Goal: Task Accomplishment & Management: Manage account settings

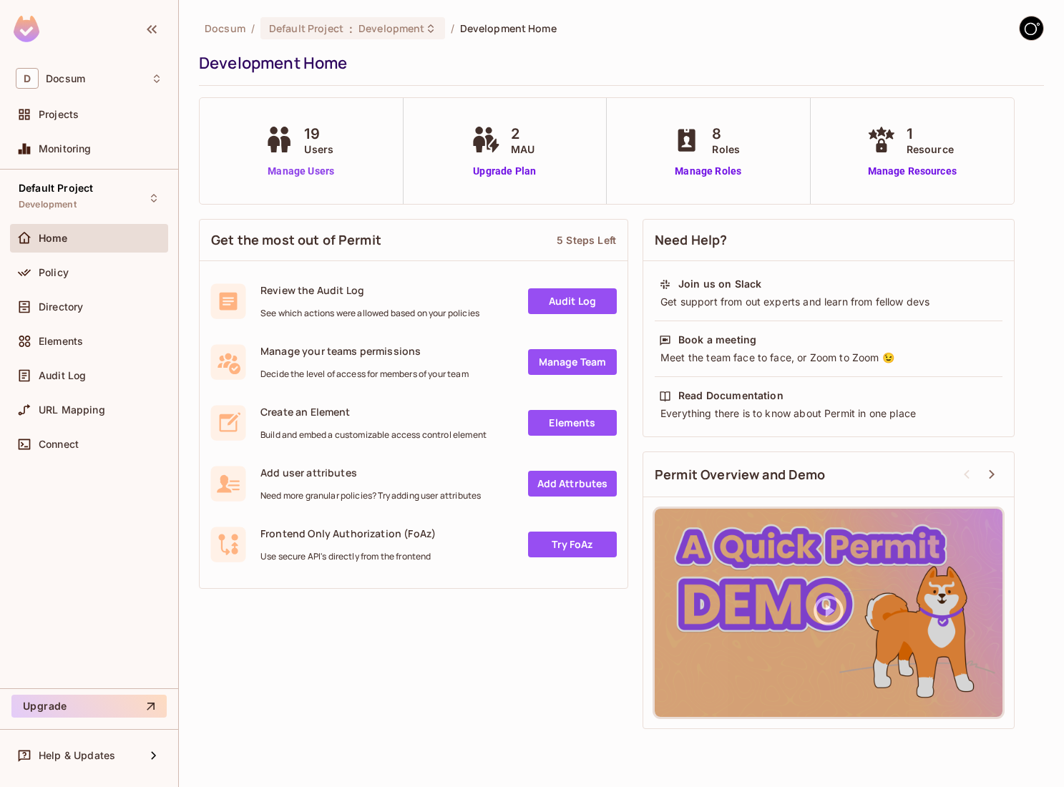
click at [312, 173] on link "Manage Users" at bounding box center [300, 171] width 79 height 15
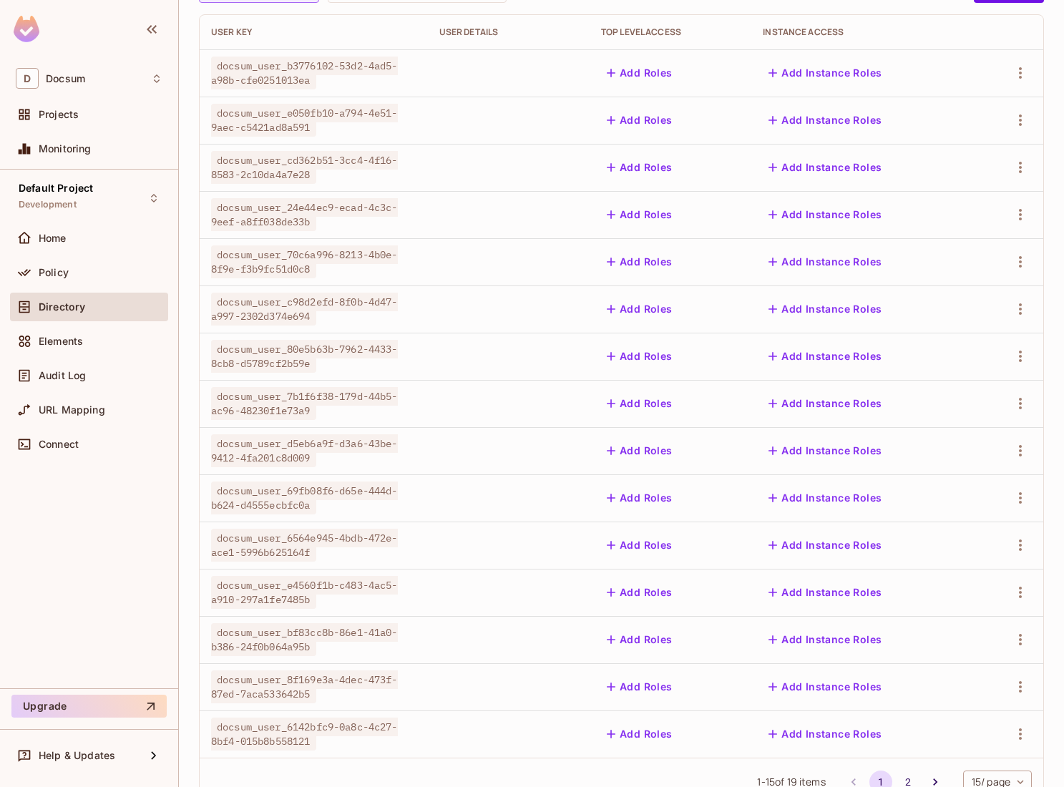
scroll to position [212, 0]
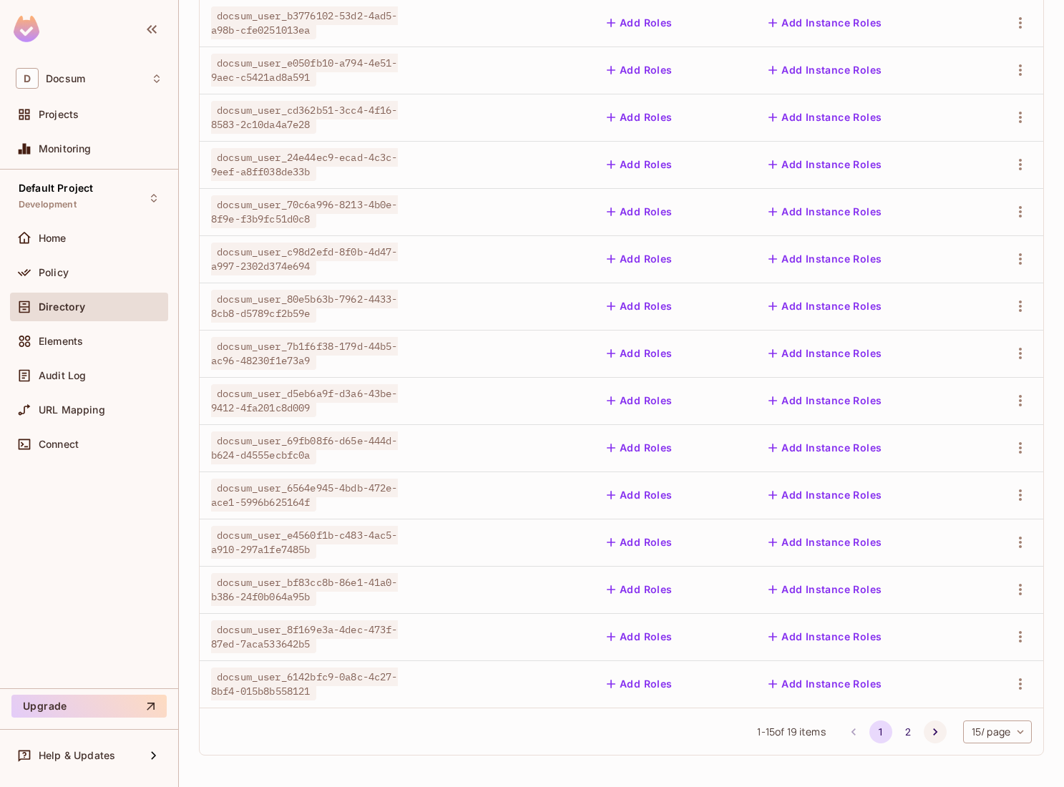
click at [933, 730] on icon "Go to next page" at bounding box center [935, 731] width 4 height 7
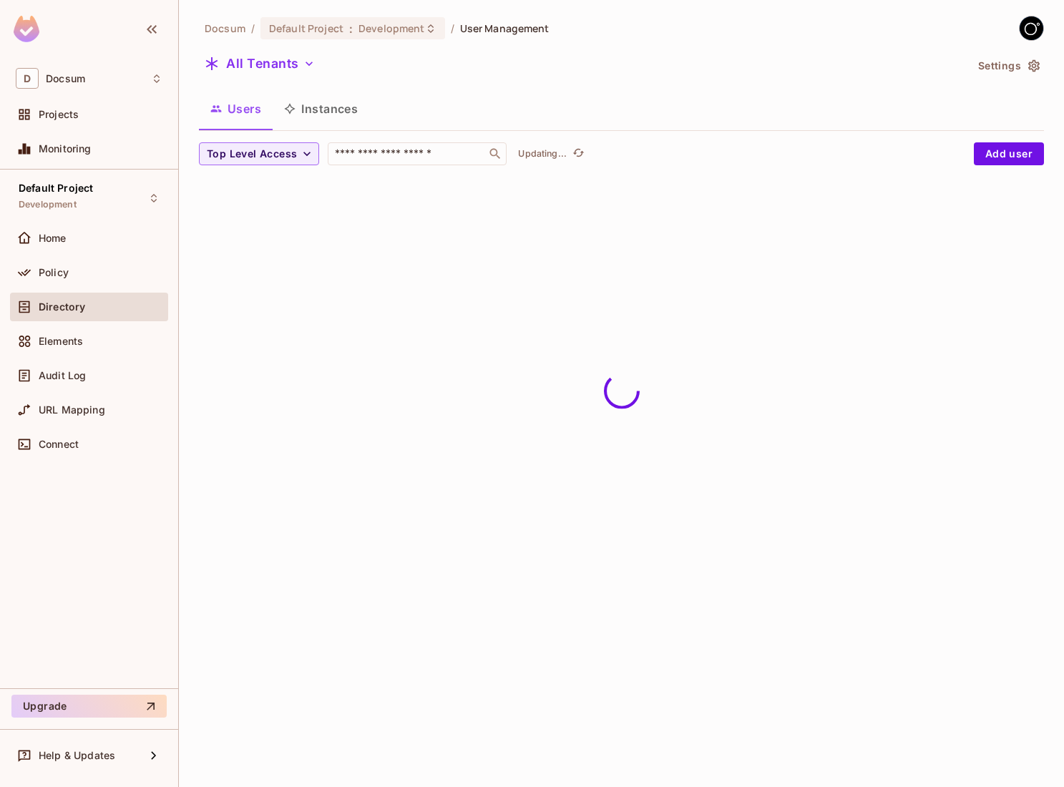
scroll to position [0, 0]
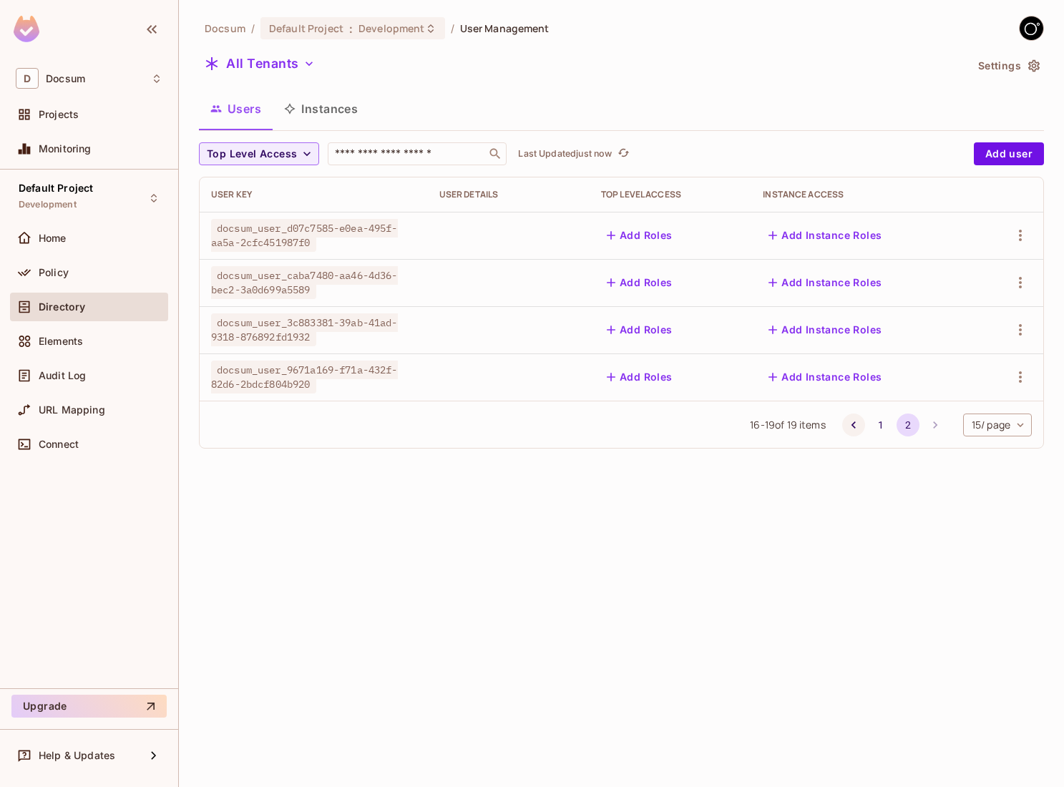
click at [848, 429] on icon "Go to previous page" at bounding box center [853, 425] width 14 height 14
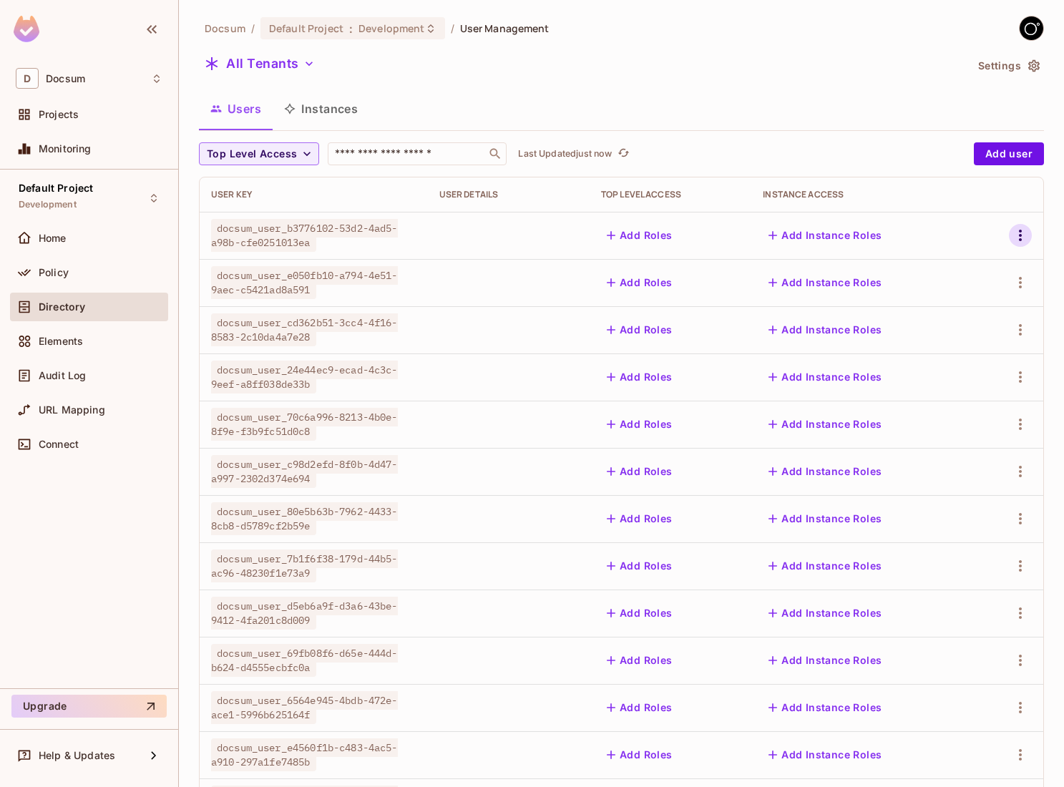
click at [1017, 235] on icon "button" at bounding box center [1020, 235] width 17 height 17
click at [936, 371] on span "Delete User" at bounding box center [956, 362] width 65 height 23
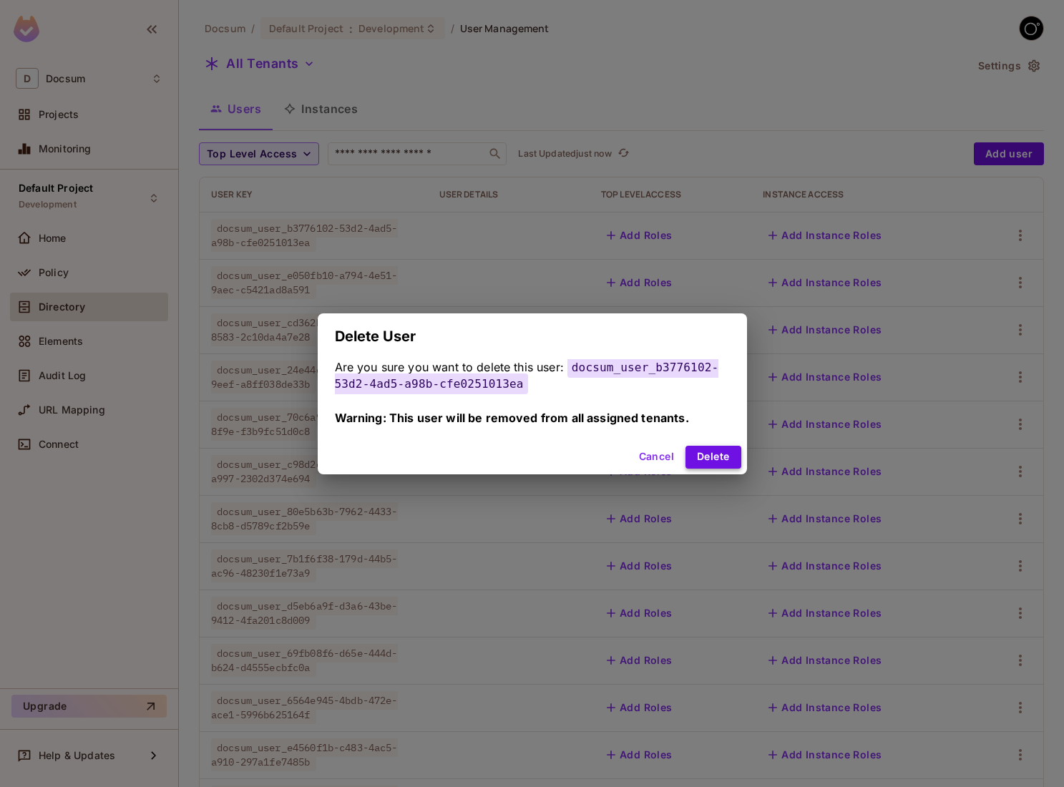
click at [728, 446] on button "Delete" at bounding box center [712, 457] width 55 height 23
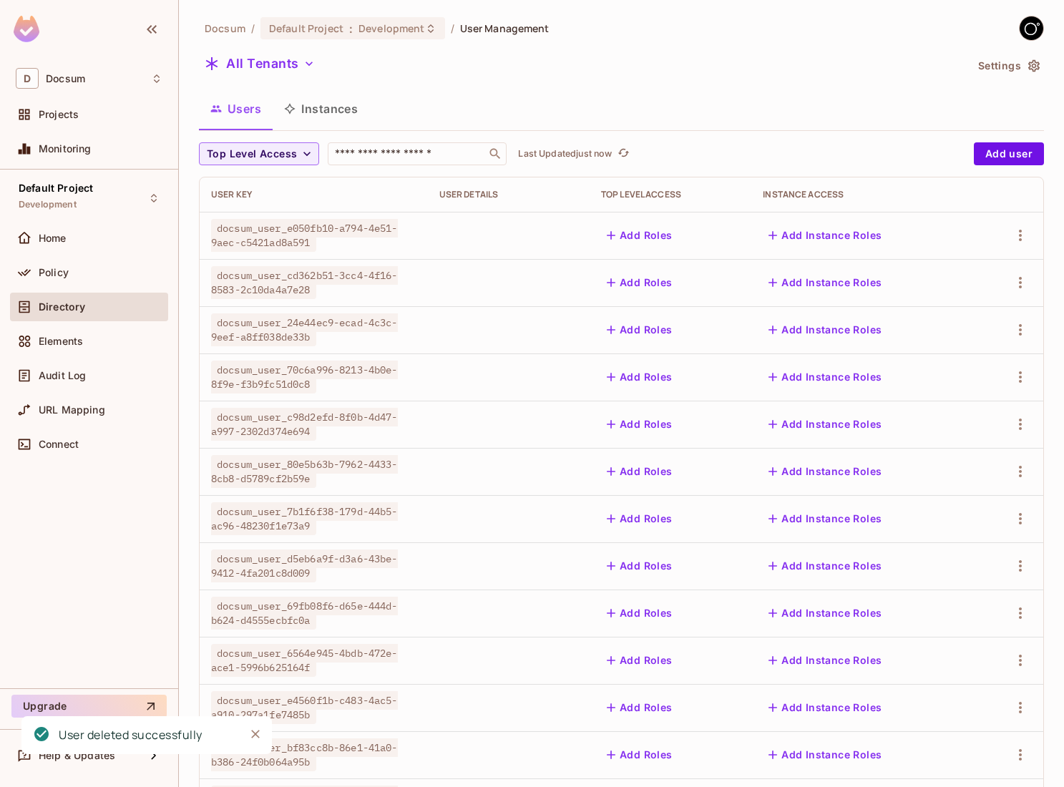
click at [1031, 240] on div at bounding box center [1008, 235] width 47 height 23
click at [1024, 238] on icon "button" at bounding box center [1020, 235] width 17 height 17
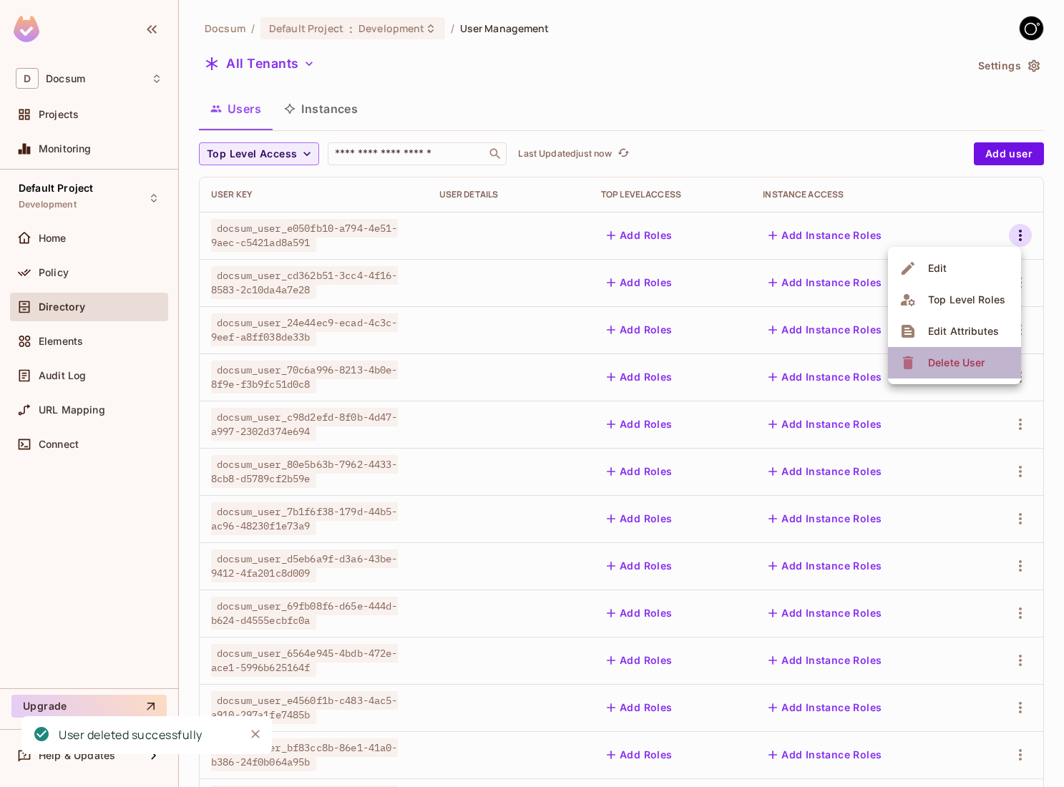
click at [941, 357] on div "Delete User" at bounding box center [956, 363] width 57 height 14
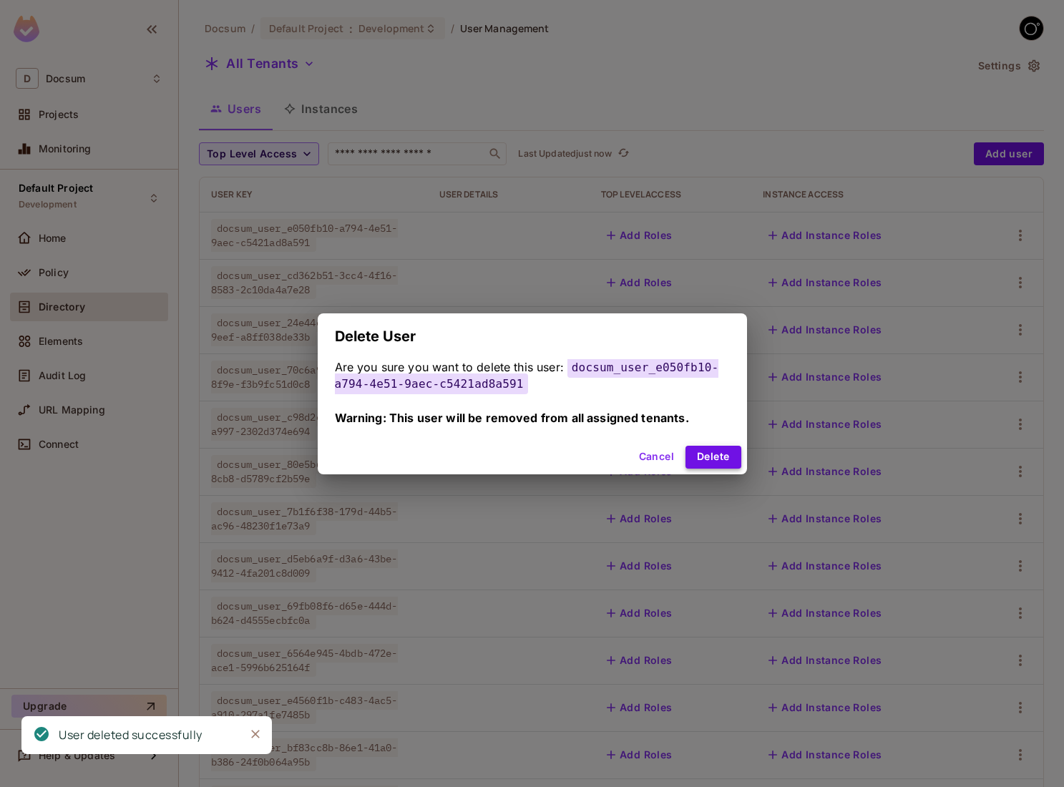
click at [703, 461] on button "Delete" at bounding box center [712, 457] width 55 height 23
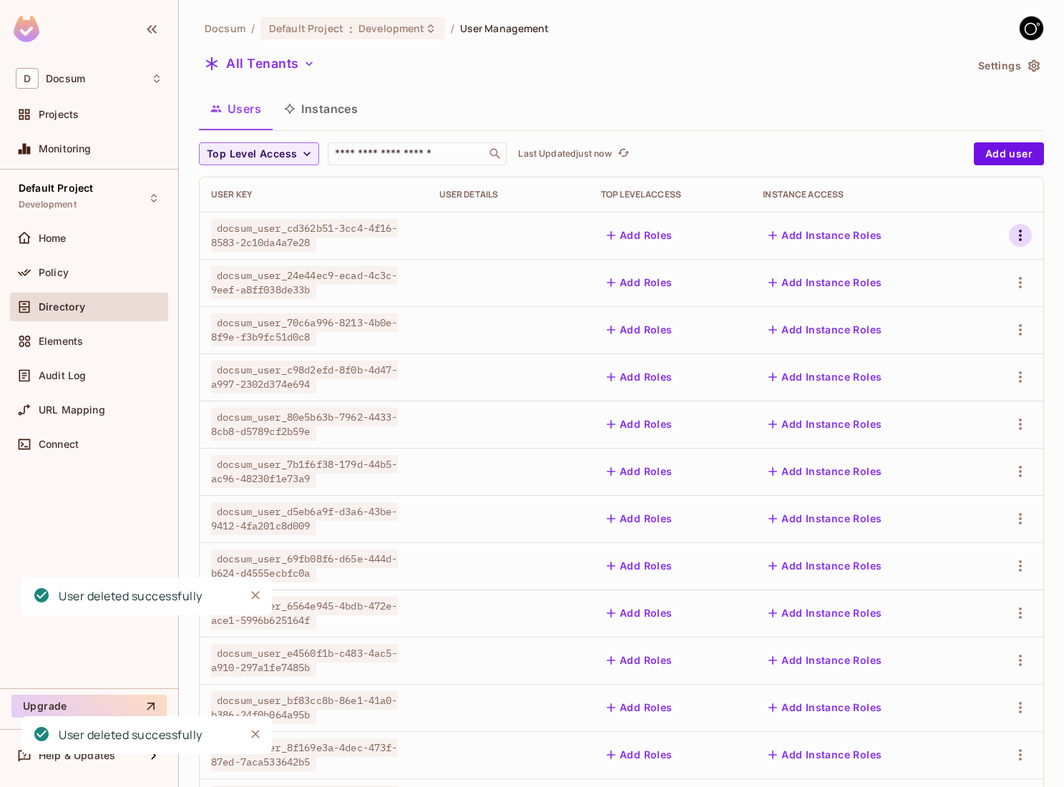
click at [1019, 243] on icon "button" at bounding box center [1020, 235] width 17 height 17
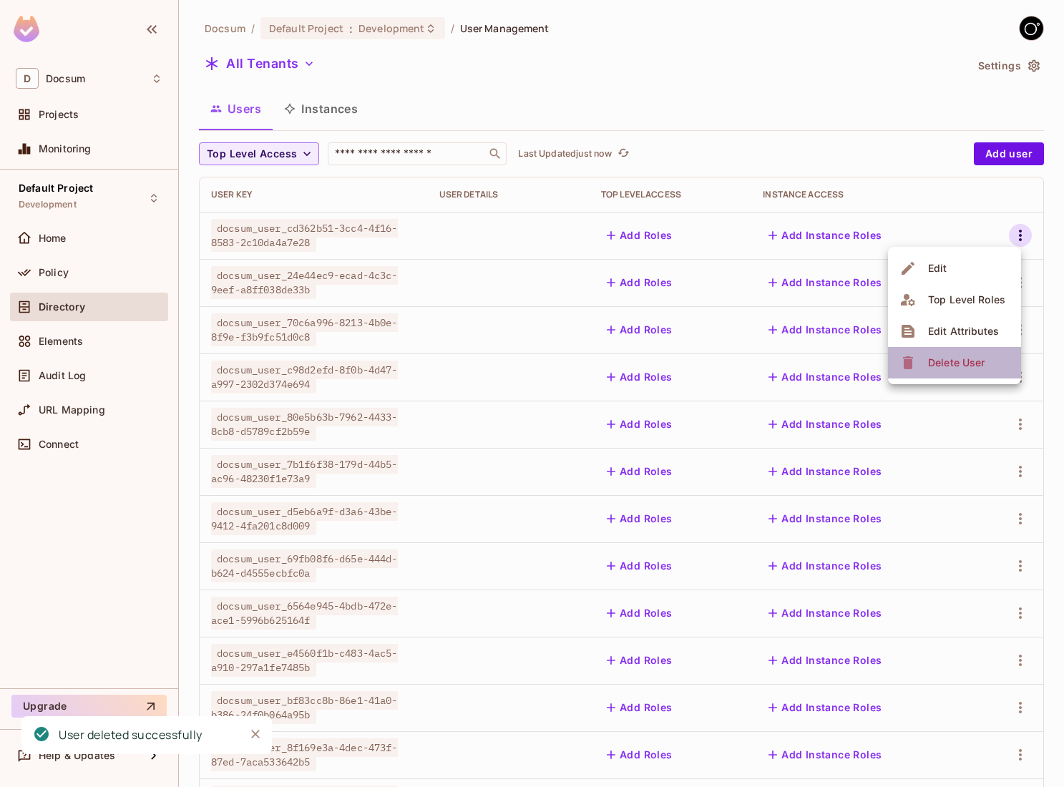
click at [924, 368] on span "Delete User" at bounding box center [956, 362] width 65 height 23
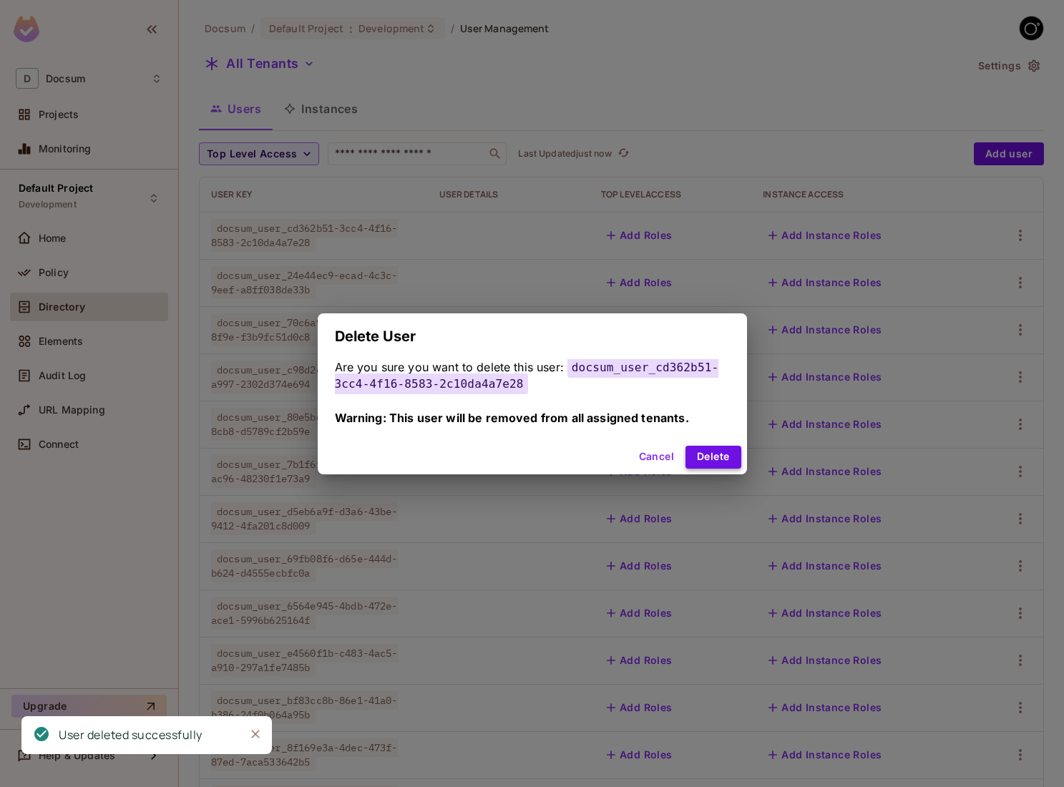
click at [710, 451] on button "Delete" at bounding box center [712, 457] width 55 height 23
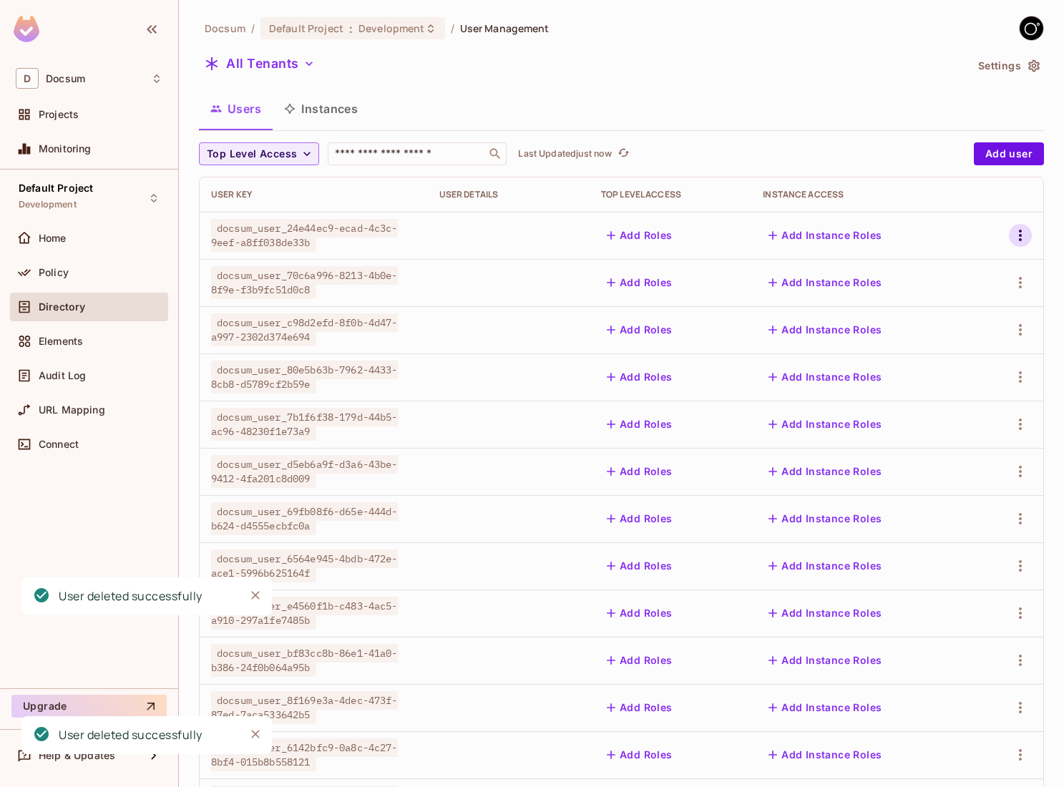
click at [1013, 240] on icon "button" at bounding box center [1020, 235] width 17 height 17
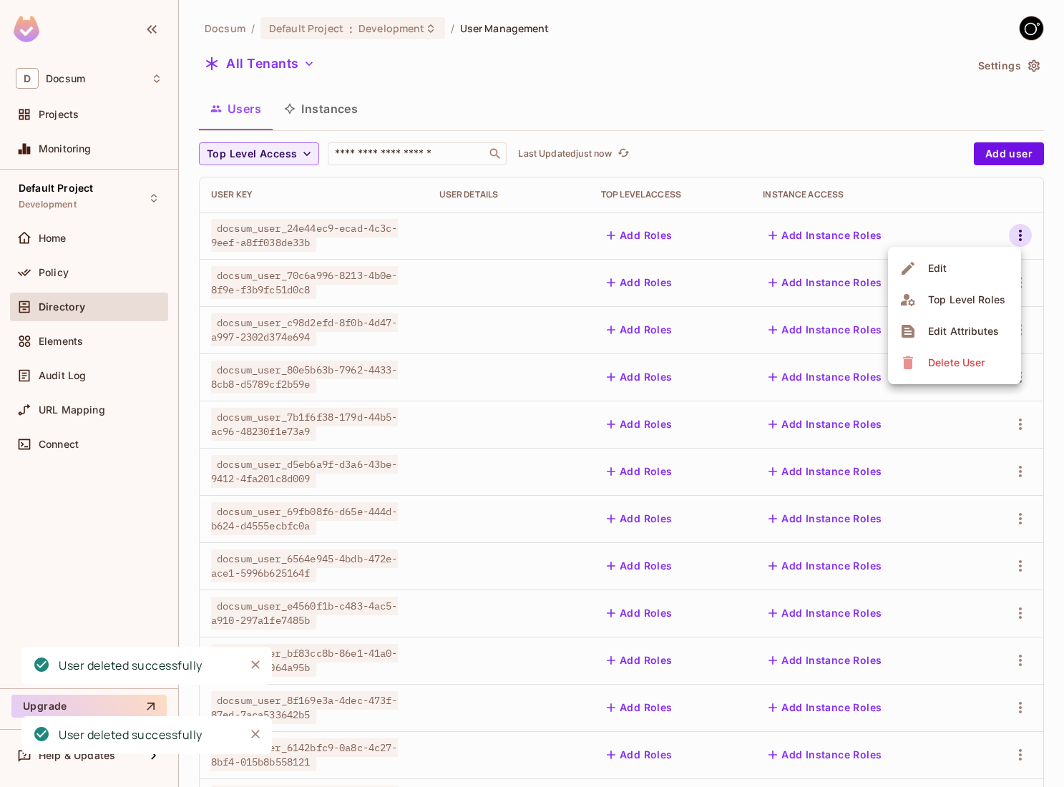
click at [910, 363] on icon at bounding box center [908, 362] width 10 height 13
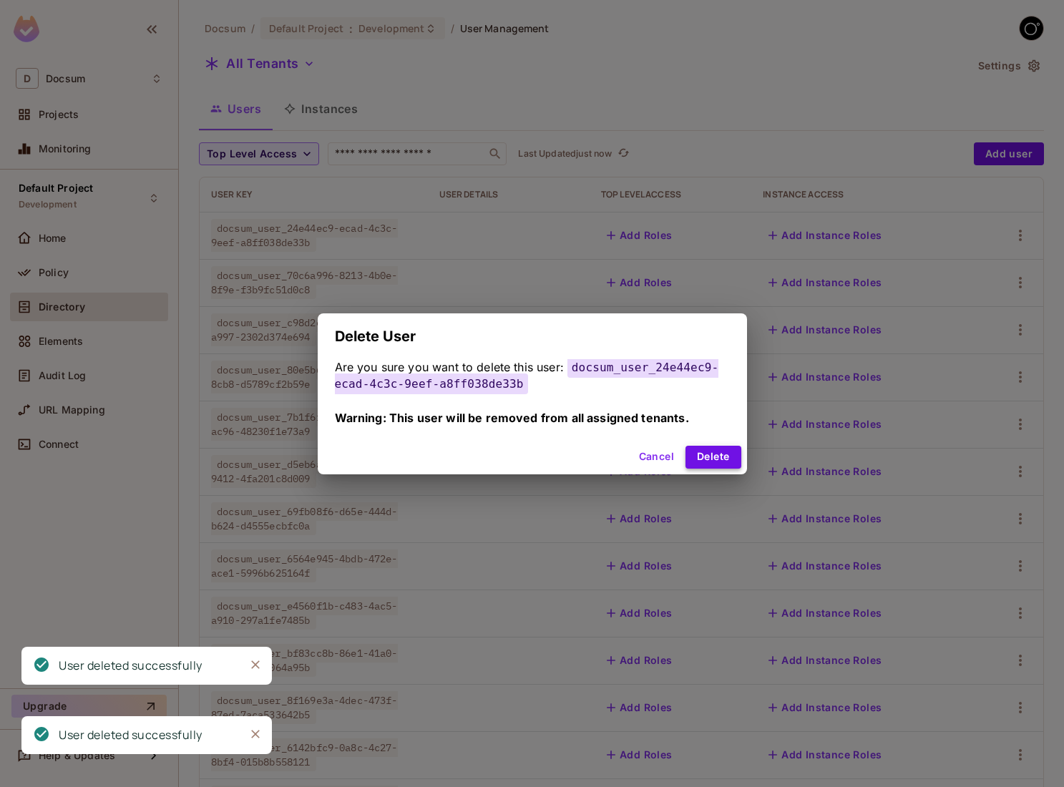
click at [720, 457] on button "Delete" at bounding box center [712, 457] width 55 height 23
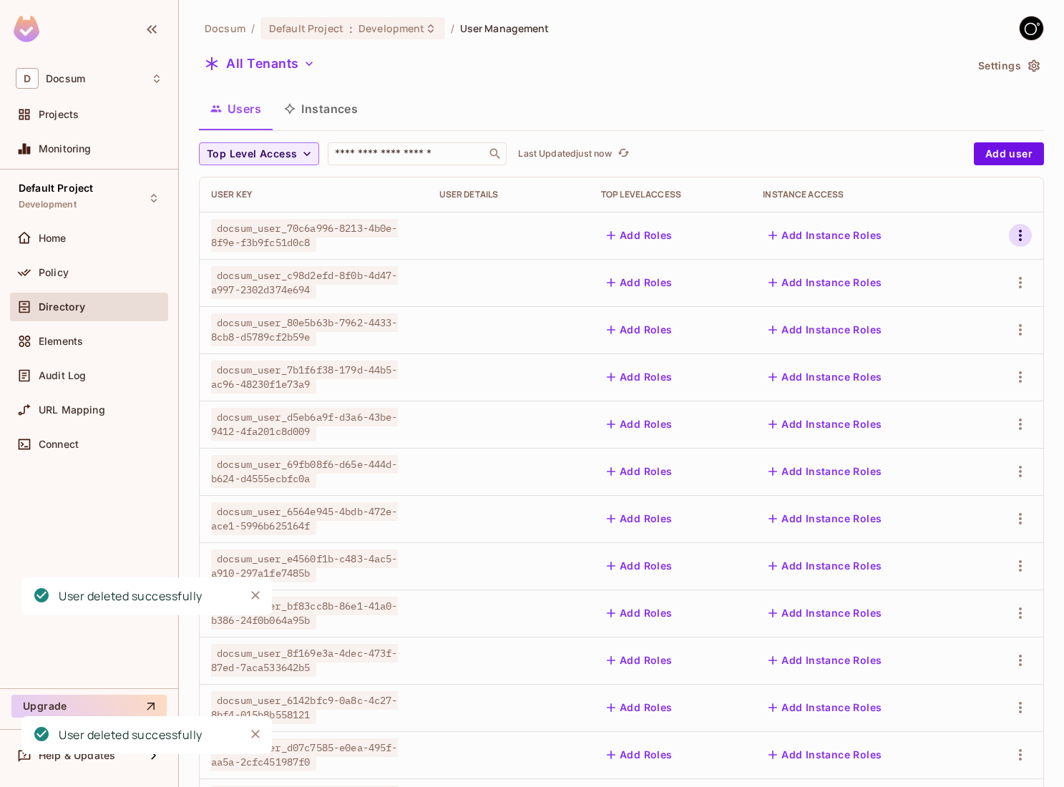
click at [1020, 240] on icon "button" at bounding box center [1020, 235] width 3 height 11
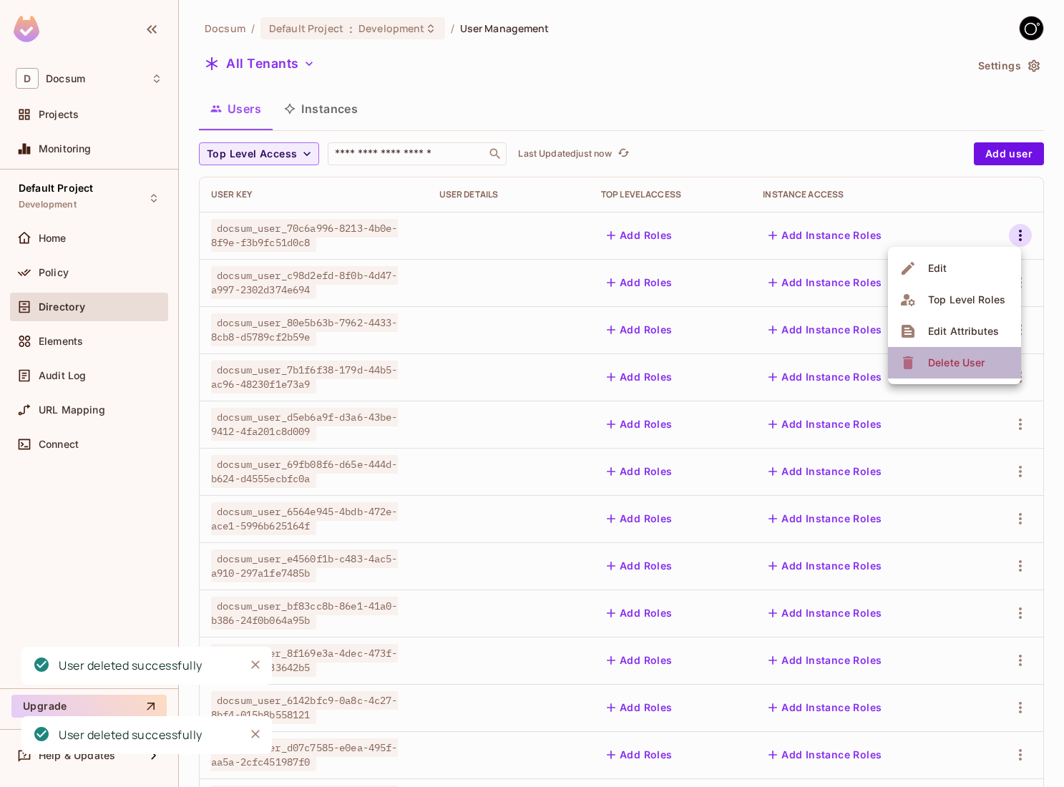
click at [902, 359] on icon at bounding box center [907, 362] width 17 height 17
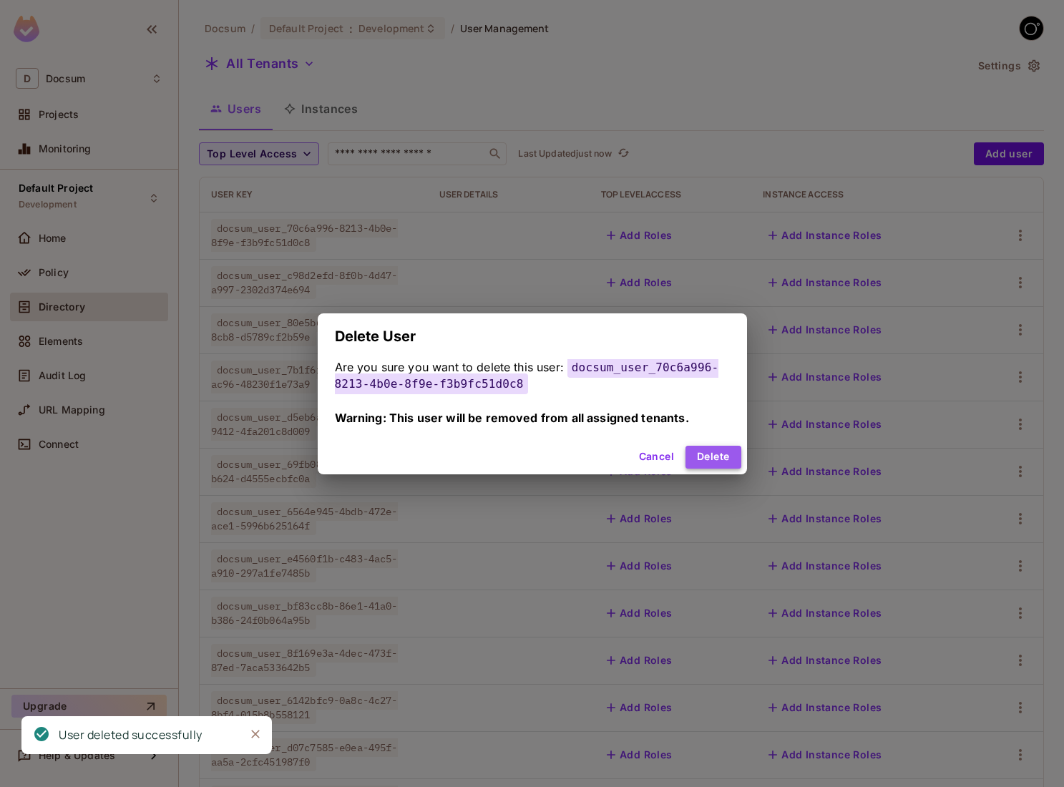
click at [719, 451] on button "Delete" at bounding box center [712, 457] width 55 height 23
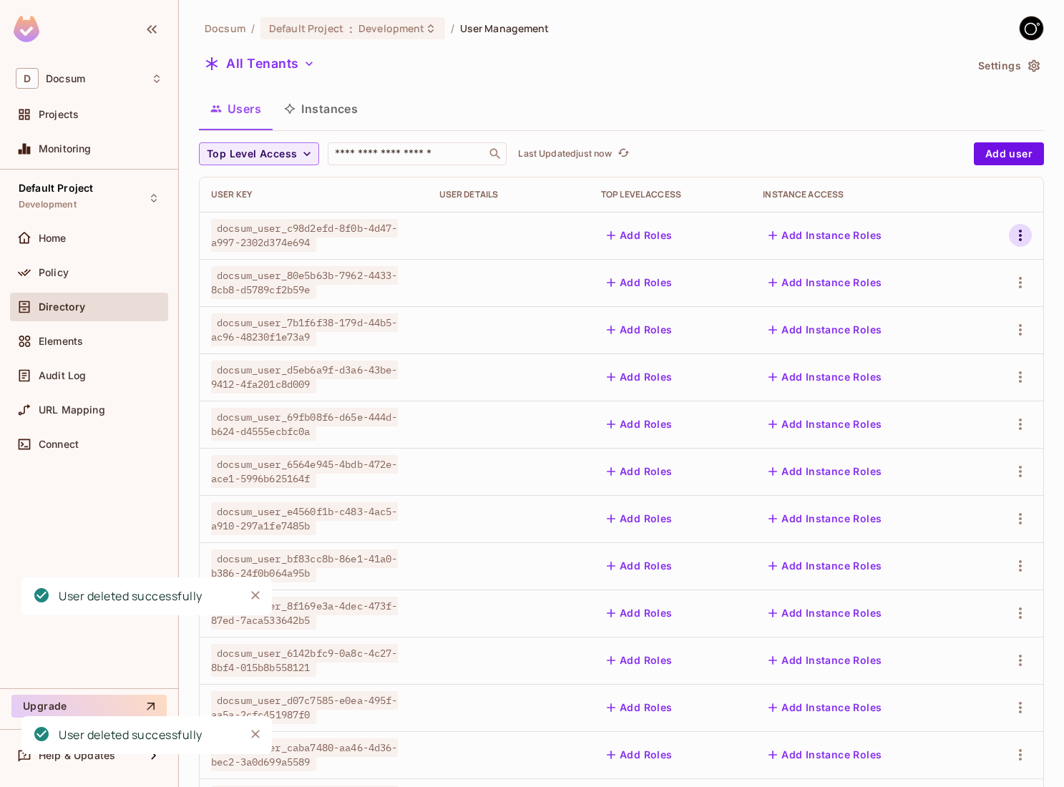
click at [1015, 235] on icon "button" at bounding box center [1020, 235] width 17 height 17
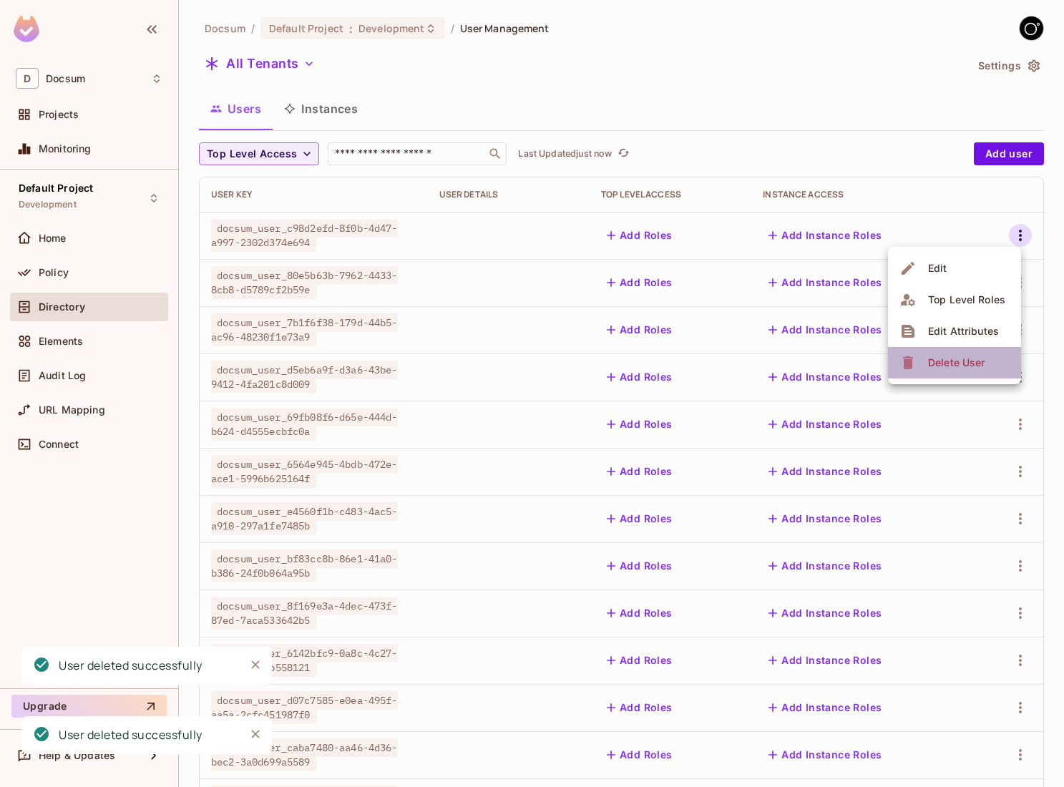
click at [911, 358] on icon at bounding box center [907, 362] width 17 height 17
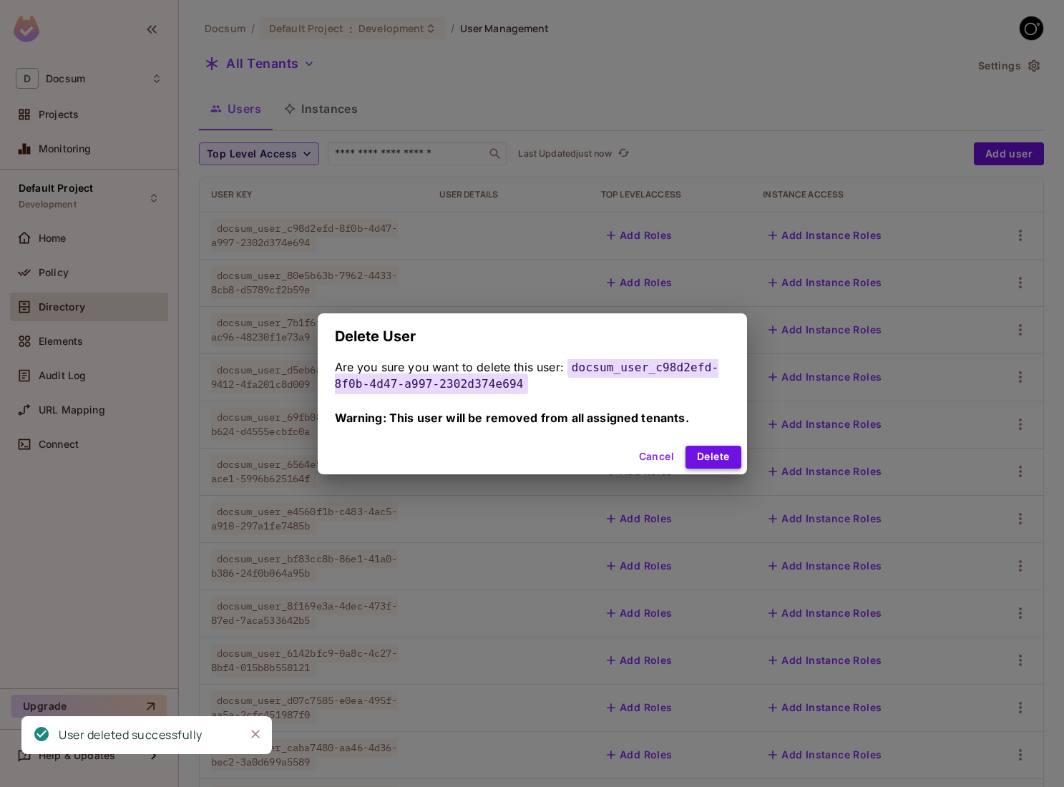
click at [723, 451] on button "Delete" at bounding box center [712, 457] width 55 height 23
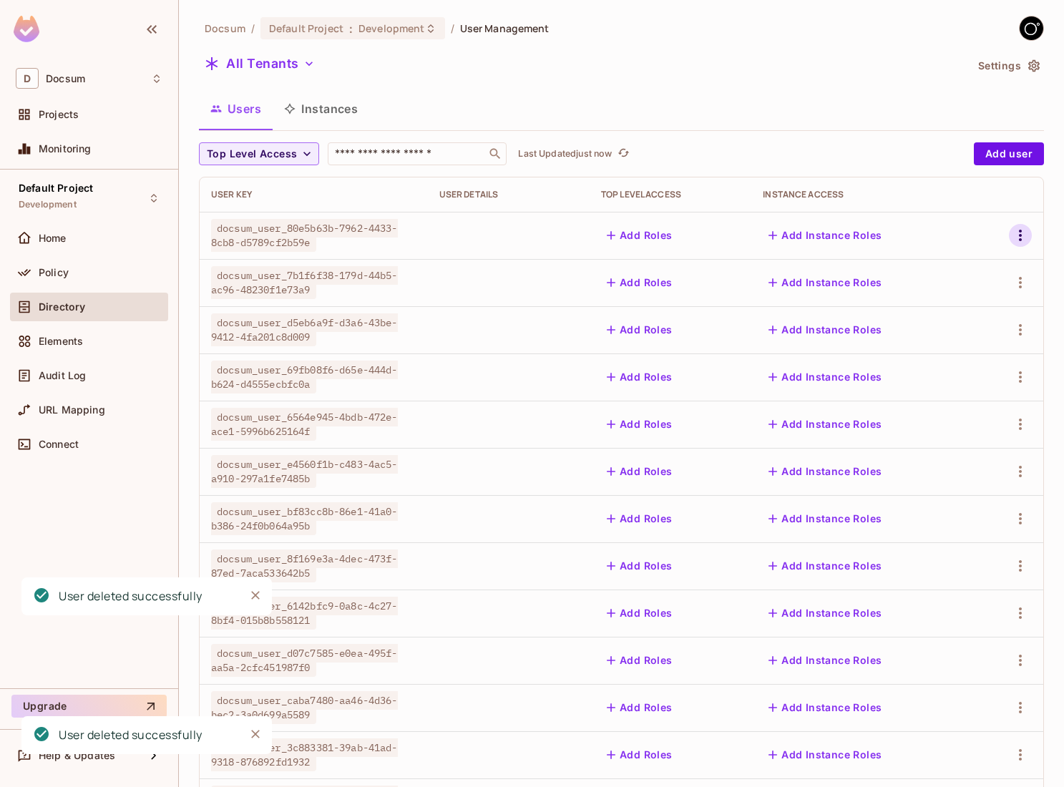
click at [1023, 235] on icon "button" at bounding box center [1020, 235] width 17 height 17
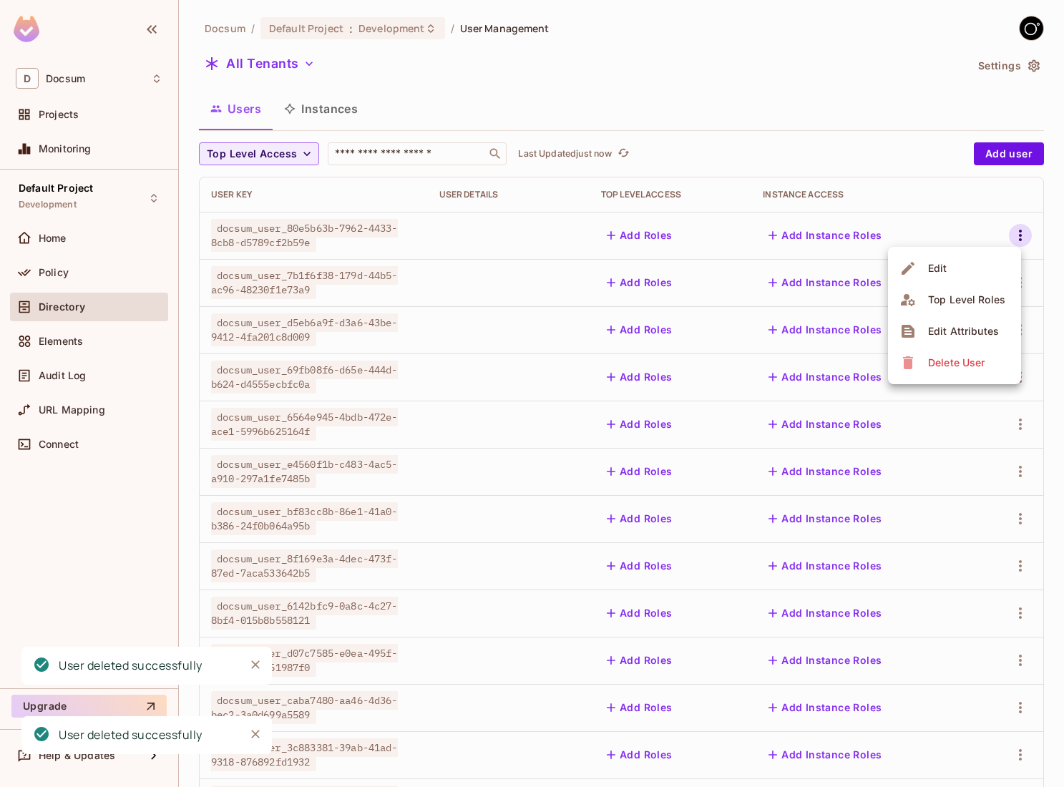
click at [923, 362] on div "Delete User" at bounding box center [943, 362] width 89 height 23
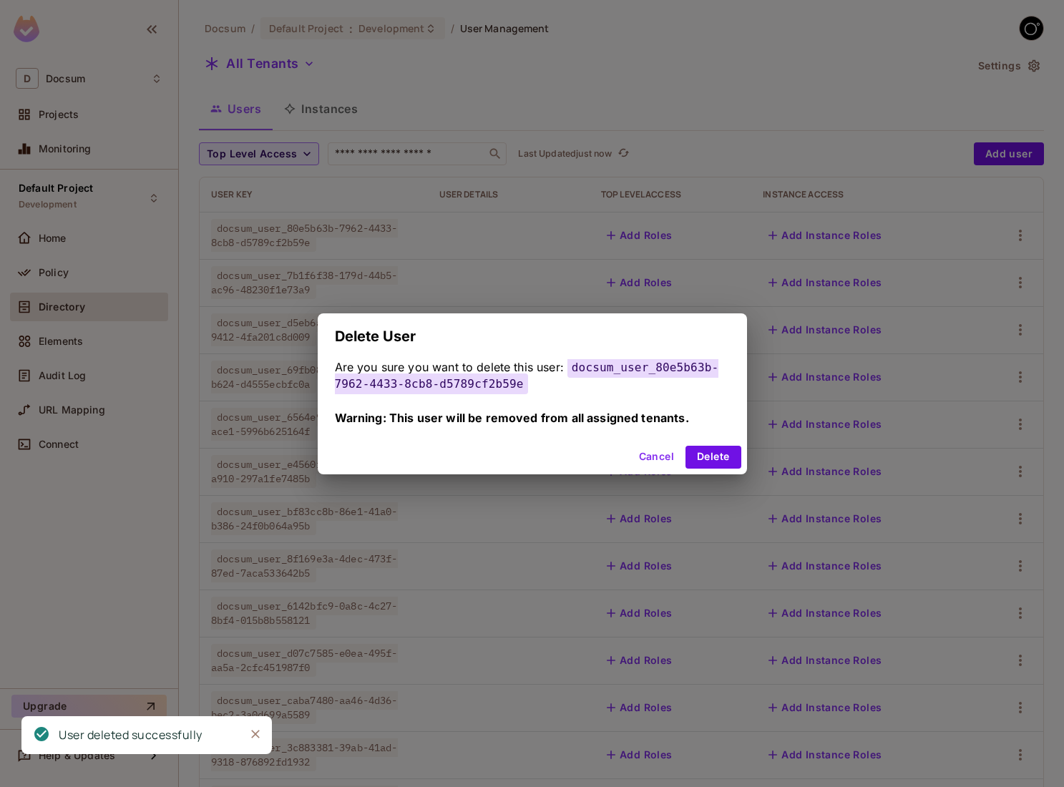
drag, startPoint x: 718, startPoint y: 451, endPoint x: 803, endPoint y: 434, distance: 87.5
click at [718, 451] on button "Delete" at bounding box center [712, 457] width 55 height 23
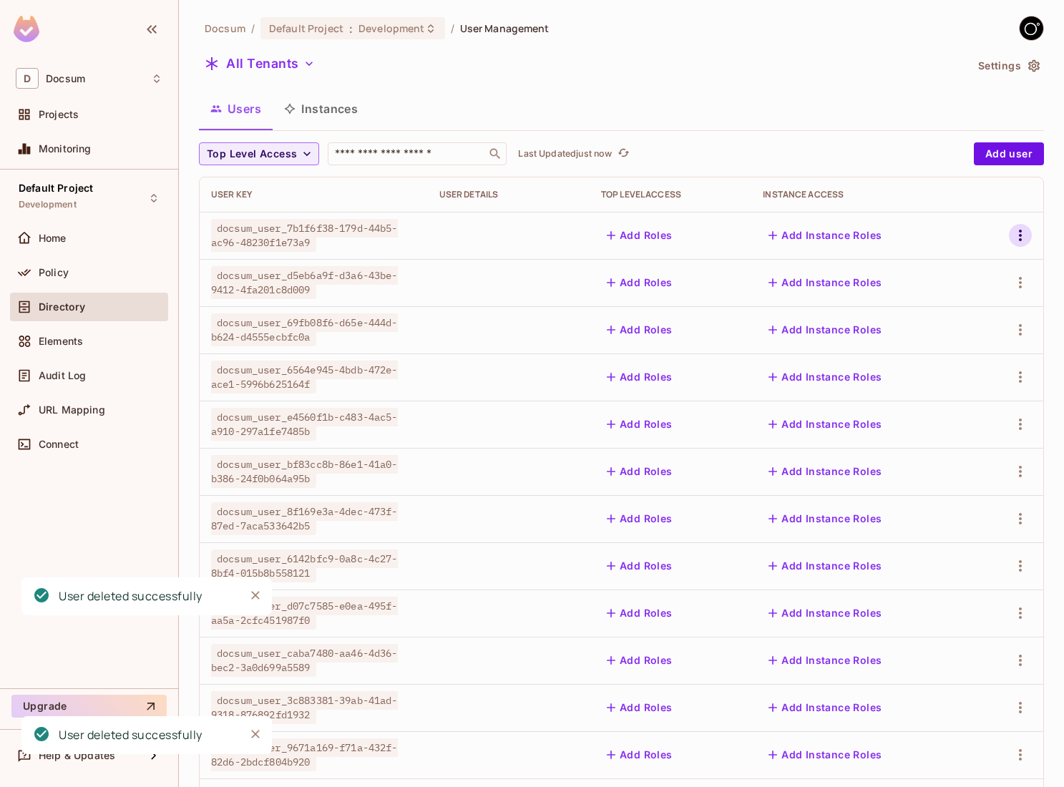
click at [1022, 243] on icon "button" at bounding box center [1020, 235] width 17 height 17
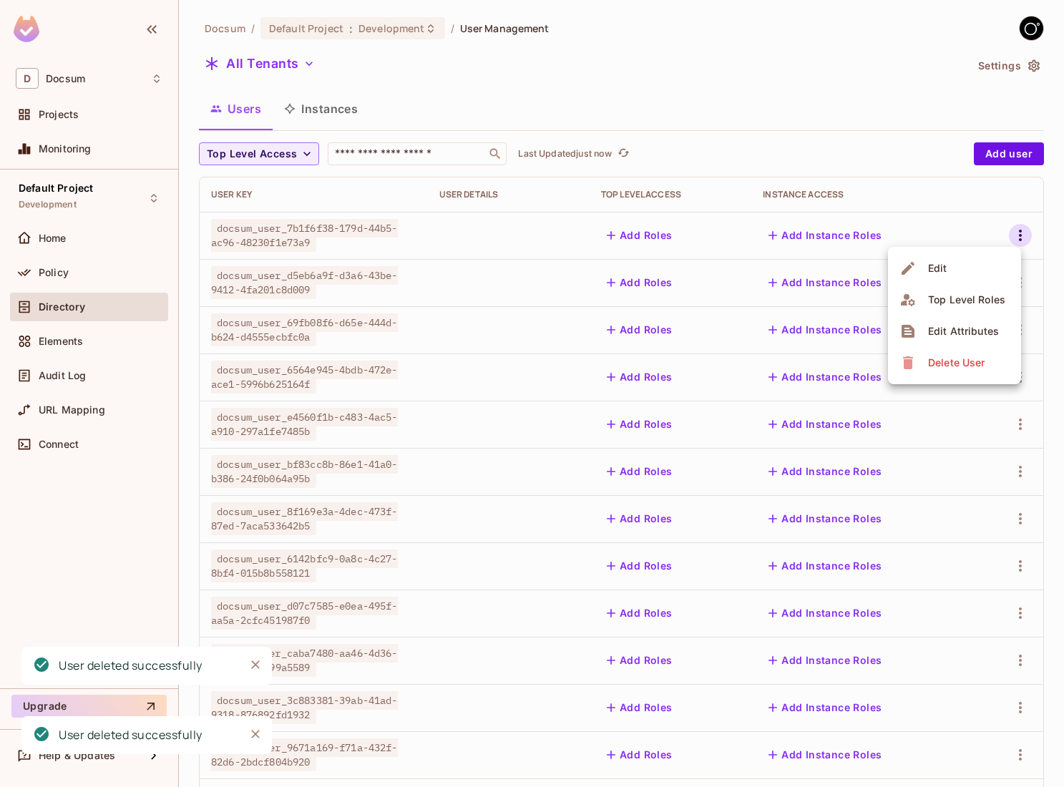
click at [927, 372] on span "Delete User" at bounding box center [956, 362] width 65 height 23
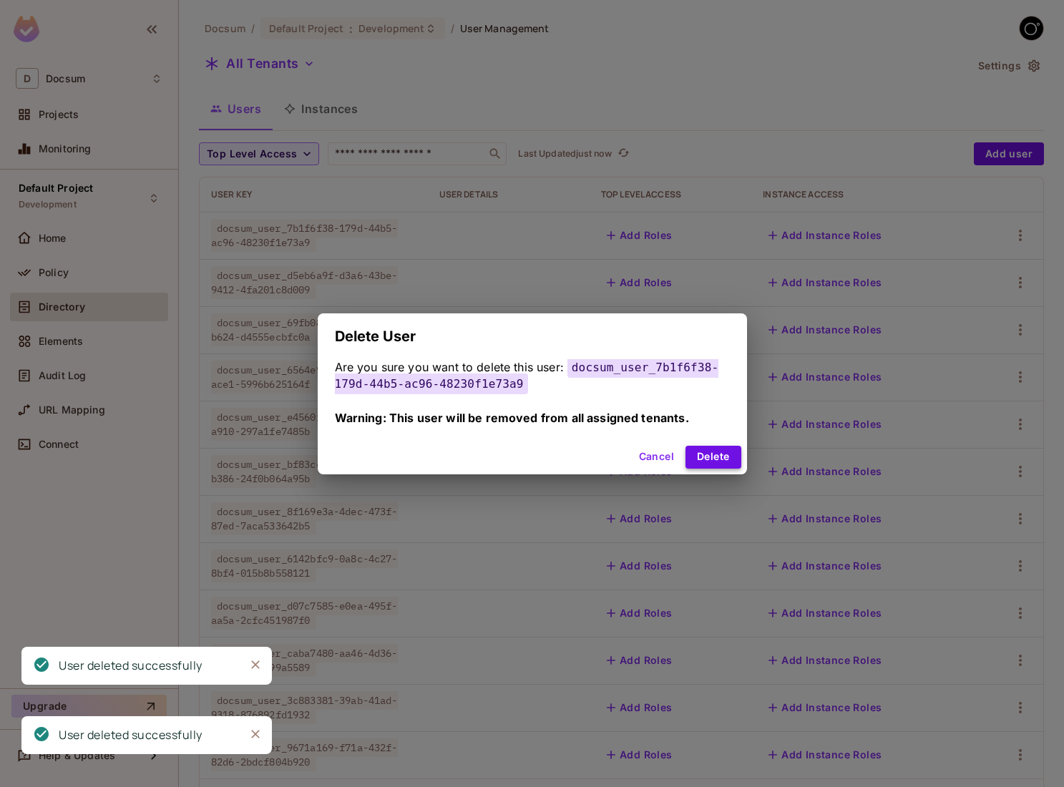
click at [728, 456] on button "Delete" at bounding box center [712, 457] width 55 height 23
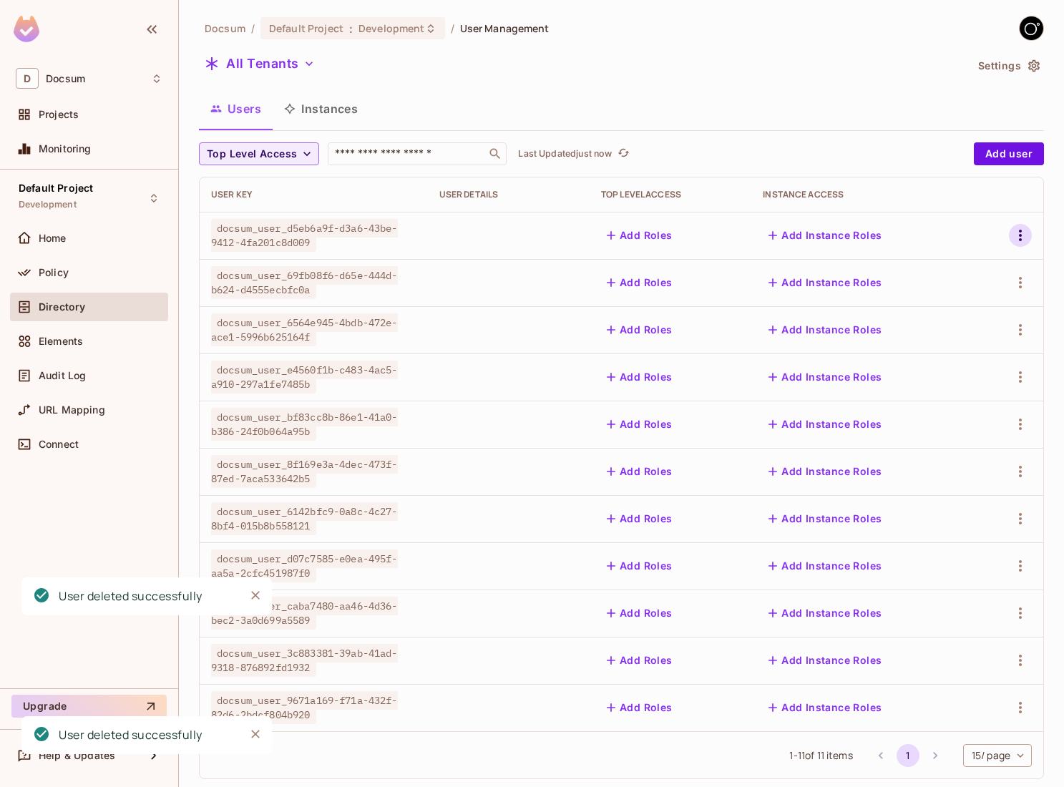
click at [1020, 226] on button "button" at bounding box center [1020, 235] width 23 height 23
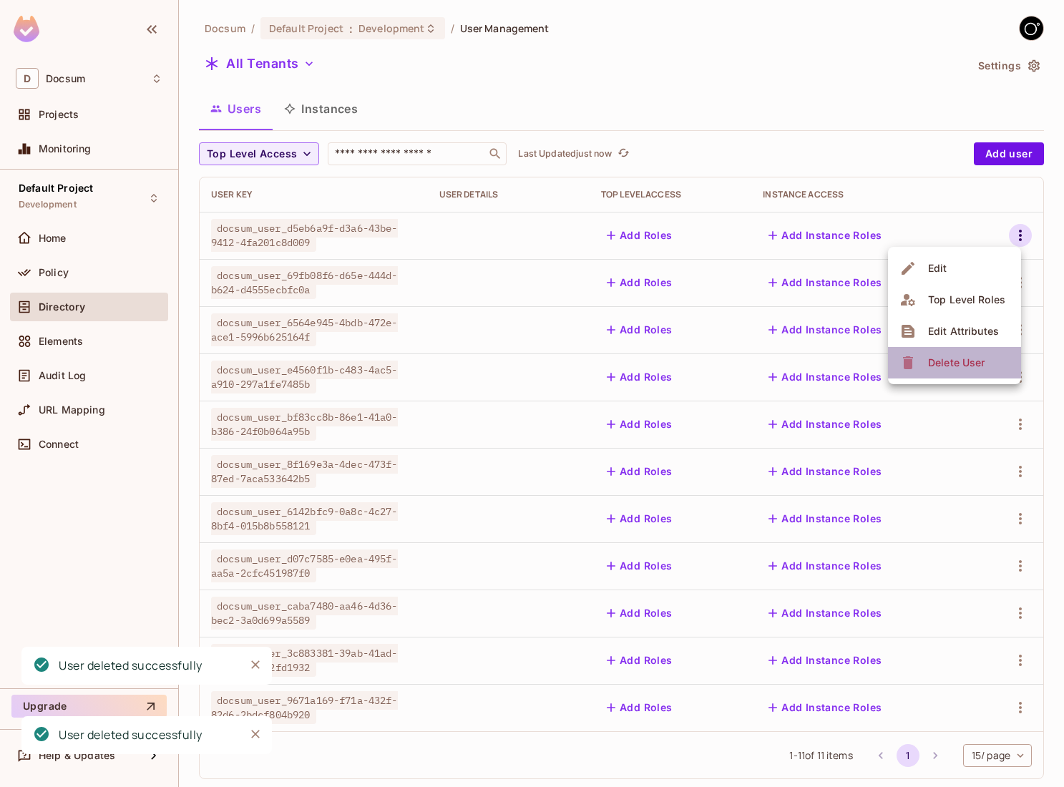
click at [919, 366] on div "Delete User" at bounding box center [943, 362] width 89 height 23
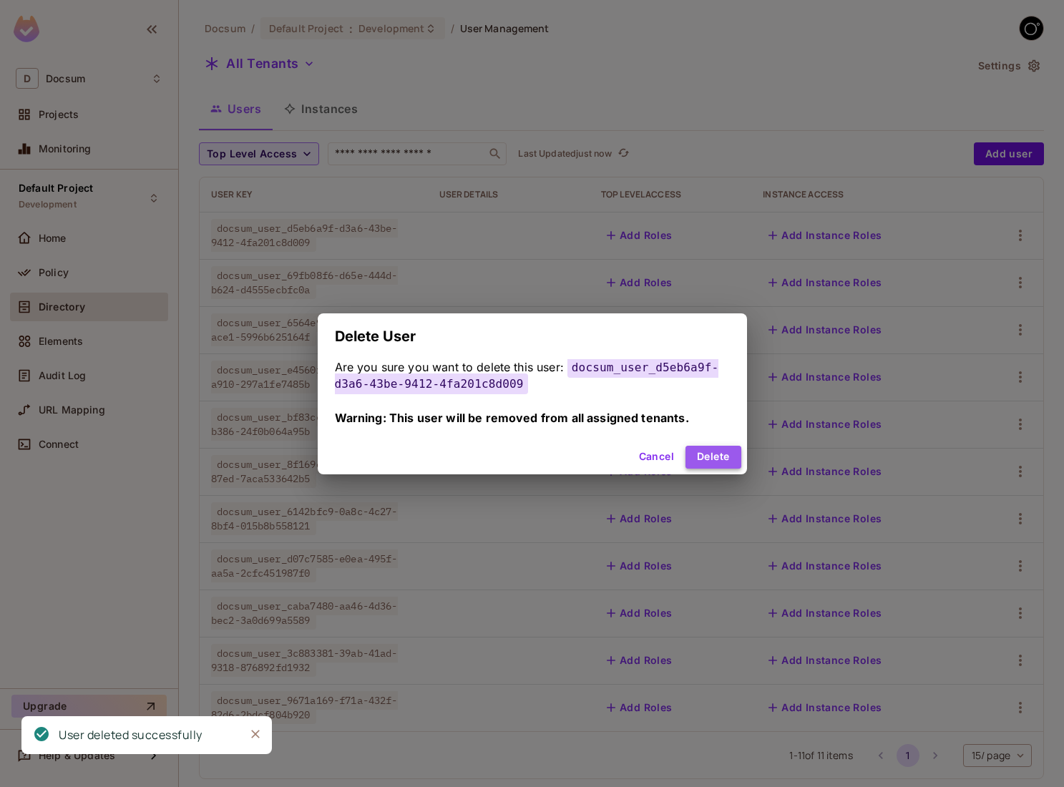
click at [701, 460] on button "Delete" at bounding box center [712, 457] width 55 height 23
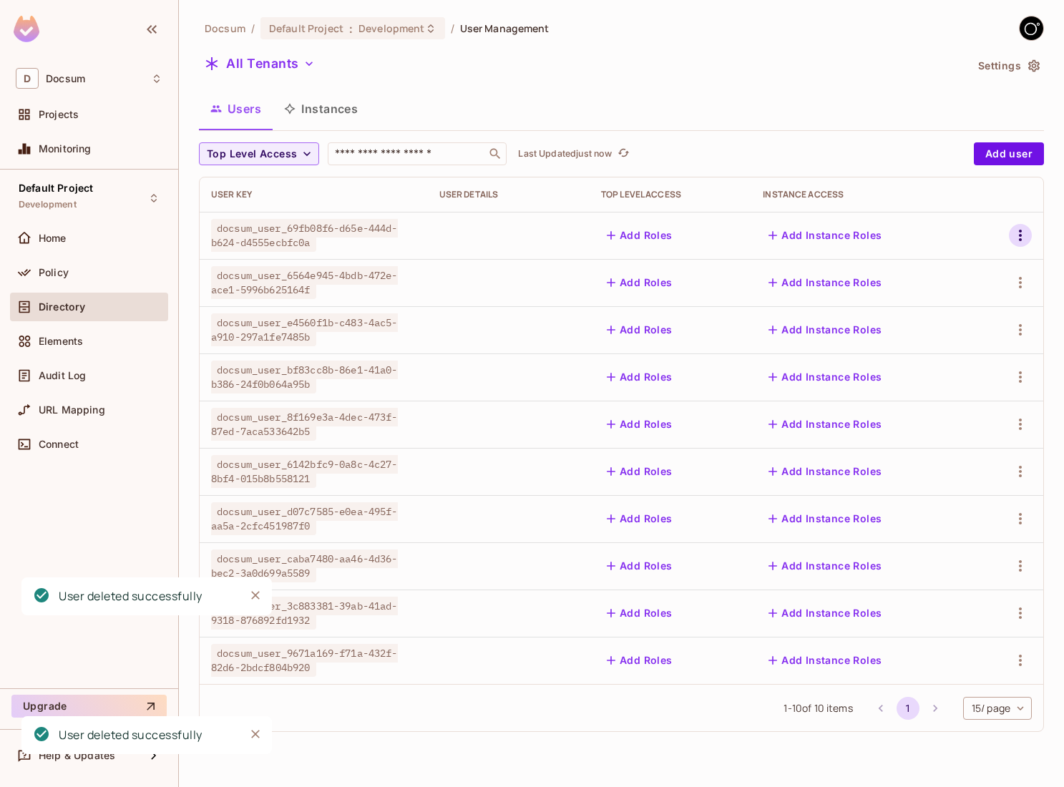
click at [1025, 237] on icon "button" at bounding box center [1020, 235] width 17 height 17
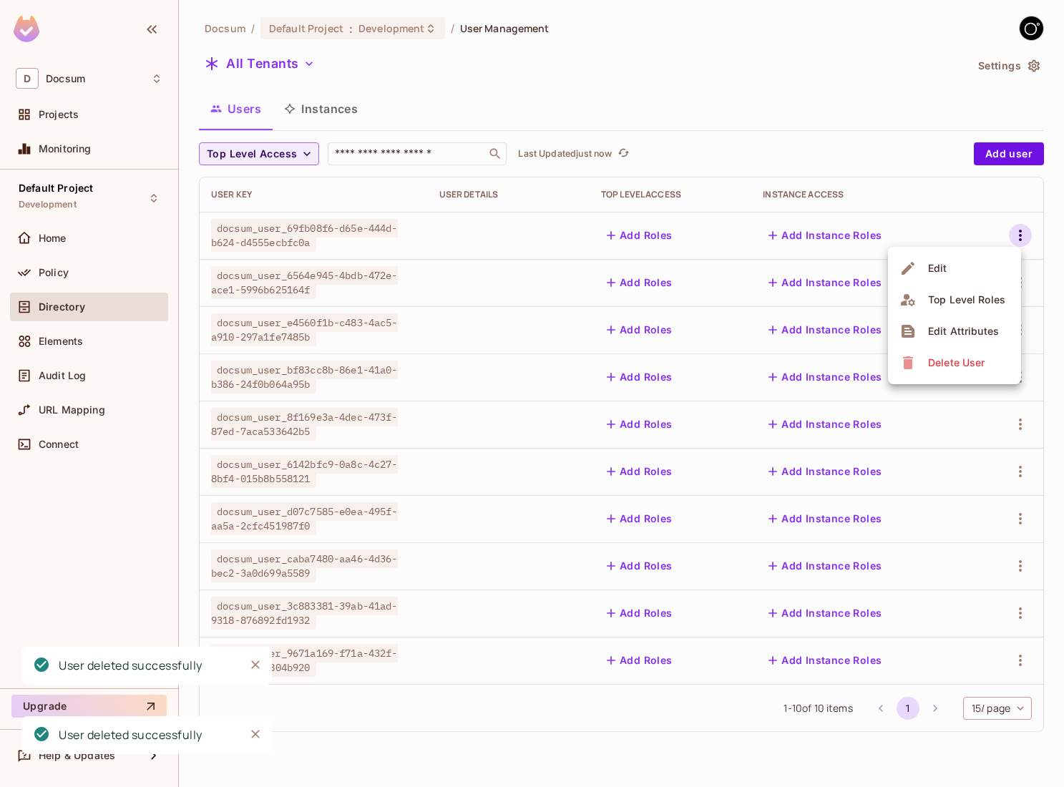
click at [897, 361] on li "Delete User" at bounding box center [954, 362] width 133 height 31
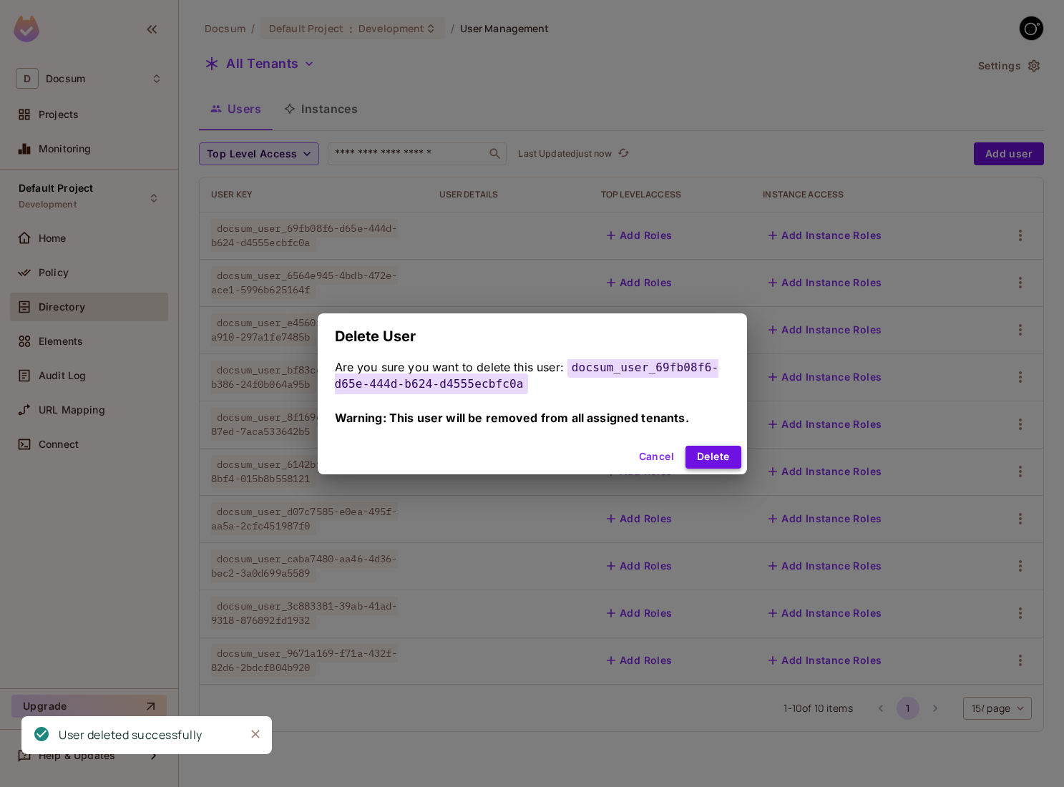
click at [703, 446] on button "Delete" at bounding box center [712, 457] width 55 height 23
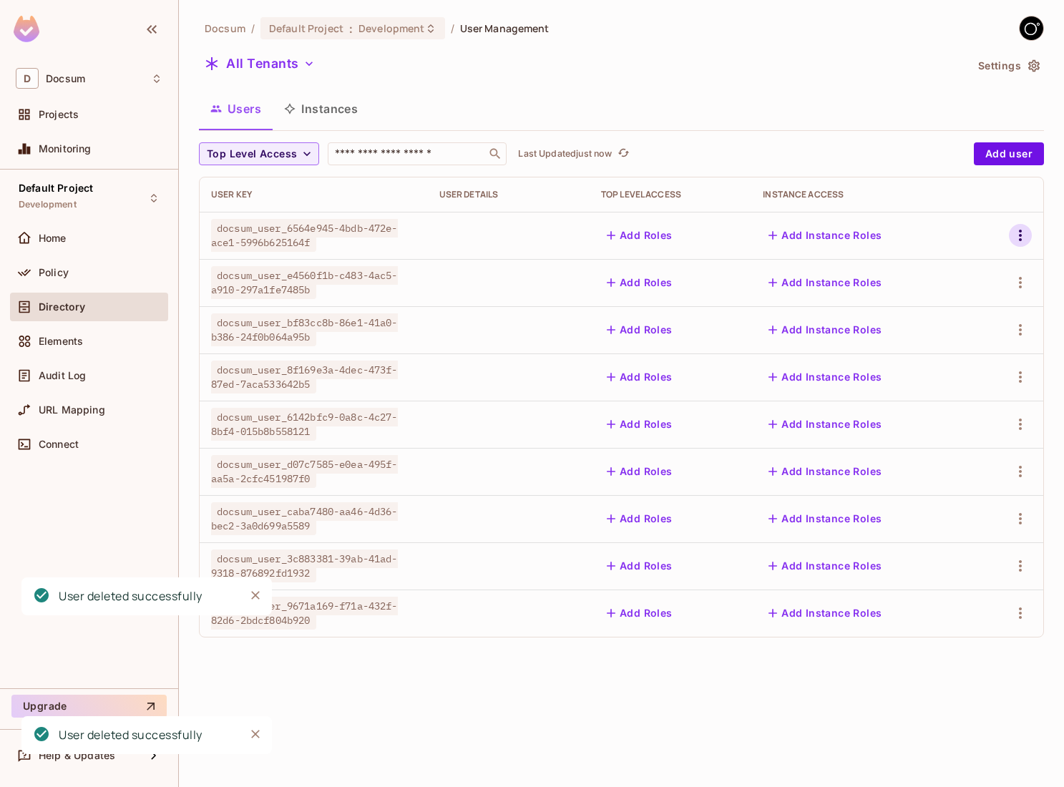
click at [1023, 235] on icon "button" at bounding box center [1020, 235] width 17 height 17
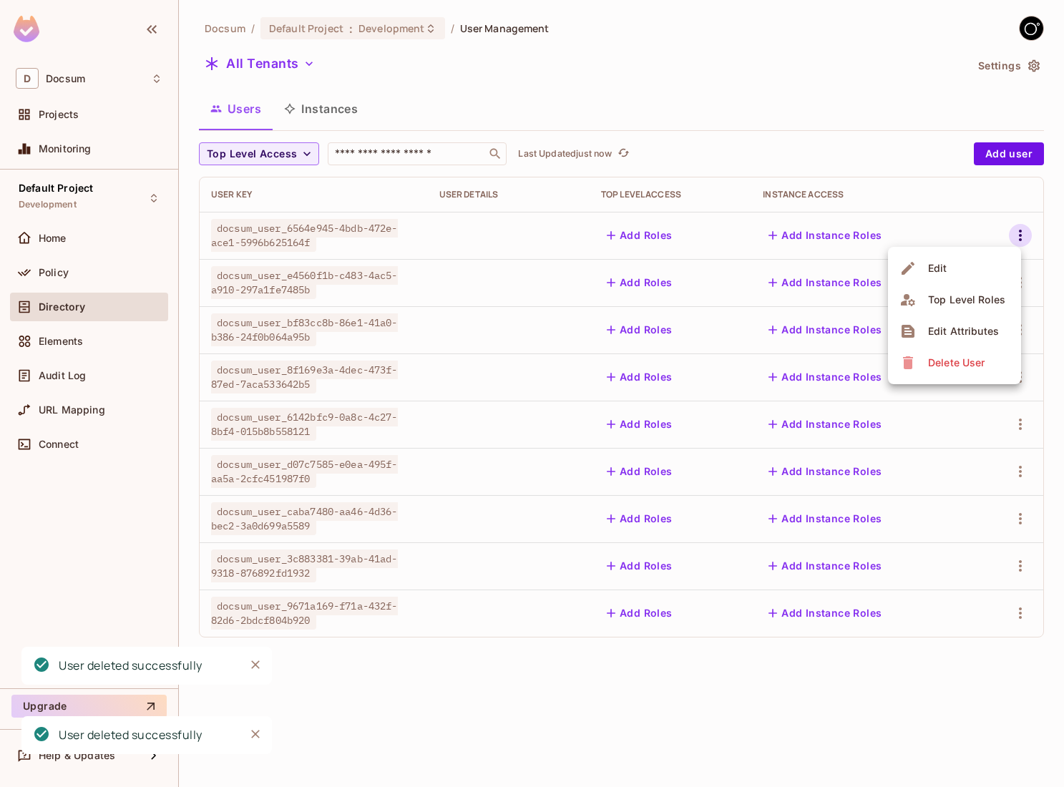
click at [905, 357] on icon at bounding box center [908, 362] width 10 height 13
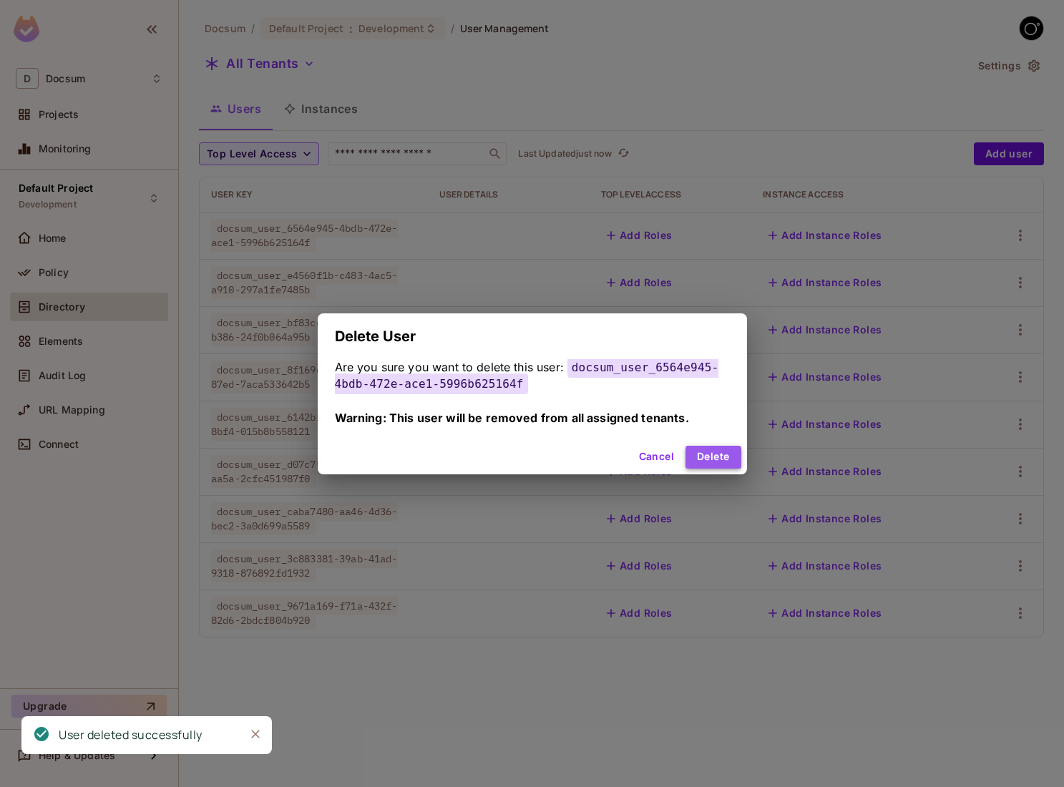
click at [710, 452] on button "Delete" at bounding box center [712, 457] width 55 height 23
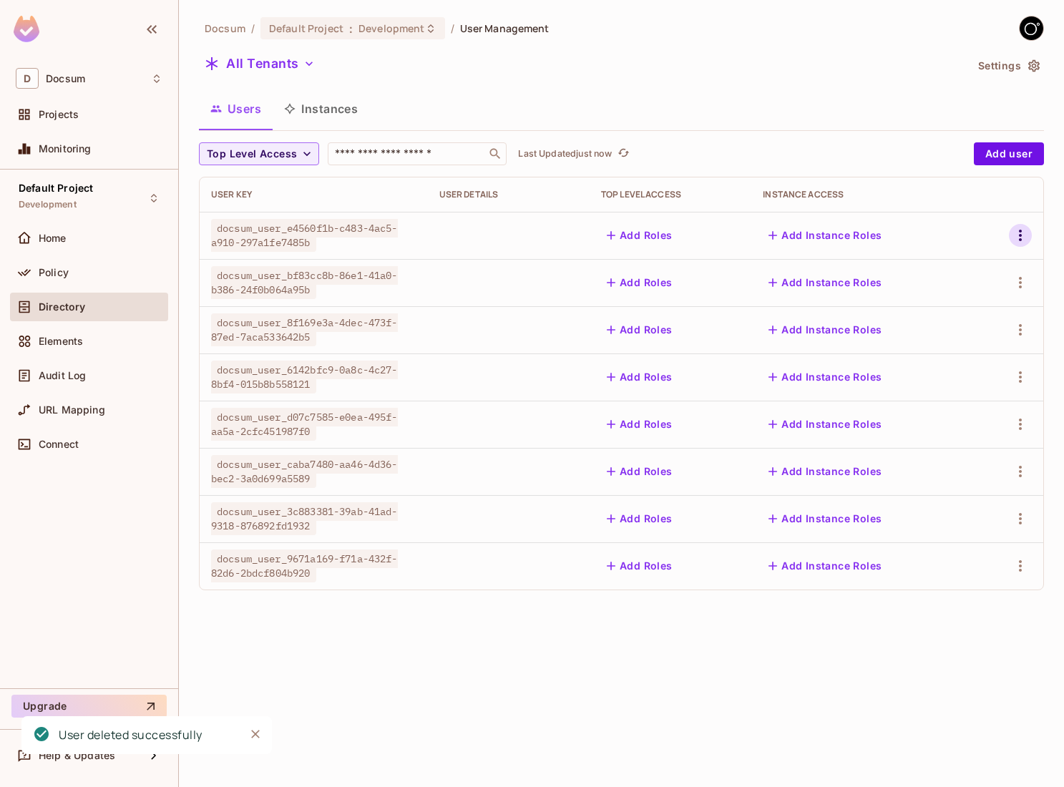
click at [1019, 230] on icon "button" at bounding box center [1020, 235] width 3 height 11
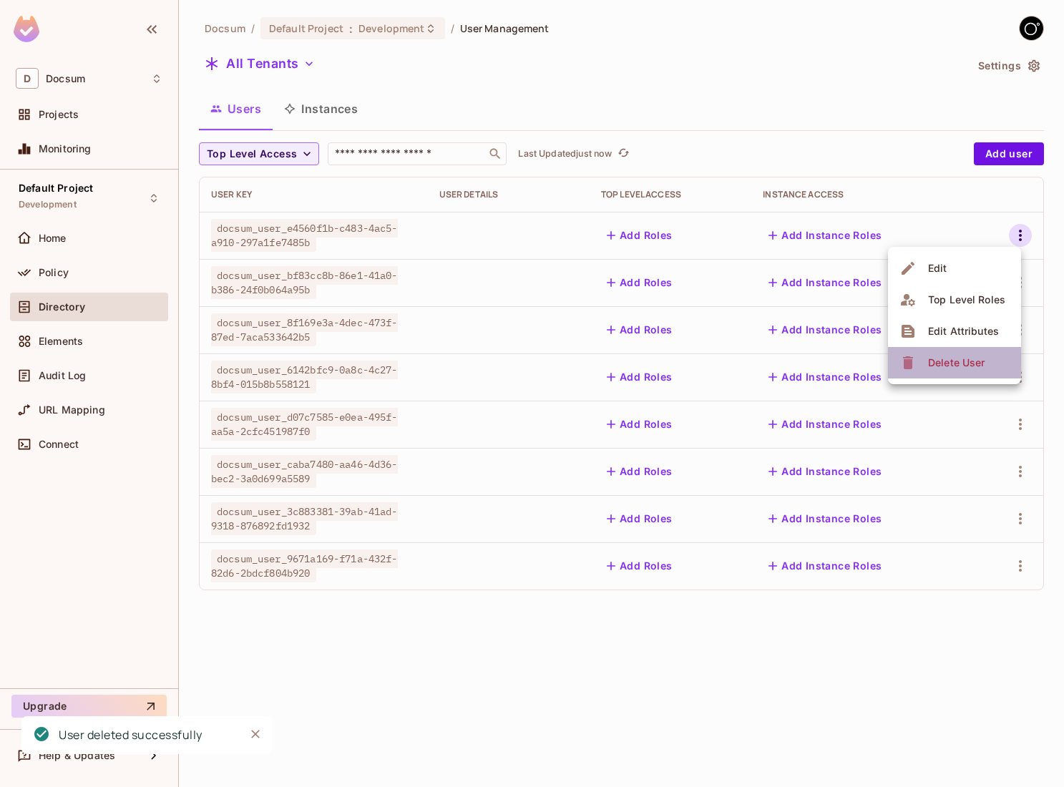
click at [924, 355] on span "Delete User" at bounding box center [956, 362] width 65 height 23
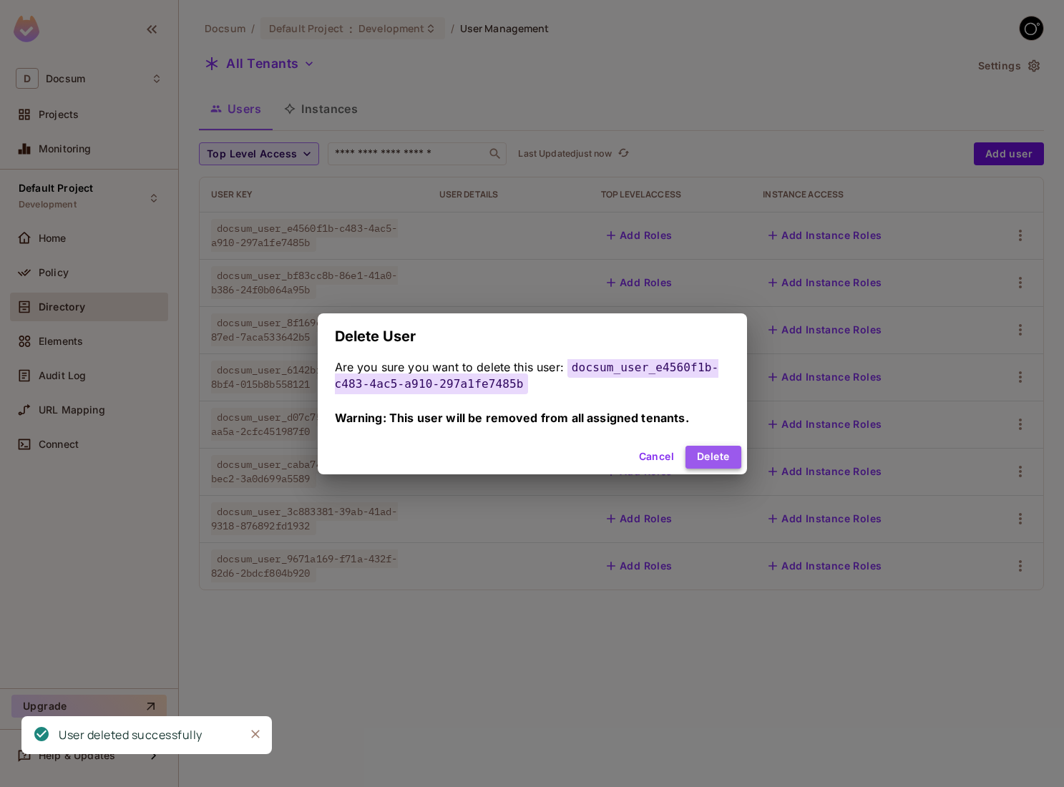
click at [725, 452] on button "Delete" at bounding box center [712, 457] width 55 height 23
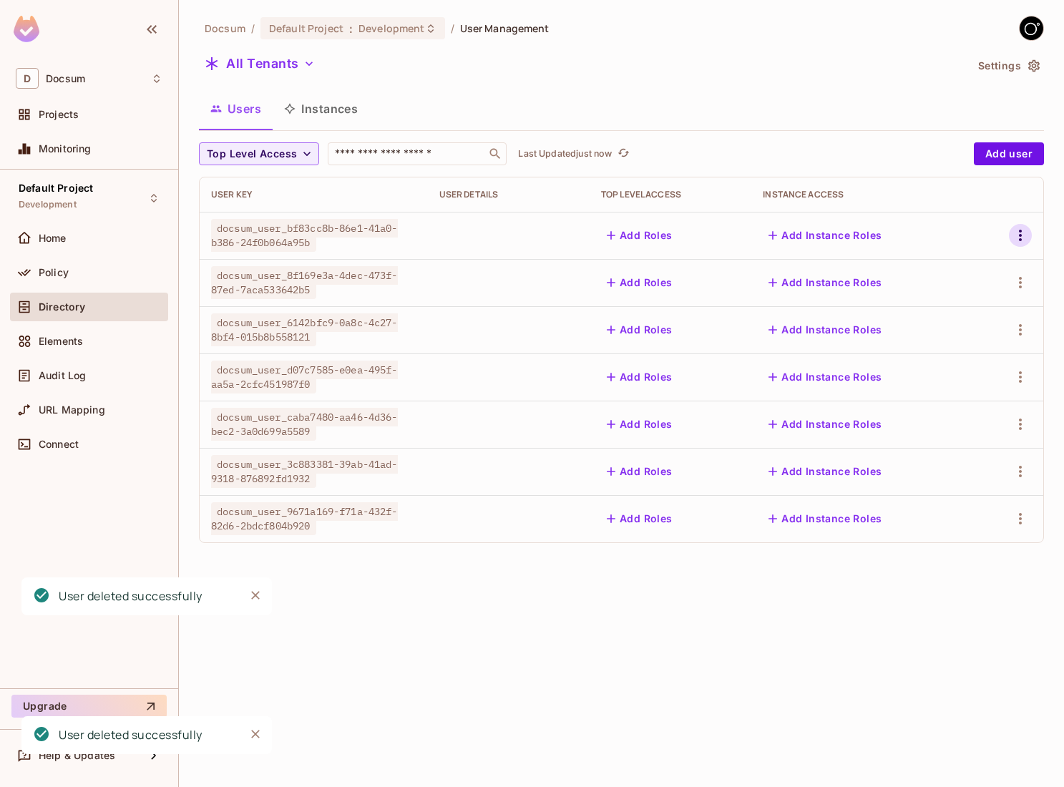
click at [1017, 236] on icon "button" at bounding box center [1020, 235] width 17 height 17
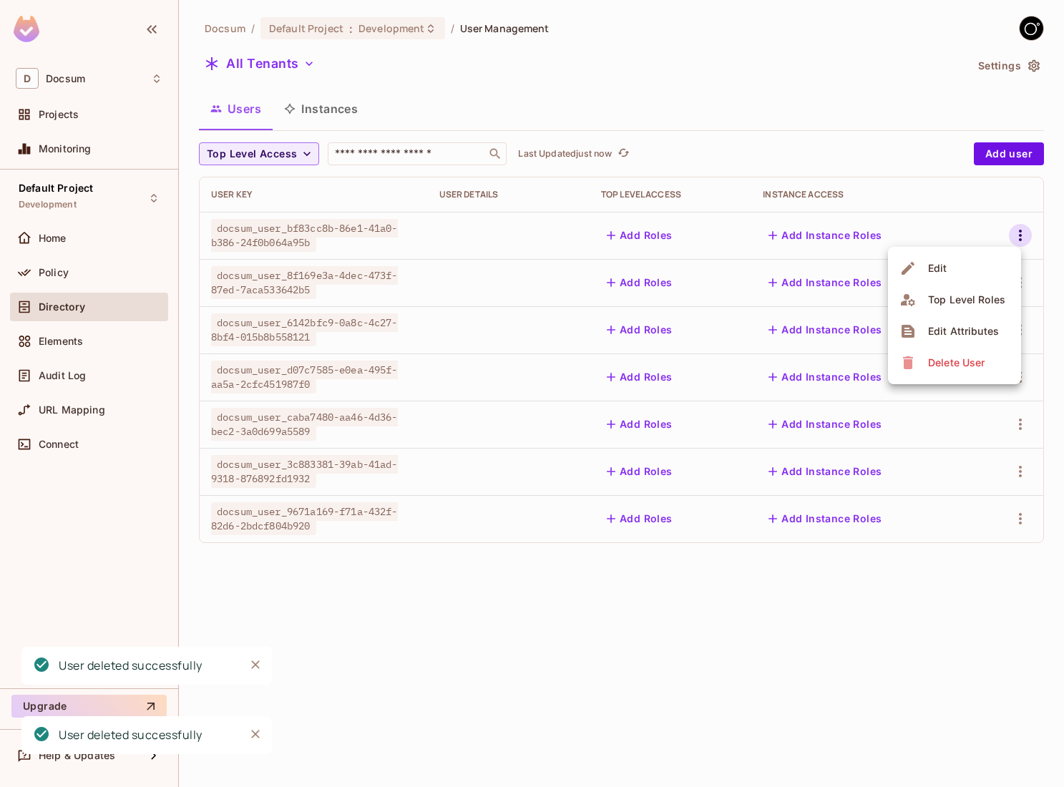
click at [902, 368] on icon at bounding box center [907, 362] width 17 height 17
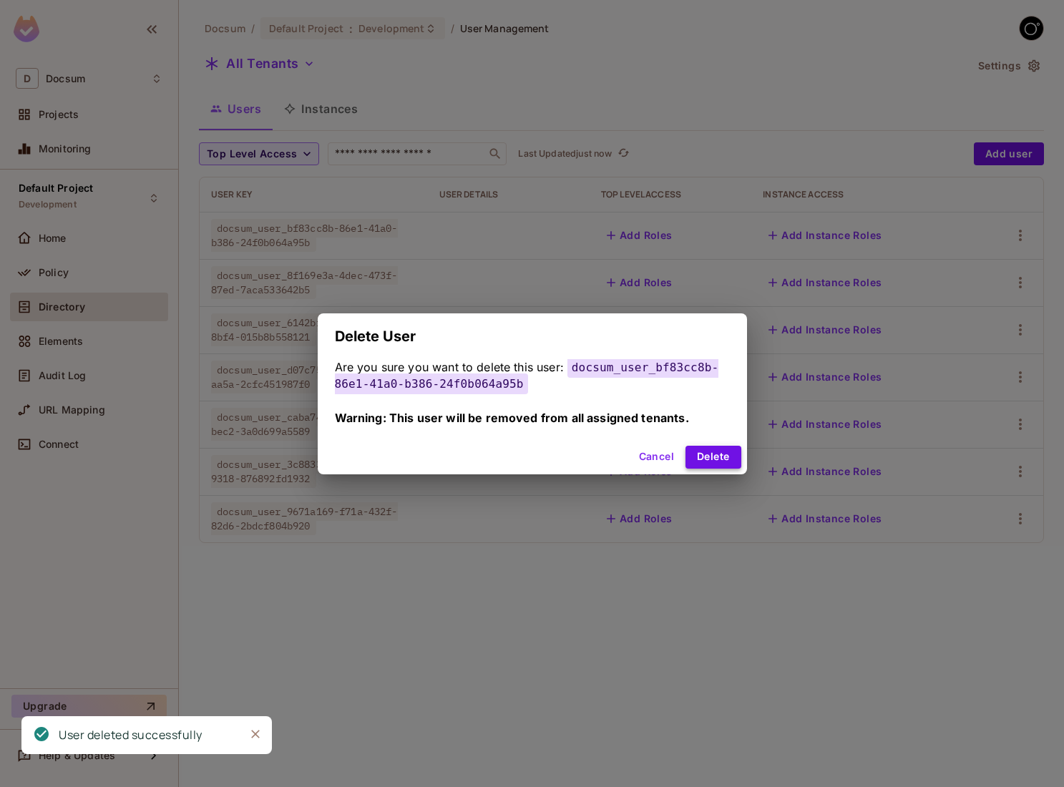
click at [709, 454] on button "Delete" at bounding box center [712, 457] width 55 height 23
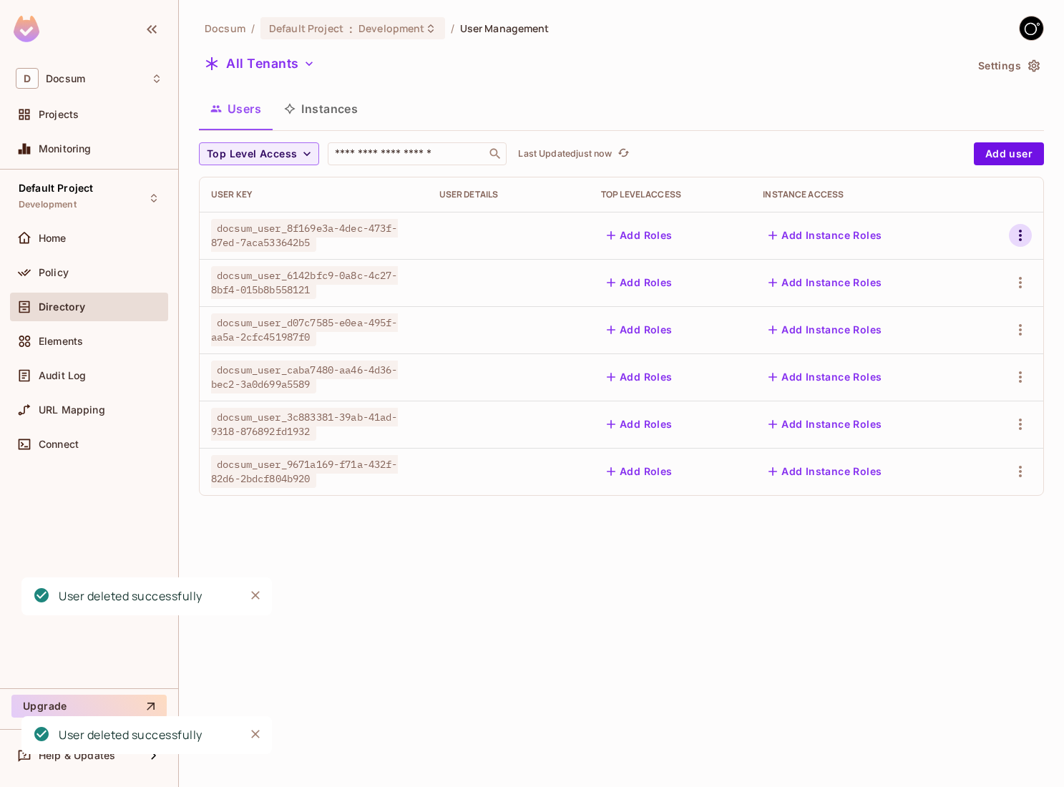
click at [1017, 243] on icon "button" at bounding box center [1020, 235] width 17 height 17
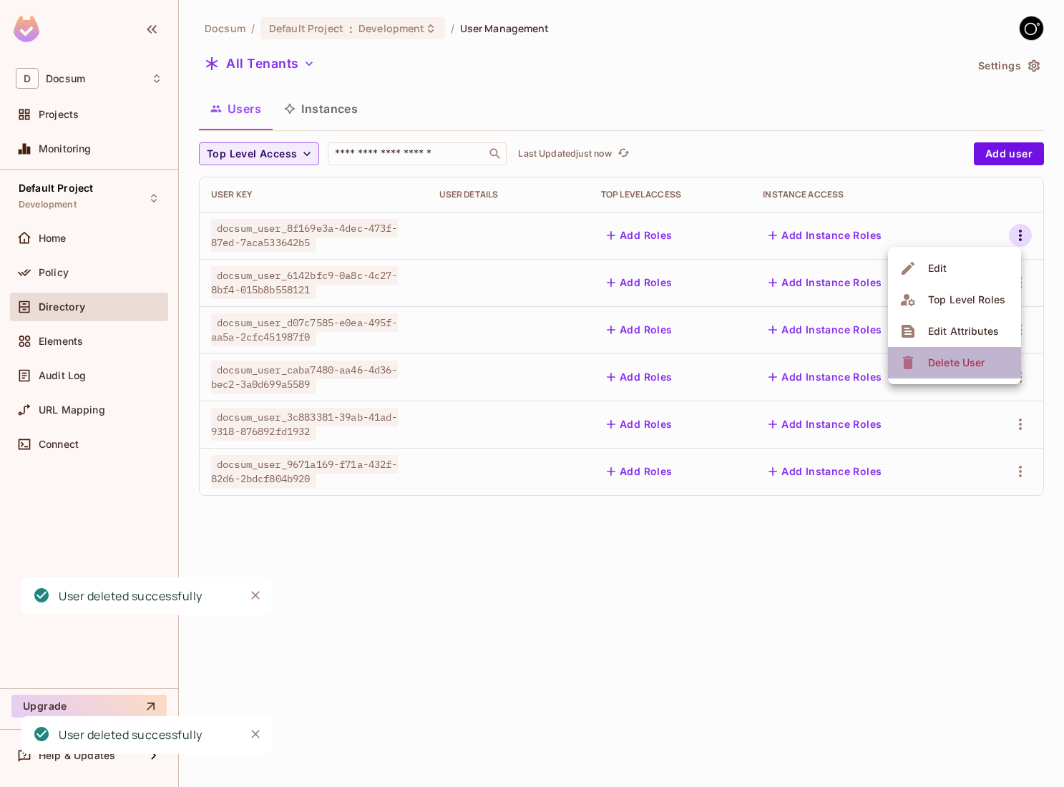
click at [912, 375] on li "Delete User" at bounding box center [954, 362] width 133 height 31
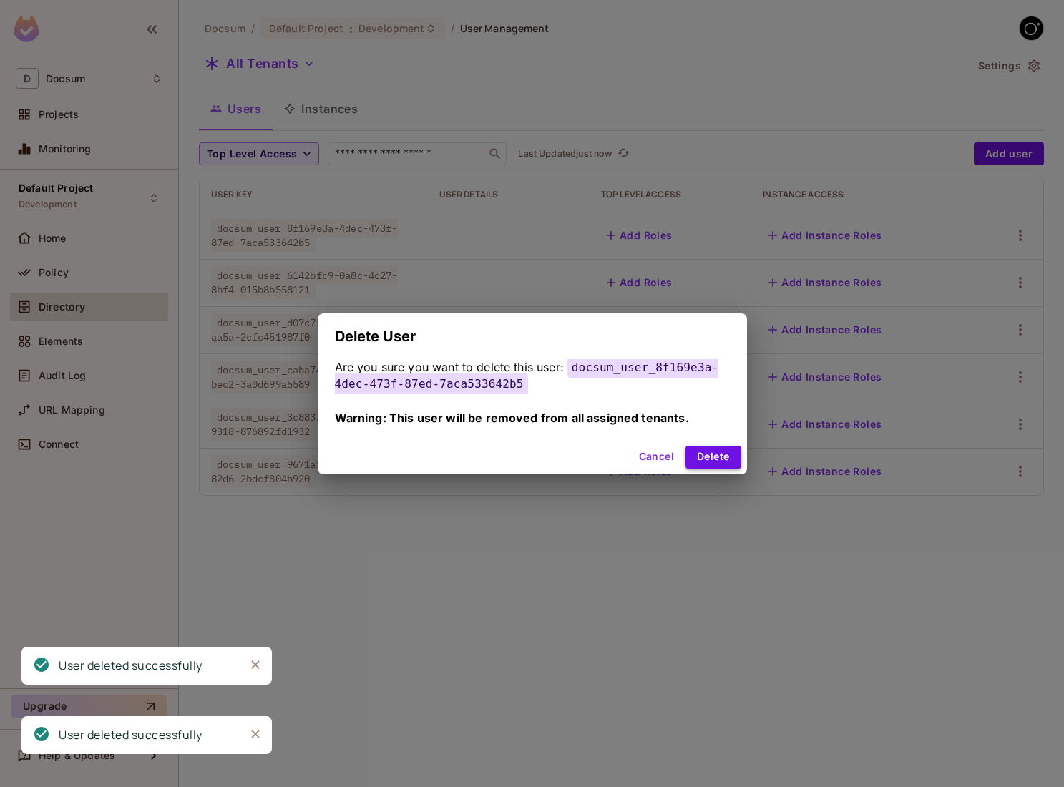
click at [726, 456] on button "Delete" at bounding box center [712, 457] width 55 height 23
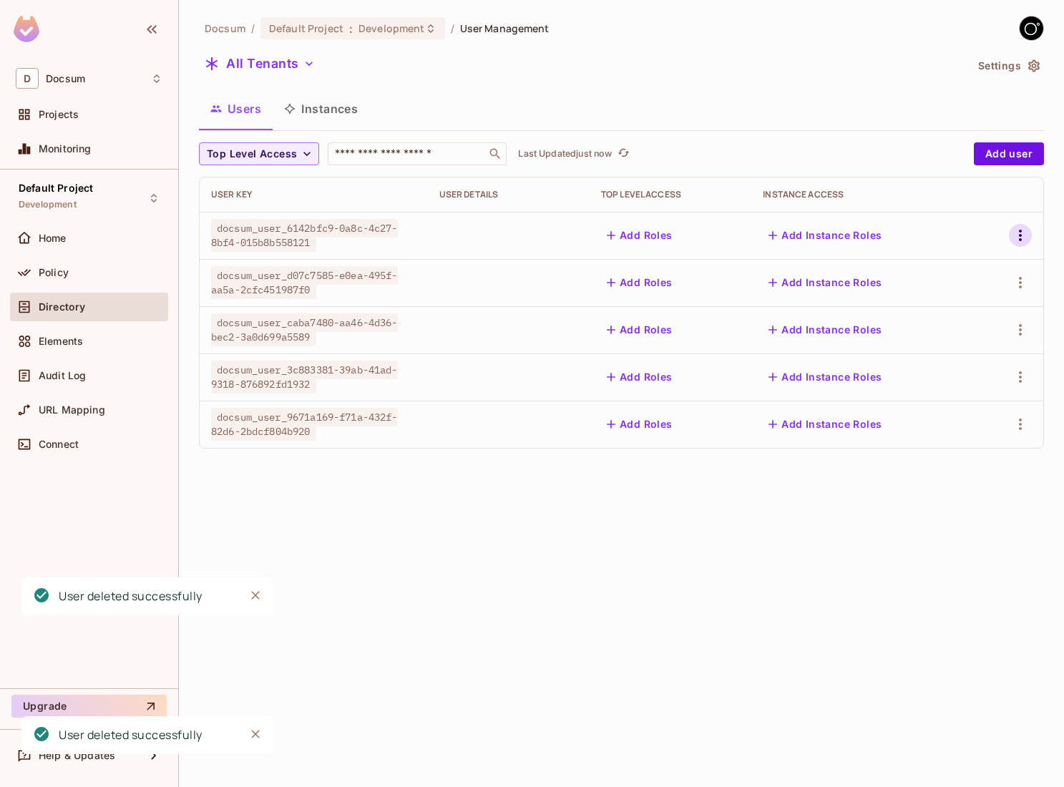
click at [1022, 236] on icon "button" at bounding box center [1020, 235] width 17 height 17
click at [915, 366] on icon at bounding box center [907, 362] width 17 height 17
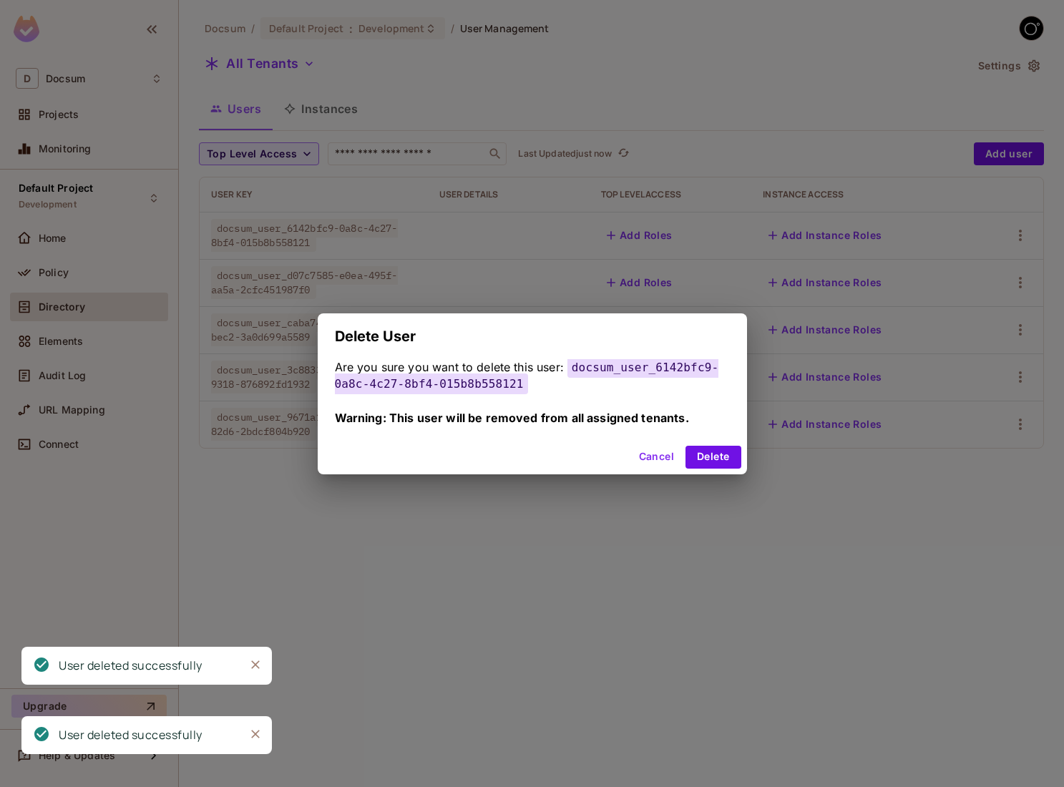
click at [710, 444] on div "Cancel Delete" at bounding box center [532, 457] width 429 height 34
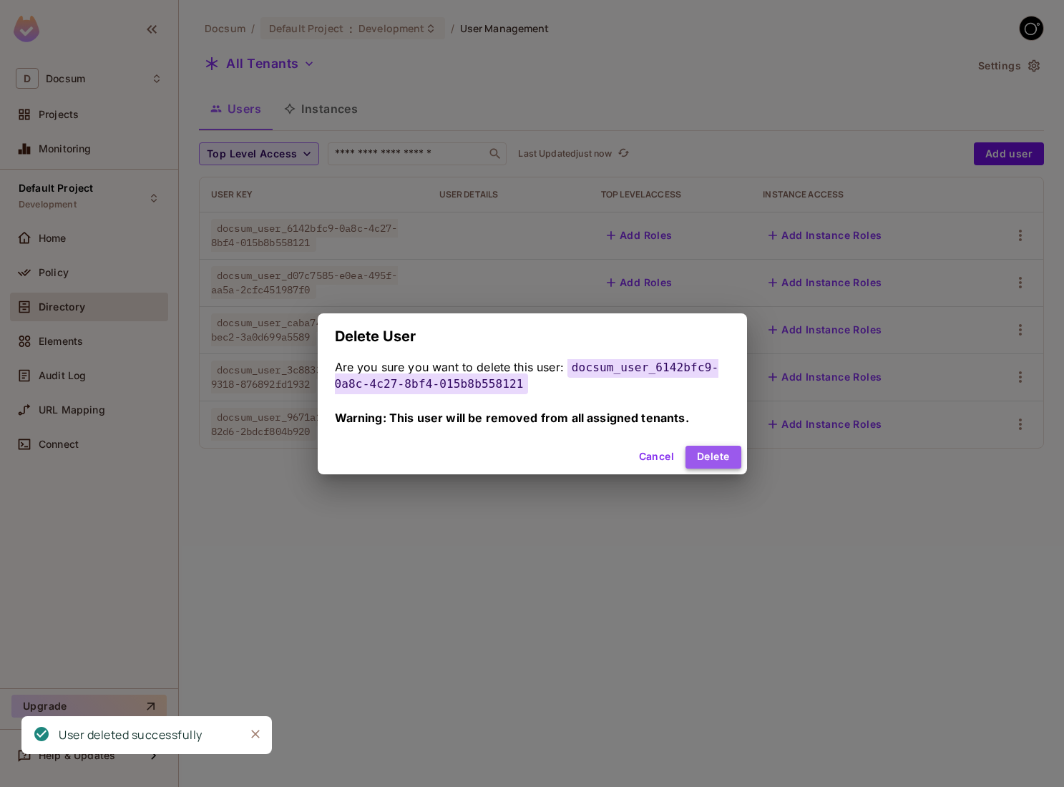
click at [708, 451] on button "Delete" at bounding box center [712, 457] width 55 height 23
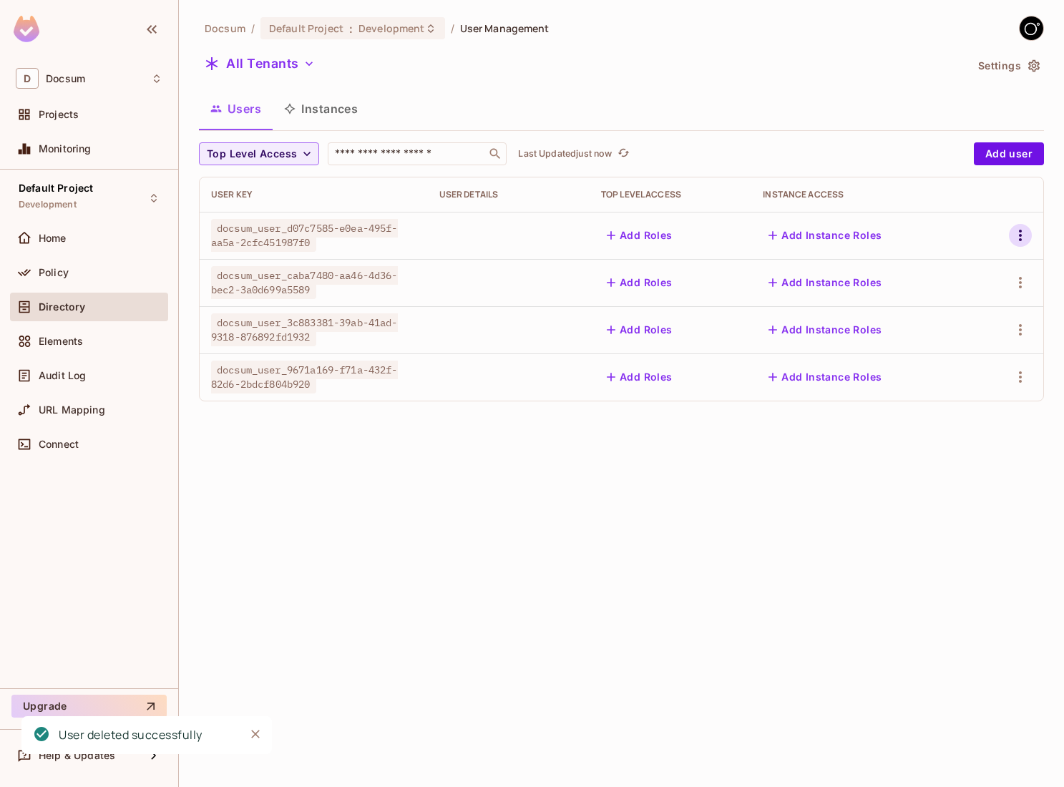
click at [1014, 240] on icon "button" at bounding box center [1020, 235] width 17 height 17
drag, startPoint x: 919, startPoint y: 379, endPoint x: 925, endPoint y: 363, distance: 17.4
click at [925, 363] on ul "Edit Top Level Roles Edit Attributes Delete User" at bounding box center [954, 315] width 133 height 137
click at [925, 363] on span "Delete User" at bounding box center [956, 362] width 65 height 23
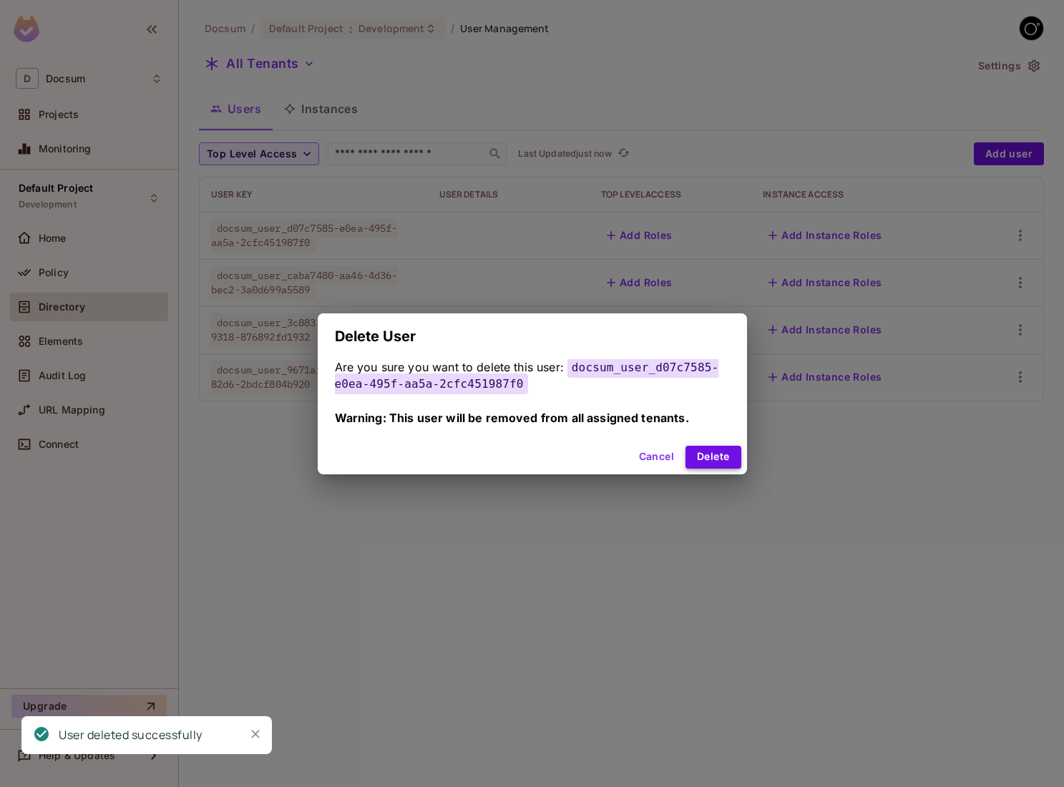
click at [723, 456] on button "Delete" at bounding box center [712, 457] width 55 height 23
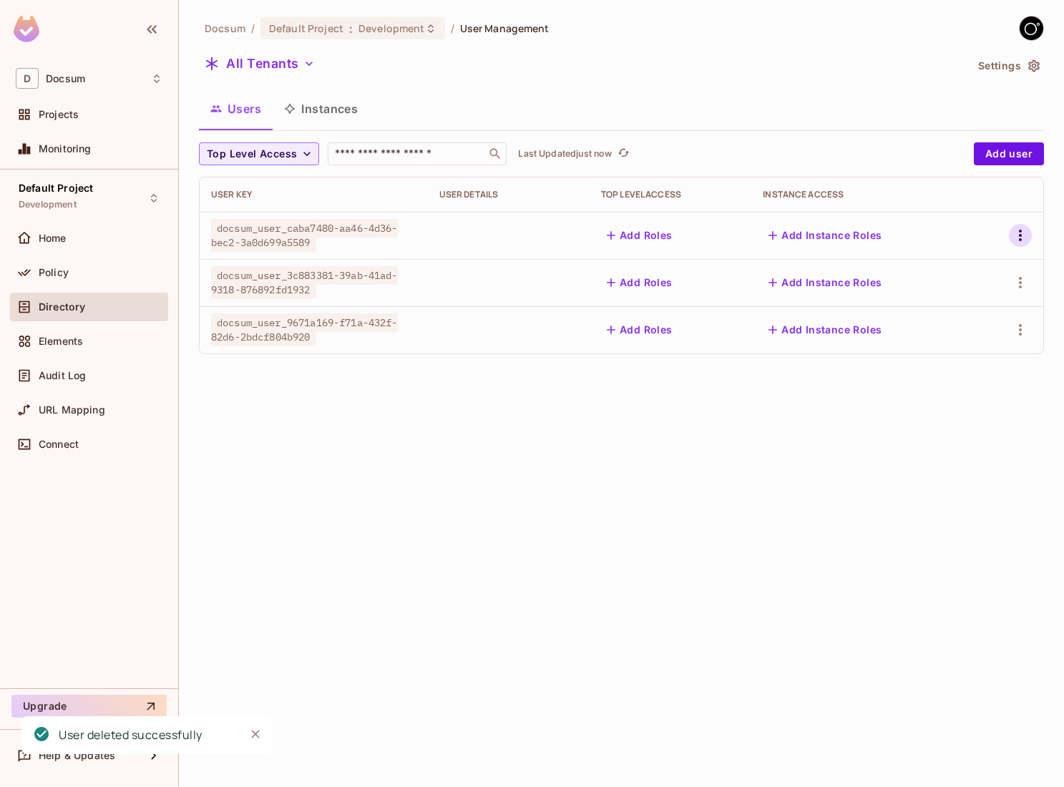
click at [1020, 232] on icon "button" at bounding box center [1020, 235] width 3 height 11
click at [924, 355] on span "Delete User" at bounding box center [956, 362] width 65 height 23
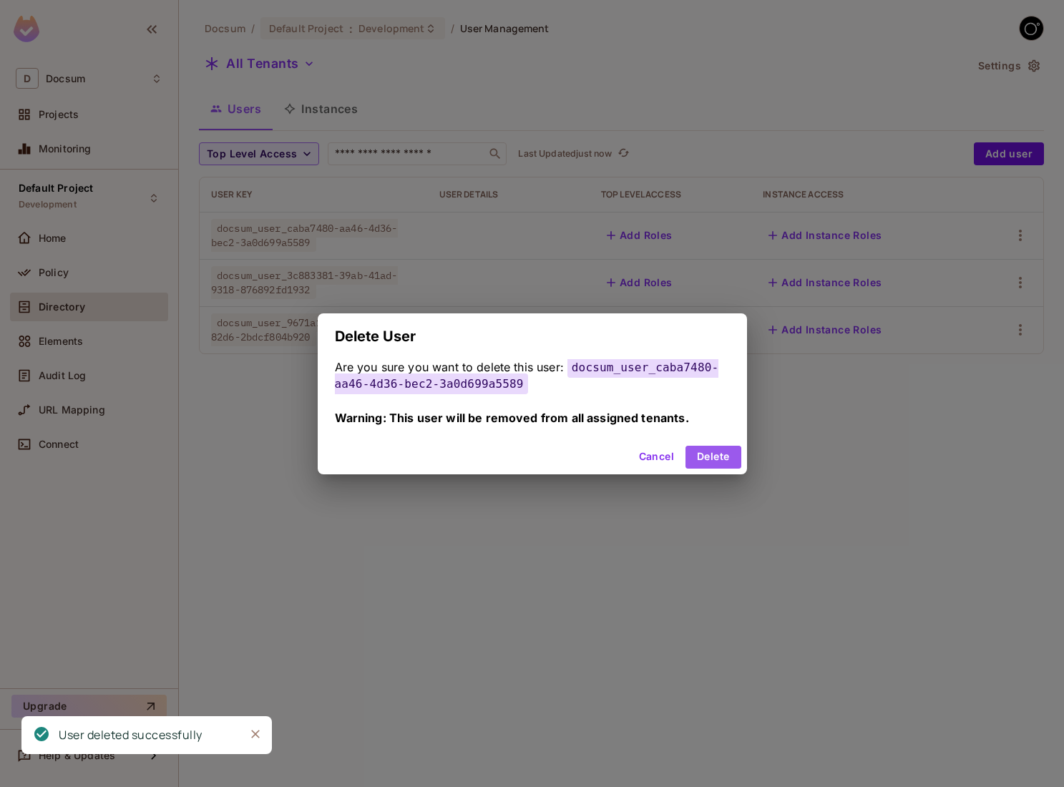
drag, startPoint x: 713, startPoint y: 456, endPoint x: 918, endPoint y: 341, distance: 235.8
click at [713, 456] on button "Delete" at bounding box center [712, 457] width 55 height 23
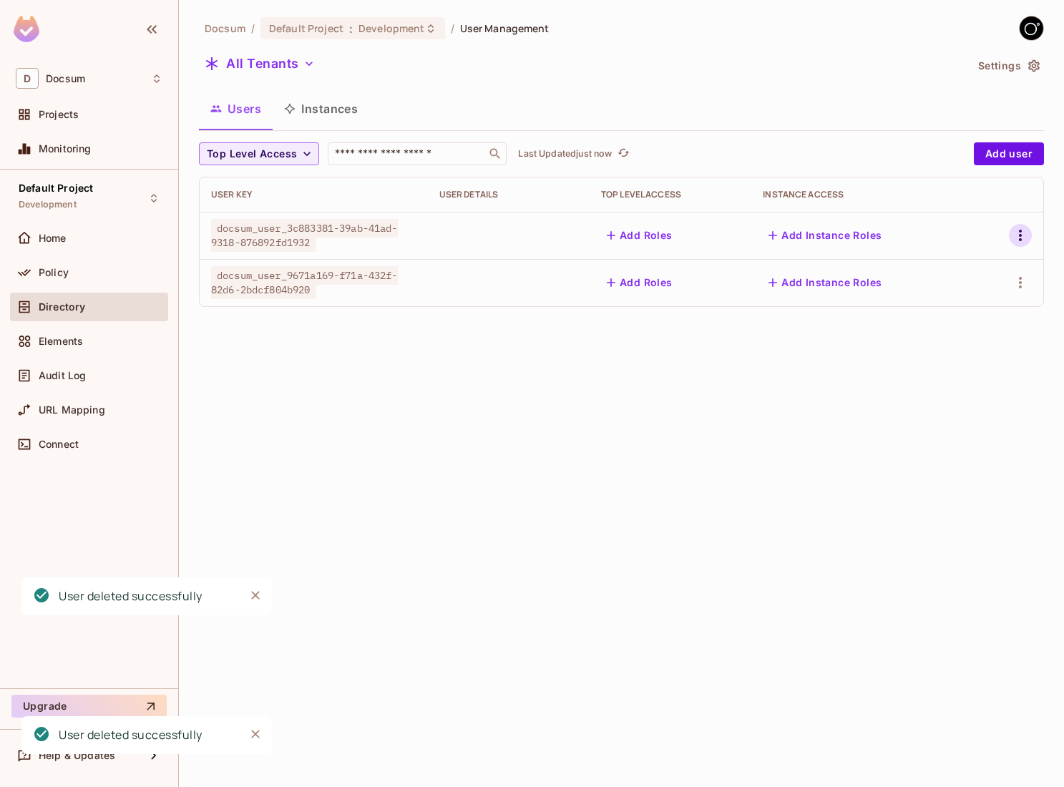
click at [1024, 245] on button "button" at bounding box center [1020, 235] width 23 height 23
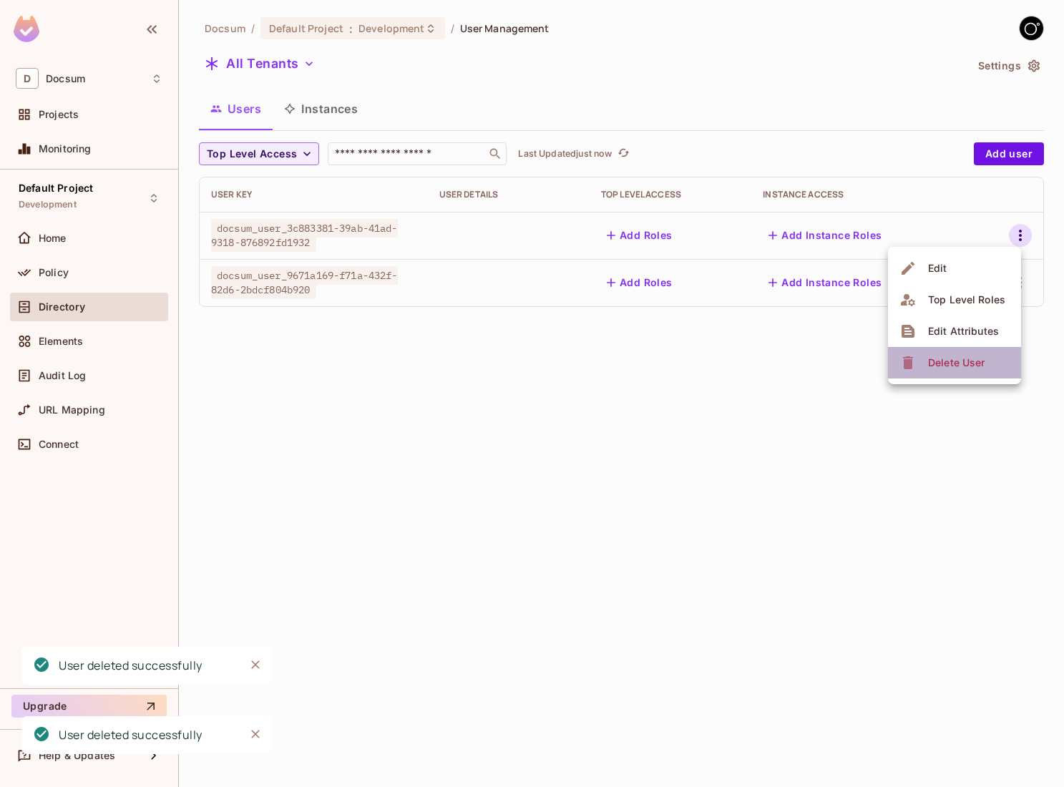
click at [914, 368] on icon at bounding box center [907, 362] width 17 height 17
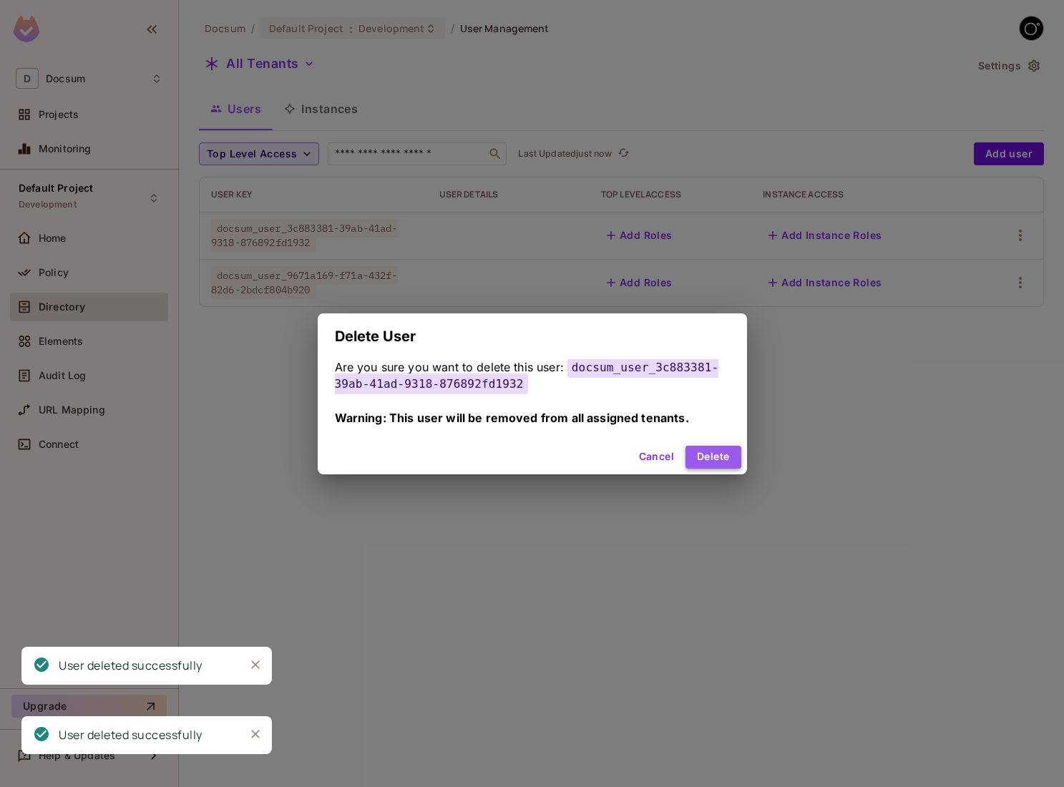
click at [708, 451] on button "Delete" at bounding box center [712, 457] width 55 height 23
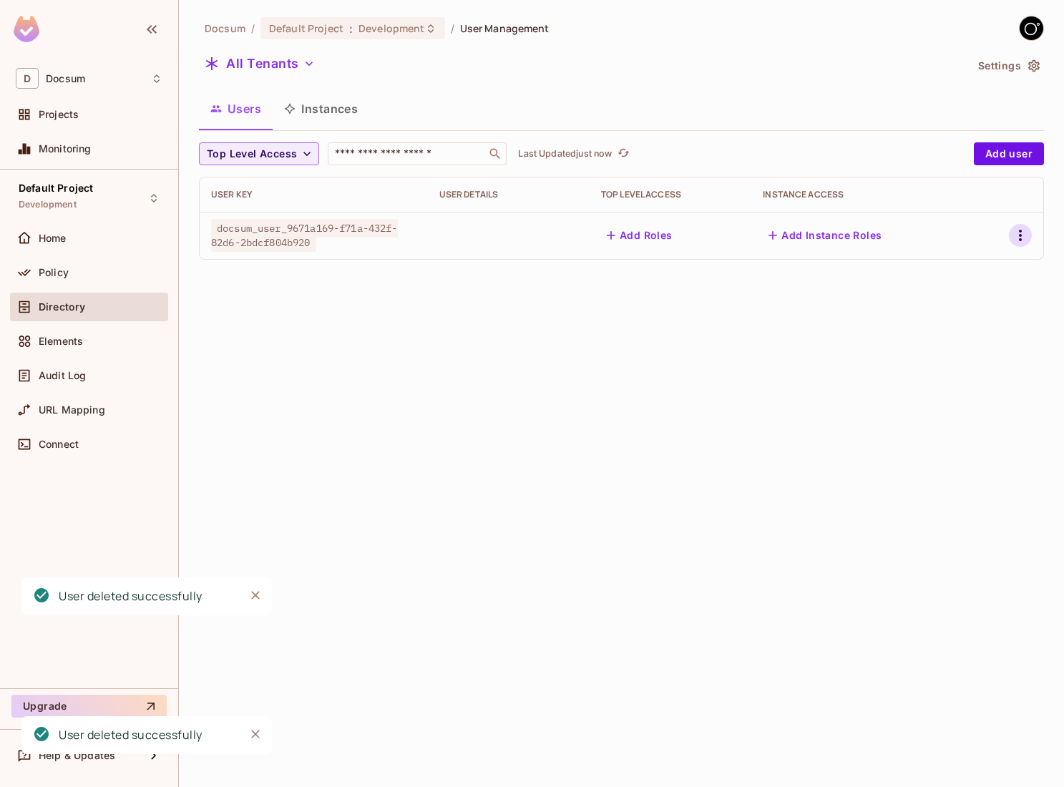
click at [1019, 227] on icon "button" at bounding box center [1020, 235] width 17 height 17
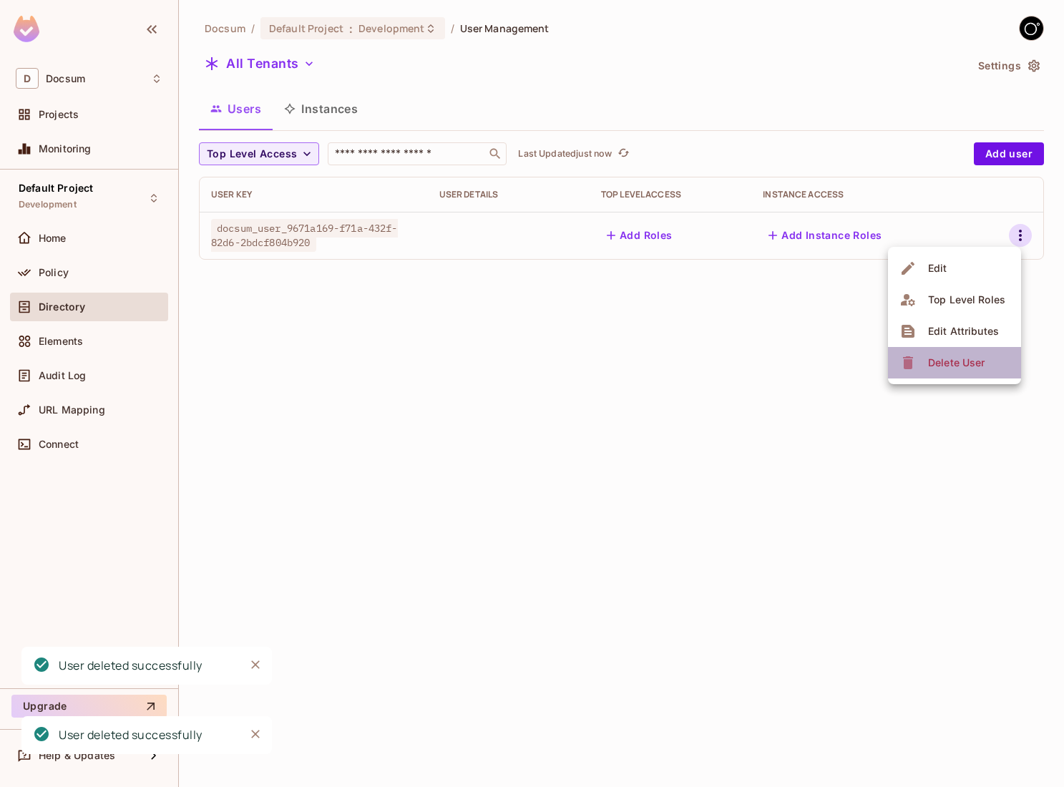
click at [915, 357] on icon at bounding box center [907, 362] width 17 height 17
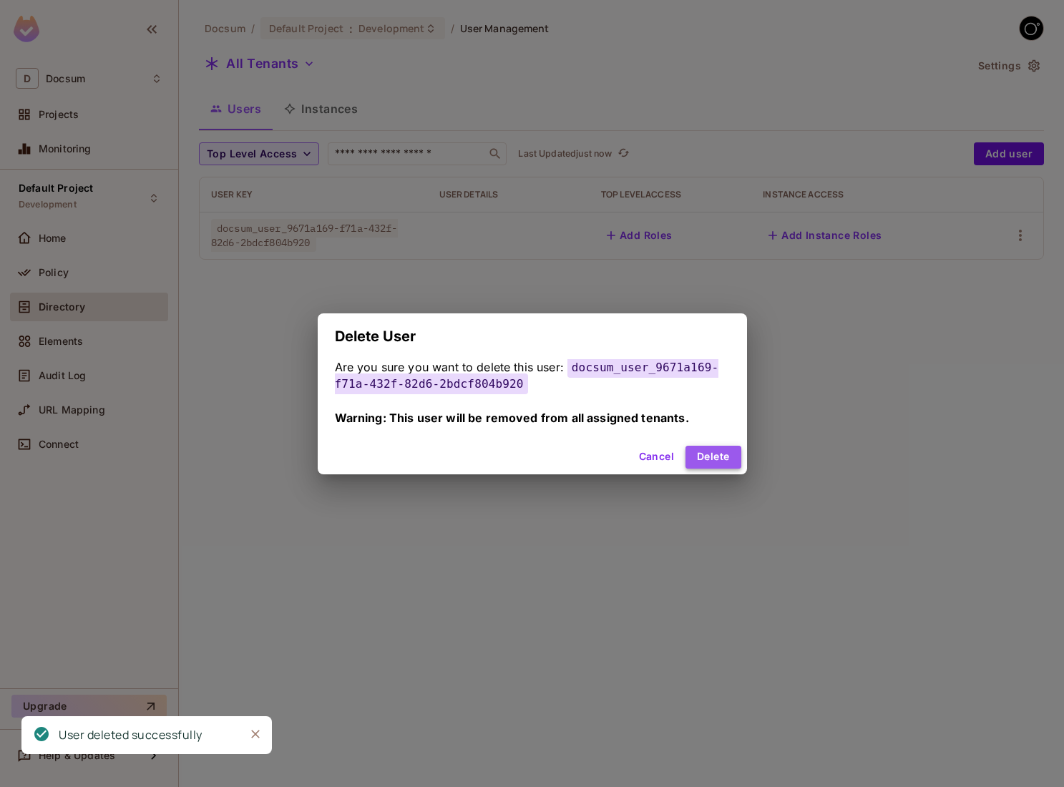
click at [695, 458] on button "Delete" at bounding box center [712, 457] width 55 height 23
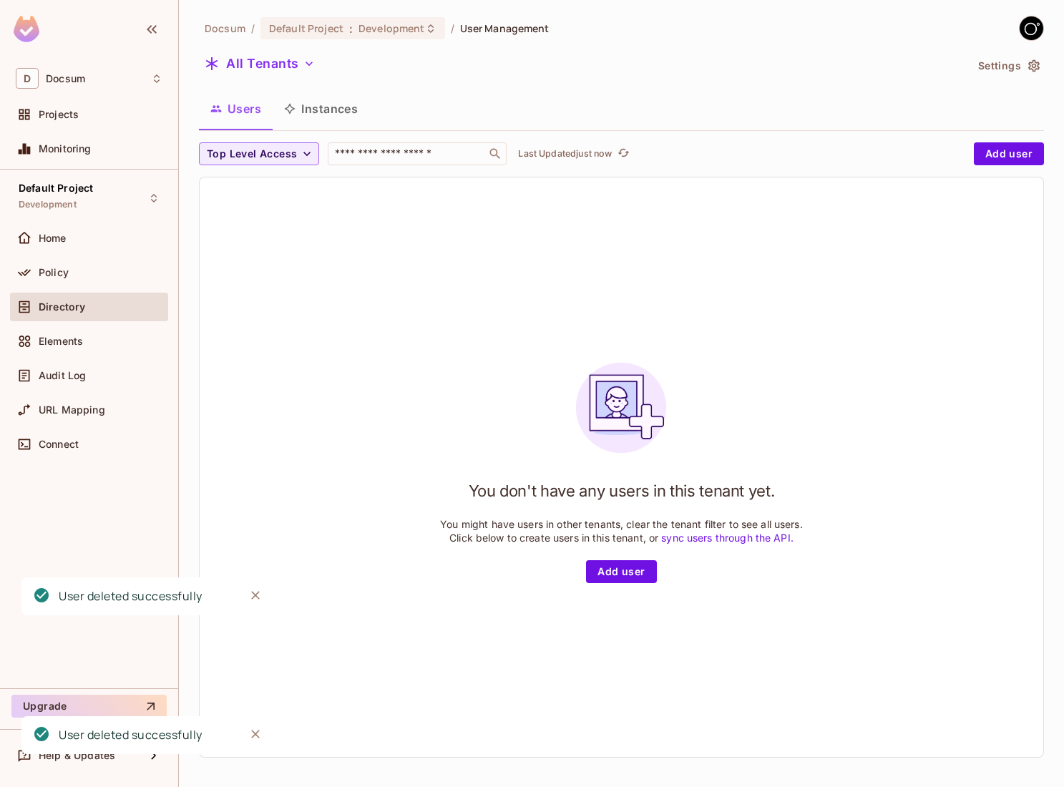
click at [347, 109] on button "Instances" at bounding box center [321, 109] width 97 height 36
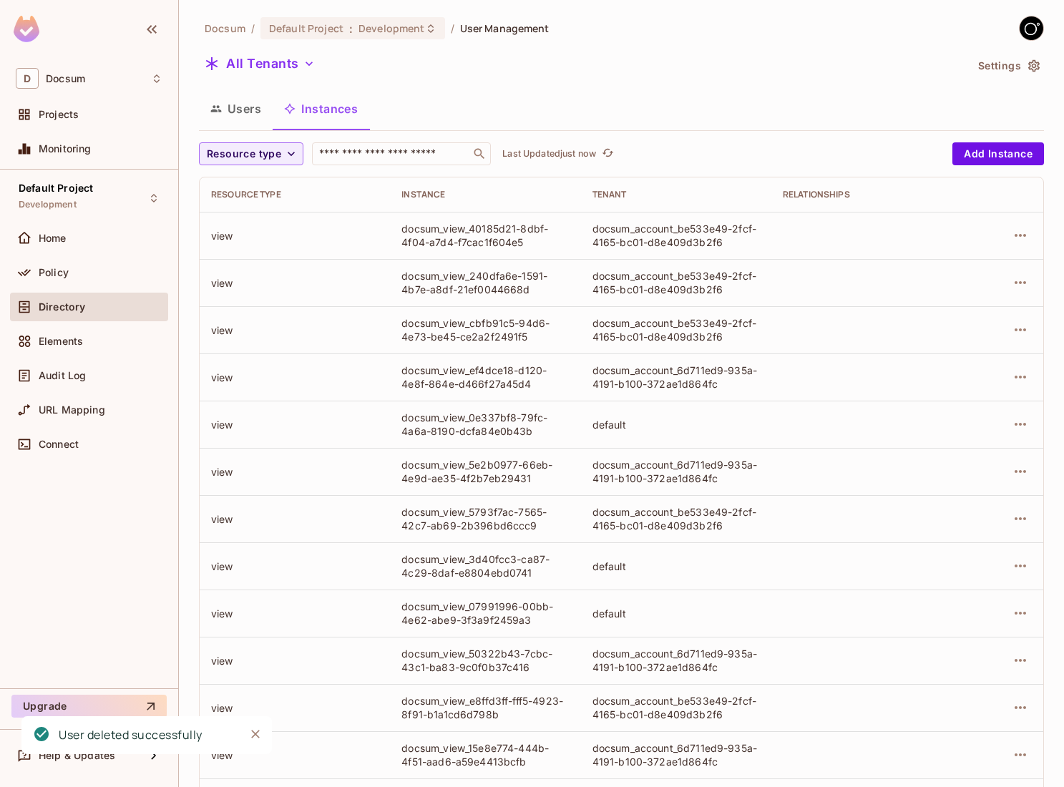
scroll to position [212, 0]
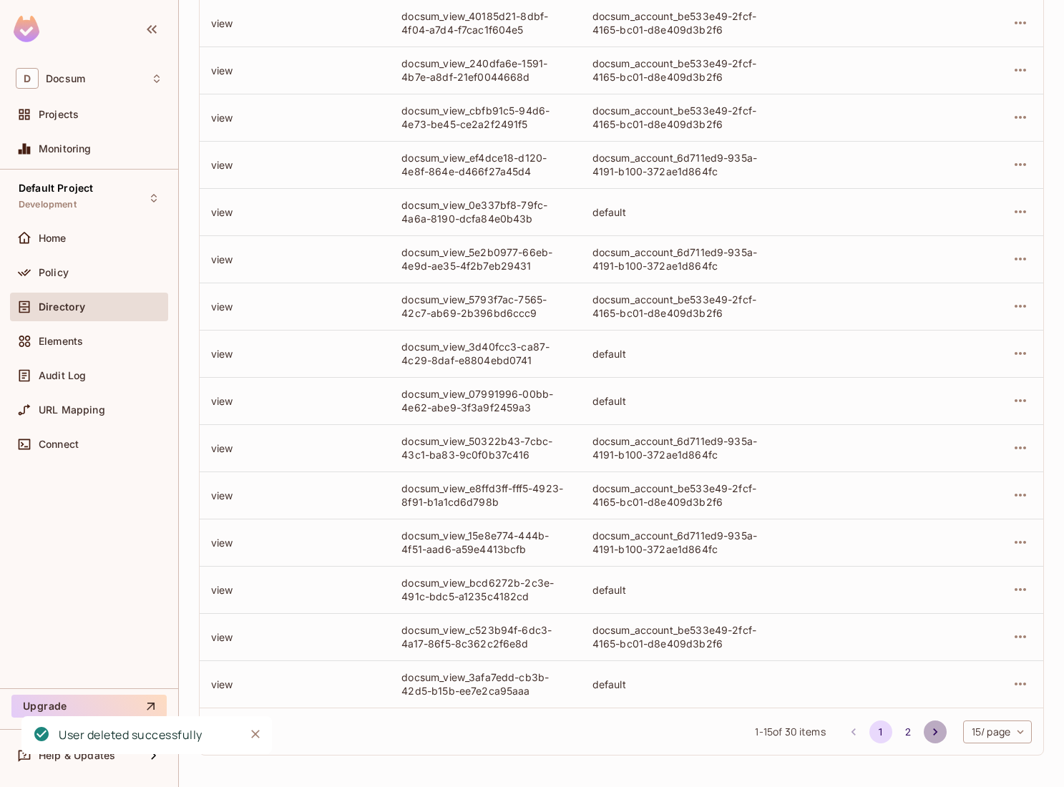
click at [928, 736] on icon "Go to next page" at bounding box center [935, 732] width 14 height 14
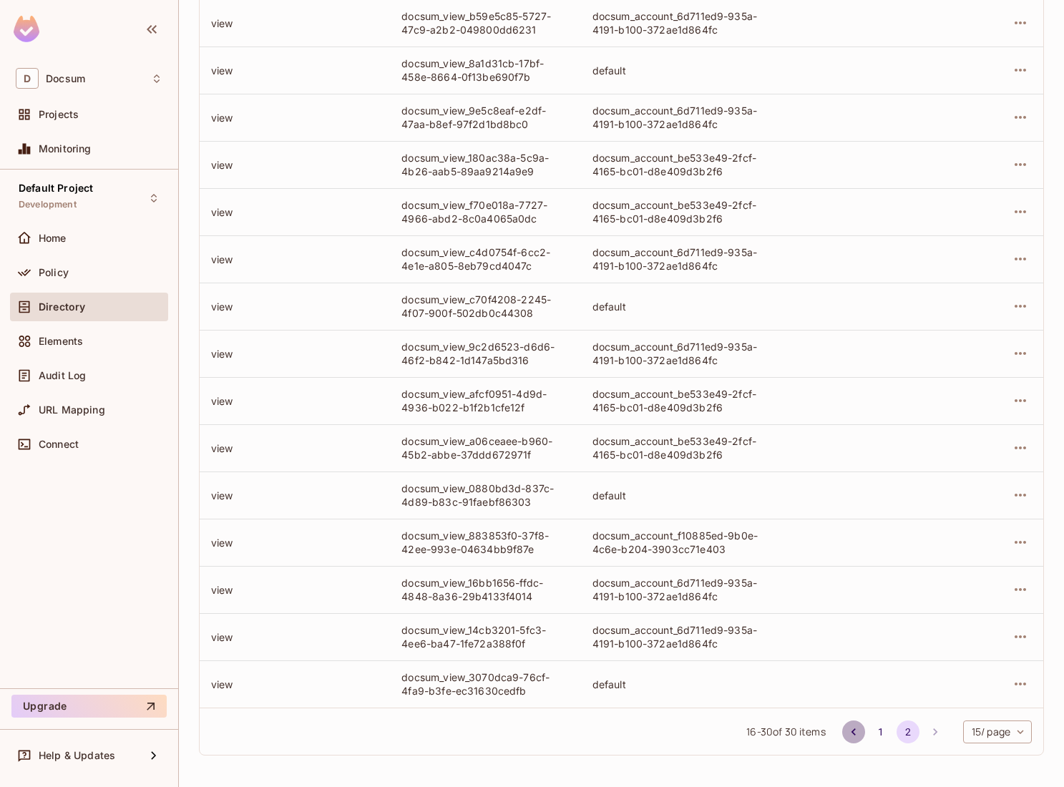
click at [853, 733] on icon "Go to previous page" at bounding box center [853, 732] width 14 height 14
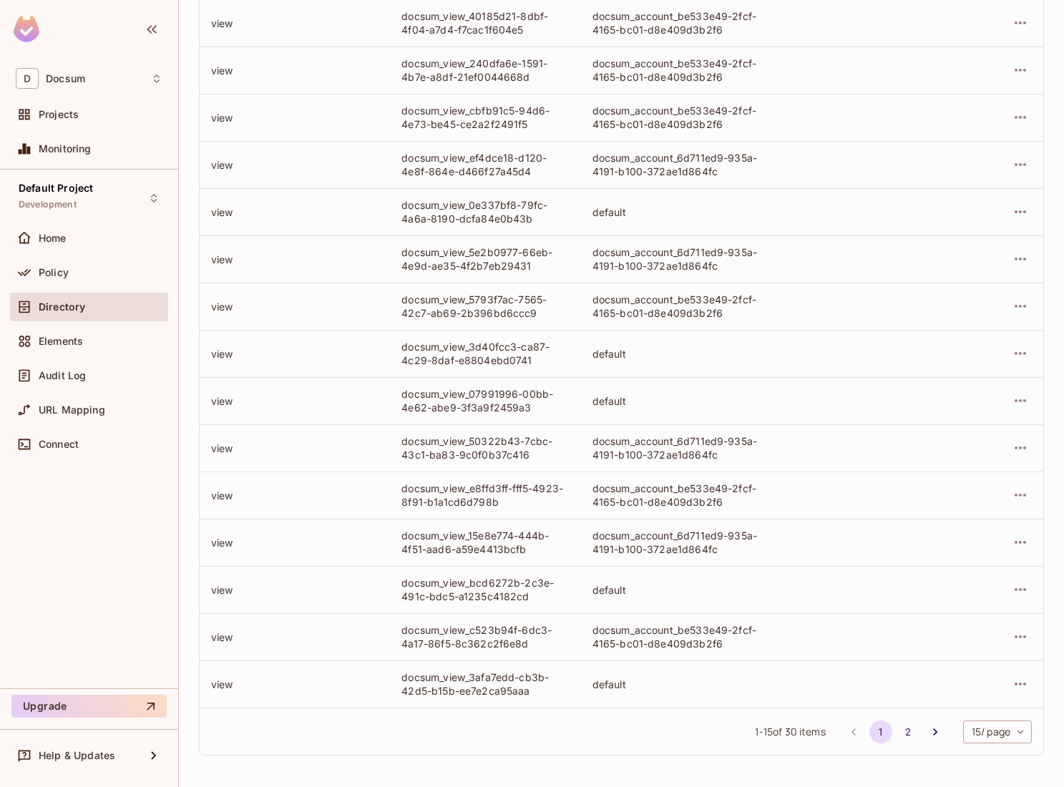
scroll to position [0, 0]
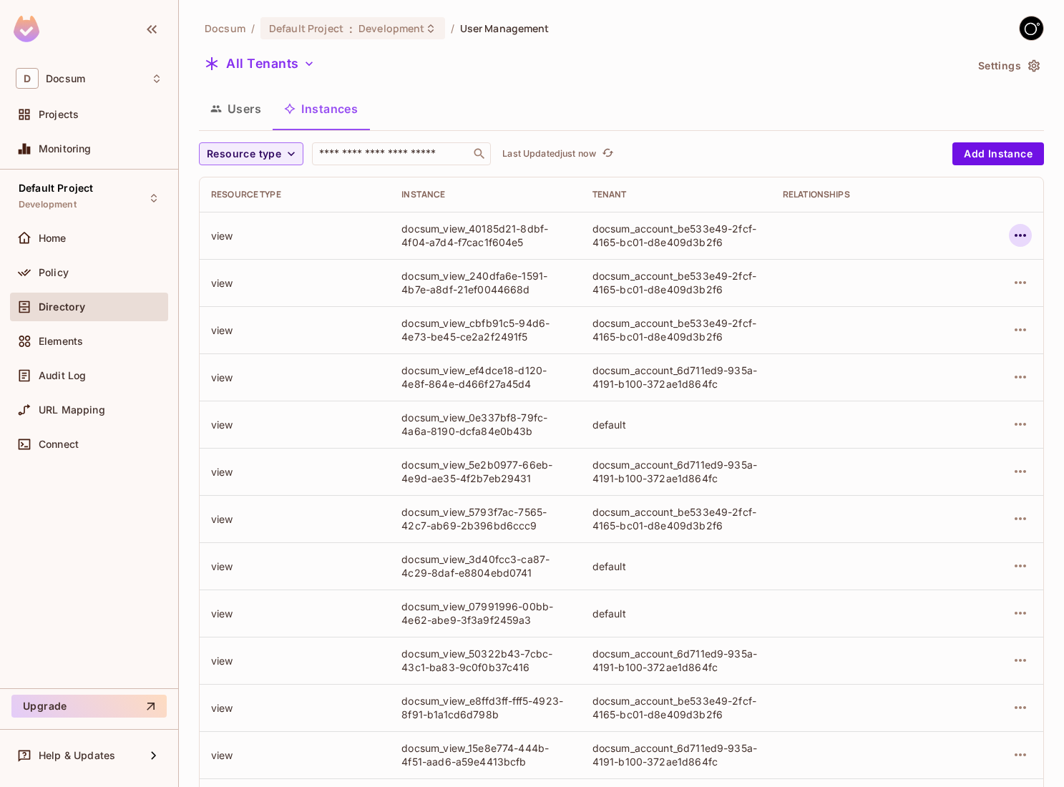
click at [1024, 240] on icon "button" at bounding box center [1020, 235] width 17 height 17
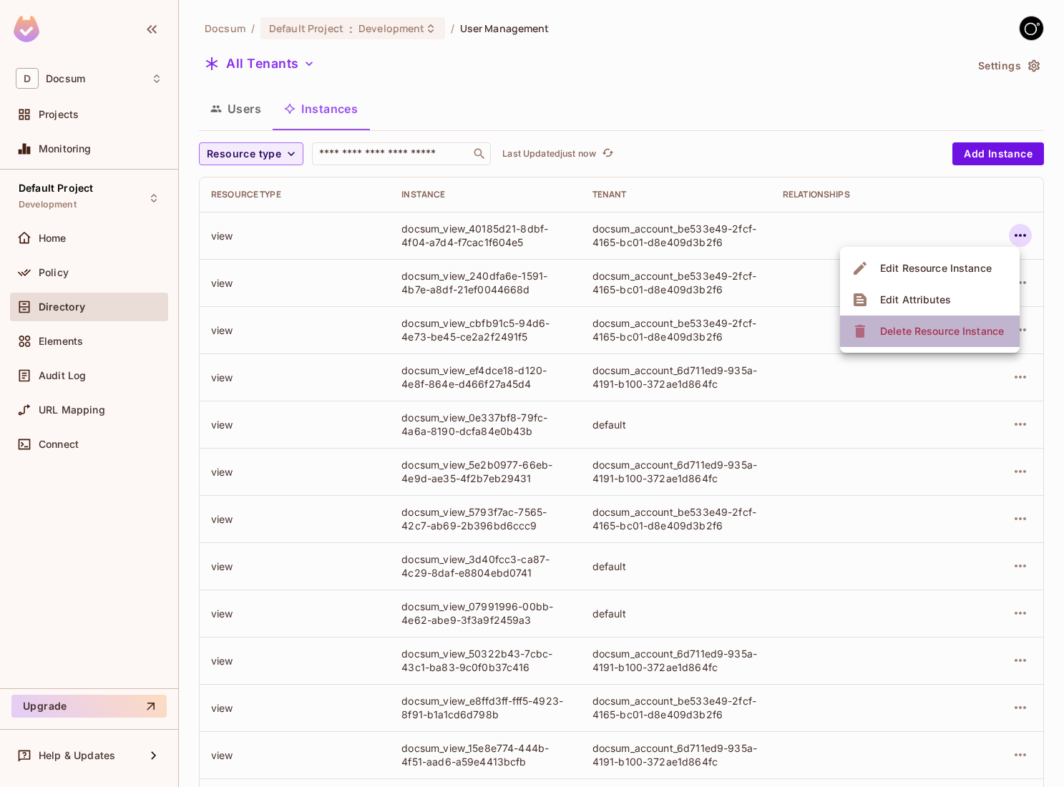
click at [972, 333] on div "Delete Resource Instance" at bounding box center [942, 331] width 124 height 14
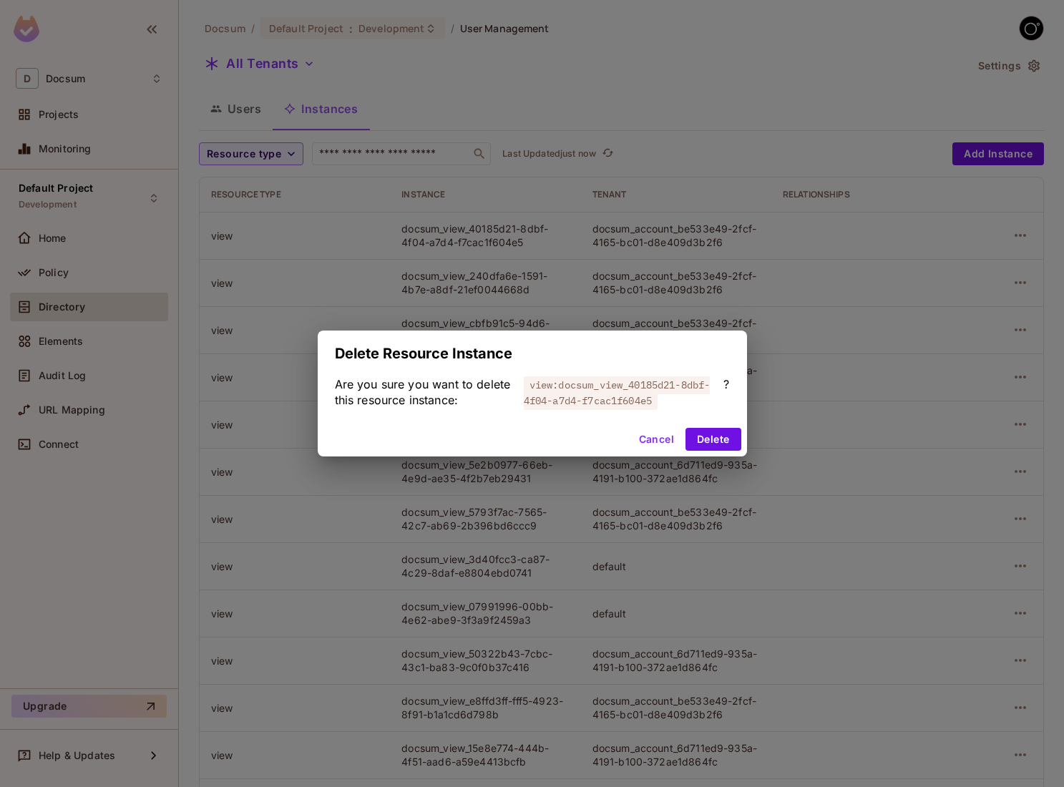
click at [749, 414] on div "Delete Resource Instance Are you sure you want to delete this resource instance…" at bounding box center [532, 393] width 1064 height 787
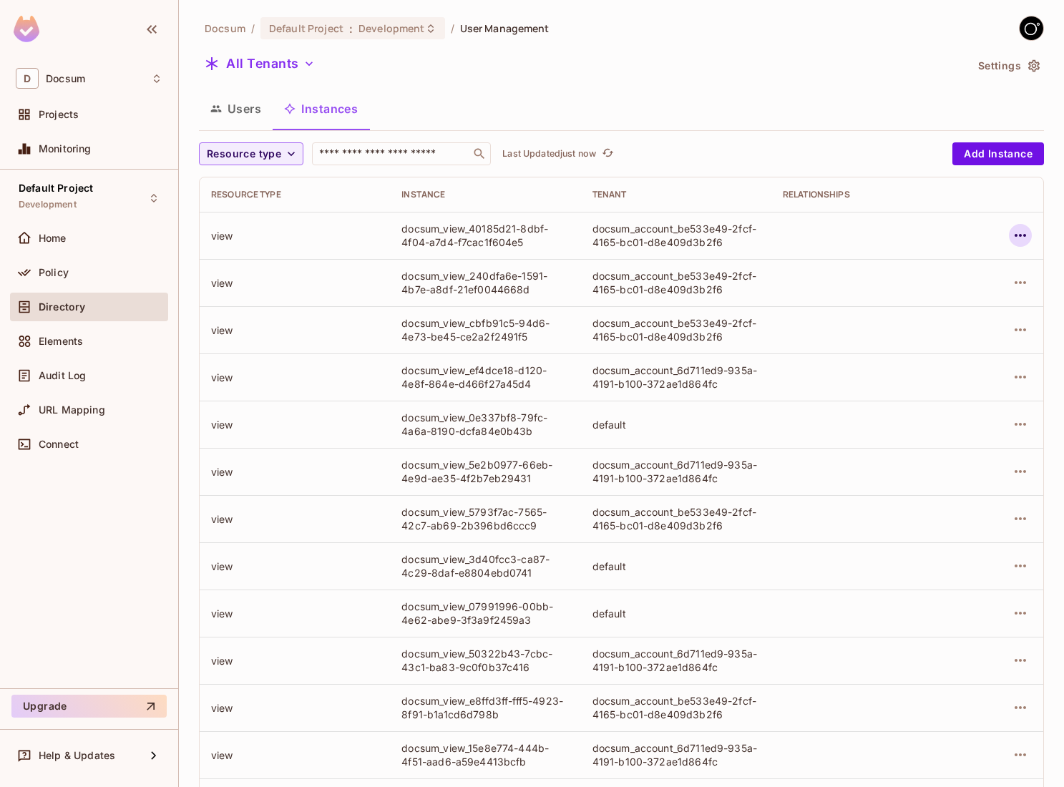
click at [1014, 241] on icon "button" at bounding box center [1020, 235] width 17 height 17
click at [932, 339] on span "Delete Resource Instance" at bounding box center [942, 331] width 132 height 23
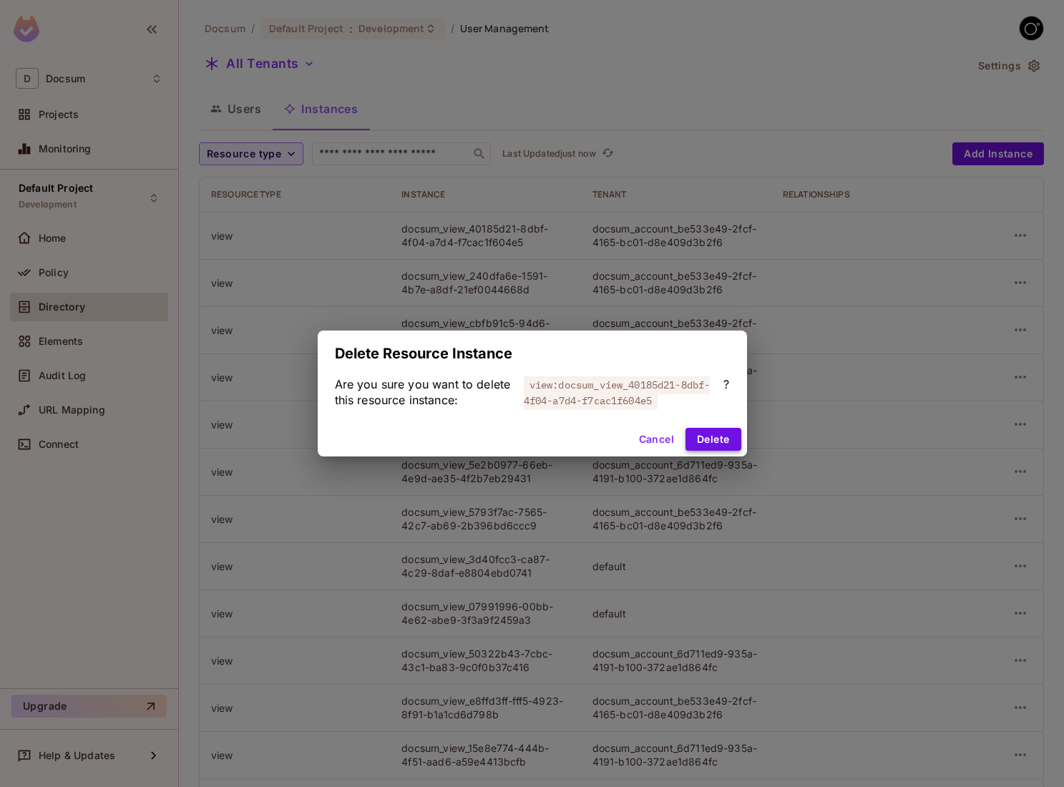
click at [728, 438] on button "Delete" at bounding box center [712, 439] width 55 height 23
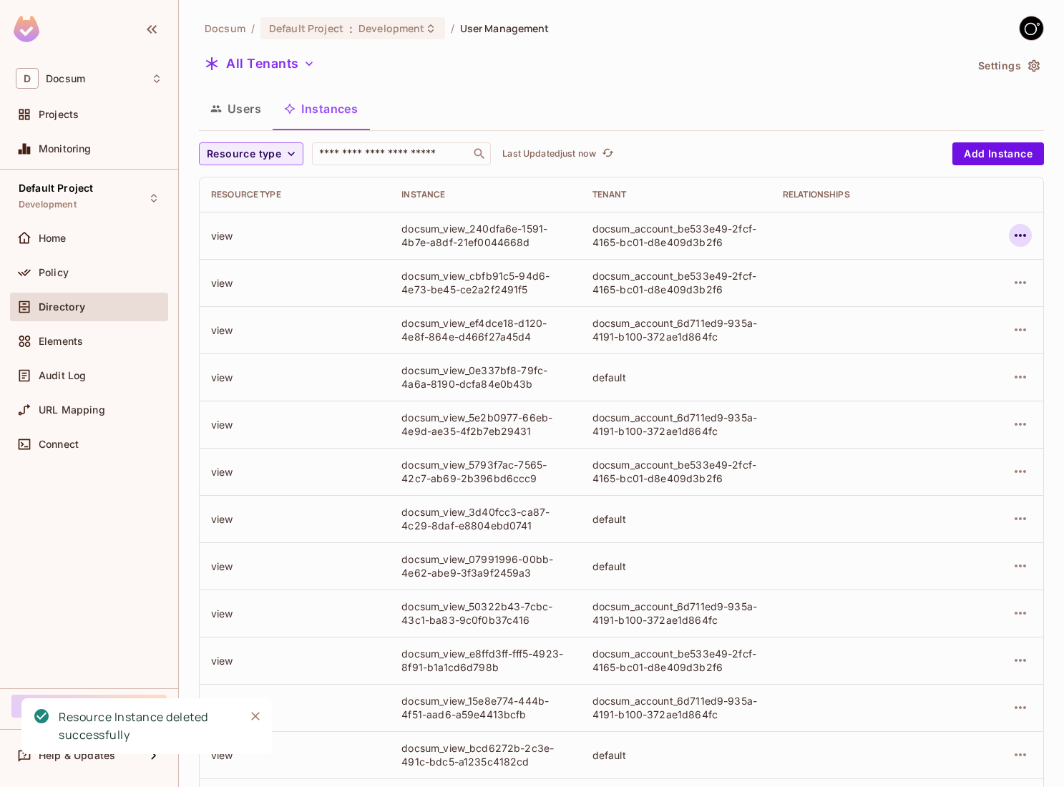
click at [1016, 229] on icon "button" at bounding box center [1020, 235] width 17 height 17
click at [930, 326] on div "Delete Resource Instance" at bounding box center [942, 331] width 124 height 14
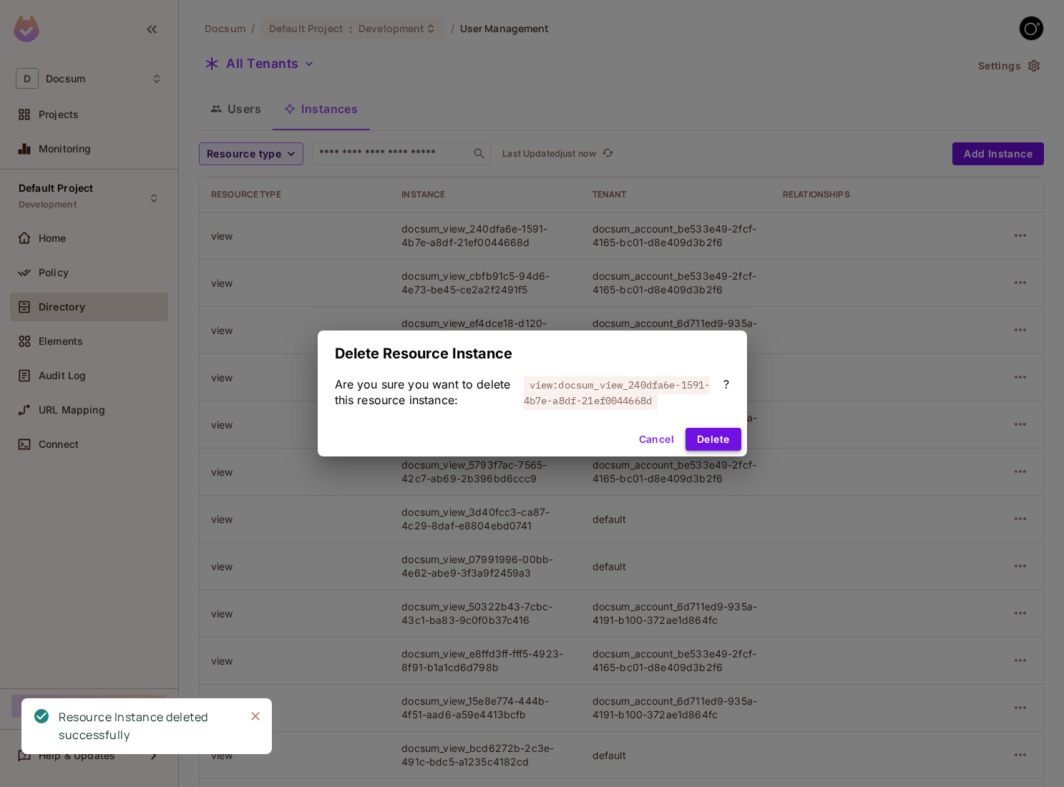
click at [689, 439] on button "Delete" at bounding box center [712, 439] width 55 height 23
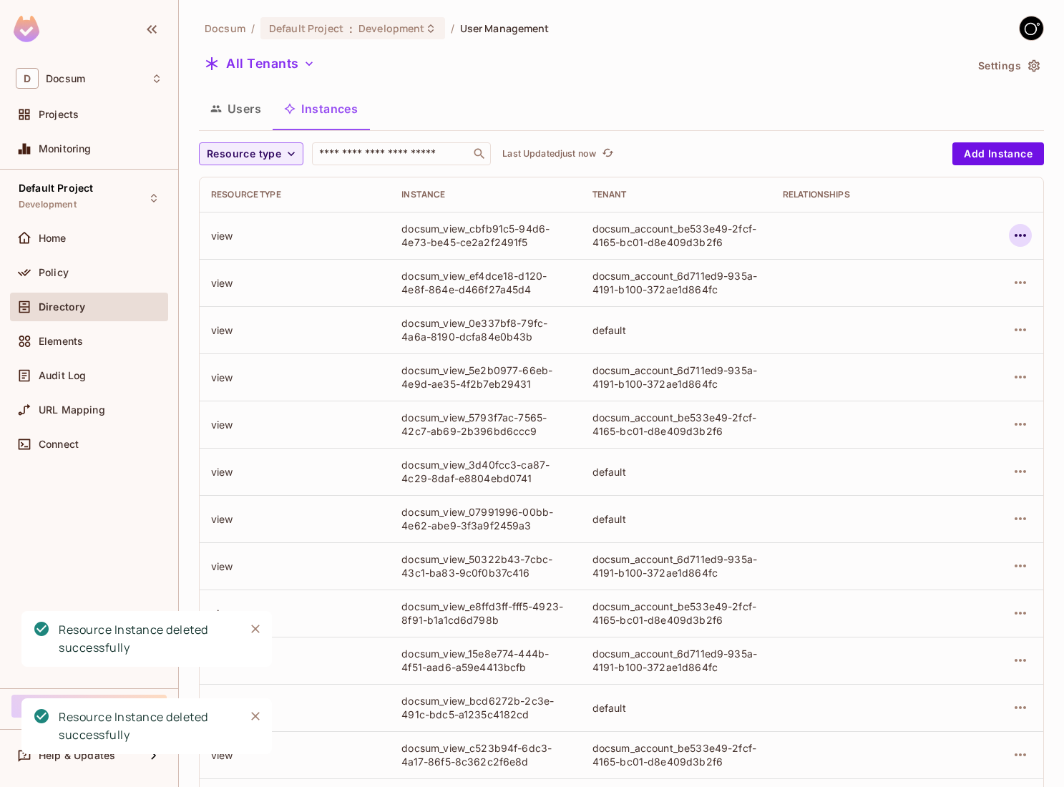
click at [1017, 239] on icon "button" at bounding box center [1020, 235] width 17 height 17
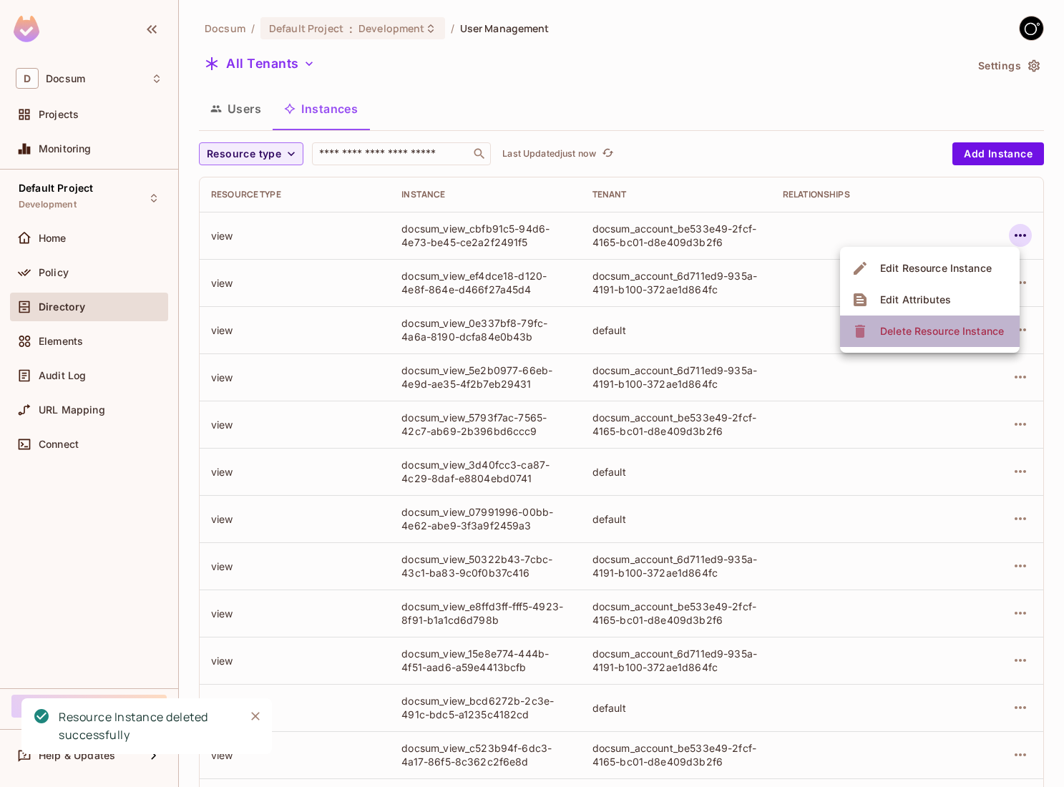
click at [879, 323] on span "Delete Resource Instance" at bounding box center [942, 331] width 132 height 23
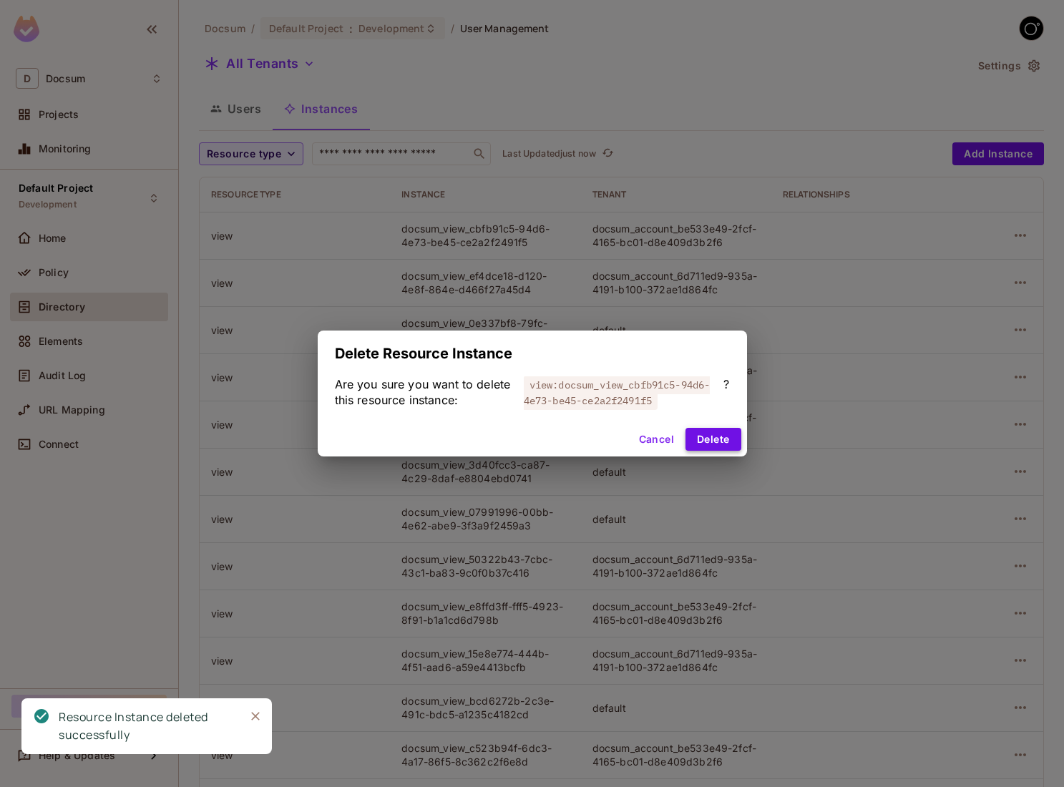
click at [718, 436] on button "Delete" at bounding box center [712, 439] width 55 height 23
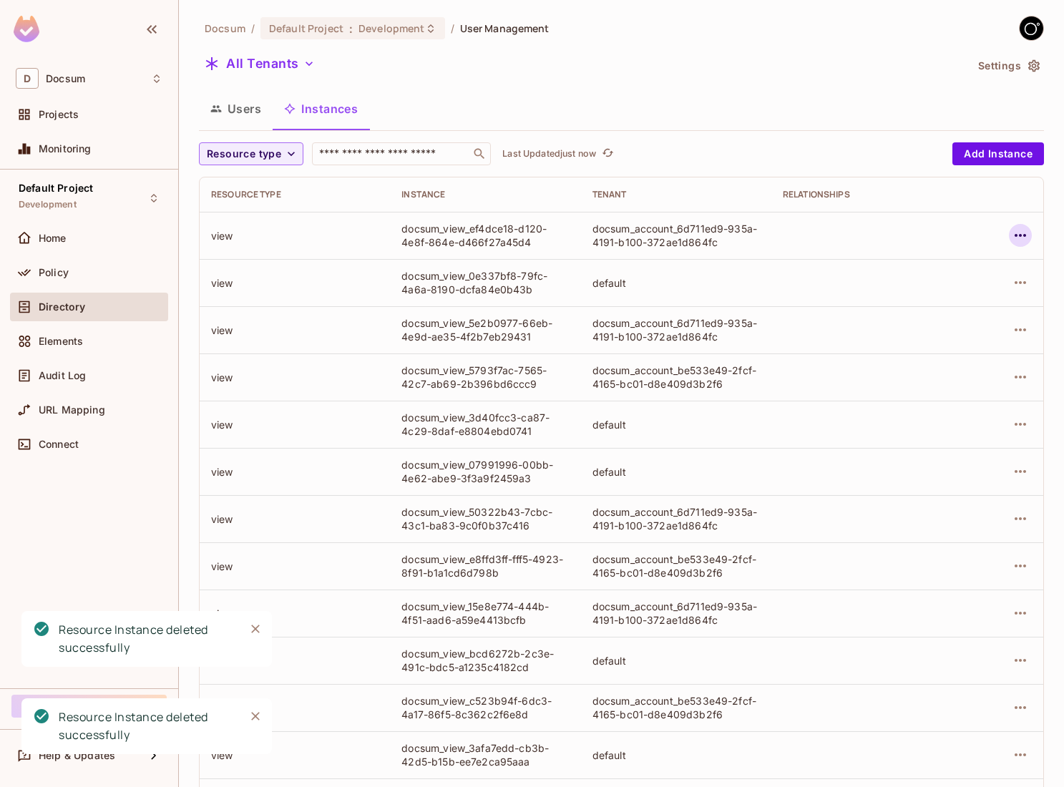
click at [1017, 237] on icon "button" at bounding box center [1020, 235] width 17 height 17
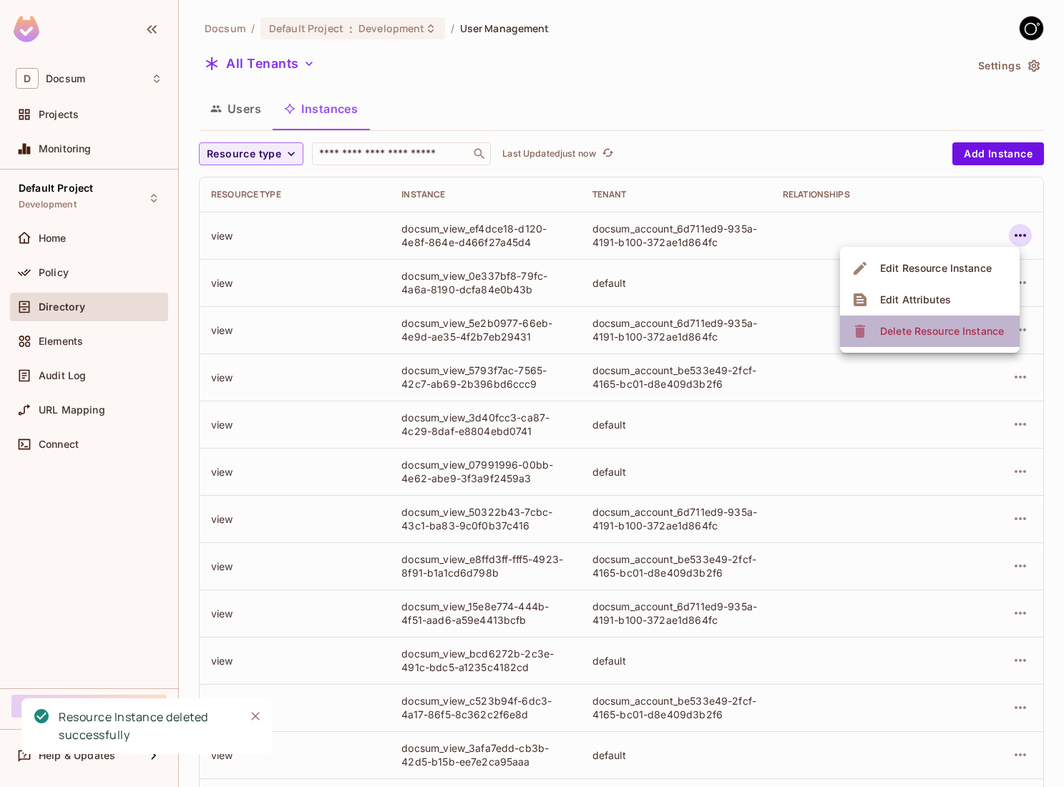
click at [931, 338] on span "Delete Resource Instance" at bounding box center [942, 331] width 132 height 23
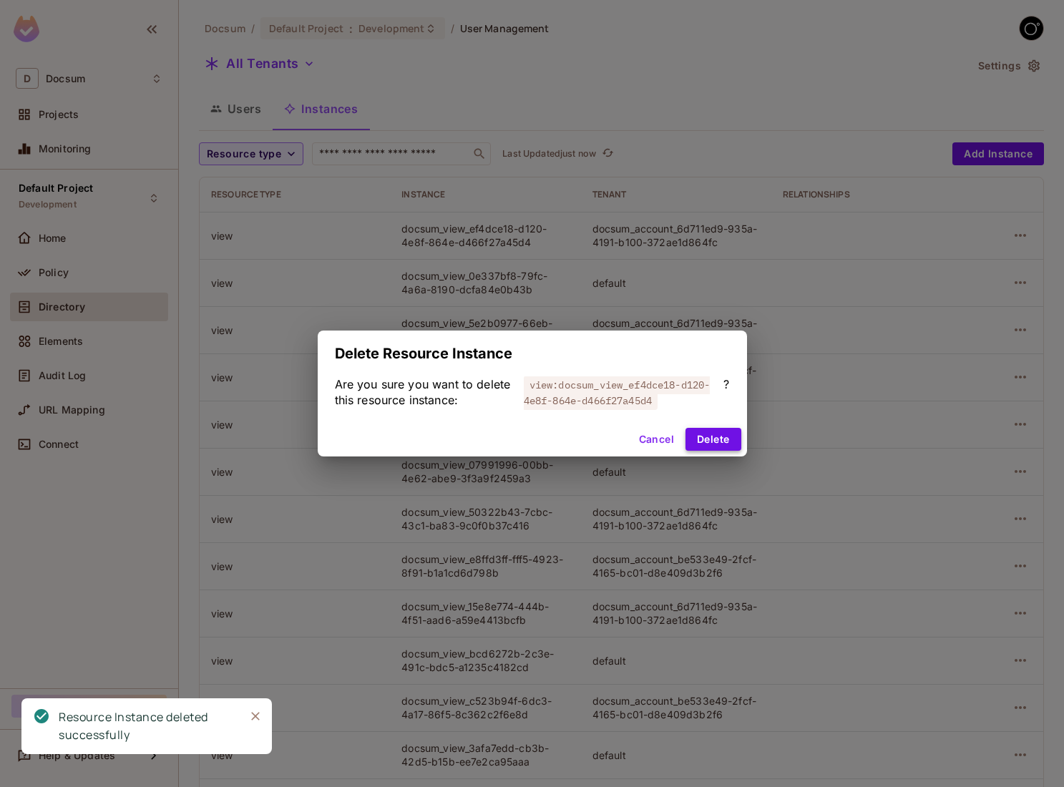
click at [714, 448] on button "Delete" at bounding box center [712, 439] width 55 height 23
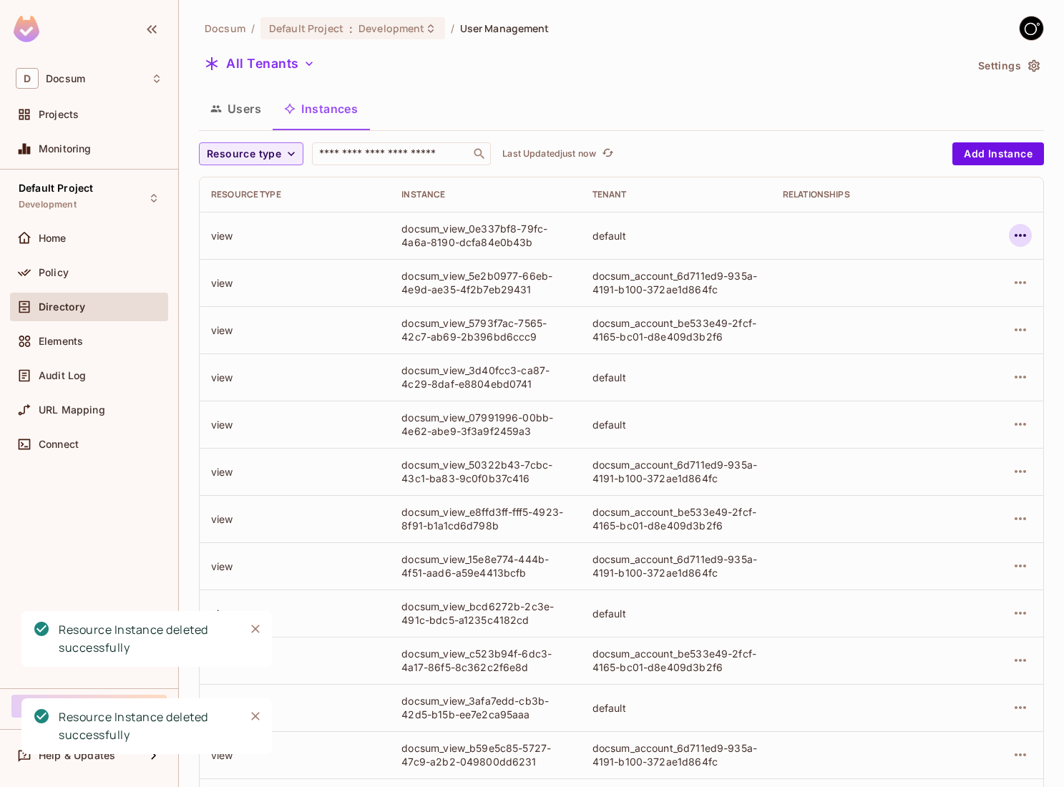
click at [1012, 241] on icon "button" at bounding box center [1020, 235] width 17 height 17
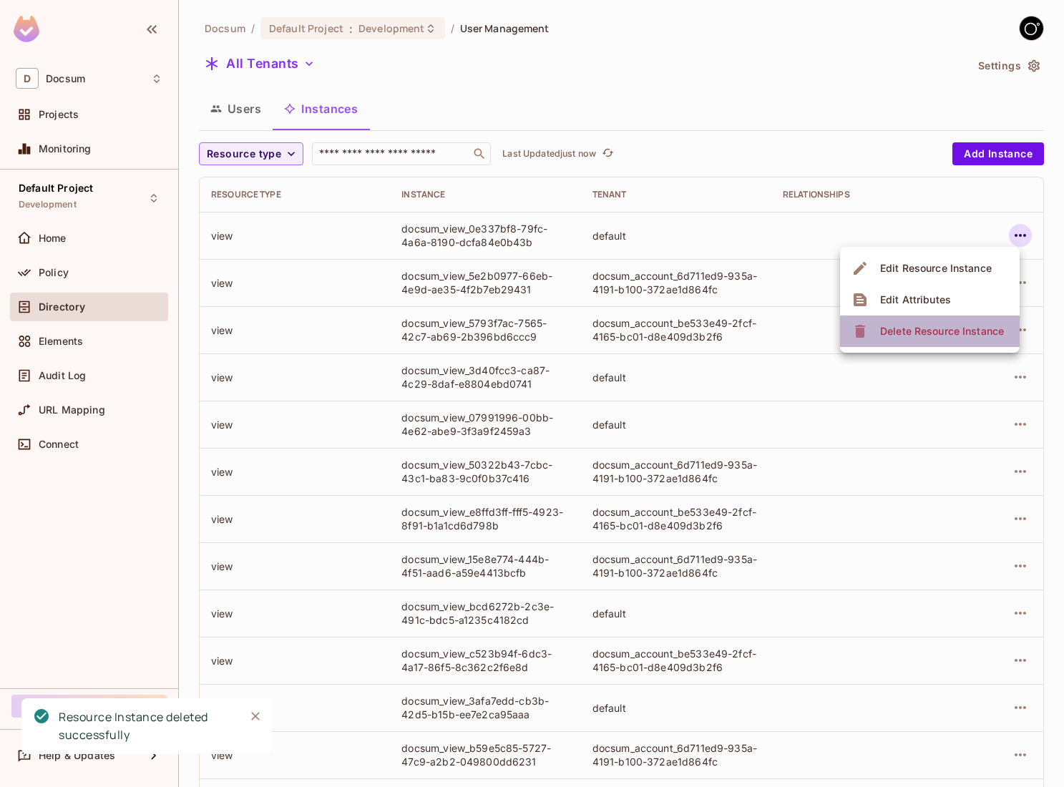
click at [906, 340] on span "Delete Resource Instance" at bounding box center [942, 331] width 132 height 23
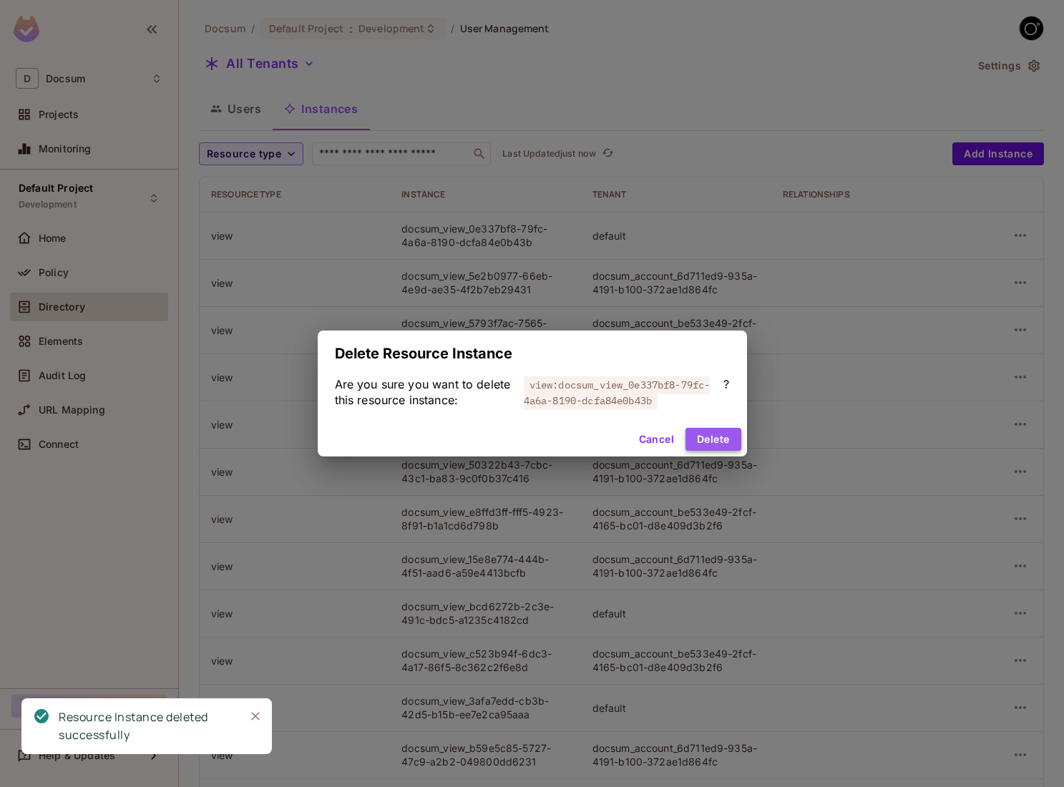
click at [714, 446] on button "Delete" at bounding box center [712, 439] width 55 height 23
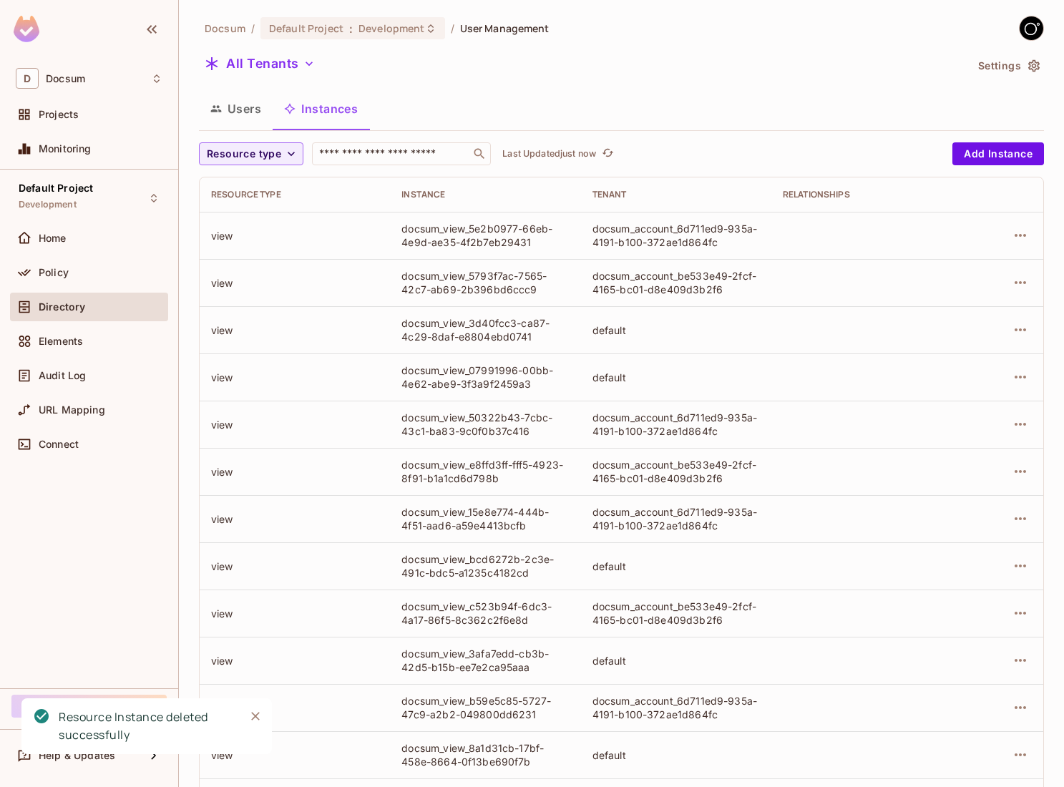
click at [1013, 245] on div at bounding box center [1002, 235] width 59 height 23
click at [1013, 243] on icon "button" at bounding box center [1020, 235] width 17 height 17
click at [951, 344] on li "Delete Resource Instance" at bounding box center [930, 330] width 180 height 31
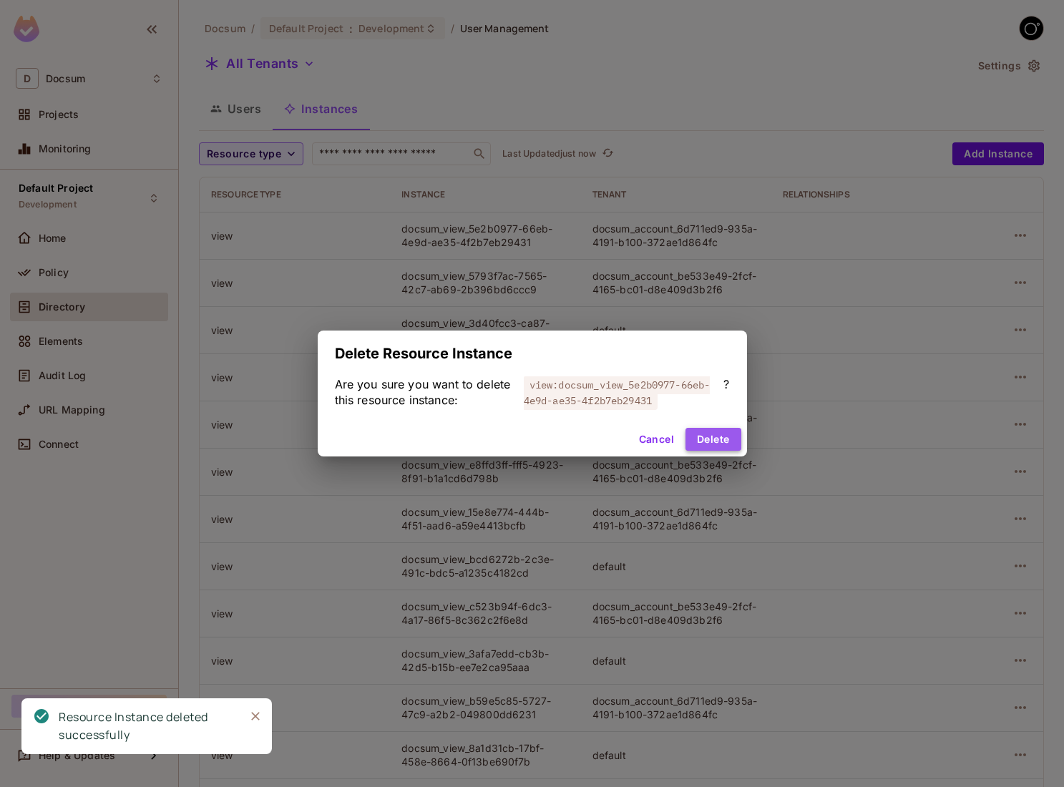
click at [724, 444] on button "Delete" at bounding box center [712, 439] width 55 height 23
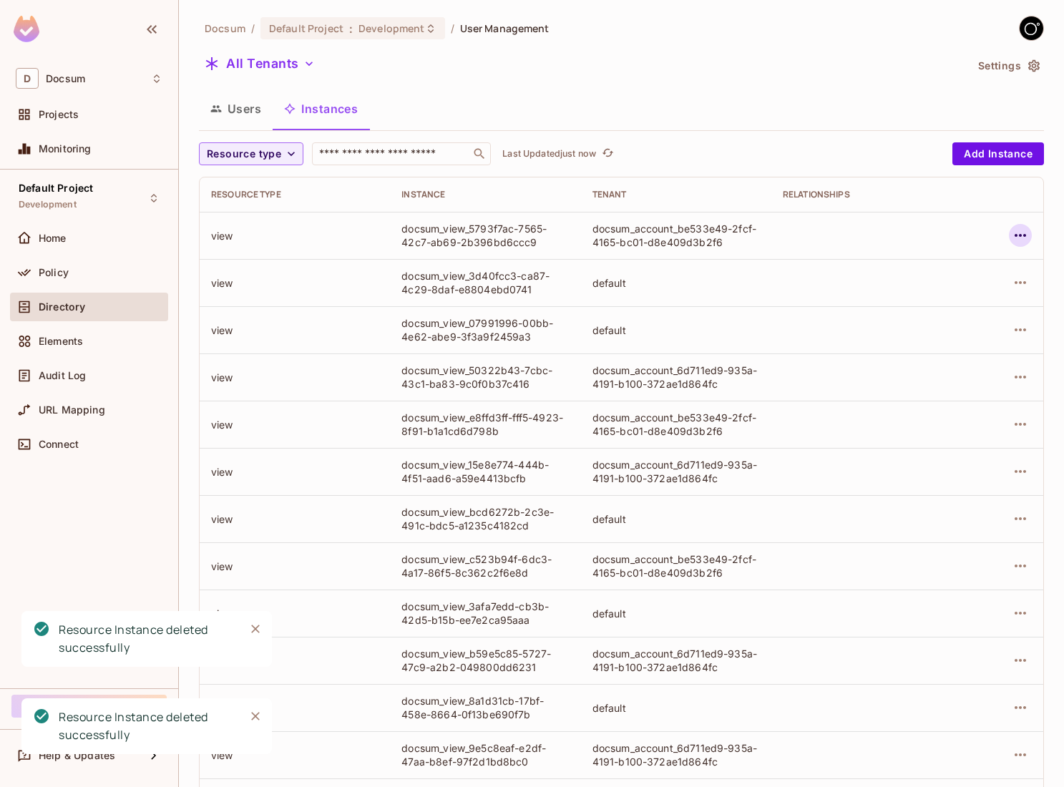
click at [1017, 235] on icon "button" at bounding box center [1020, 235] width 17 height 17
click at [911, 358] on div at bounding box center [532, 393] width 1064 height 787
click at [913, 330] on td at bounding box center [866, 329] width 190 height 47
click at [1014, 241] on icon "button" at bounding box center [1020, 235] width 17 height 17
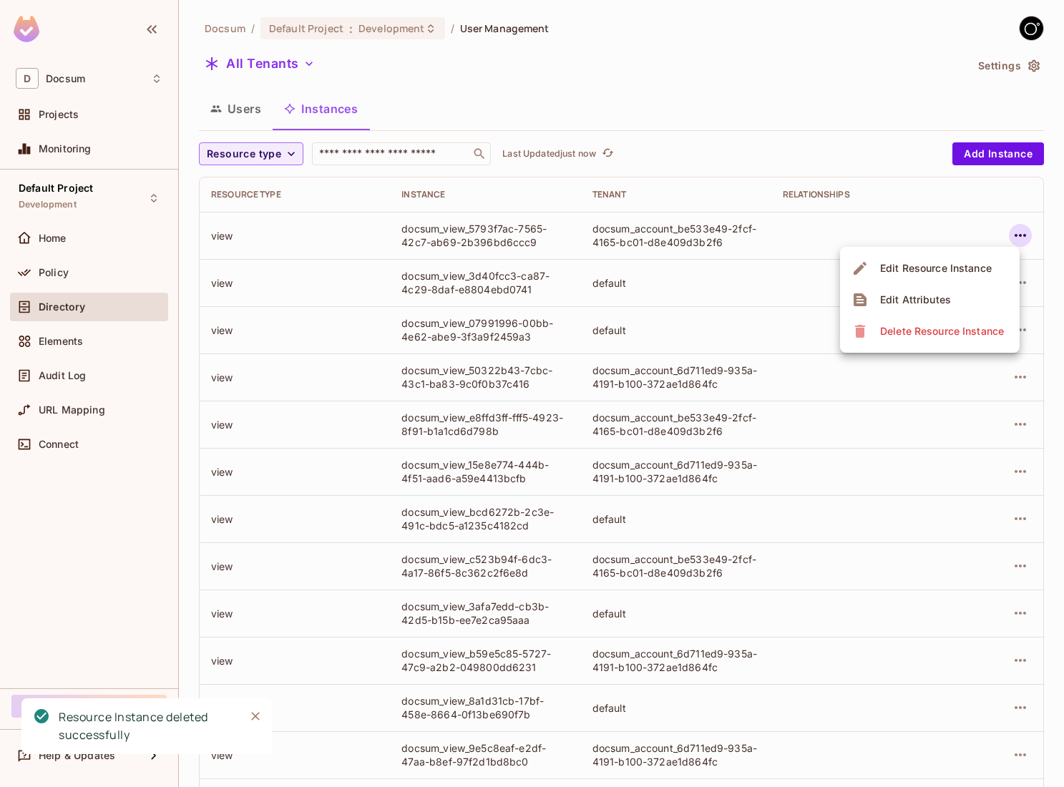
click at [921, 327] on div "Delete Resource Instance" at bounding box center [942, 331] width 124 height 14
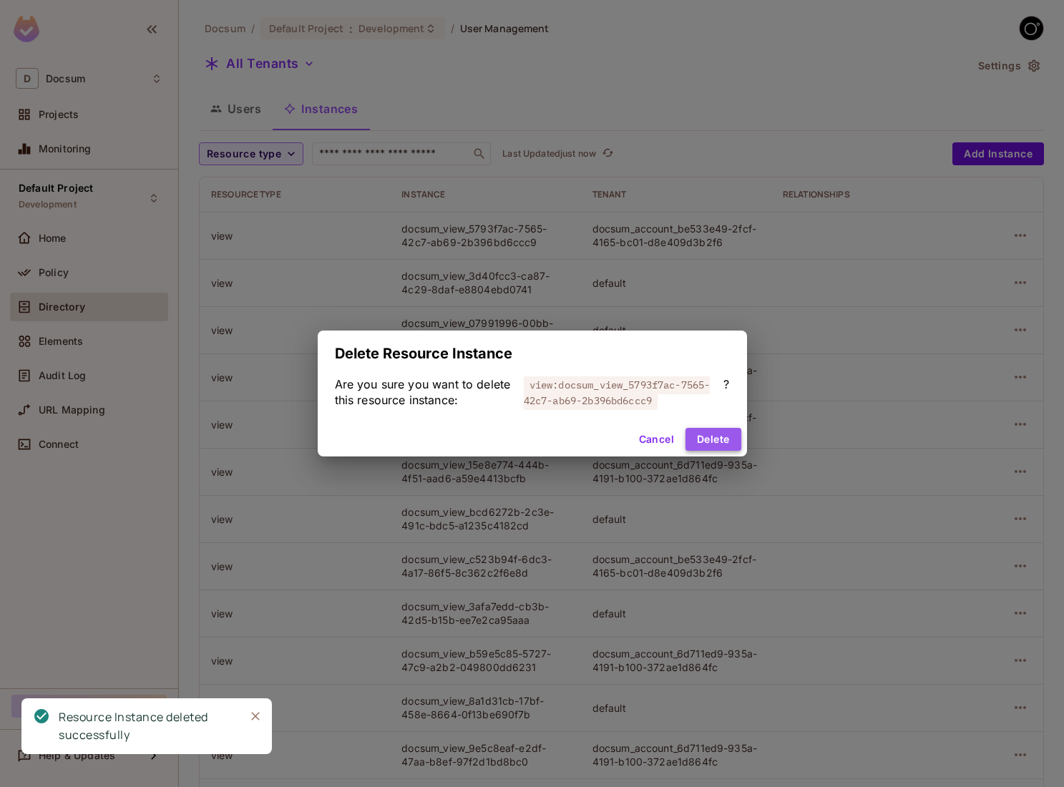
click at [702, 433] on button "Delete" at bounding box center [712, 439] width 55 height 23
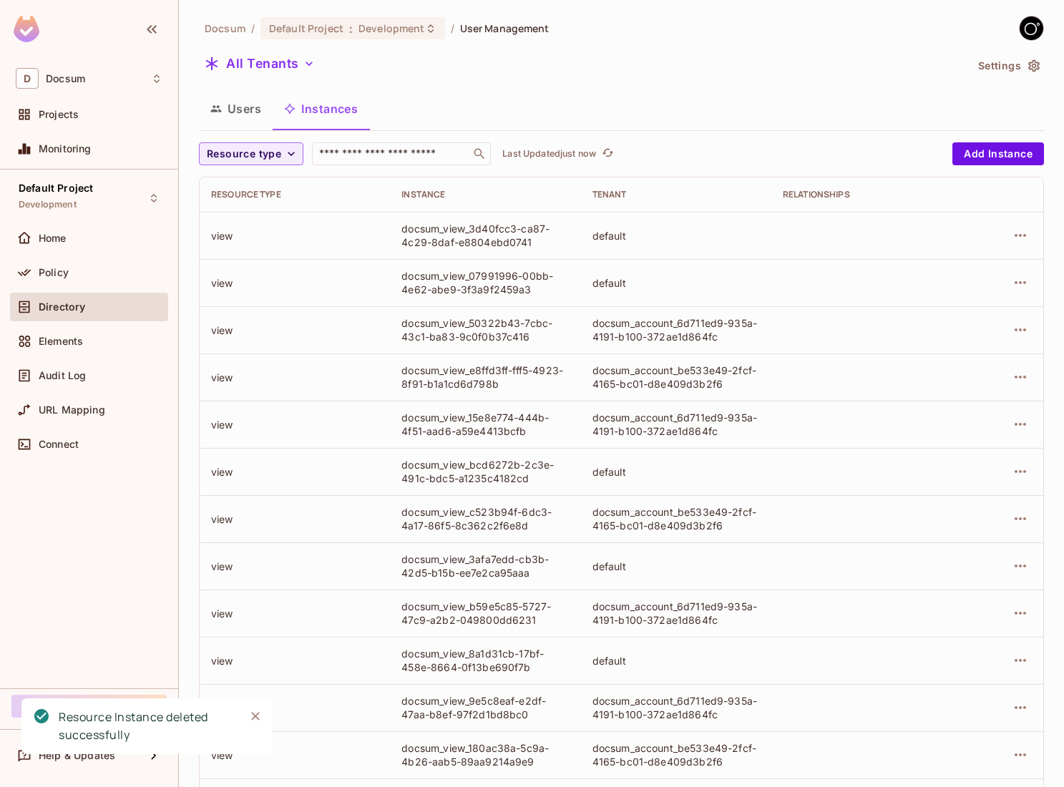
click at [1007, 233] on div at bounding box center [1002, 235] width 59 height 23
click at [1009, 233] on button "button" at bounding box center [1020, 235] width 23 height 23
click at [925, 333] on div "Delete Resource Instance" at bounding box center [942, 331] width 124 height 14
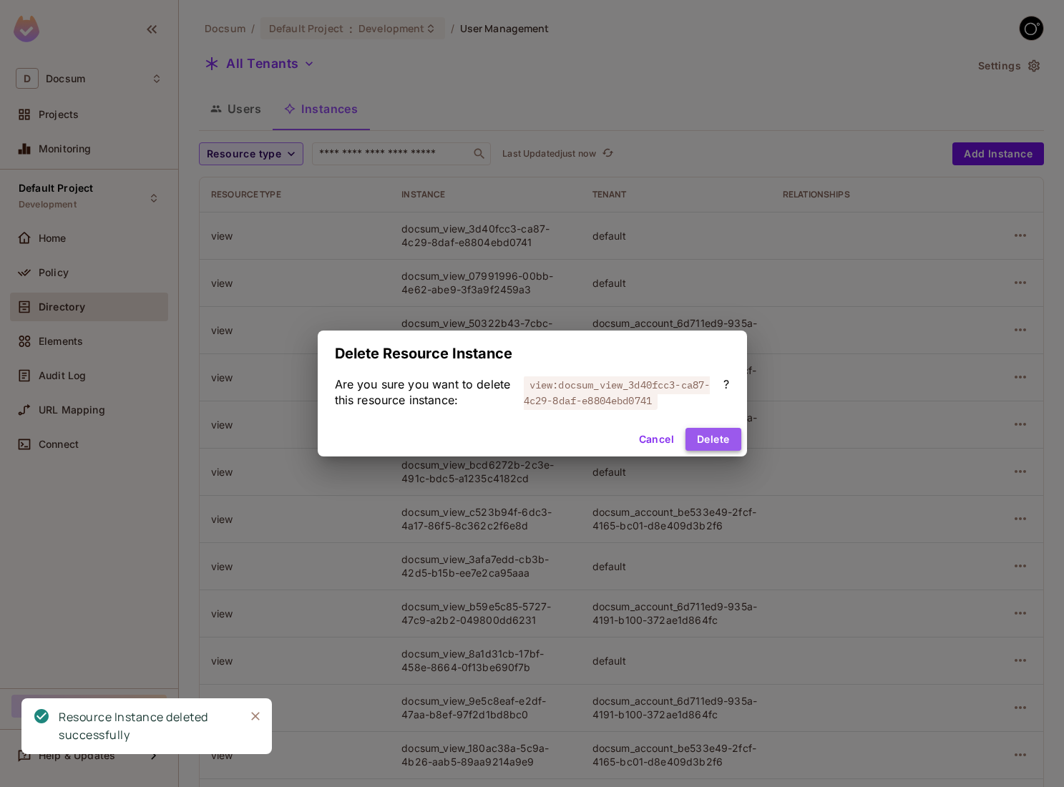
click at [717, 431] on button "Delete" at bounding box center [712, 439] width 55 height 23
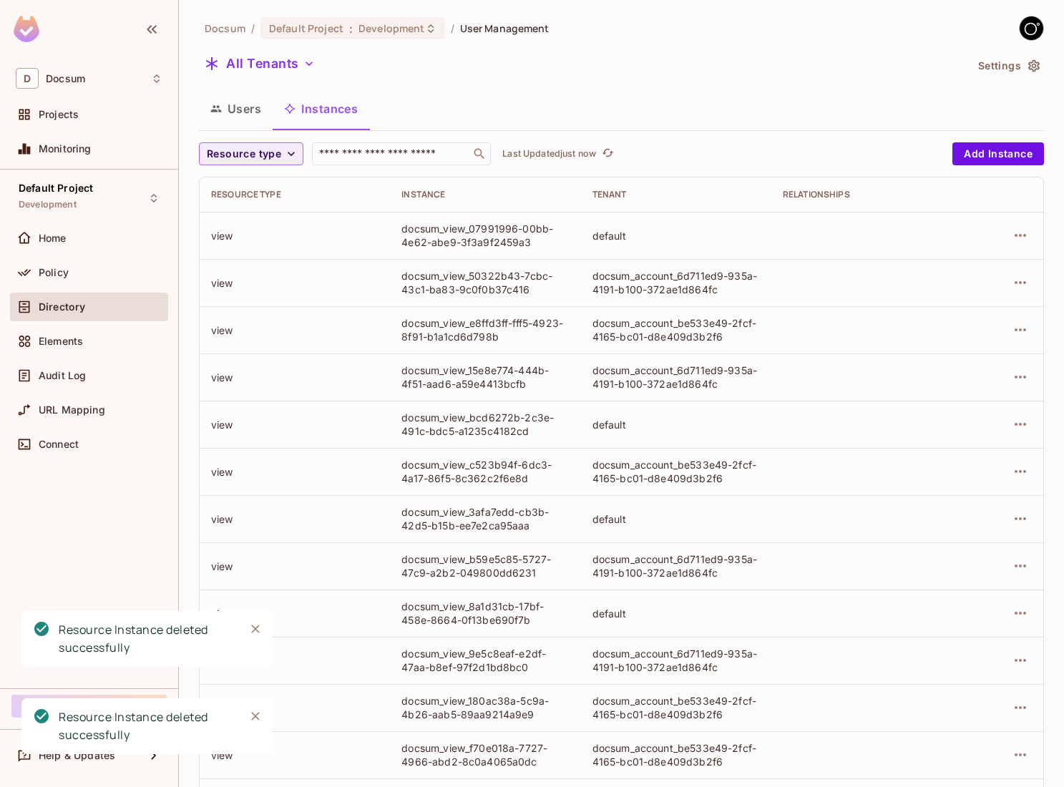
click at [1033, 240] on td at bounding box center [1003, 235] width 82 height 47
click at [1026, 239] on icon "button" at bounding box center [1020, 235] width 17 height 17
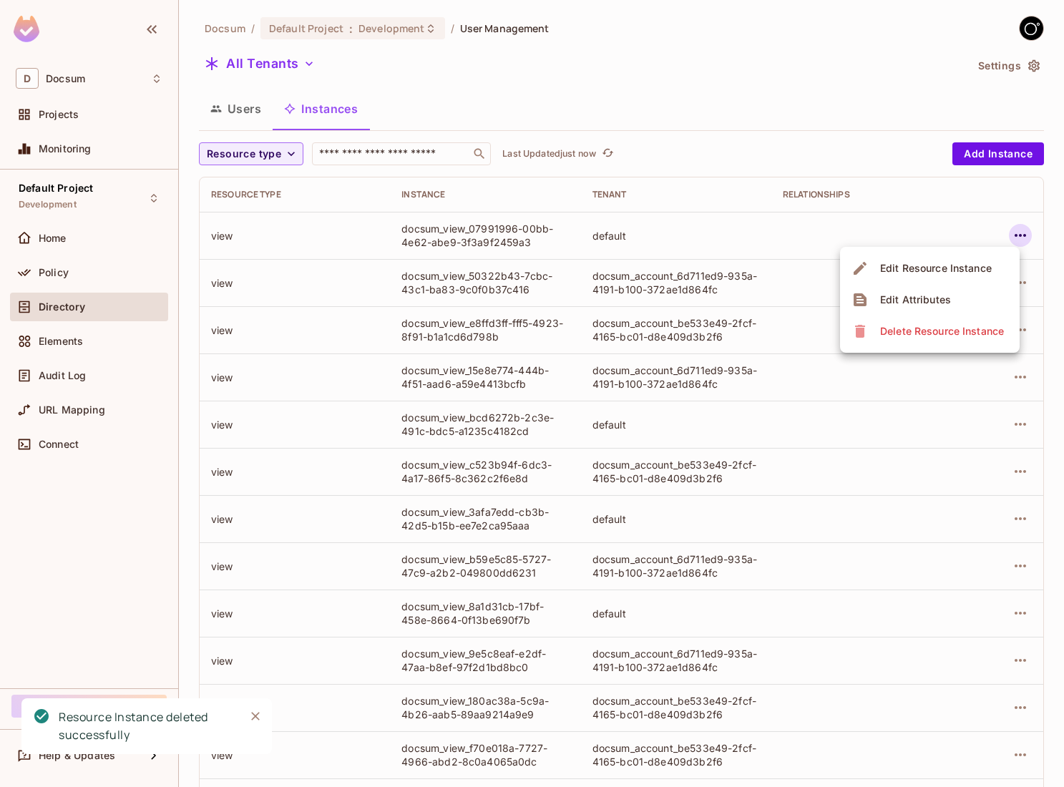
click at [937, 336] on div "Delete Resource Instance" at bounding box center [942, 331] width 124 height 14
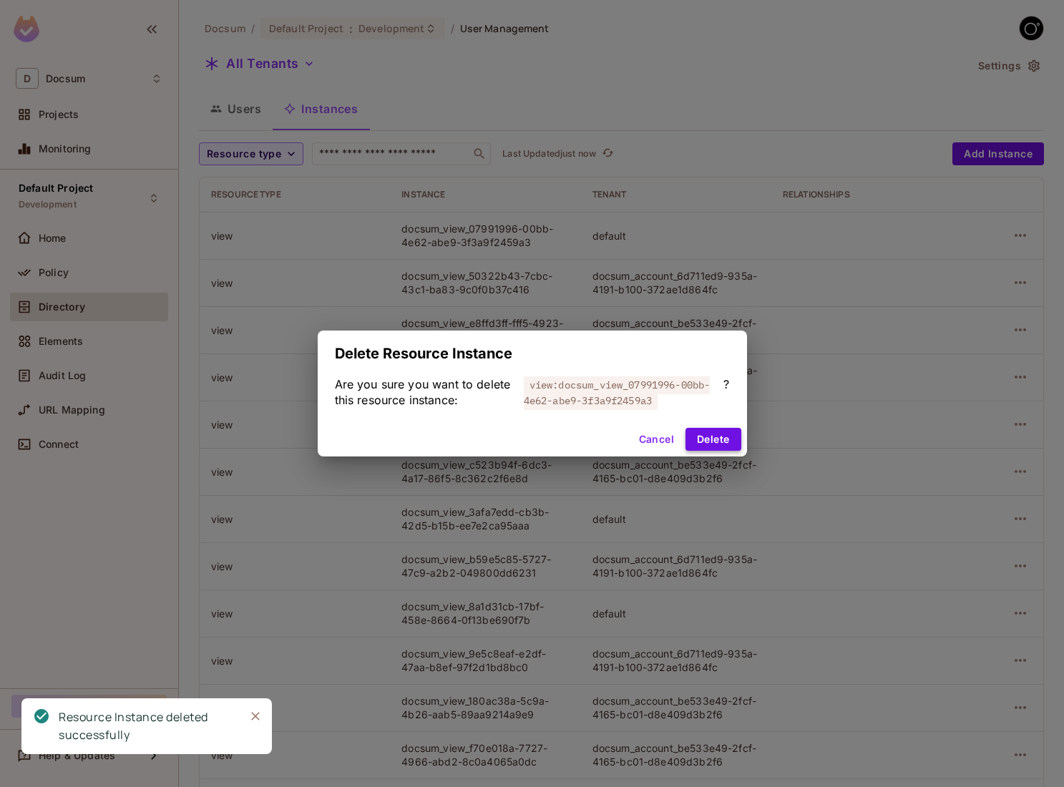
click at [696, 442] on button "Delete" at bounding box center [712, 439] width 55 height 23
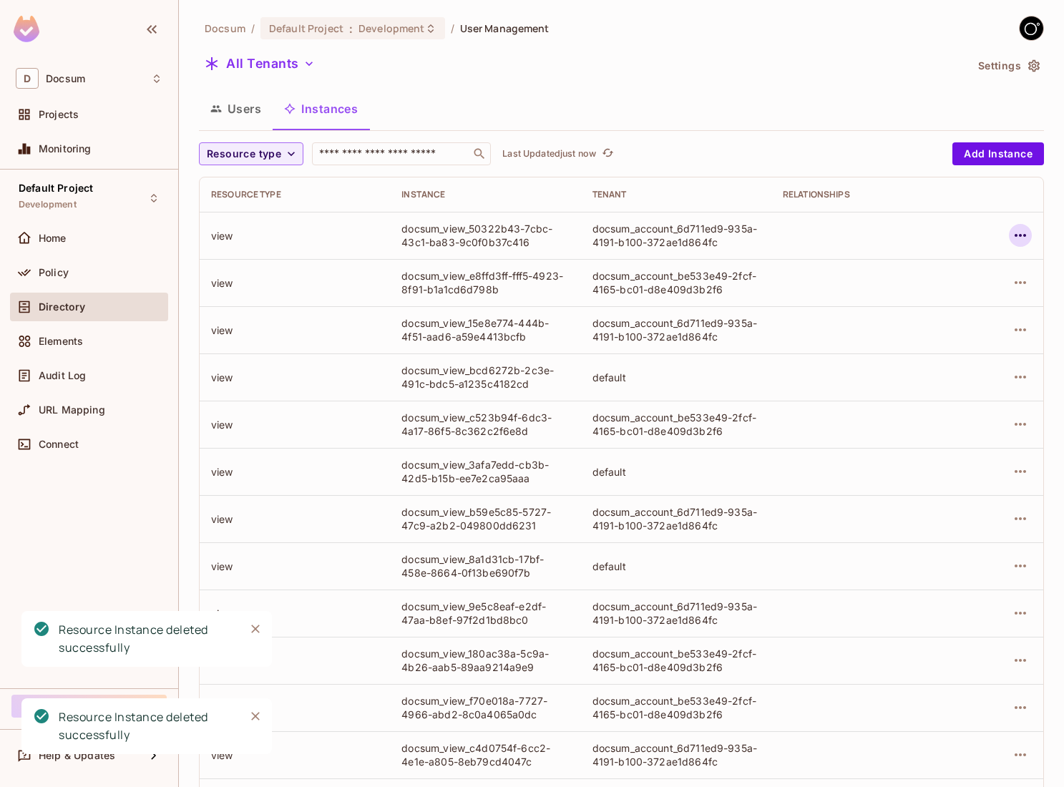
click at [1022, 234] on icon "button" at bounding box center [1020, 235] width 17 height 17
click at [953, 326] on div "Delete Resource Instance" at bounding box center [942, 331] width 124 height 14
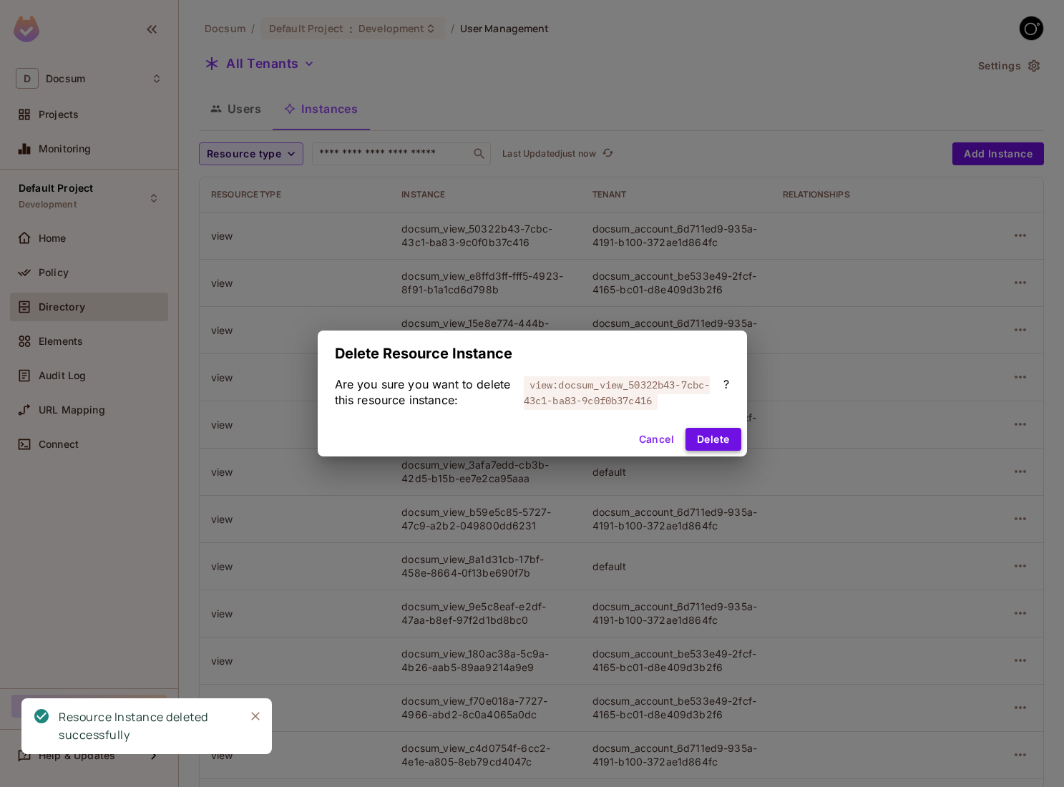
click at [720, 431] on button "Delete" at bounding box center [712, 439] width 55 height 23
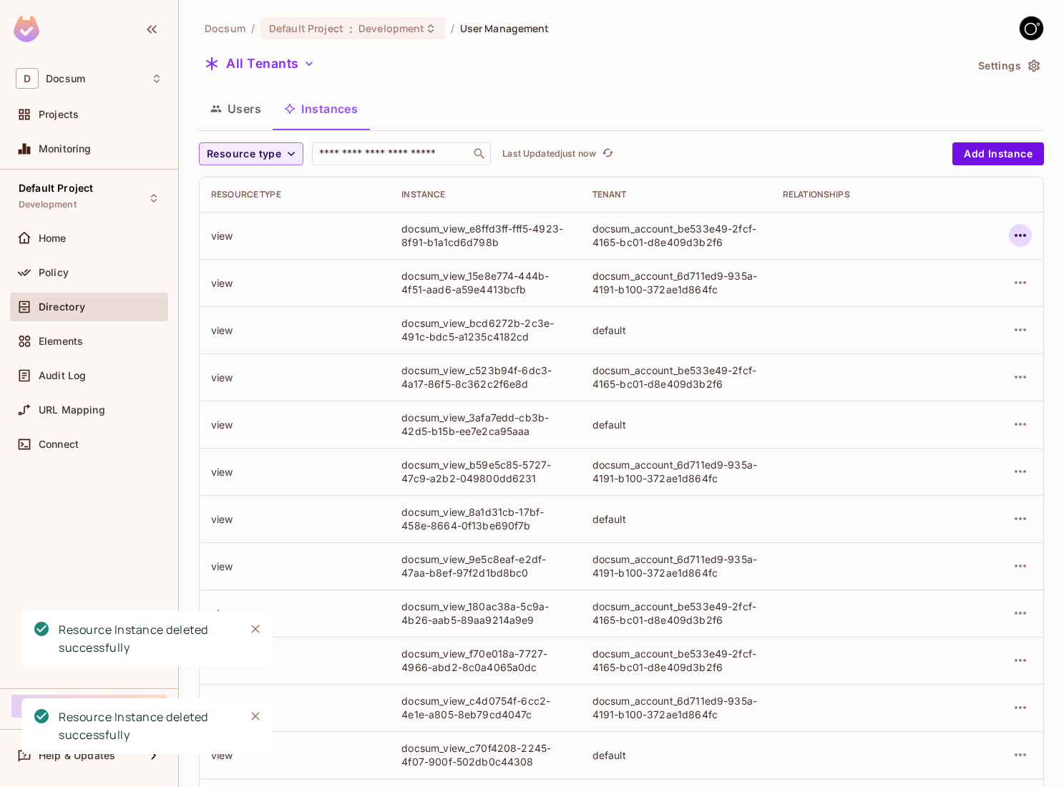
click at [1024, 240] on icon "button" at bounding box center [1020, 235] width 17 height 17
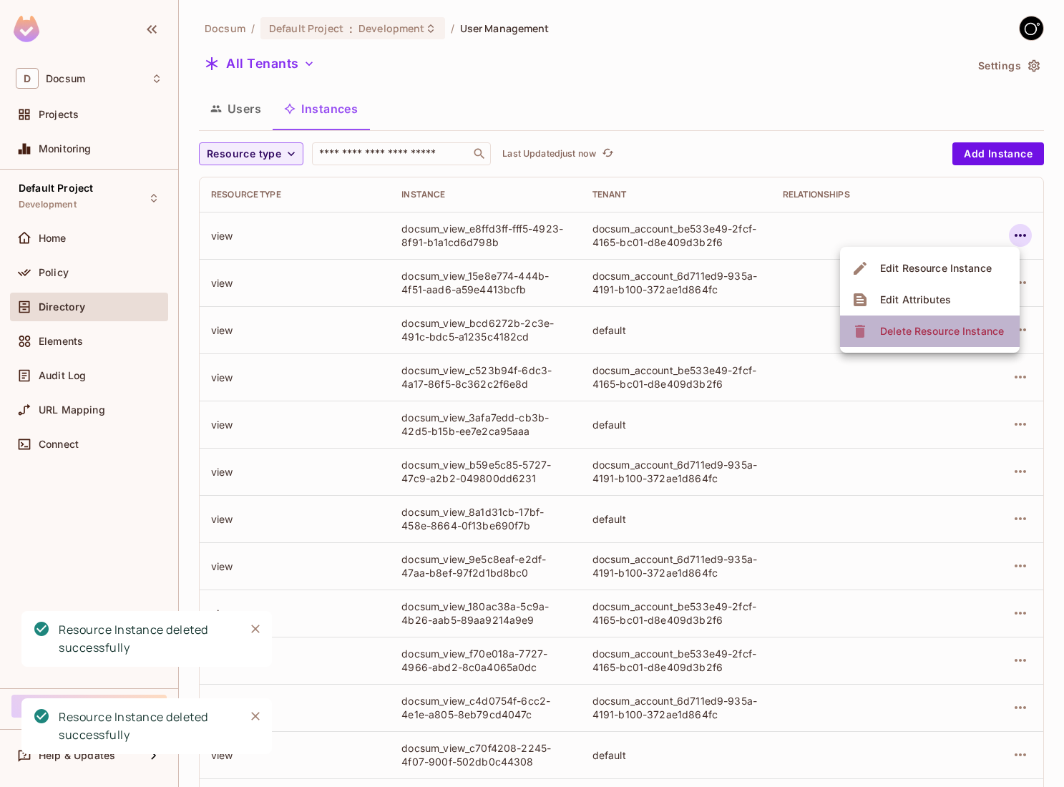
click at [951, 334] on div "Delete Resource Instance" at bounding box center [942, 331] width 124 height 14
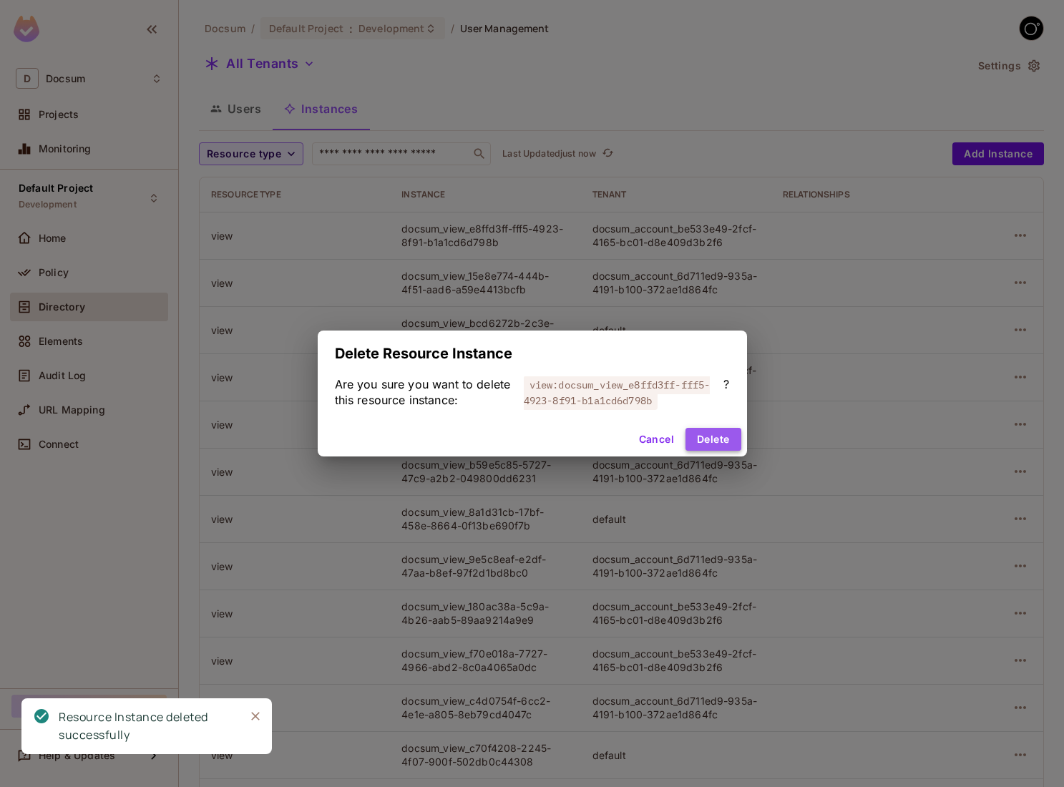
click at [715, 443] on button "Delete" at bounding box center [712, 439] width 55 height 23
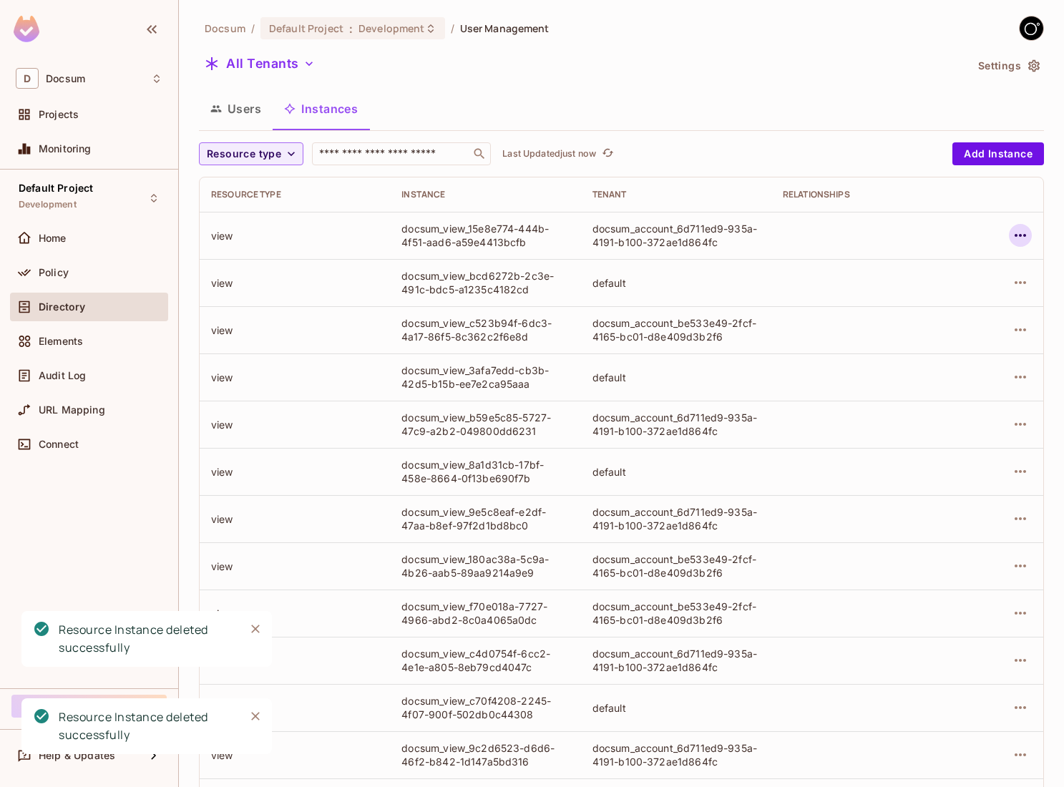
click at [1017, 240] on icon "button" at bounding box center [1020, 235] width 17 height 17
click at [926, 323] on span "Delete Resource Instance" at bounding box center [942, 331] width 132 height 23
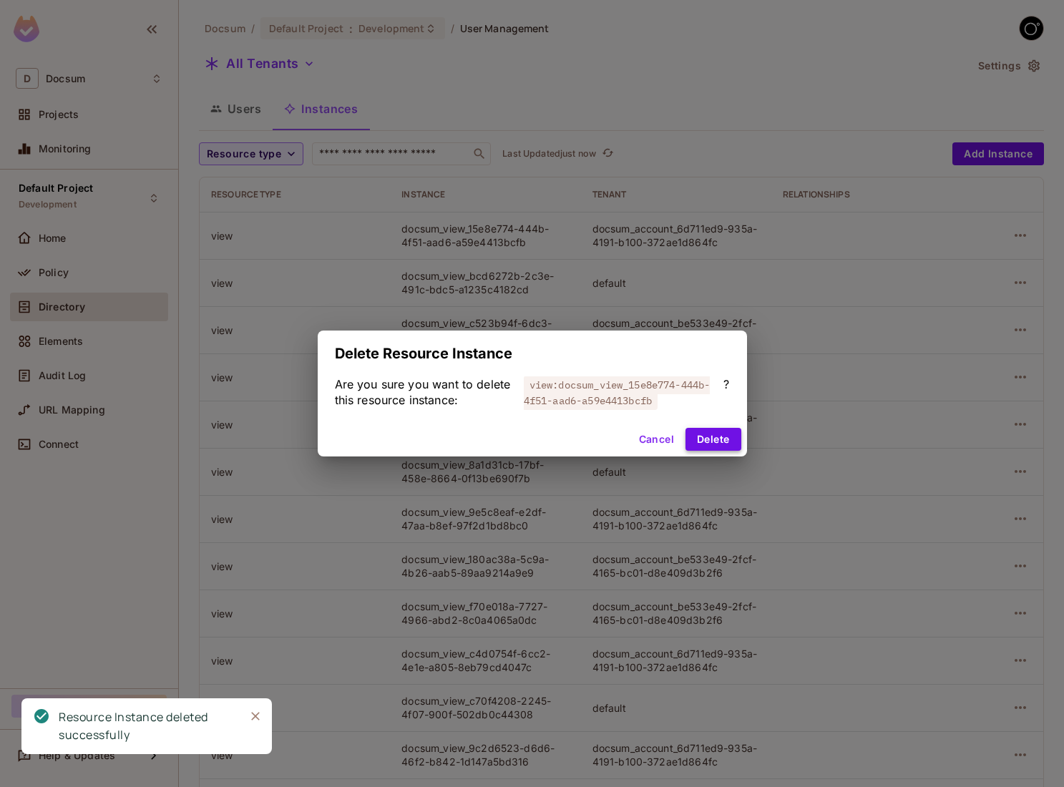
click at [712, 440] on button "Delete" at bounding box center [712, 439] width 55 height 23
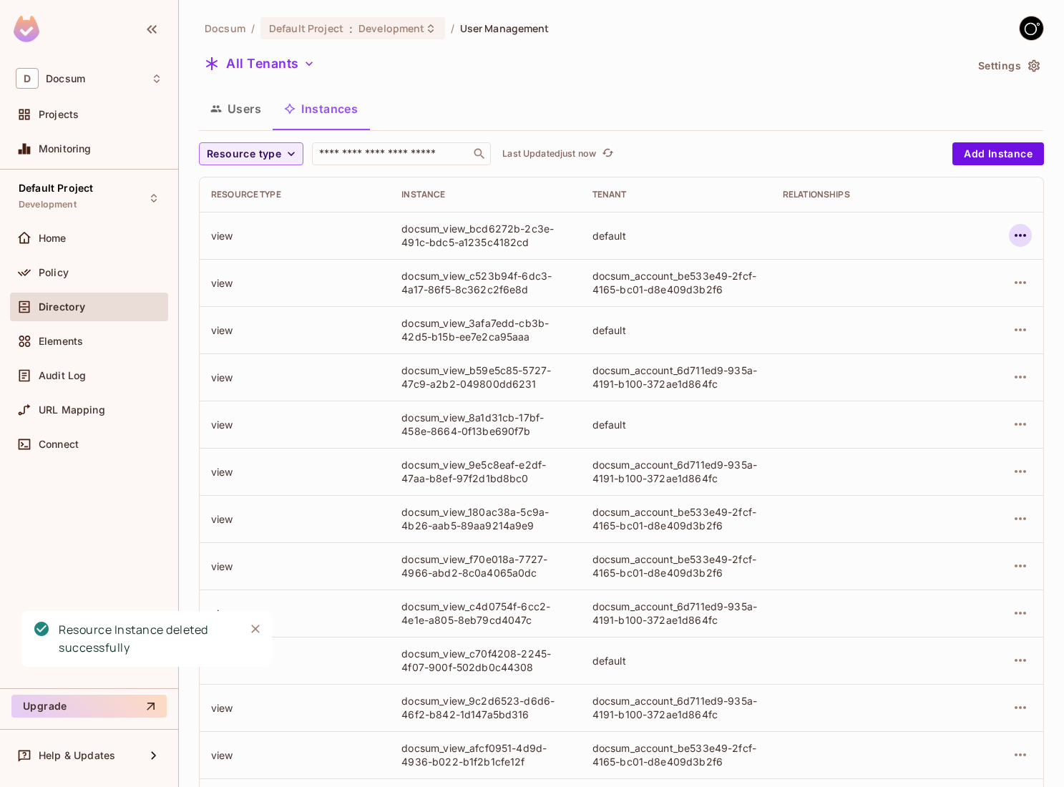
click at [1019, 239] on icon "button" at bounding box center [1020, 235] width 17 height 17
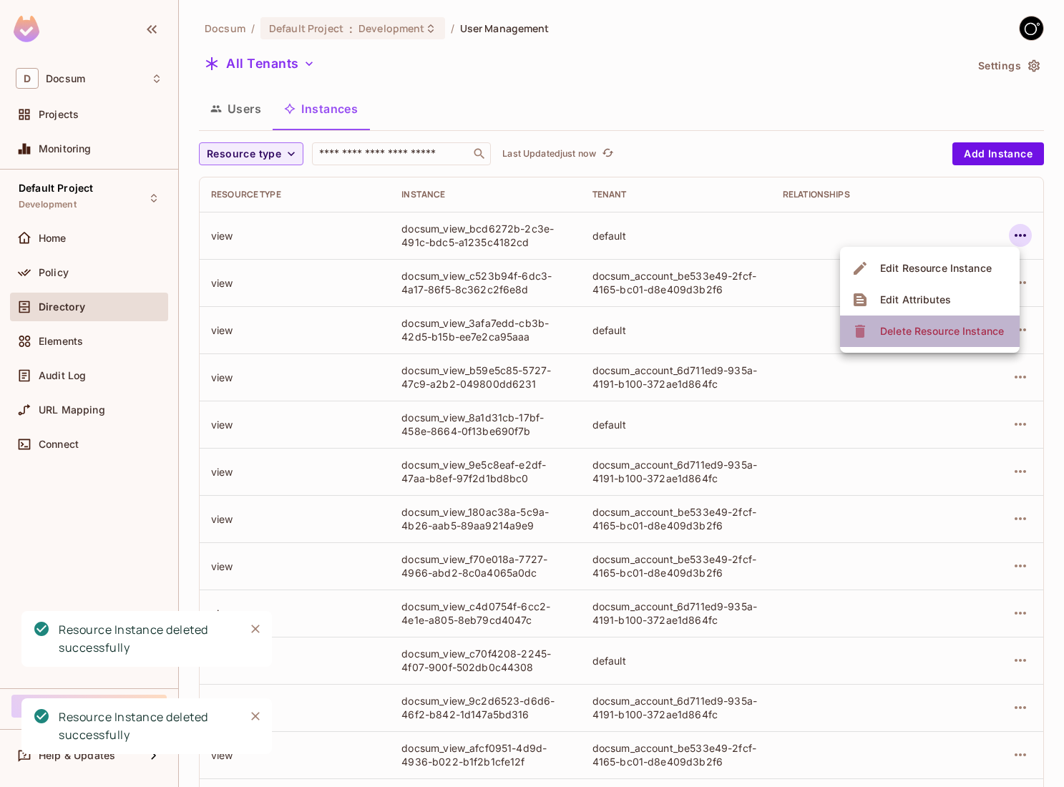
click at [903, 330] on div "Delete Resource Instance" at bounding box center [942, 331] width 124 height 14
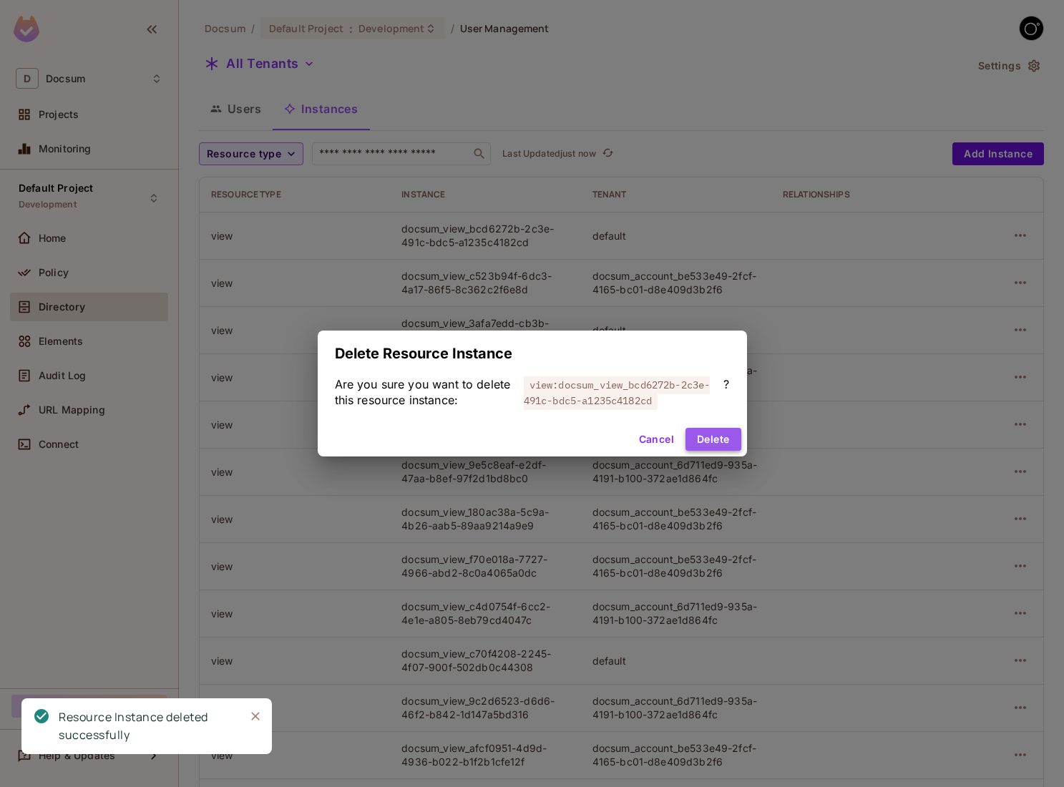
click at [715, 440] on button "Delete" at bounding box center [712, 439] width 55 height 23
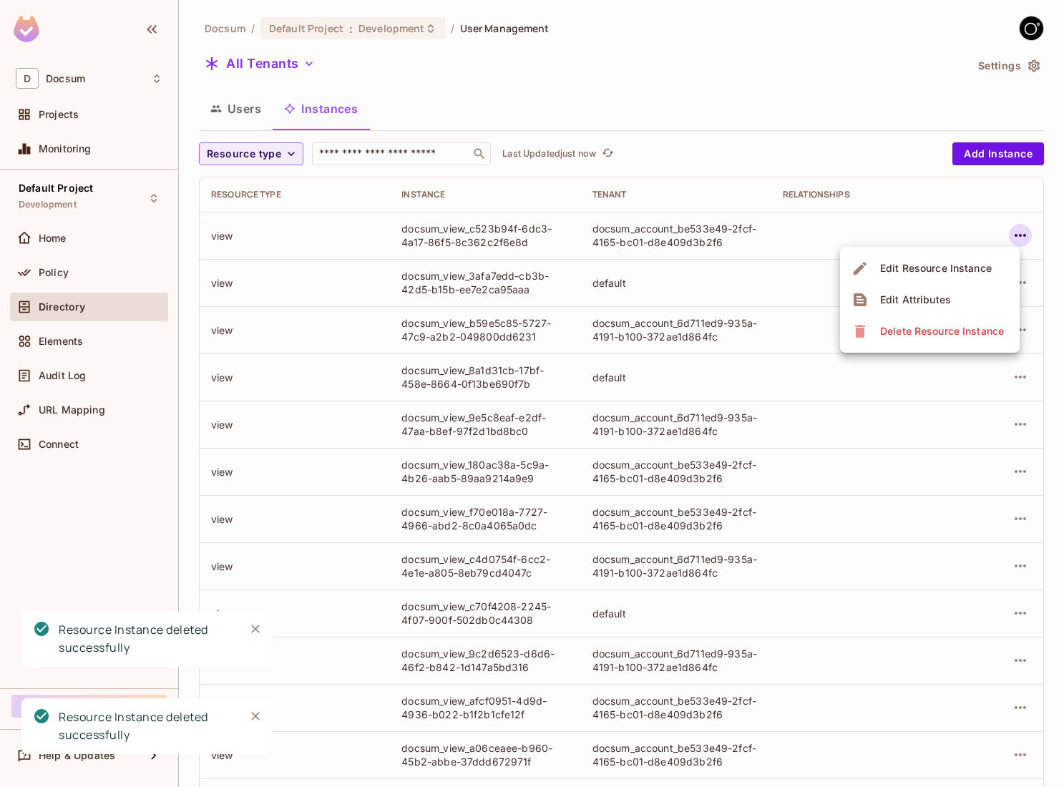
click at [939, 324] on div "Delete Resource Instance" at bounding box center [942, 331] width 124 height 14
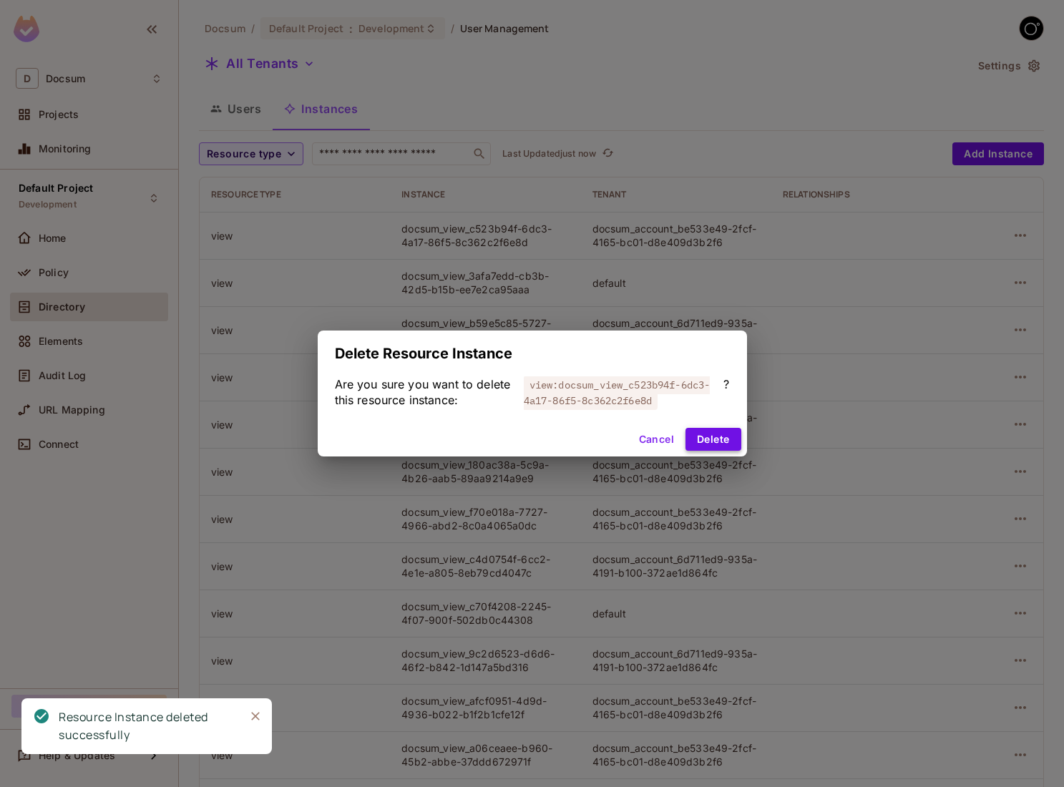
click at [720, 439] on button "Delete" at bounding box center [712, 439] width 55 height 23
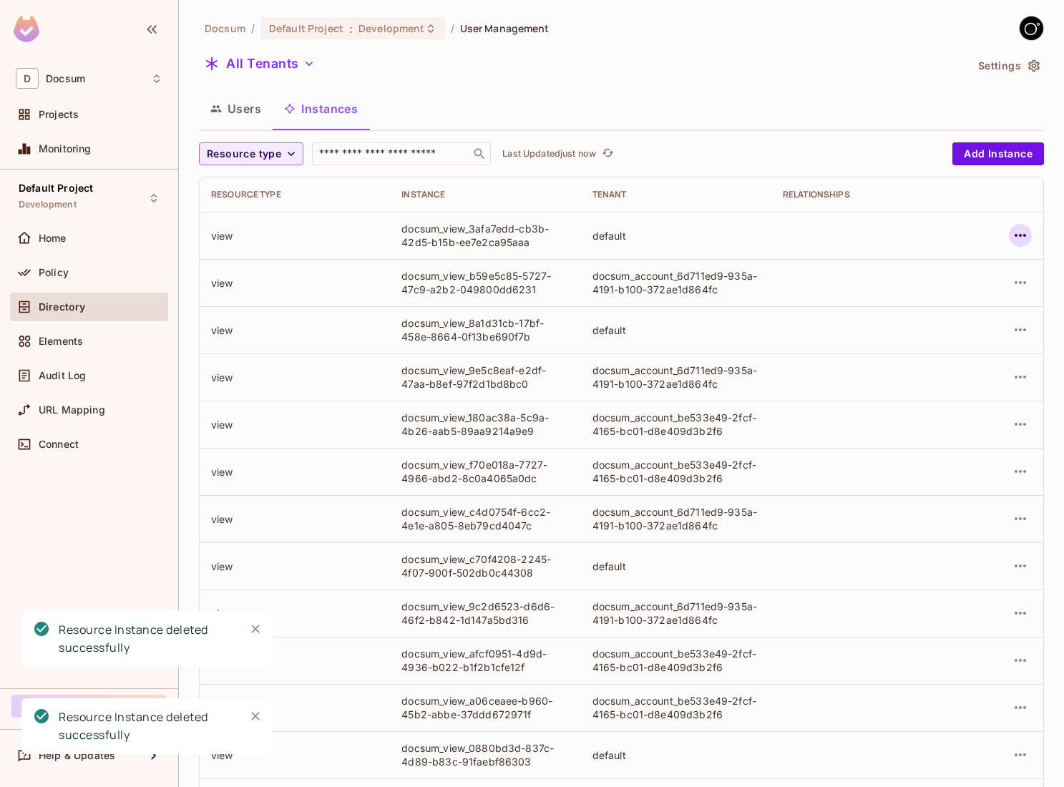
click at [1017, 230] on icon "button" at bounding box center [1020, 235] width 17 height 17
click at [885, 326] on div "Delete Resource Instance" at bounding box center [942, 331] width 124 height 14
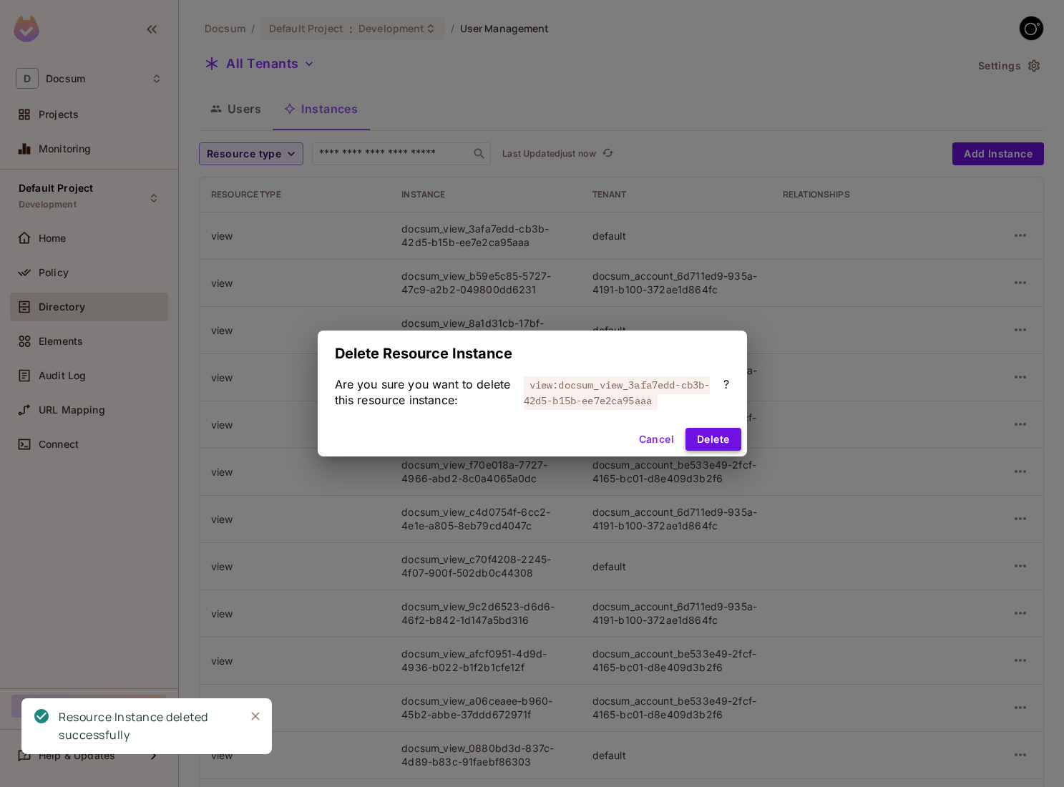
click at [727, 441] on button "Delete" at bounding box center [712, 439] width 55 height 23
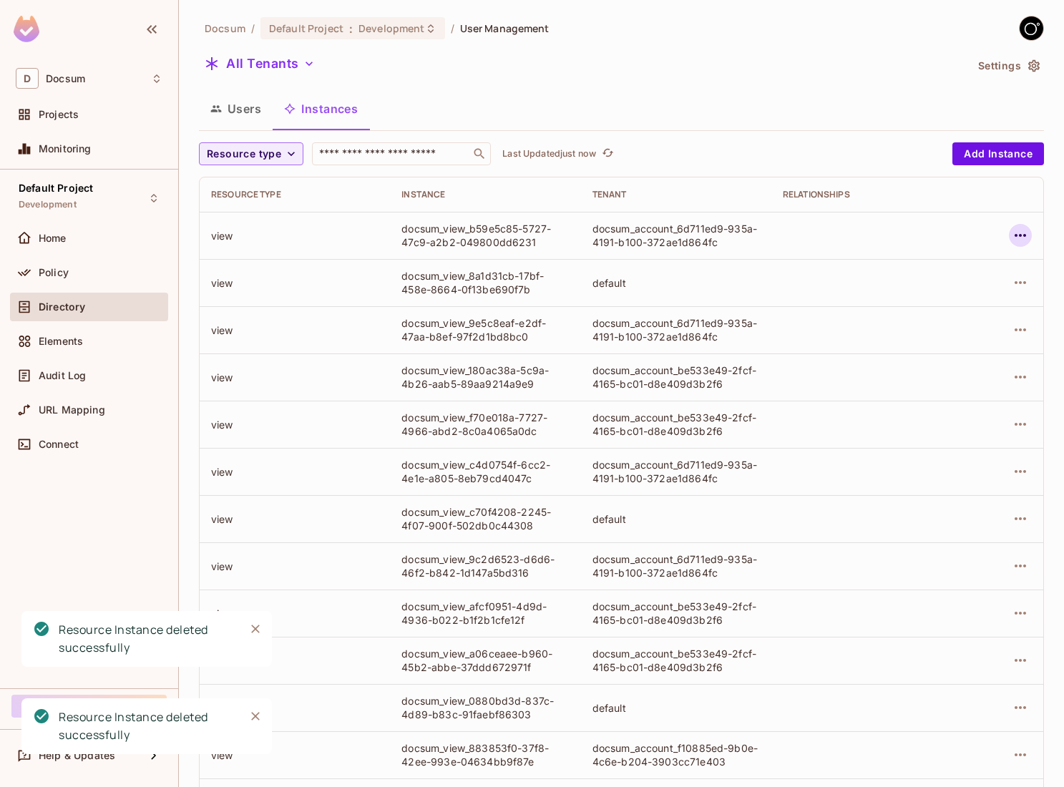
click at [1024, 238] on icon "button" at bounding box center [1020, 235] width 17 height 17
click at [947, 336] on div "Delete Resource Instance" at bounding box center [942, 331] width 124 height 14
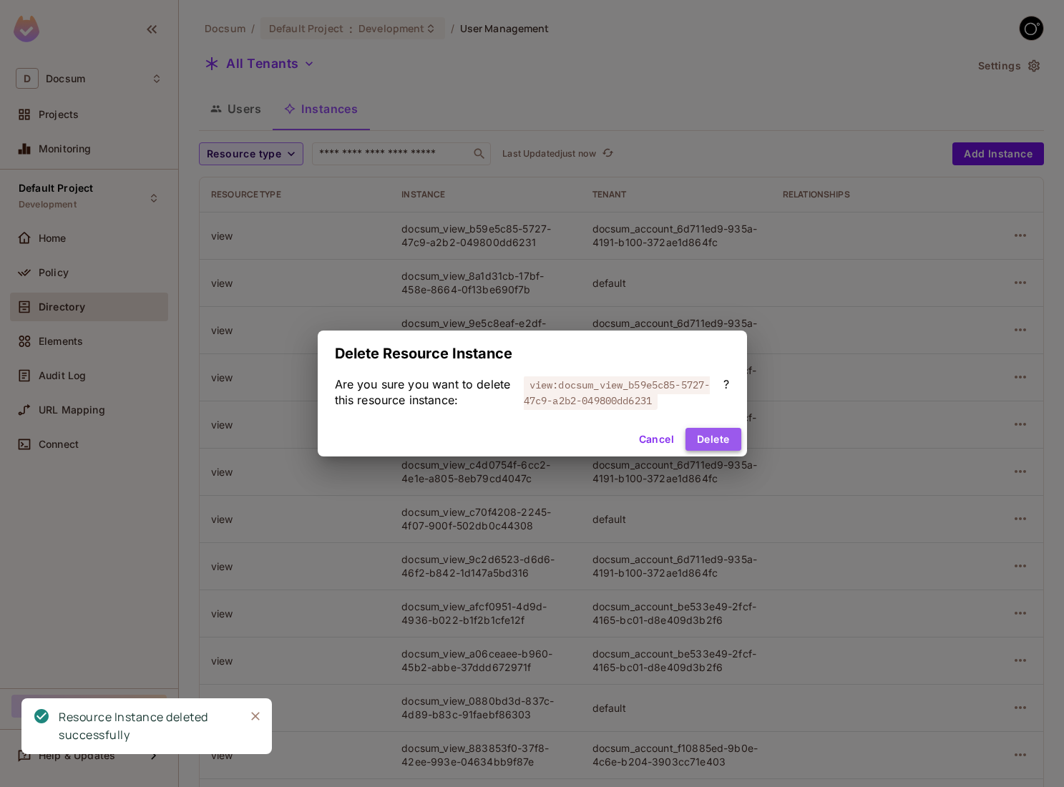
click at [706, 449] on button "Delete" at bounding box center [712, 439] width 55 height 23
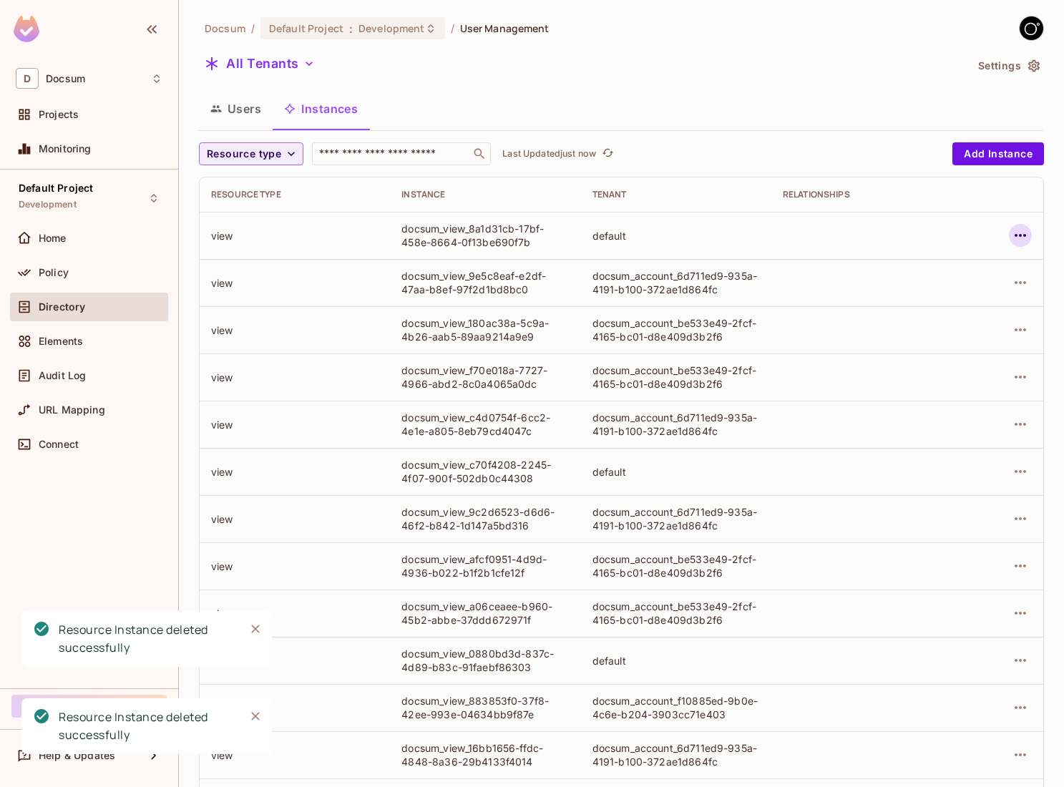
click at [1021, 225] on button "button" at bounding box center [1020, 235] width 23 height 23
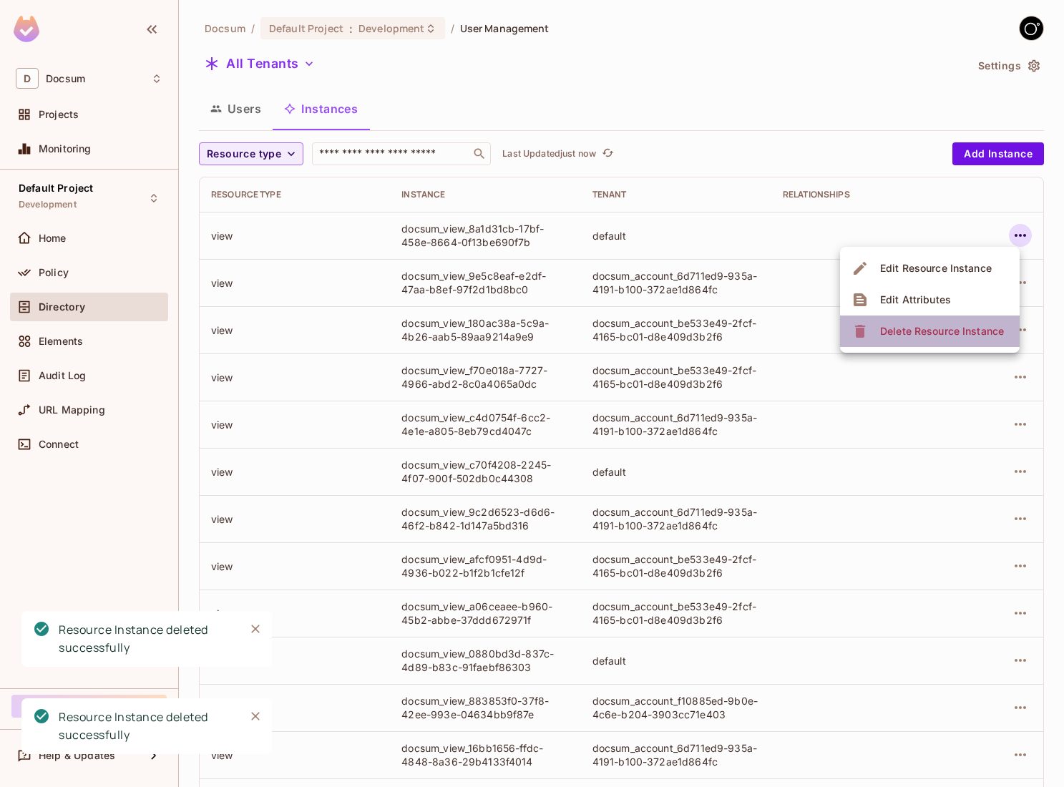
click at [918, 336] on div "Delete Resource Instance" at bounding box center [942, 331] width 124 height 14
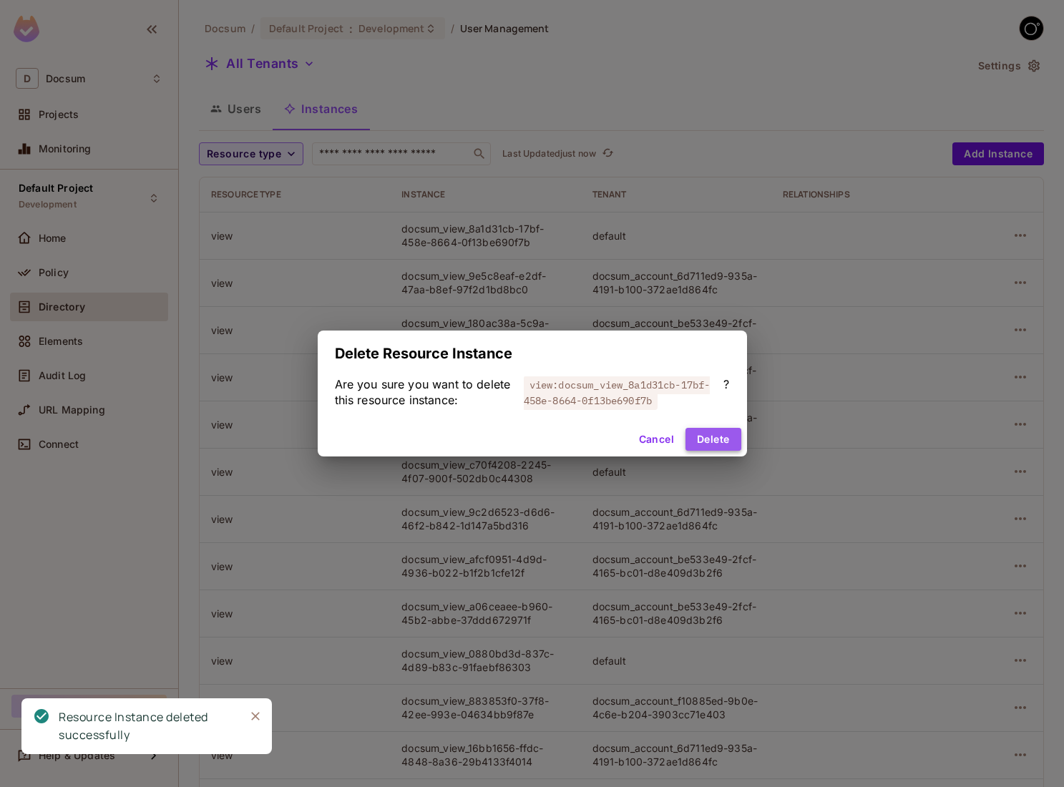
click at [724, 441] on button "Delete" at bounding box center [712, 439] width 55 height 23
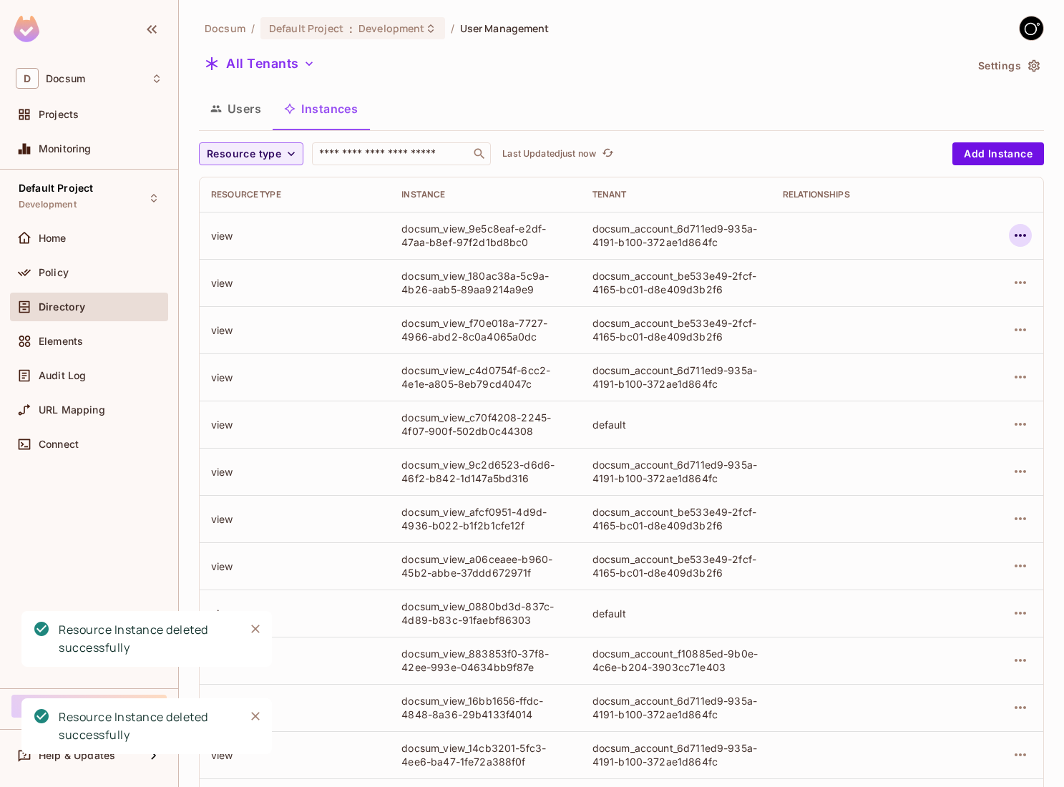
click at [1023, 241] on icon "button" at bounding box center [1020, 235] width 17 height 17
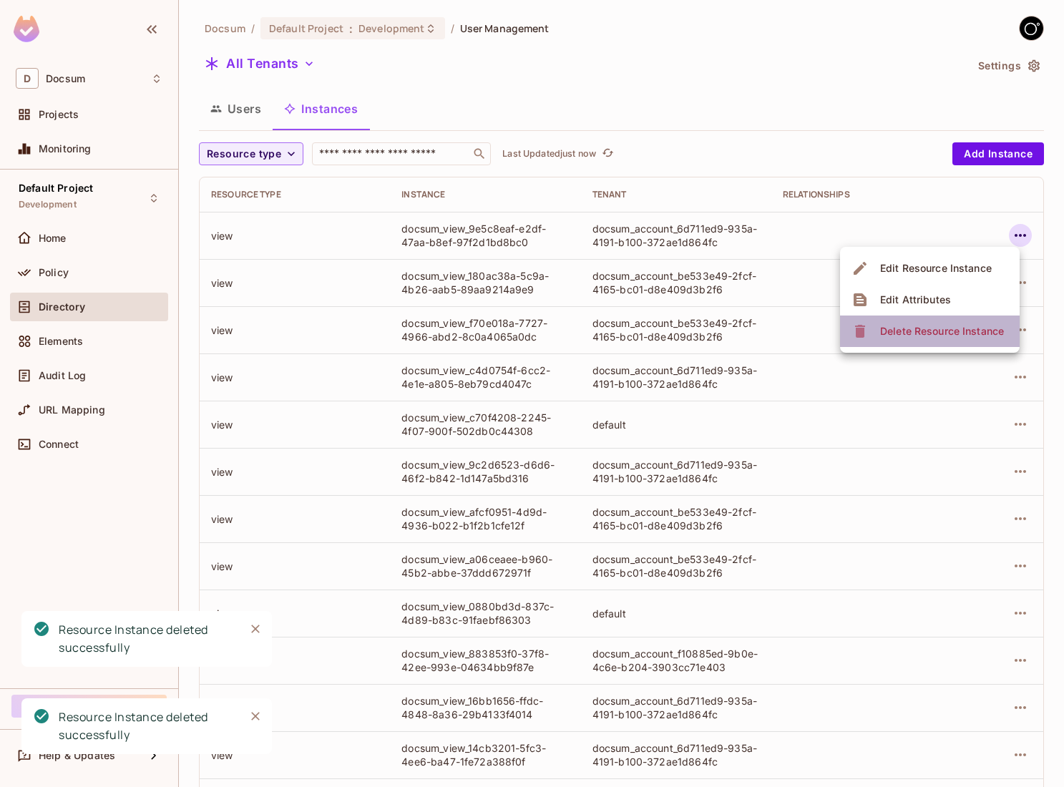
click at [928, 338] on div "Delete Resource Instance" at bounding box center [942, 331] width 124 height 14
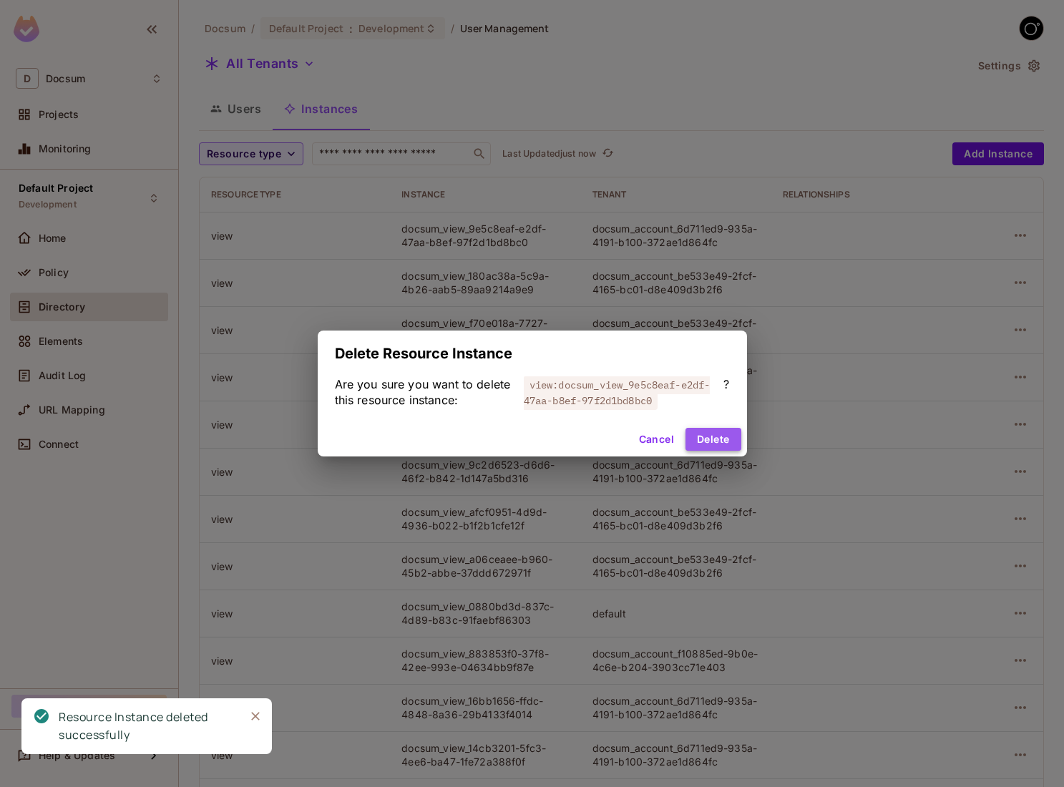
click at [712, 435] on button "Delete" at bounding box center [712, 439] width 55 height 23
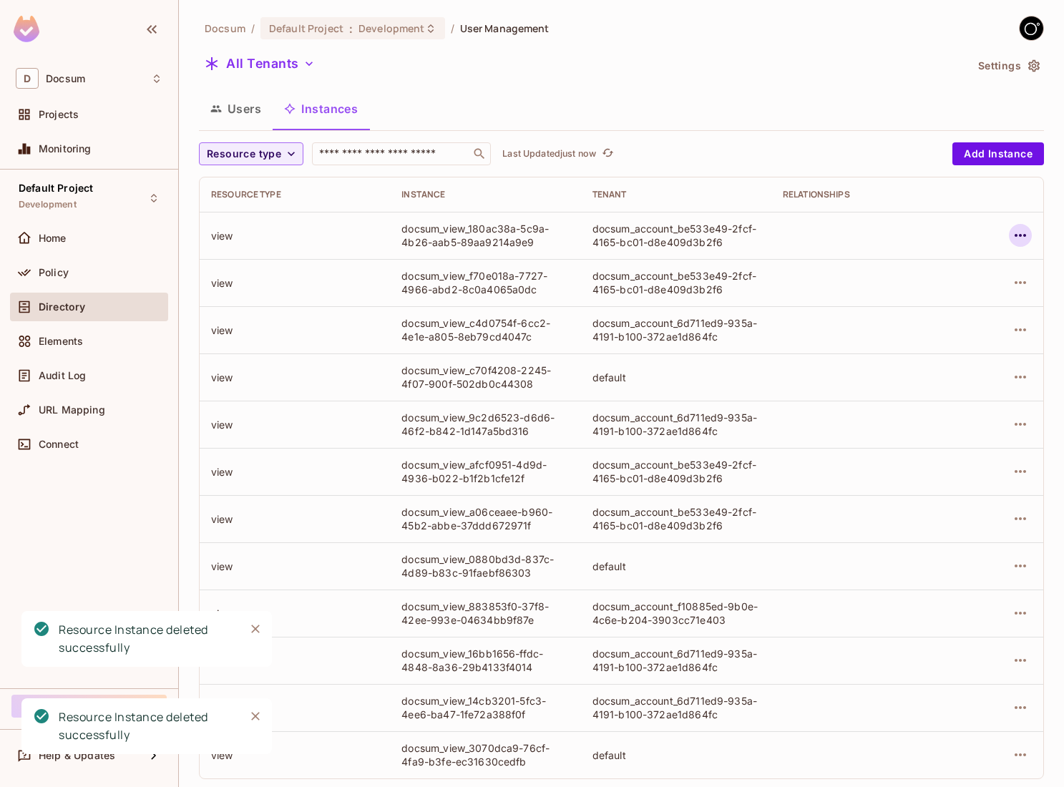
click at [1025, 242] on icon "button" at bounding box center [1020, 235] width 17 height 17
click at [918, 345] on li "Delete Resource Instance" at bounding box center [930, 330] width 180 height 31
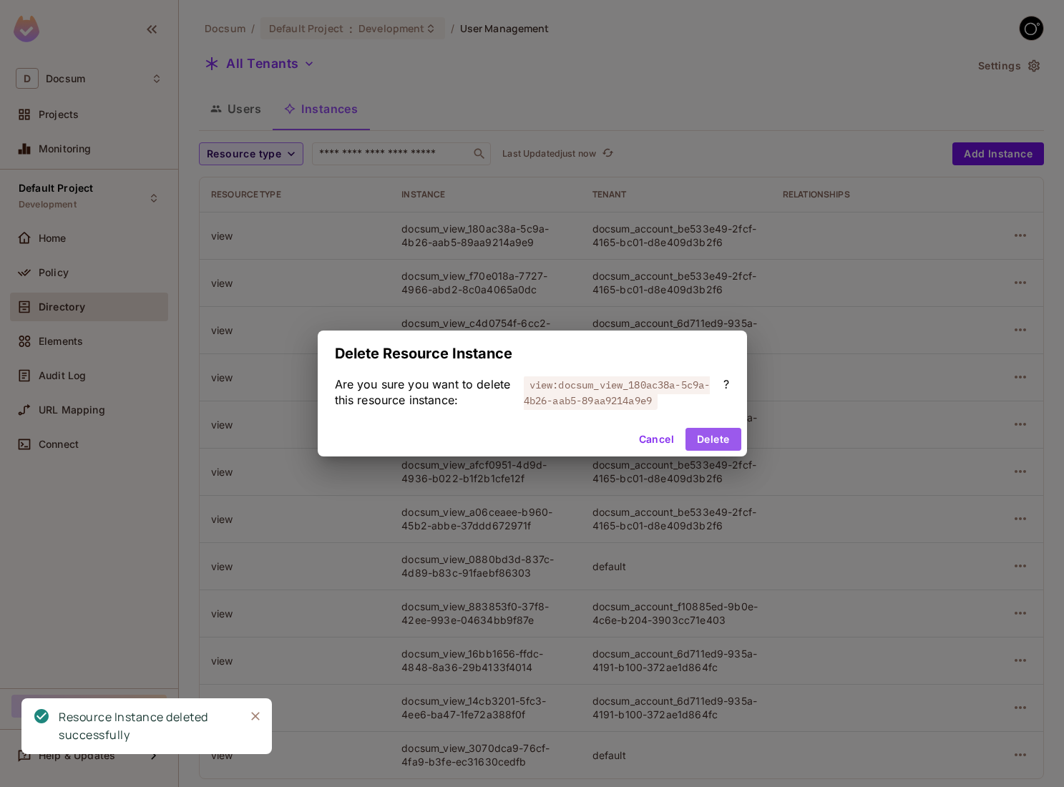
drag, startPoint x: 715, startPoint y: 446, endPoint x: 779, endPoint y: 442, distance: 63.8
click at [719, 446] on button "Delete" at bounding box center [712, 439] width 55 height 23
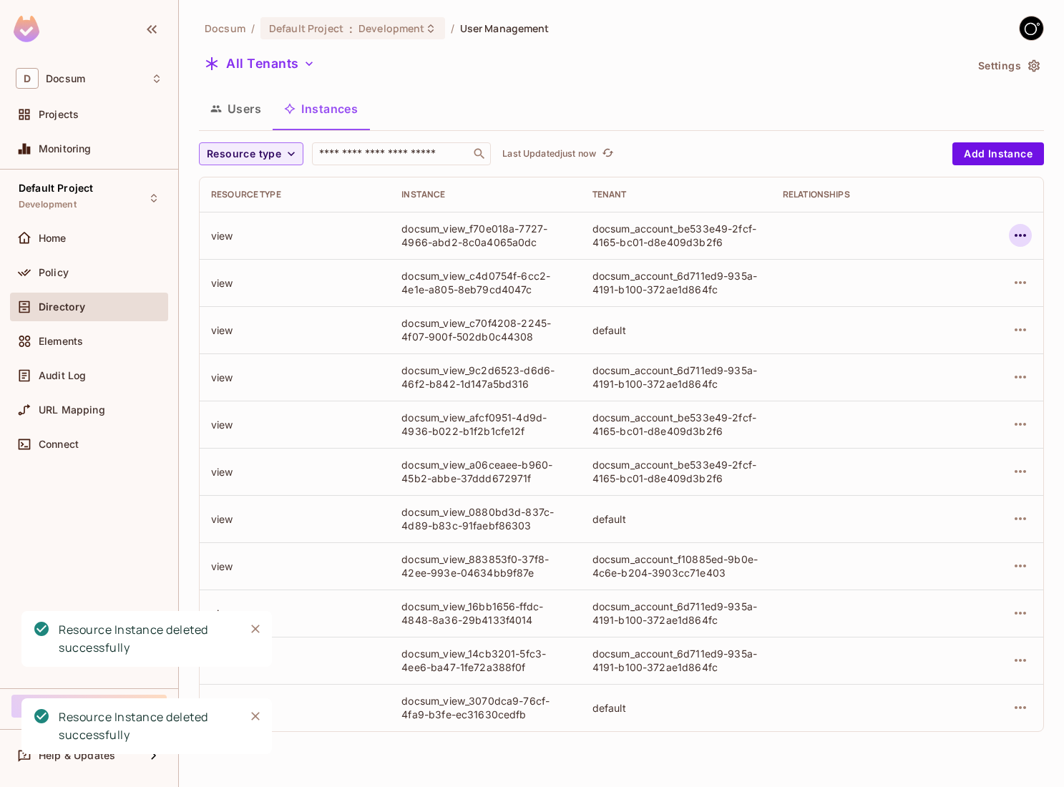
click at [1015, 244] on button "button" at bounding box center [1020, 235] width 23 height 23
click at [941, 341] on span "Delete Resource Instance" at bounding box center [942, 331] width 132 height 23
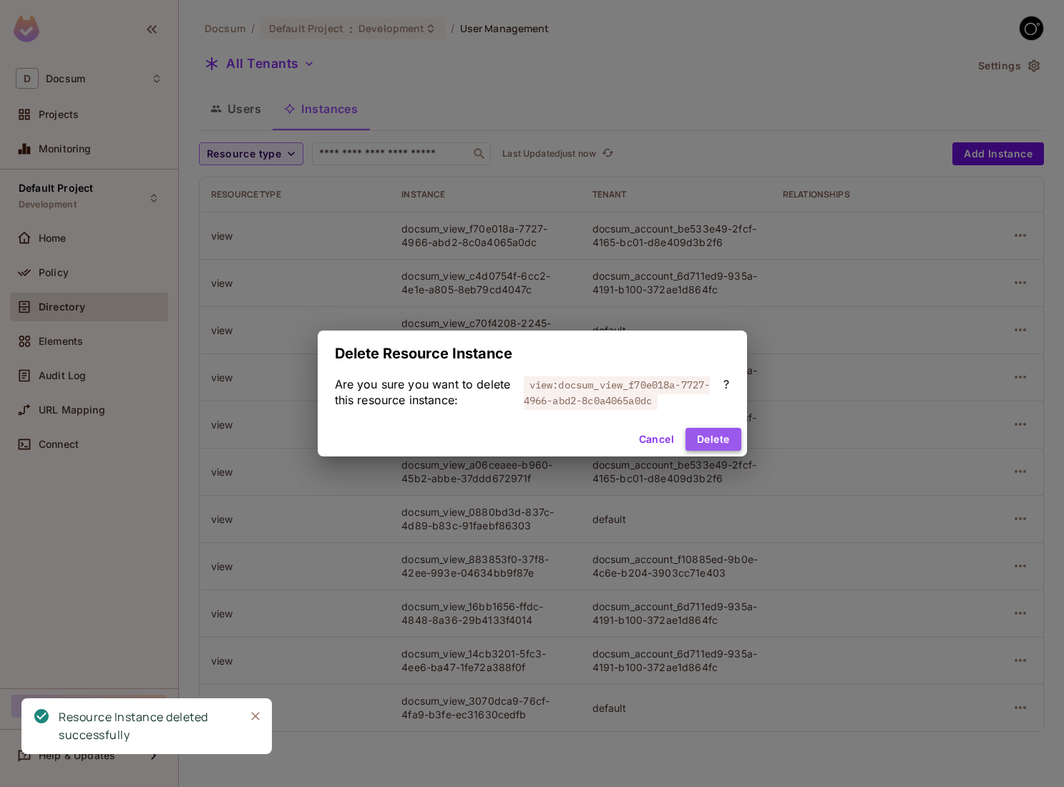
click at [717, 448] on button "Delete" at bounding box center [712, 439] width 55 height 23
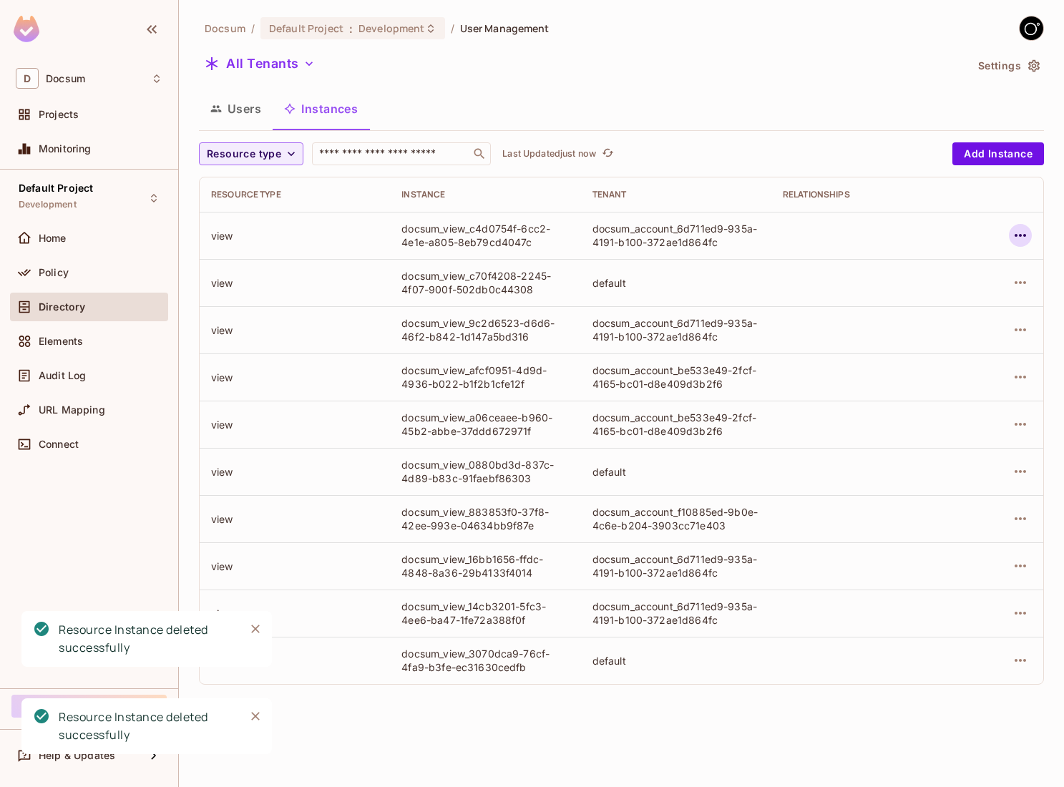
click at [1018, 230] on icon "button" at bounding box center [1020, 235] width 17 height 17
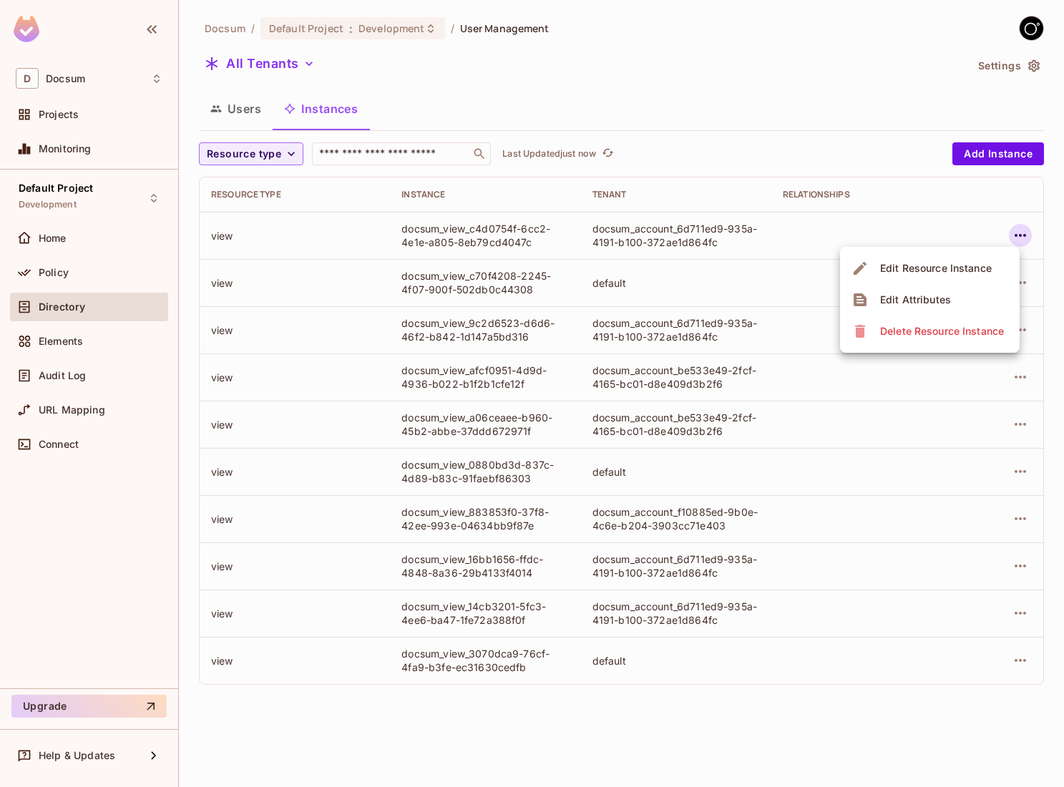
click at [916, 340] on span "Delete Resource Instance" at bounding box center [942, 331] width 132 height 23
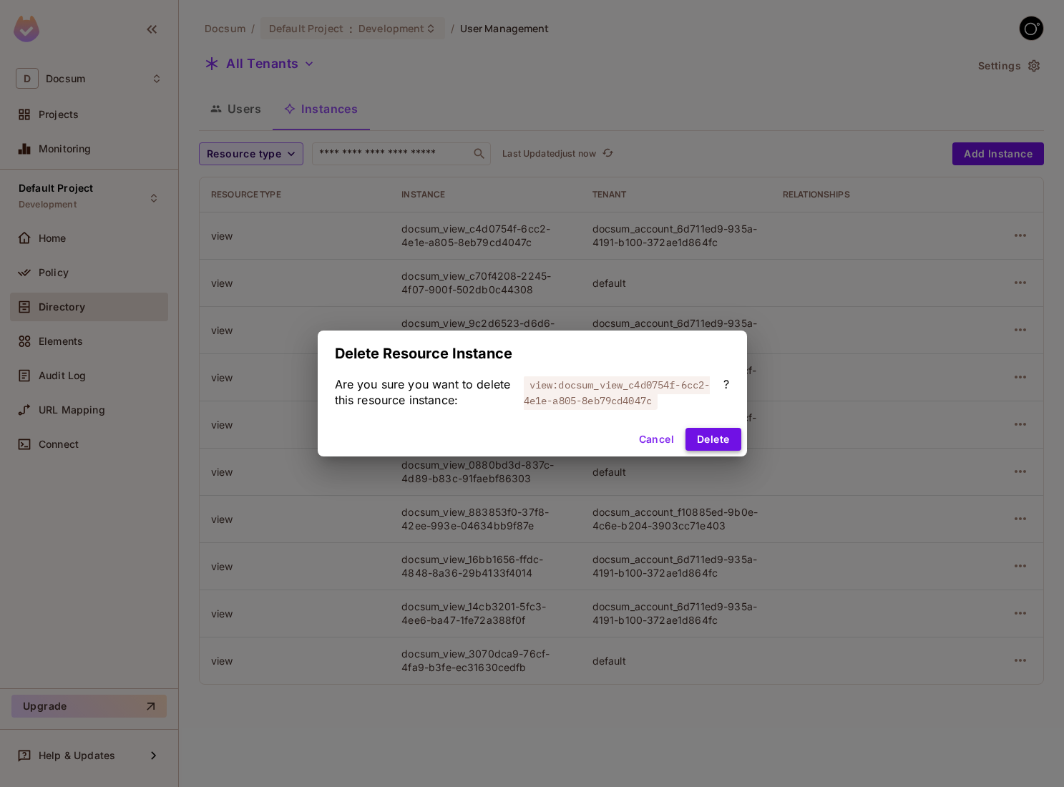
click at [713, 437] on button "Delete" at bounding box center [712, 439] width 55 height 23
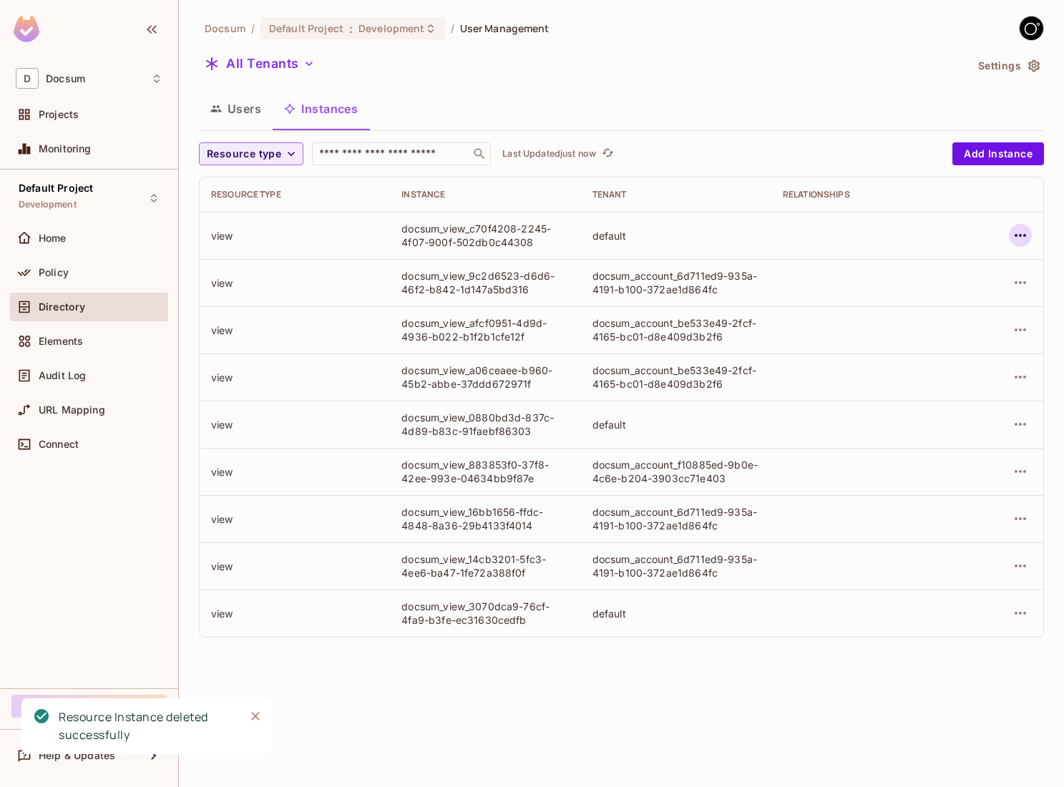
click at [1017, 234] on icon "button" at bounding box center [1020, 235] width 17 height 17
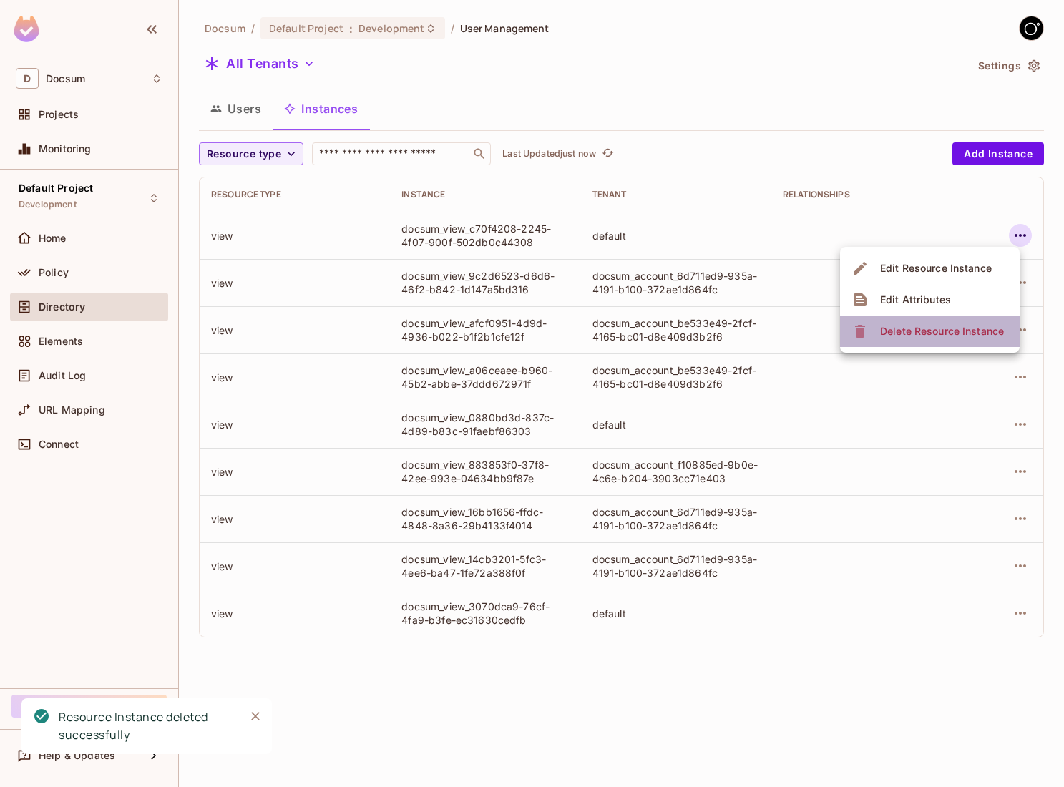
click at [892, 336] on div "Delete Resource Instance" at bounding box center [942, 331] width 124 height 14
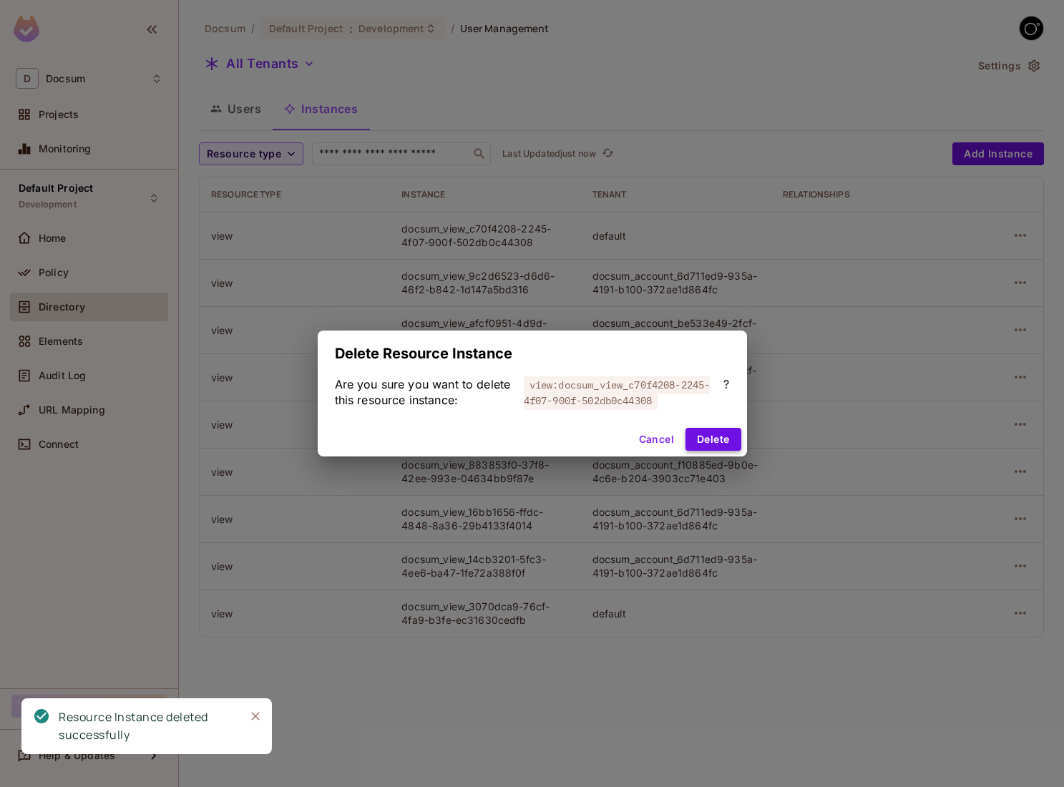
click at [723, 436] on button "Delete" at bounding box center [712, 439] width 55 height 23
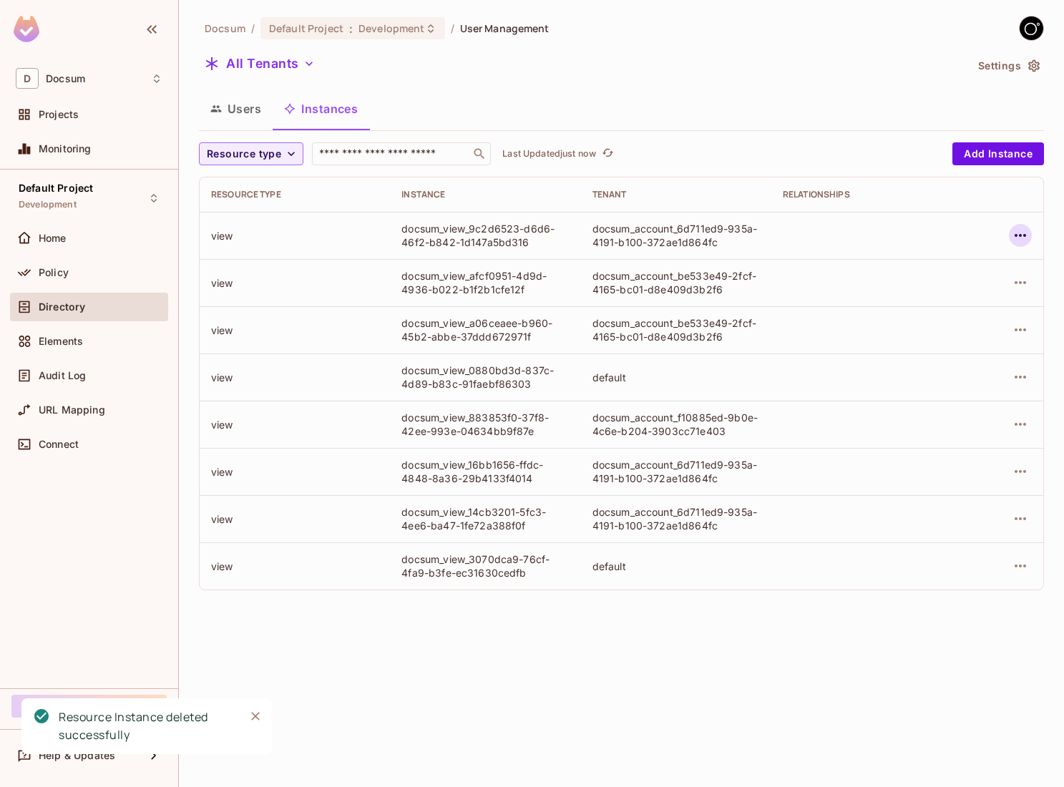
click at [1024, 240] on icon "button" at bounding box center [1020, 235] width 17 height 17
click at [922, 341] on span "Delete Resource Instance" at bounding box center [942, 331] width 132 height 23
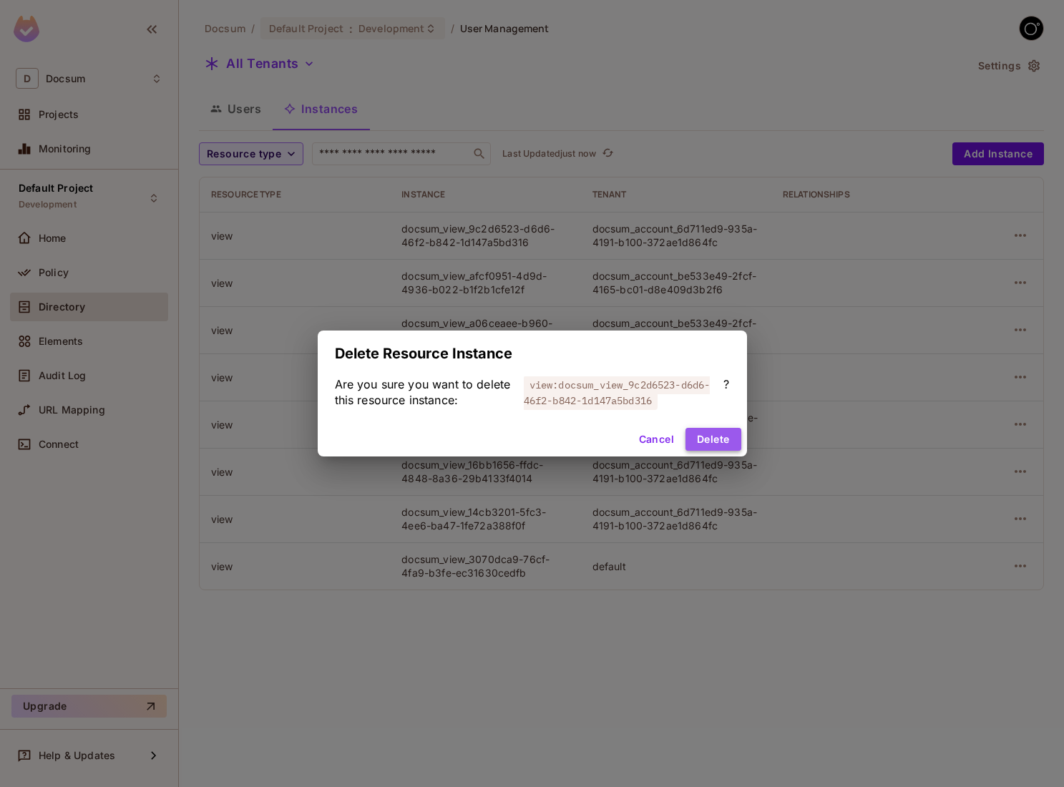
click at [729, 430] on button "Delete" at bounding box center [712, 439] width 55 height 23
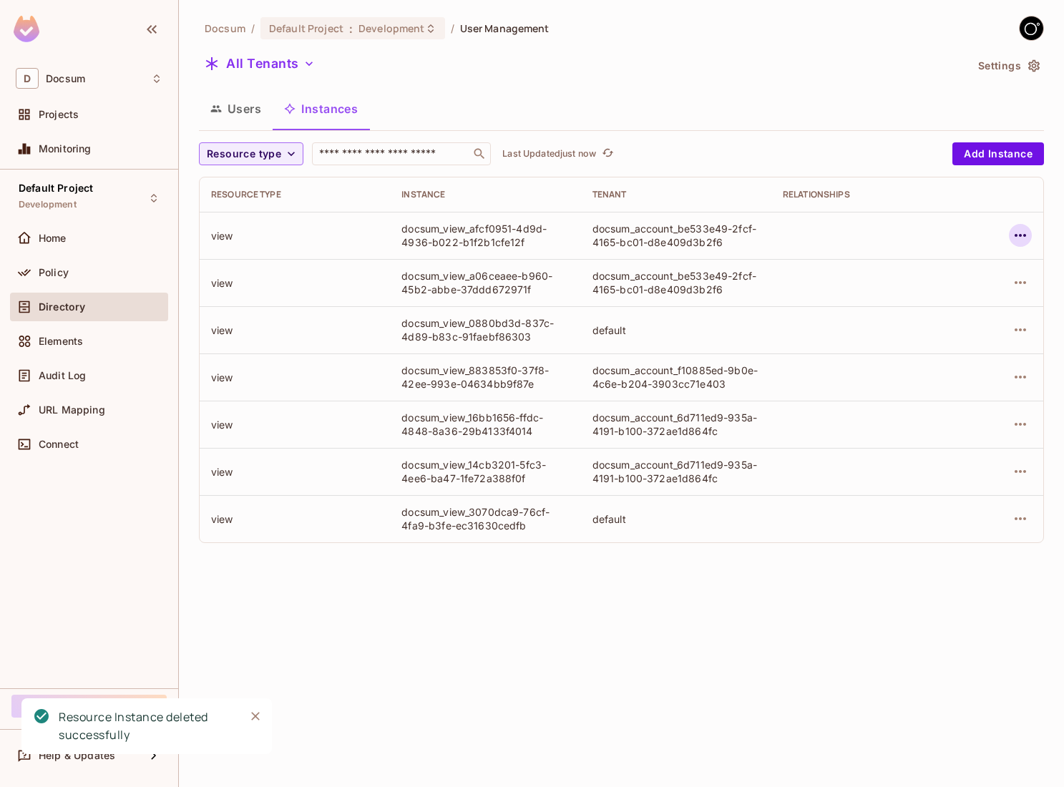
click at [1019, 239] on icon "button" at bounding box center [1020, 235] width 17 height 17
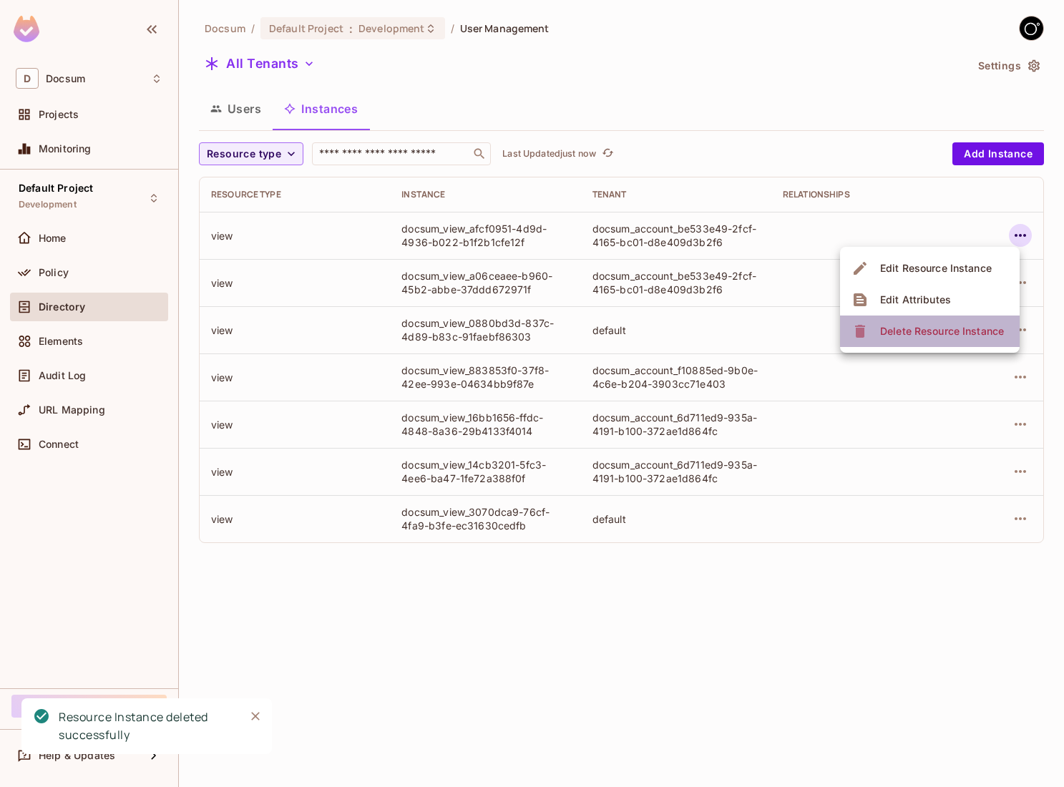
click at [964, 328] on div "Delete Resource Instance" at bounding box center [942, 331] width 124 height 14
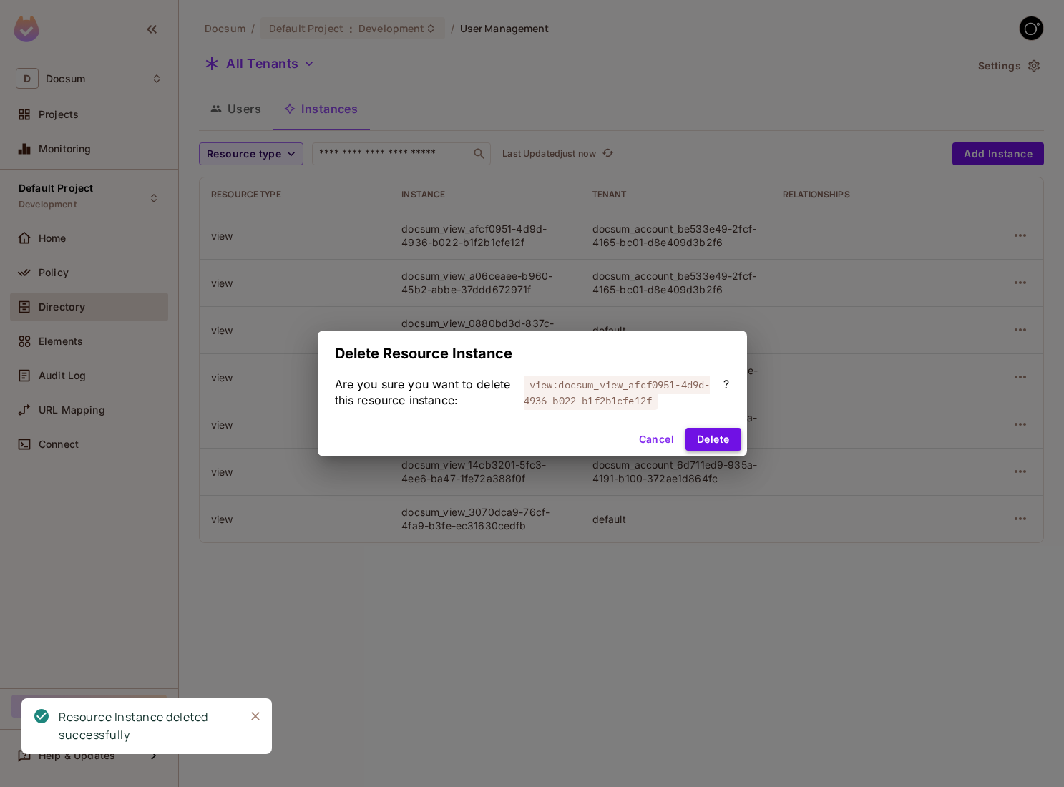
click at [698, 447] on button "Delete" at bounding box center [712, 439] width 55 height 23
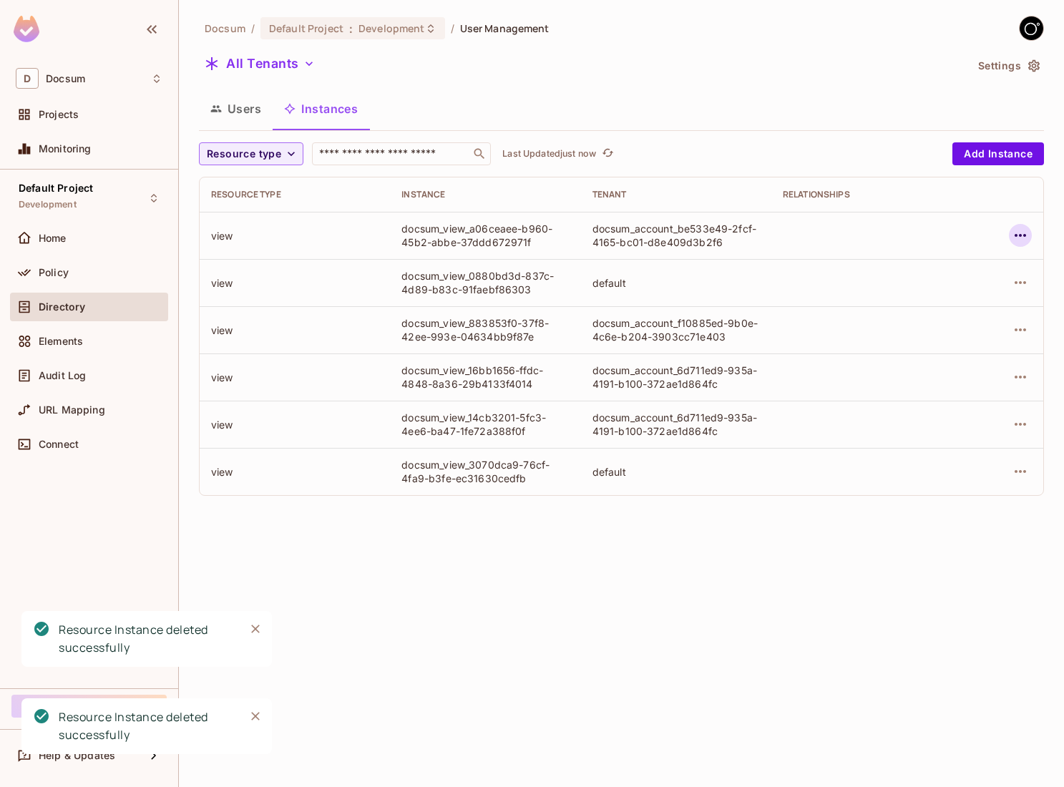
click at [1021, 233] on icon "button" at bounding box center [1020, 235] width 17 height 17
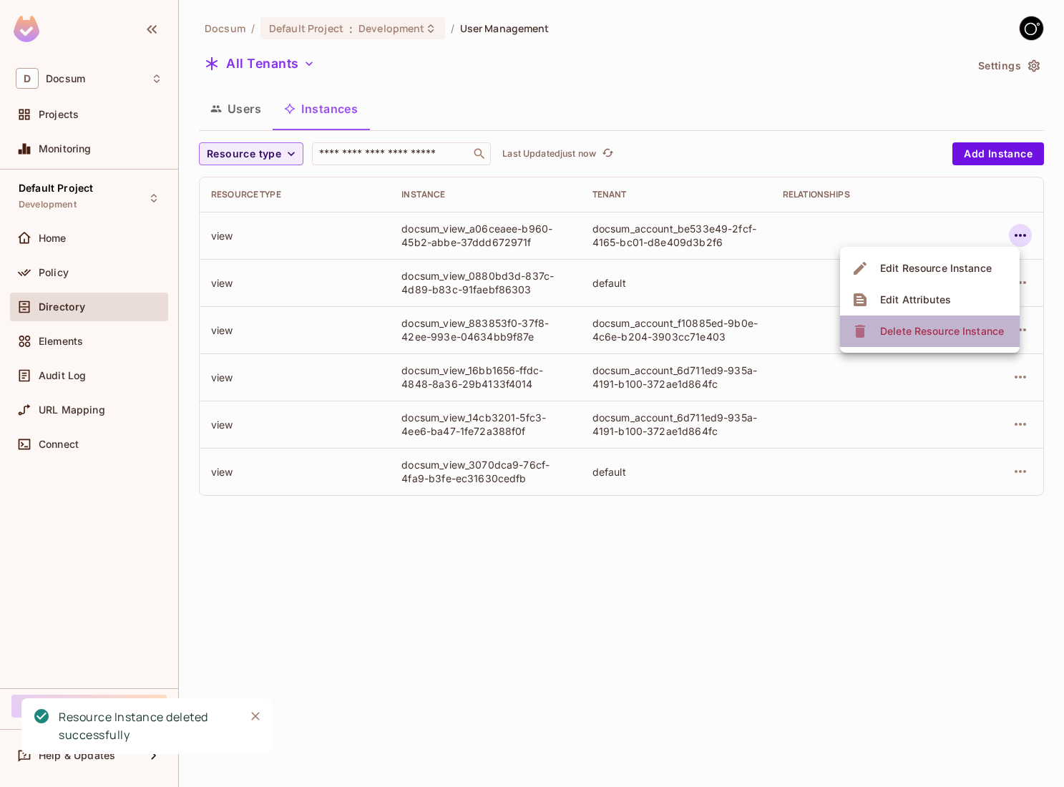
click at [919, 330] on div "Delete Resource Instance" at bounding box center [942, 331] width 124 height 14
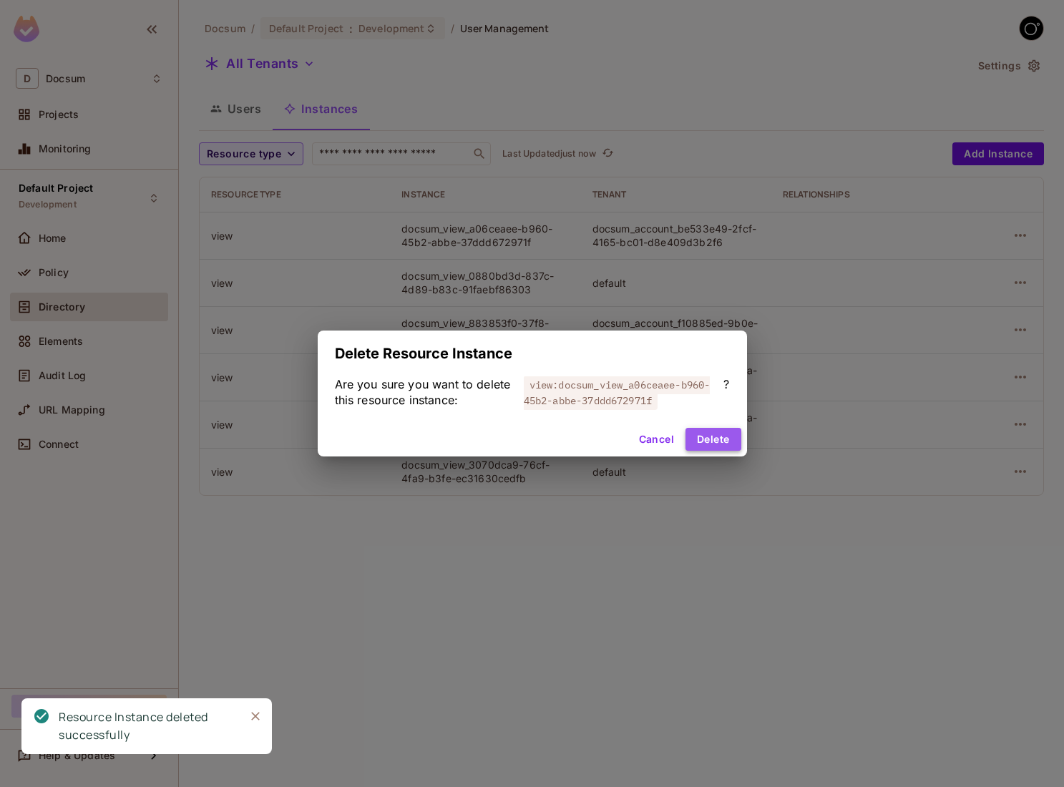
click at [711, 436] on button "Delete" at bounding box center [712, 439] width 55 height 23
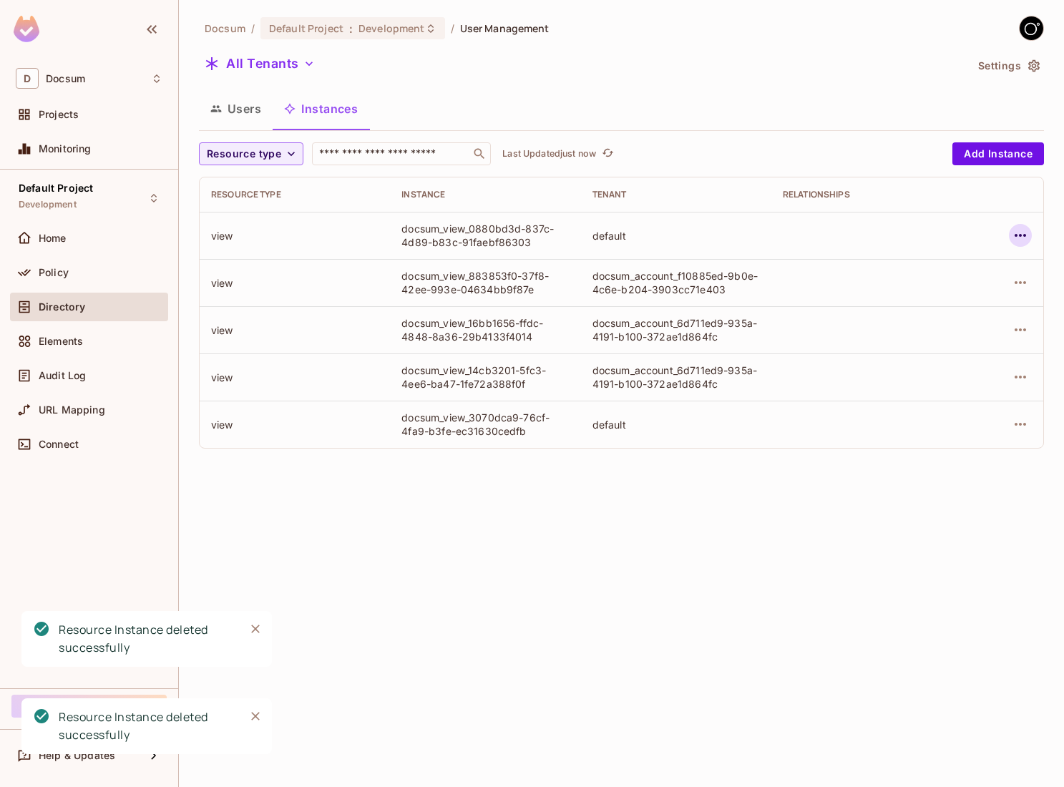
click at [1022, 240] on icon "button" at bounding box center [1020, 235] width 17 height 17
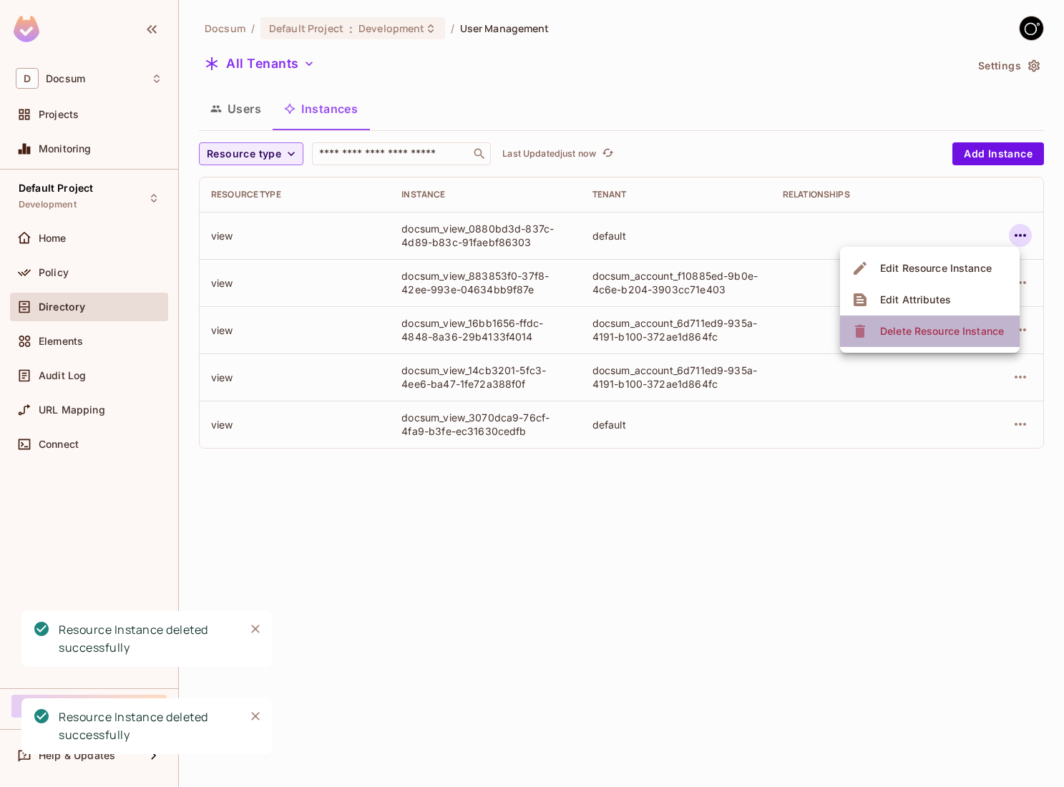
click at [868, 332] on div "Delete Resource Instance" at bounding box center [929, 331] width 157 height 23
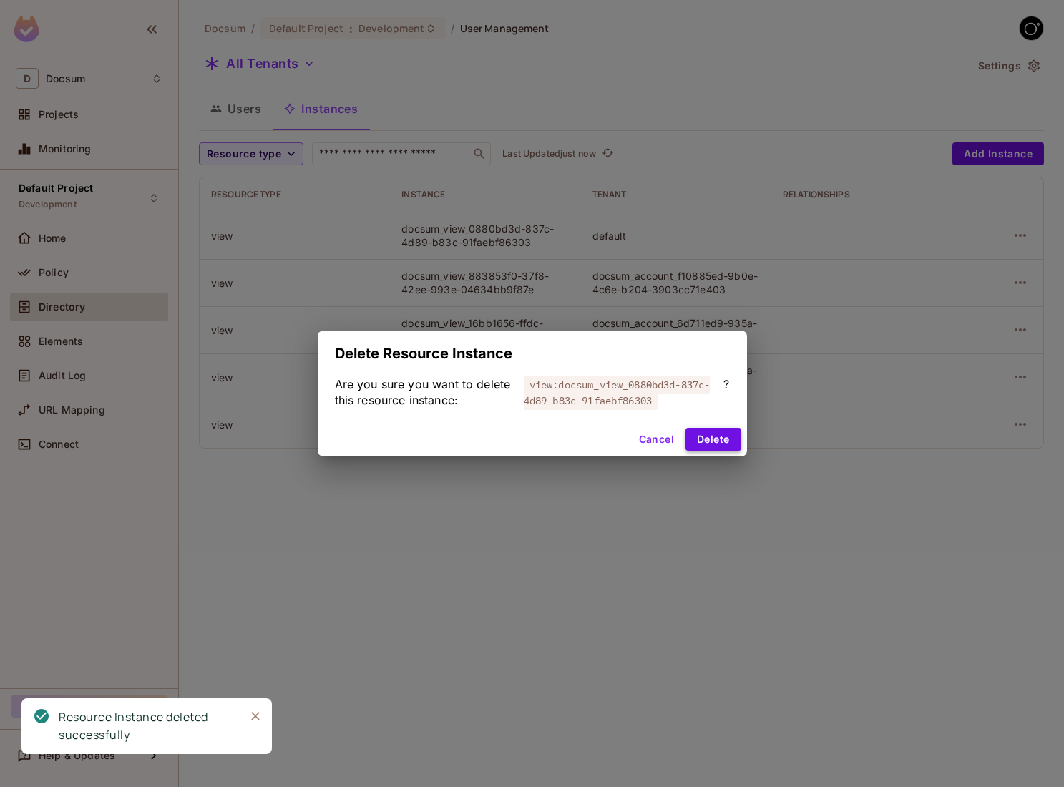
click at [704, 429] on button "Delete" at bounding box center [712, 439] width 55 height 23
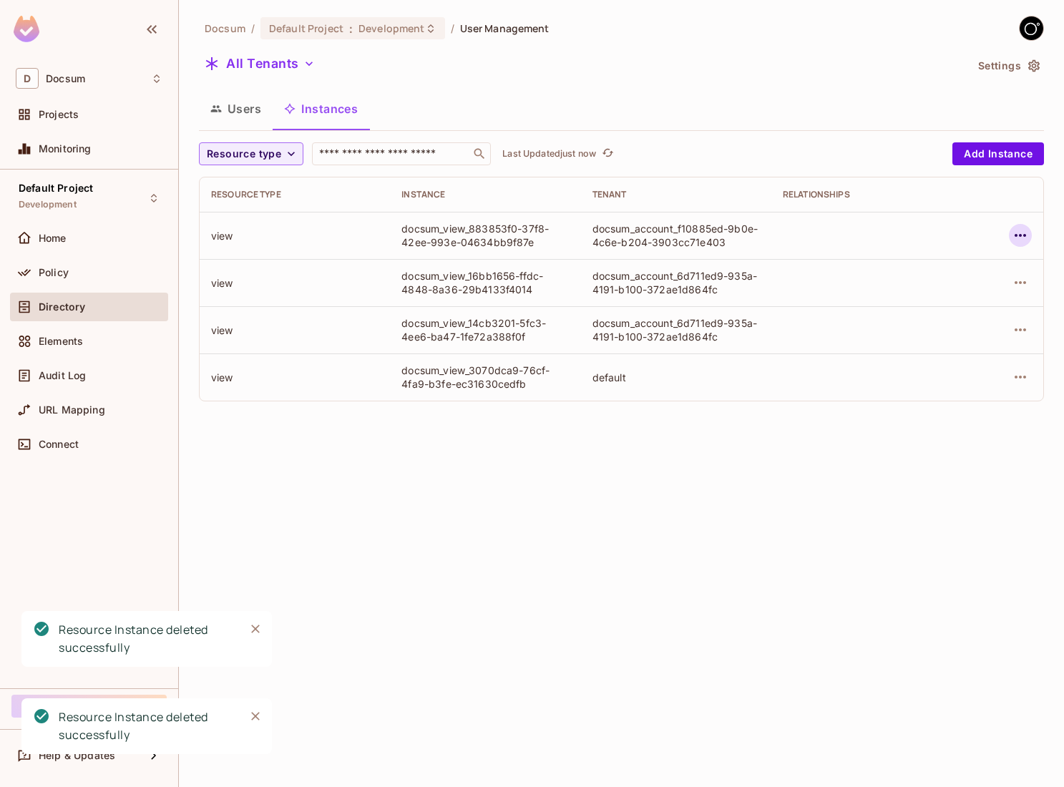
click at [1024, 240] on icon "button" at bounding box center [1020, 235] width 17 height 17
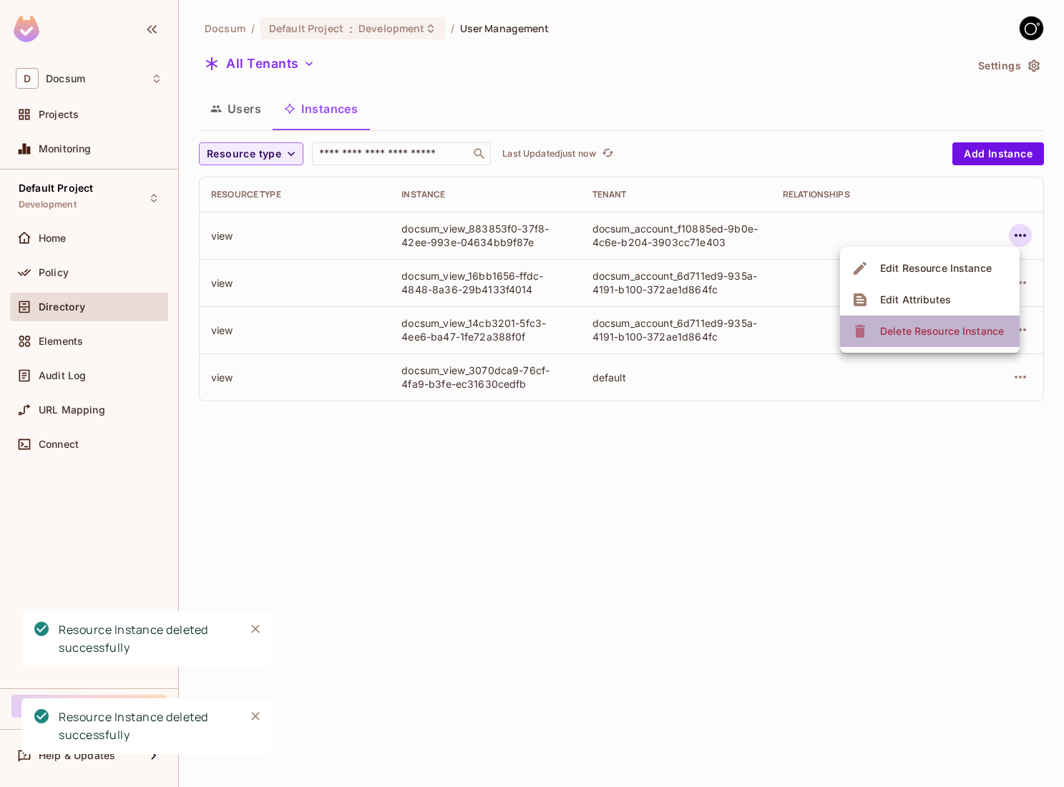
click at [897, 324] on div "Delete Resource Instance" at bounding box center [942, 331] width 124 height 14
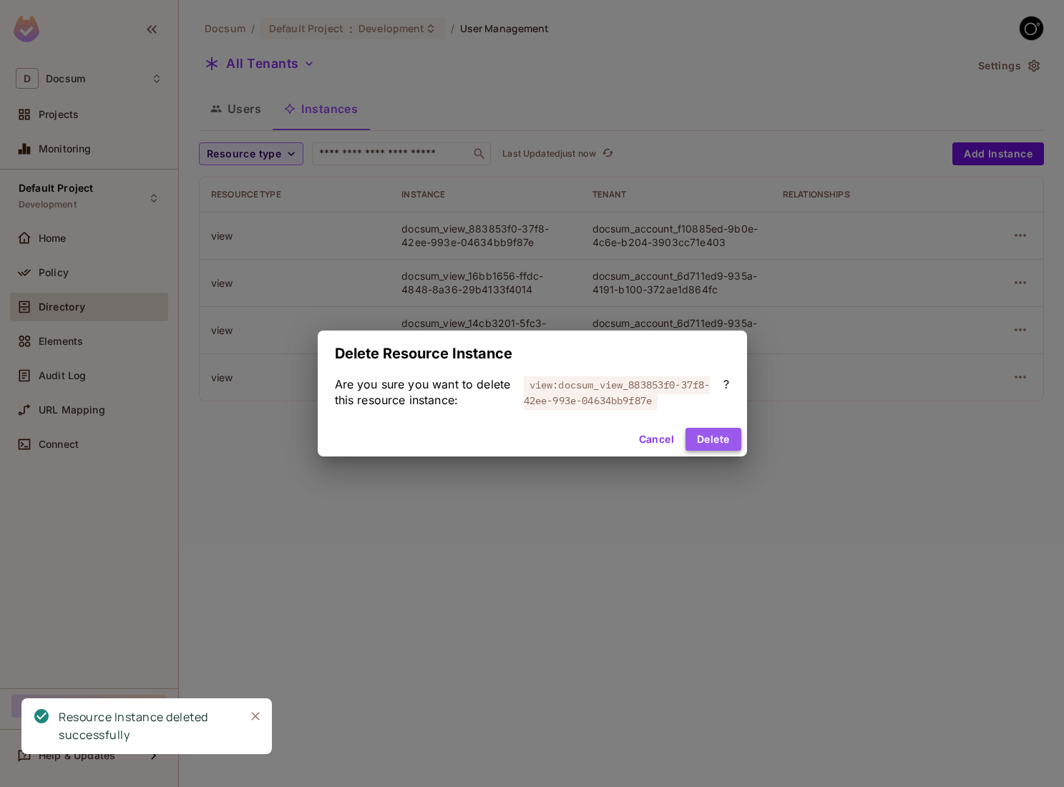
click at [688, 434] on button "Delete" at bounding box center [712, 439] width 55 height 23
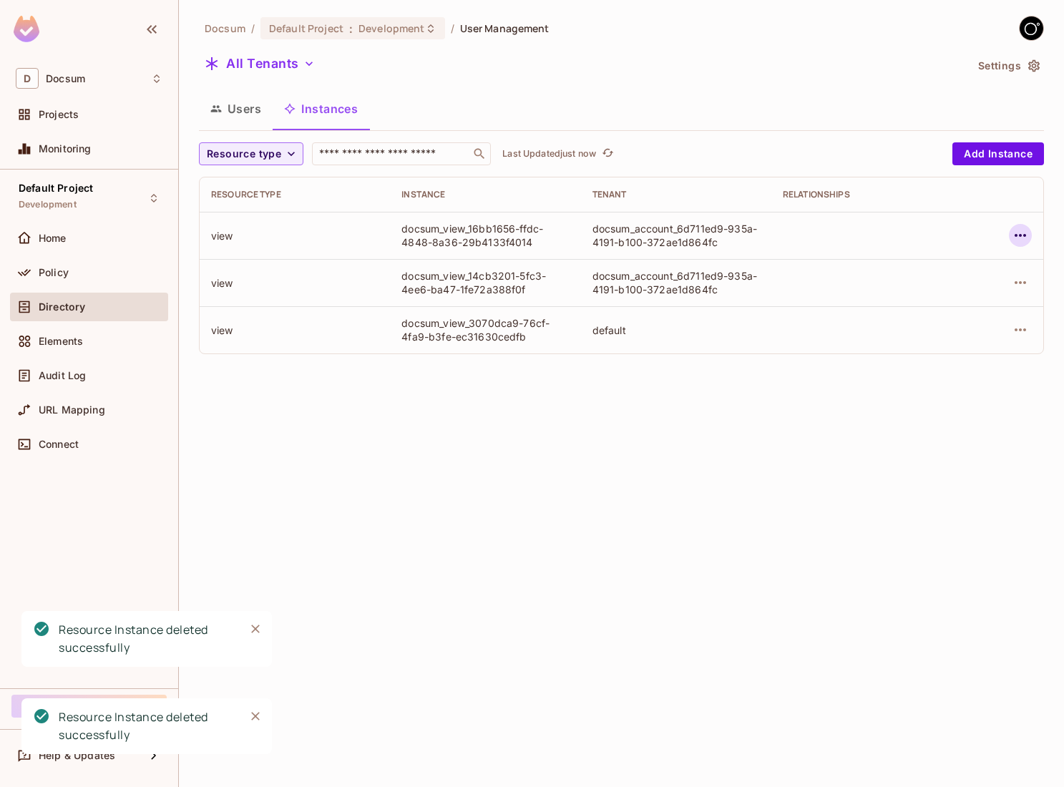
click at [1025, 233] on icon "button" at bounding box center [1020, 235] width 17 height 17
click at [921, 341] on span "Delete Resource Instance" at bounding box center [942, 331] width 132 height 23
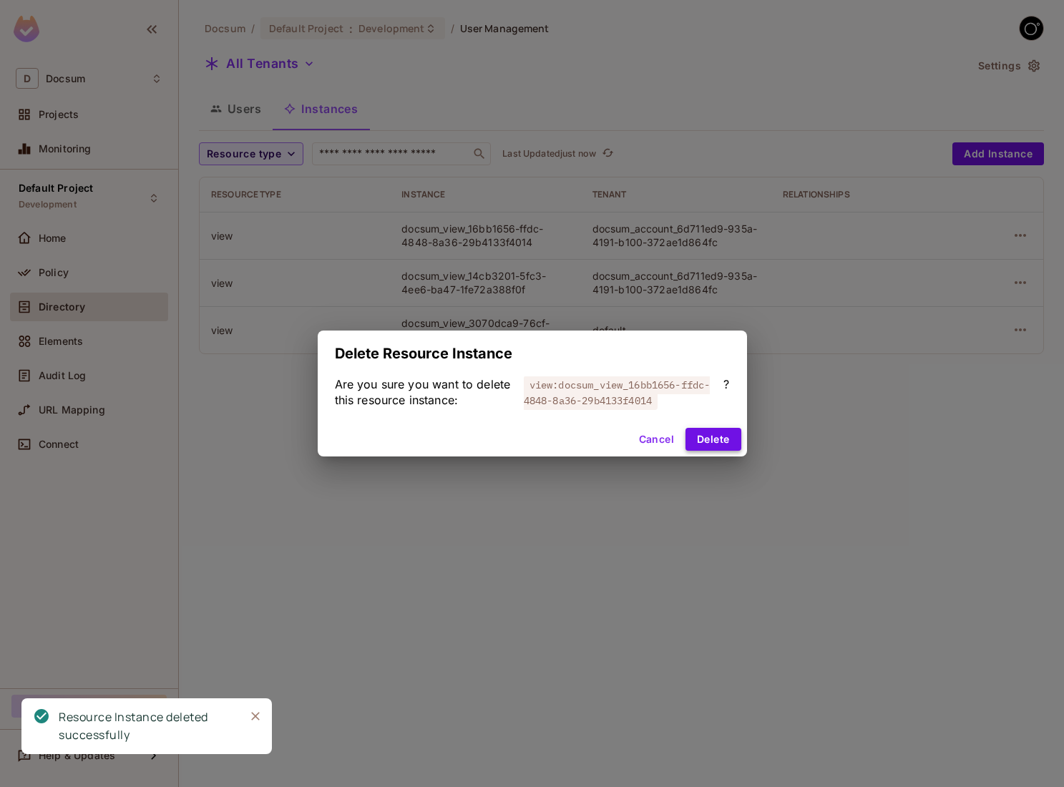
click at [720, 439] on button "Delete" at bounding box center [712, 439] width 55 height 23
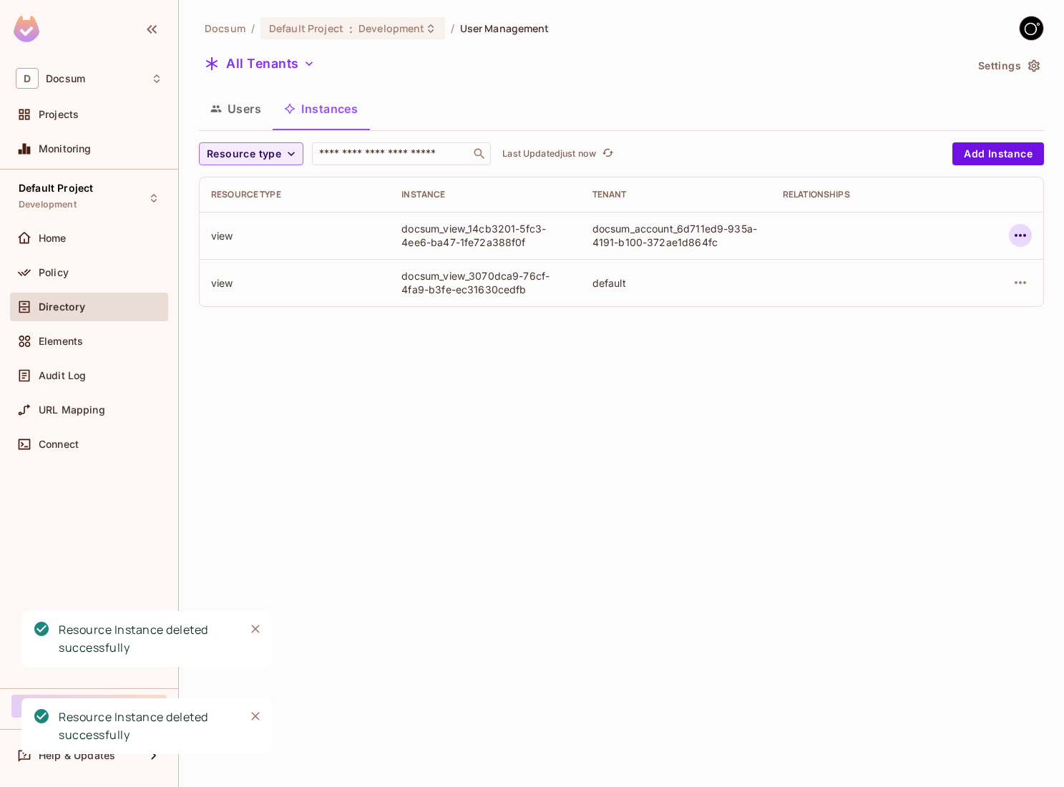
click at [1026, 240] on icon "button" at bounding box center [1020, 235] width 17 height 17
click at [903, 336] on div "Delete Resource Instance" at bounding box center [942, 331] width 124 height 14
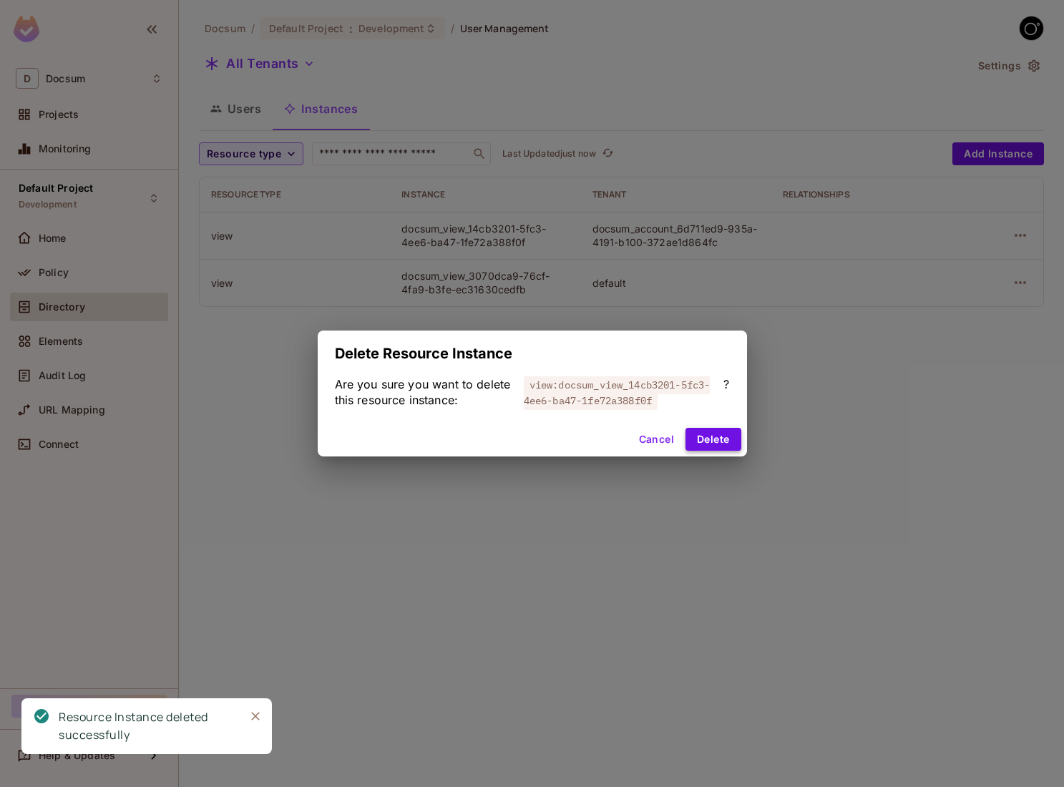
click at [728, 436] on button "Delete" at bounding box center [712, 439] width 55 height 23
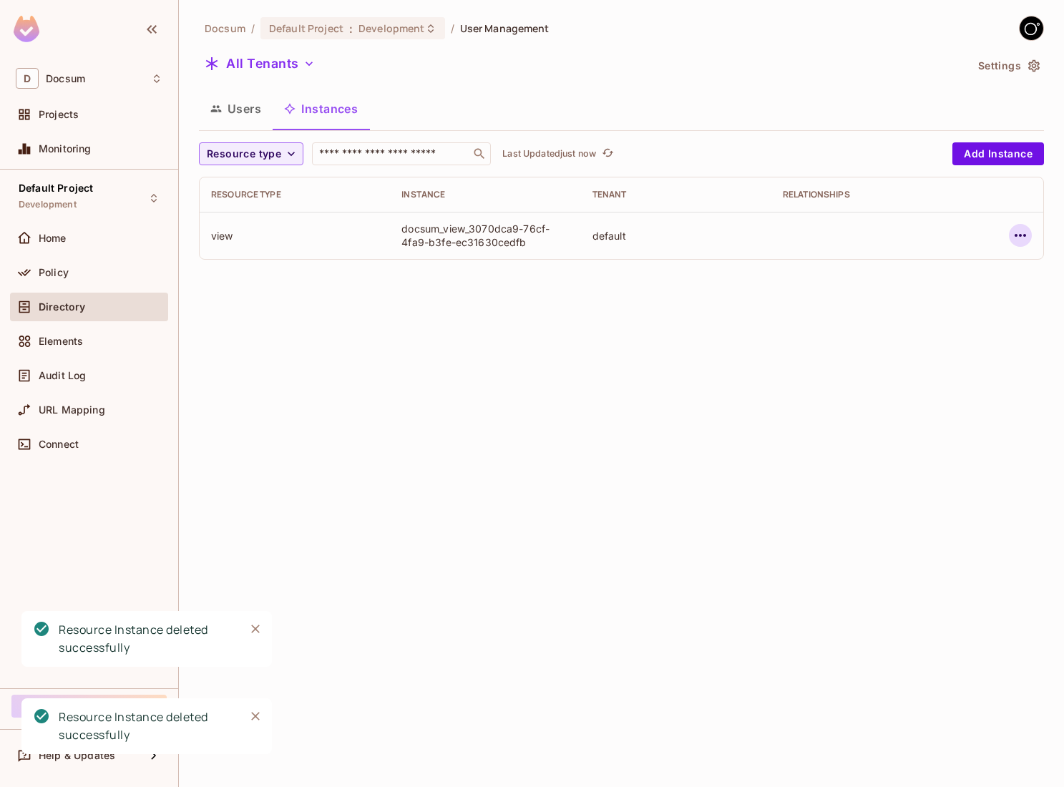
click at [1023, 231] on icon "button" at bounding box center [1020, 235] width 17 height 17
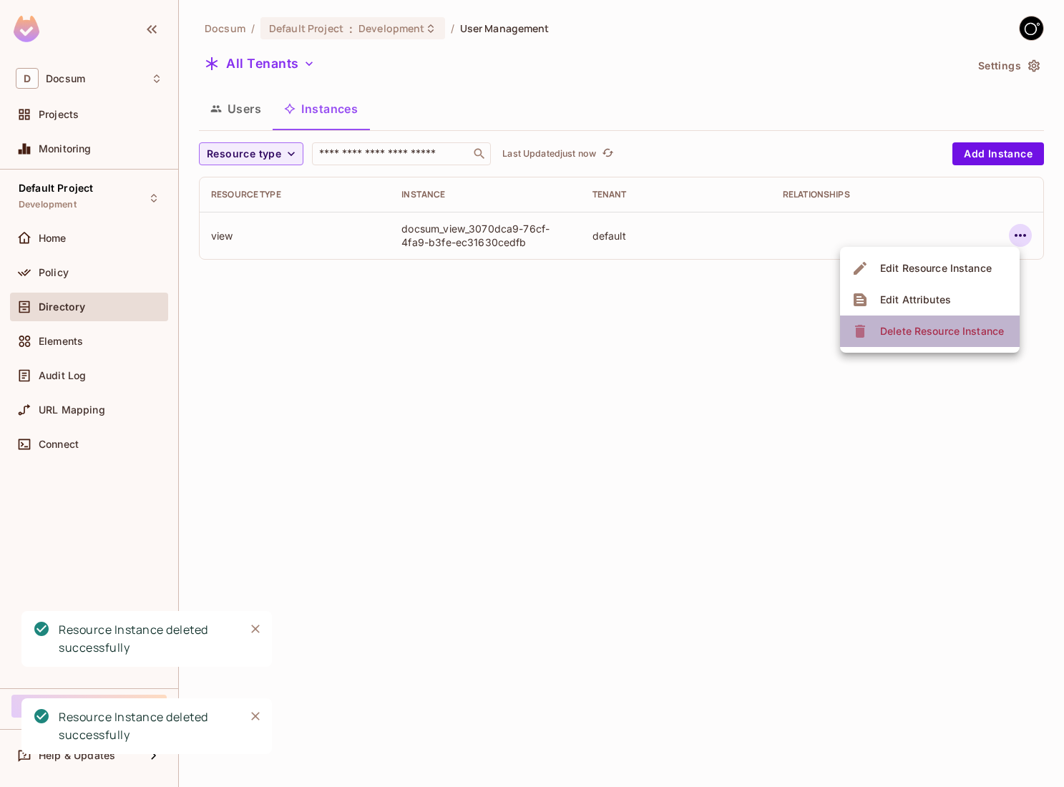
click at [910, 327] on div "Delete Resource Instance" at bounding box center [942, 331] width 124 height 14
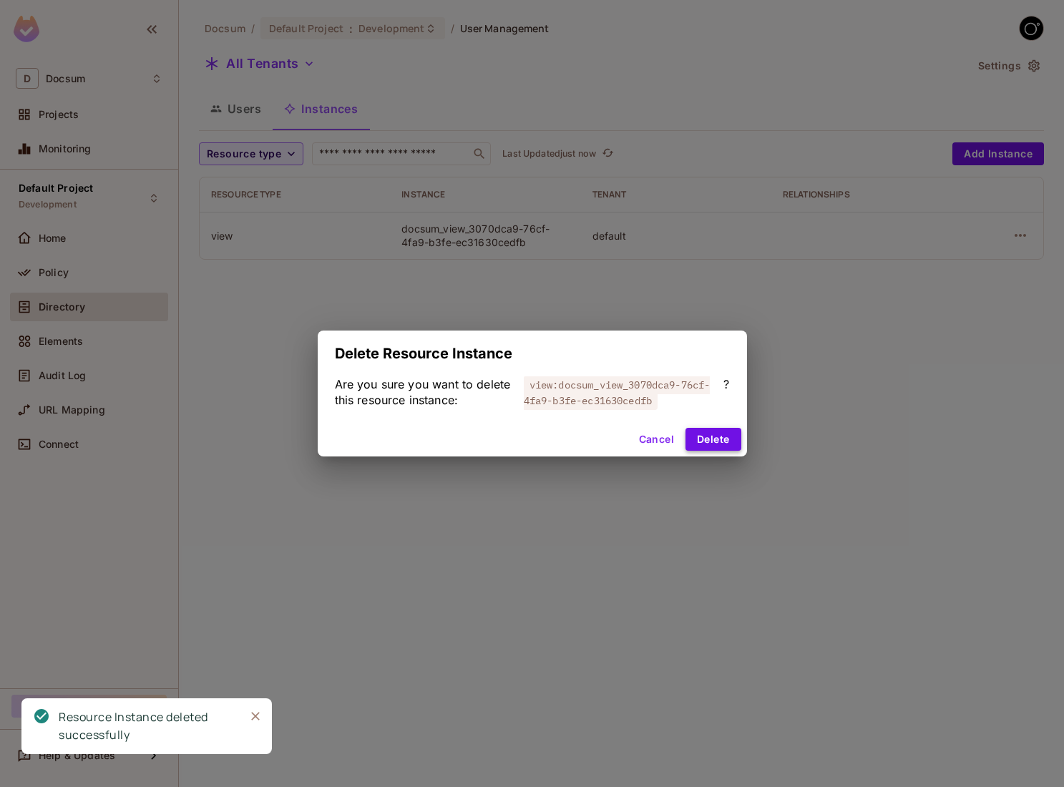
click at [710, 441] on button "Delete" at bounding box center [712, 439] width 55 height 23
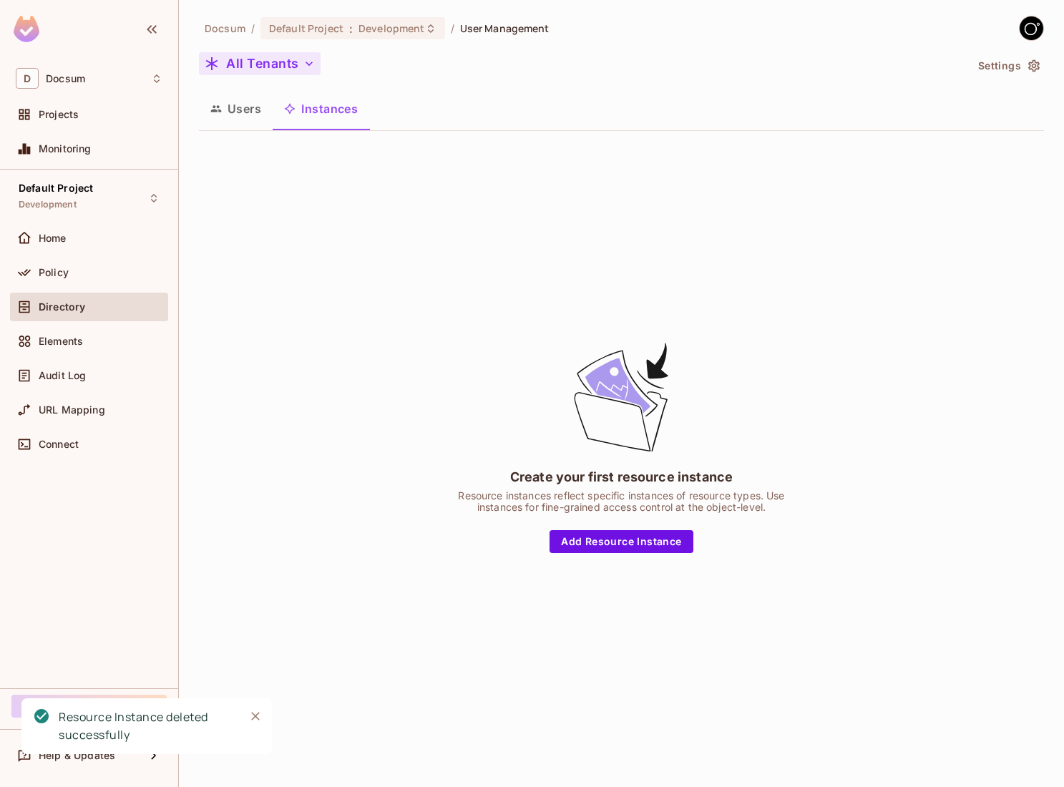
drag, startPoint x: 278, startPoint y: 61, endPoint x: 283, endPoint y: 74, distance: 13.8
click at [283, 74] on button "All Tenants" at bounding box center [260, 63] width 122 height 23
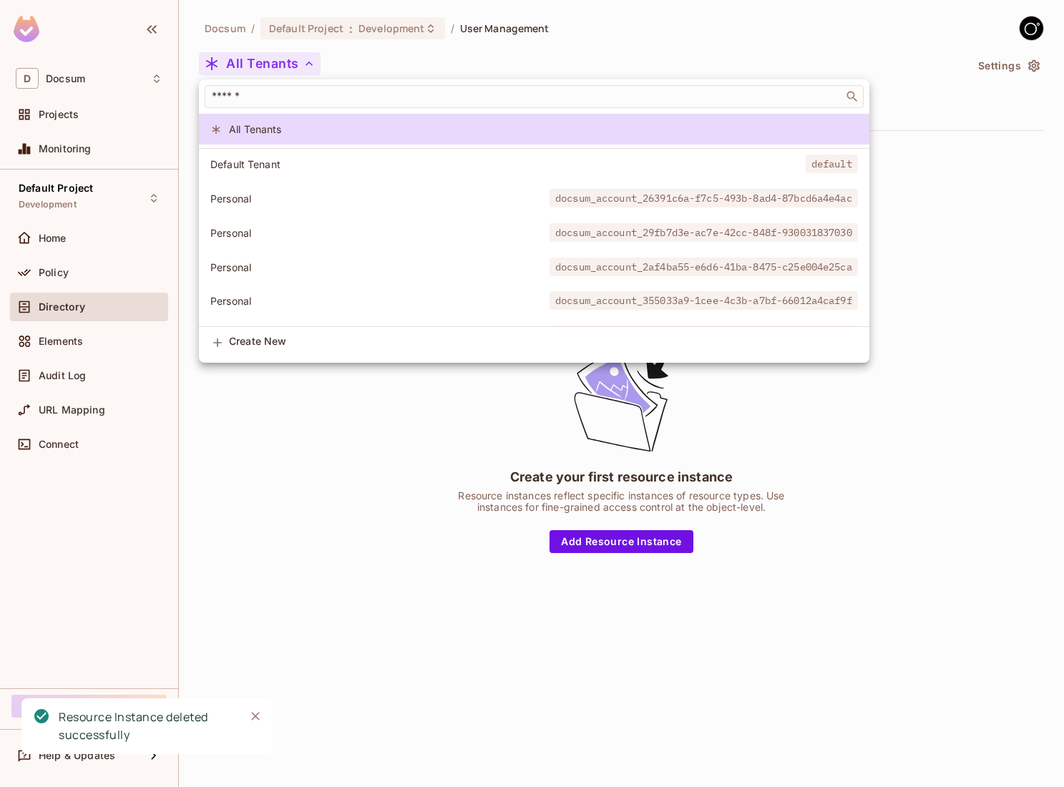
click at [333, 48] on div at bounding box center [532, 393] width 1064 height 787
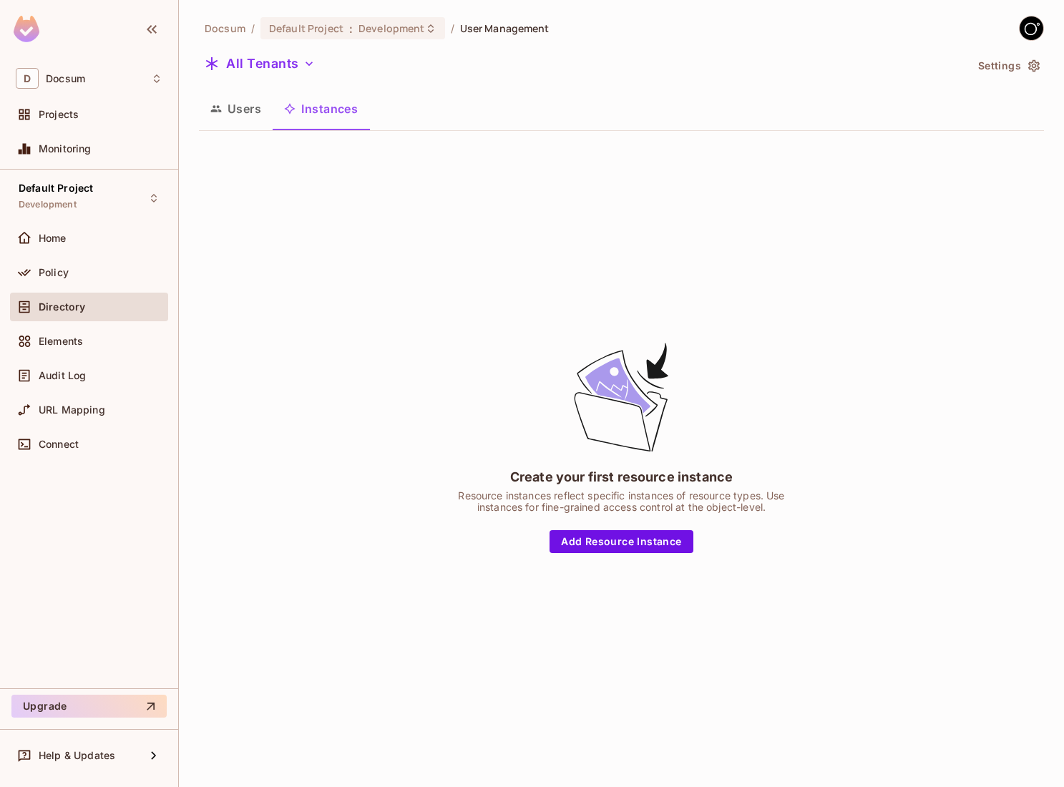
click at [230, 117] on button "Users" at bounding box center [236, 109] width 74 height 36
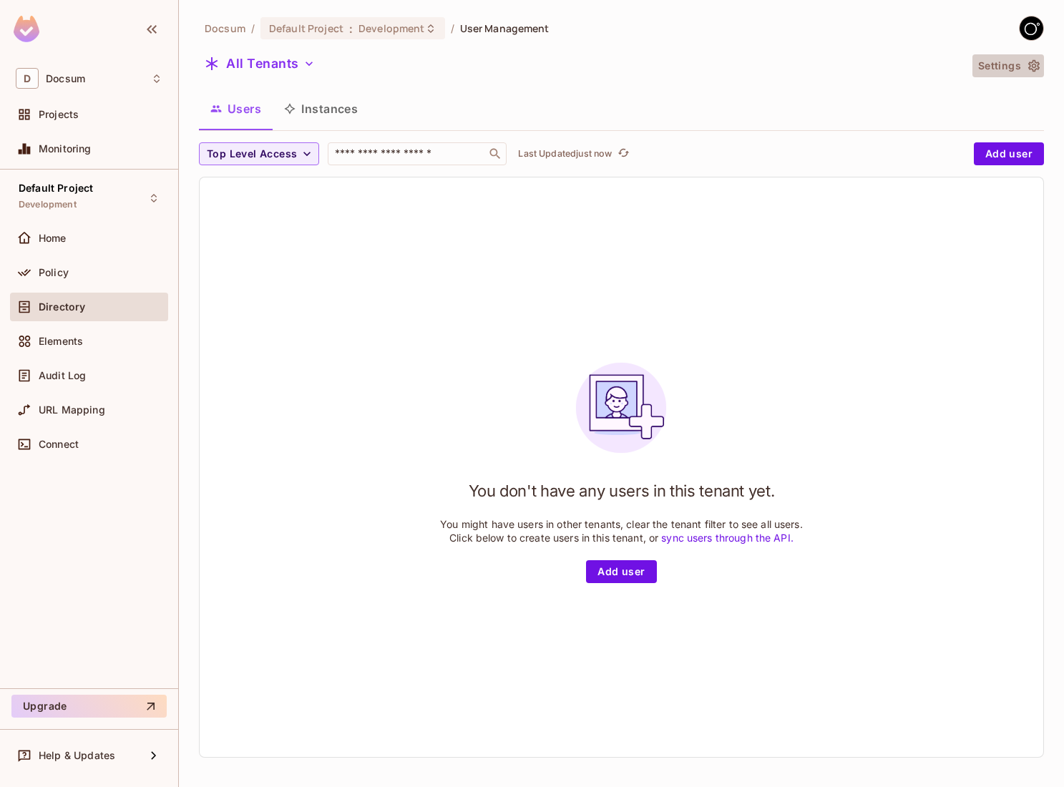
click at [1032, 64] on icon "button" at bounding box center [1033, 66] width 11 height 12
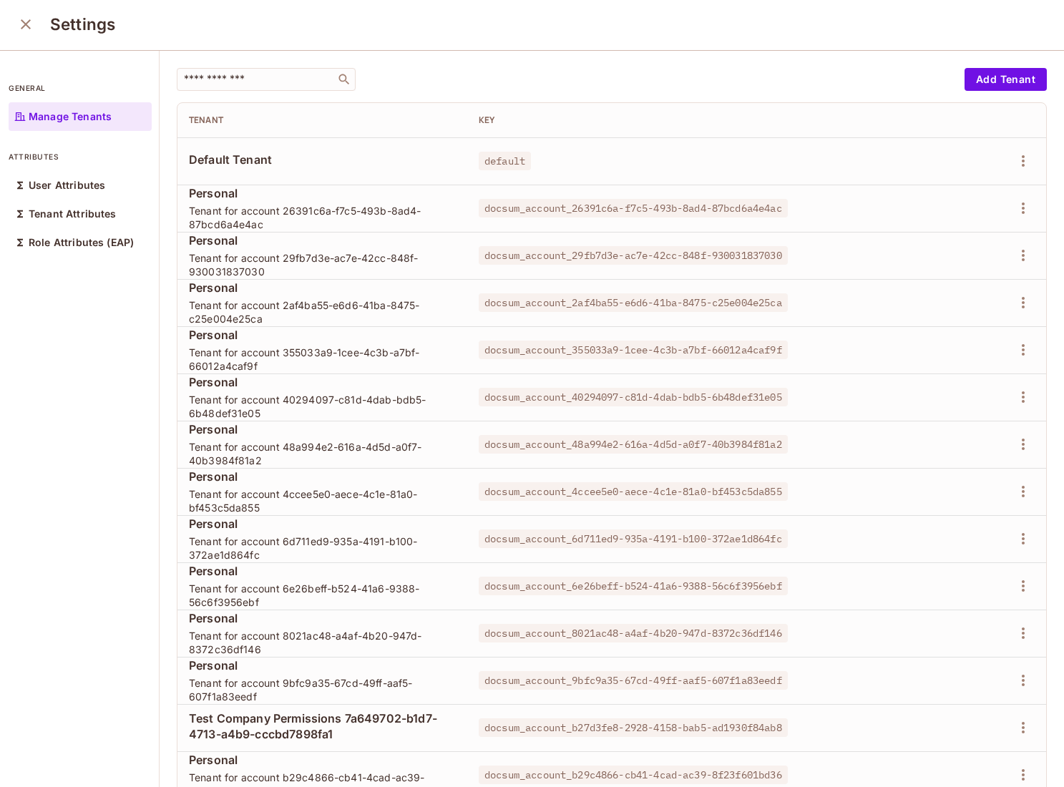
click at [1029, 219] on div at bounding box center [984, 208] width 101 height 23
click at [1027, 210] on icon "button" at bounding box center [1022, 208] width 17 height 17
click at [963, 308] on div "Delete Tenant" at bounding box center [971, 304] width 67 height 14
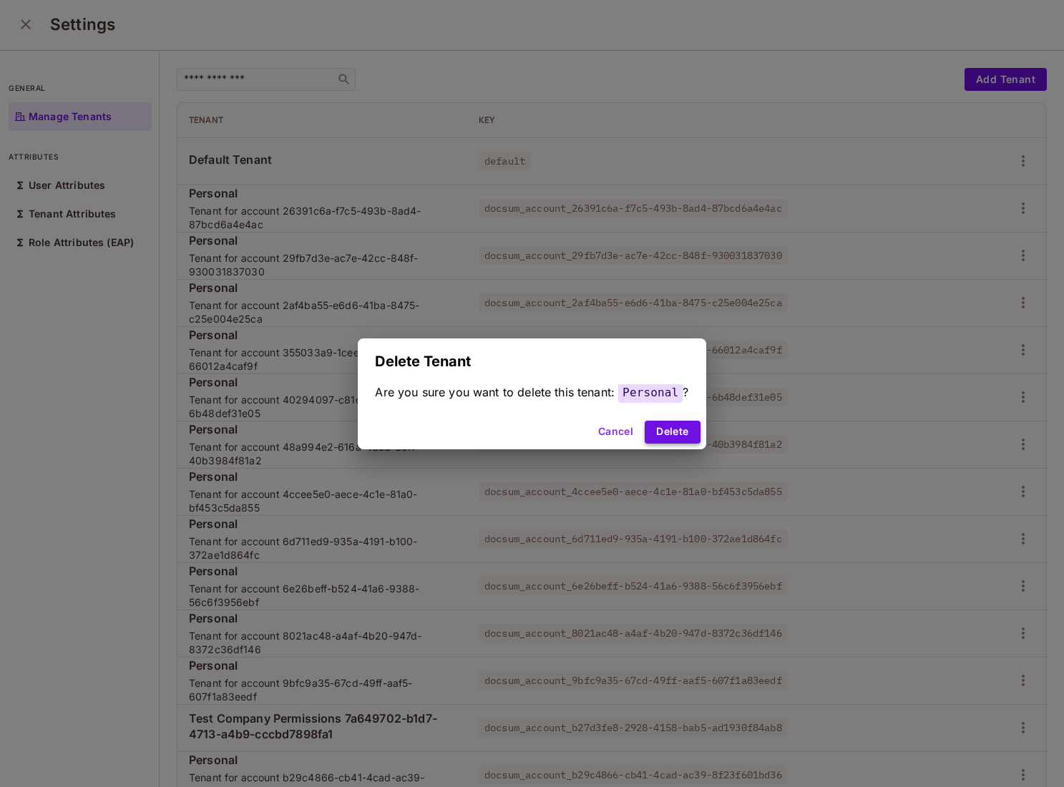
click at [674, 434] on button "Delete" at bounding box center [672, 432] width 55 height 23
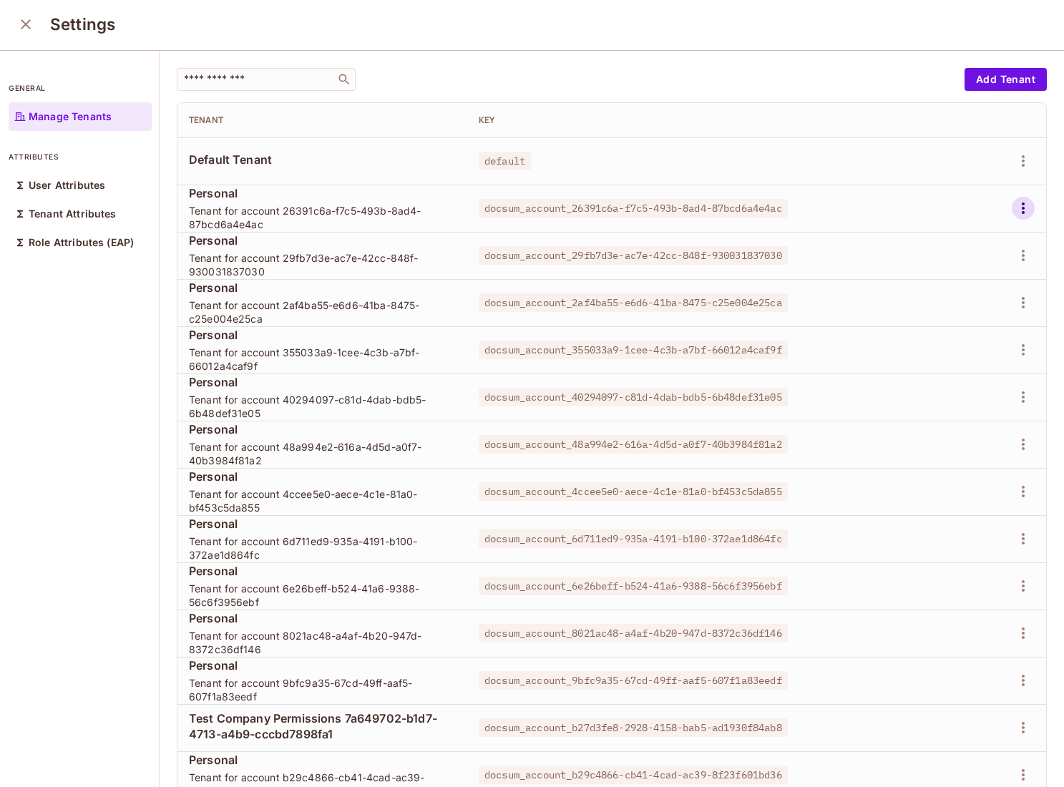
click at [1031, 205] on icon "button" at bounding box center [1022, 208] width 17 height 17
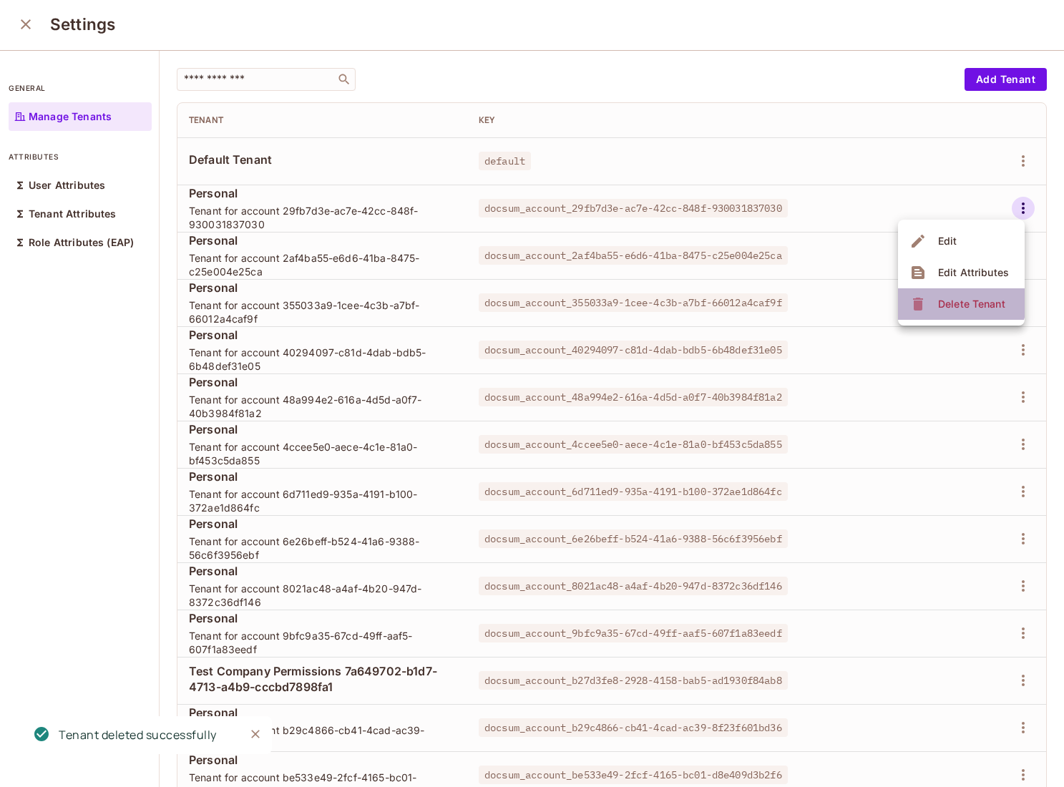
click at [948, 299] on div "Delete Tenant" at bounding box center [971, 304] width 67 height 14
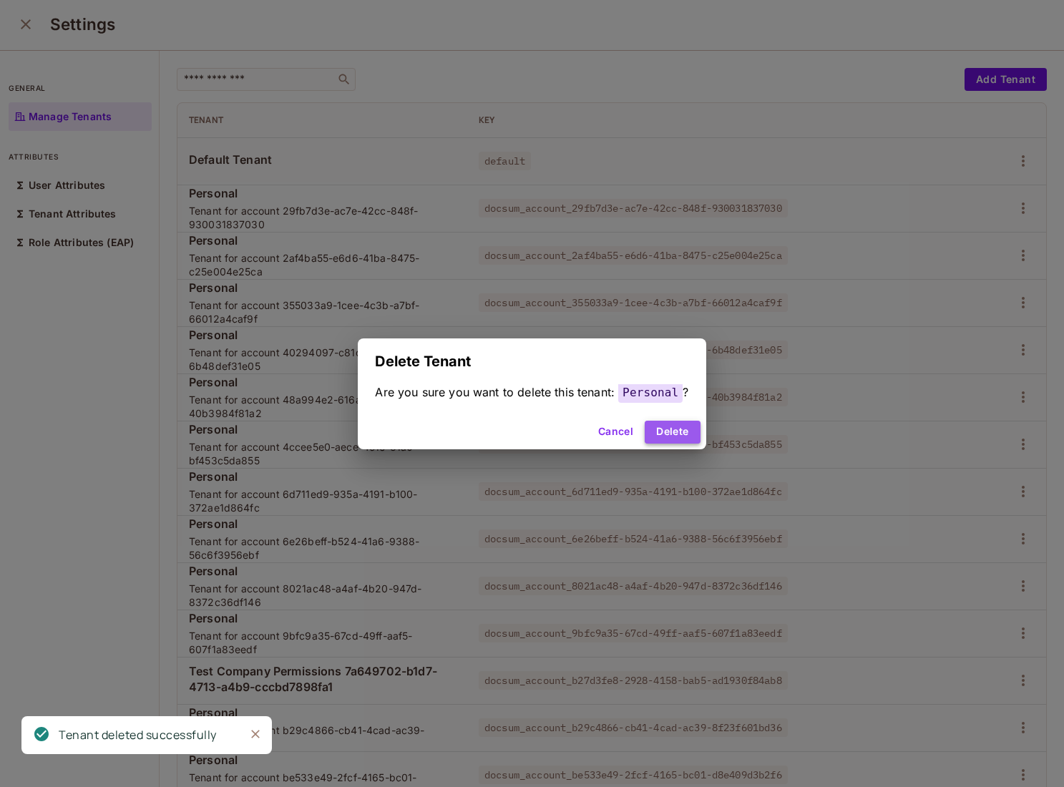
click at [676, 429] on button "Delete" at bounding box center [672, 432] width 55 height 23
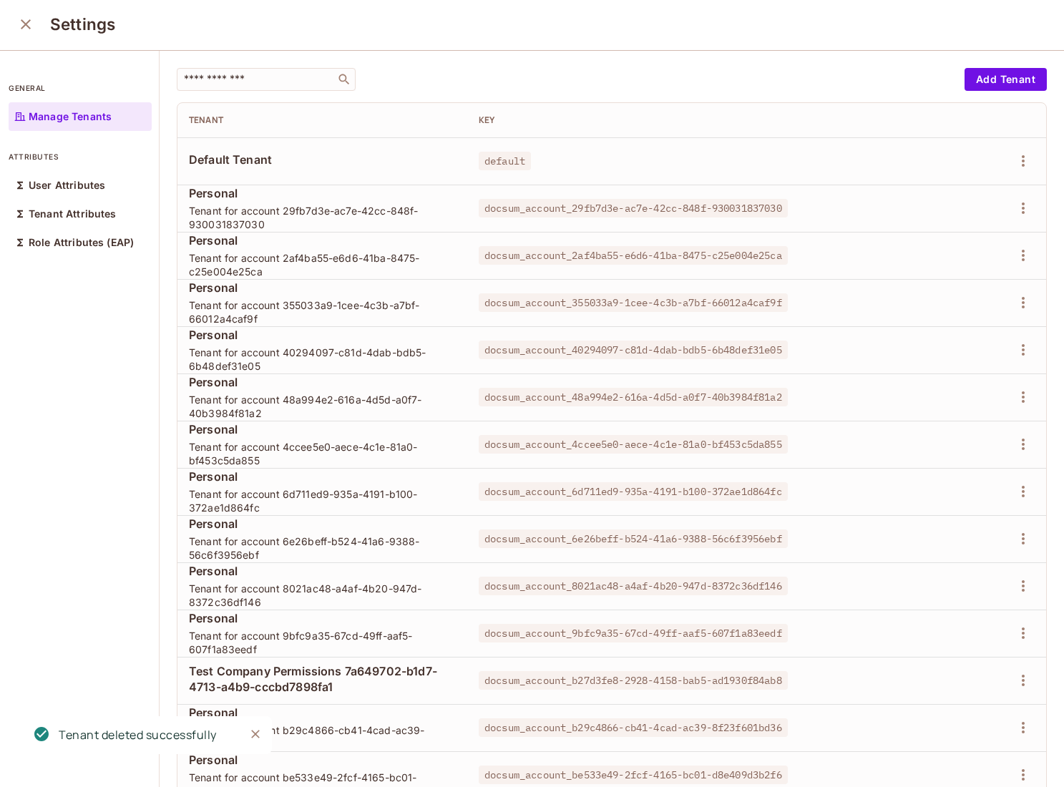
click at [1004, 296] on div at bounding box center [984, 302] width 101 height 23
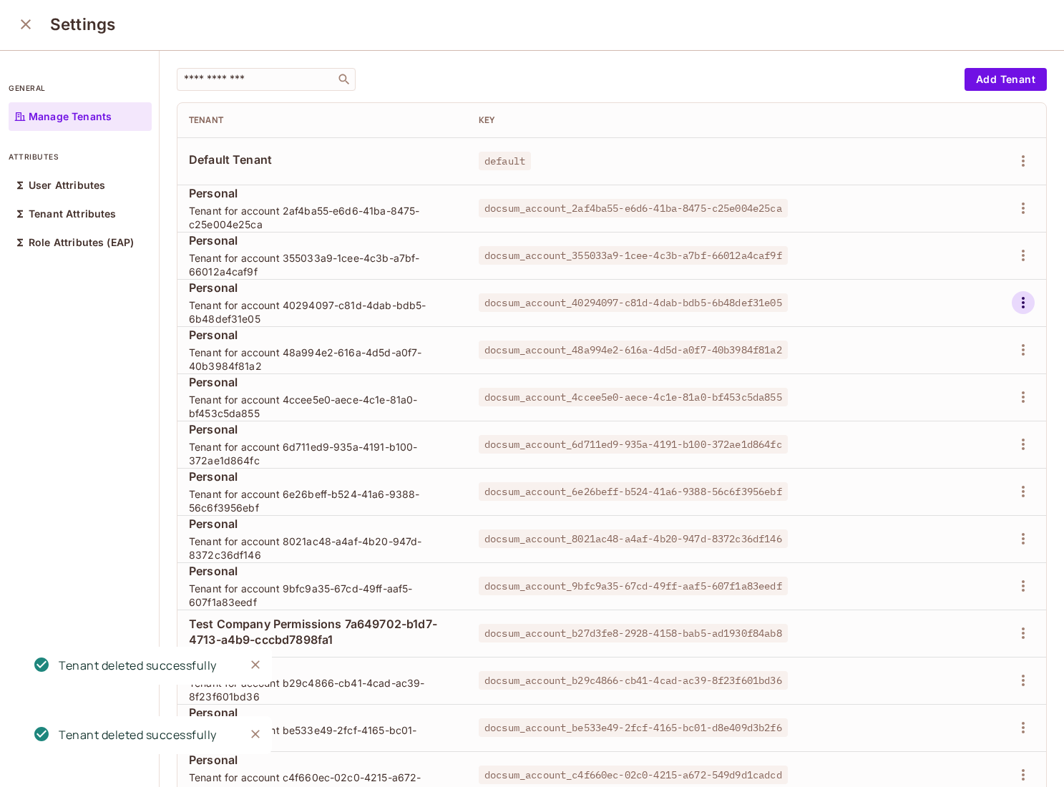
click at [1025, 297] on icon "button" at bounding box center [1022, 302] width 17 height 17
click at [932, 390] on div "Delete Tenant" at bounding box center [959, 398] width 100 height 23
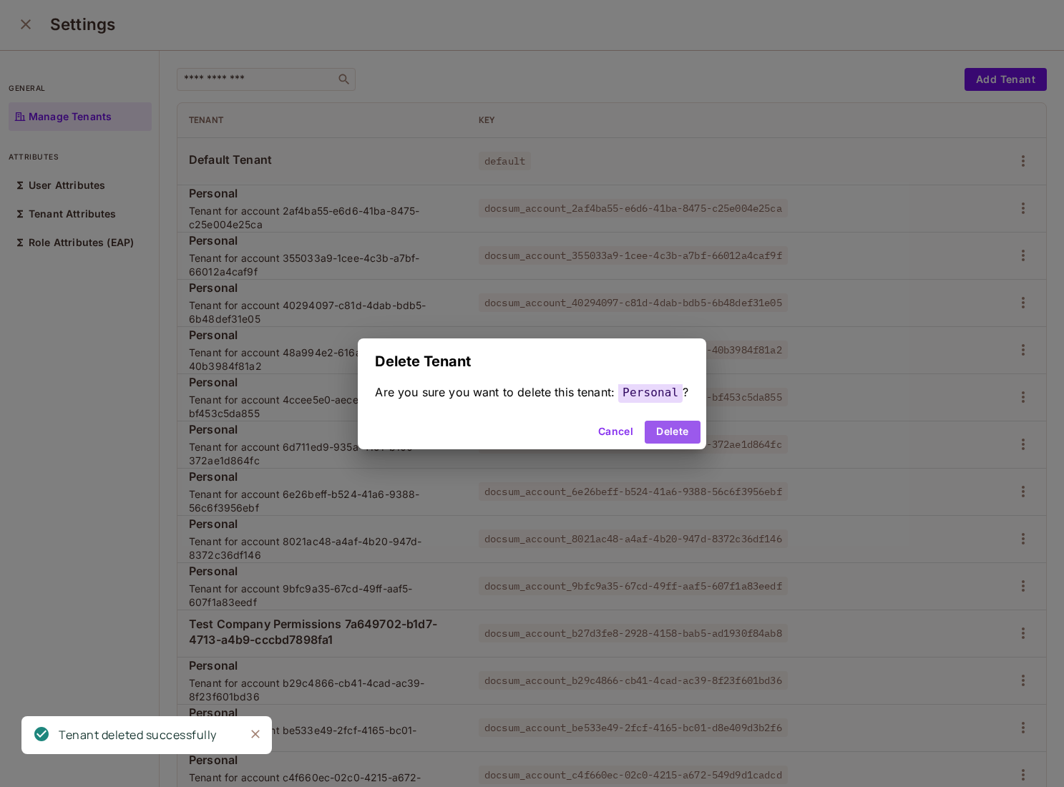
drag, startPoint x: 674, startPoint y: 429, endPoint x: 724, endPoint y: 428, distance: 50.1
click at [674, 429] on button "Delete" at bounding box center [672, 432] width 55 height 23
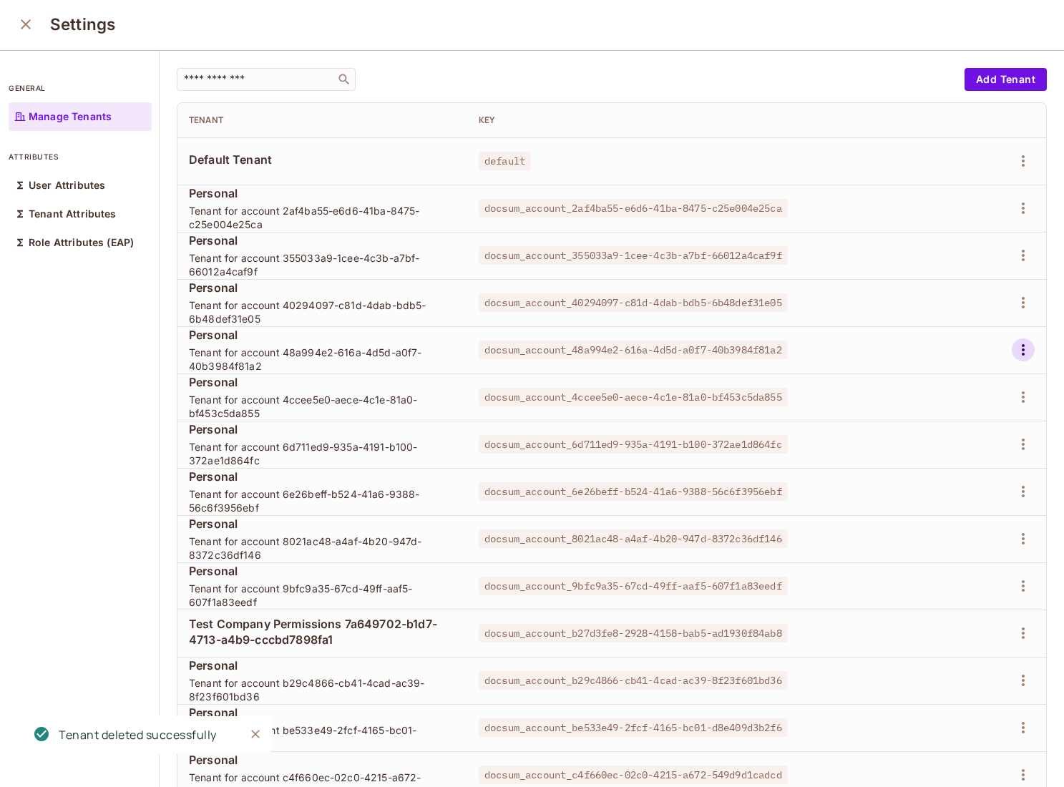
click at [1024, 351] on icon "button" at bounding box center [1022, 349] width 17 height 17
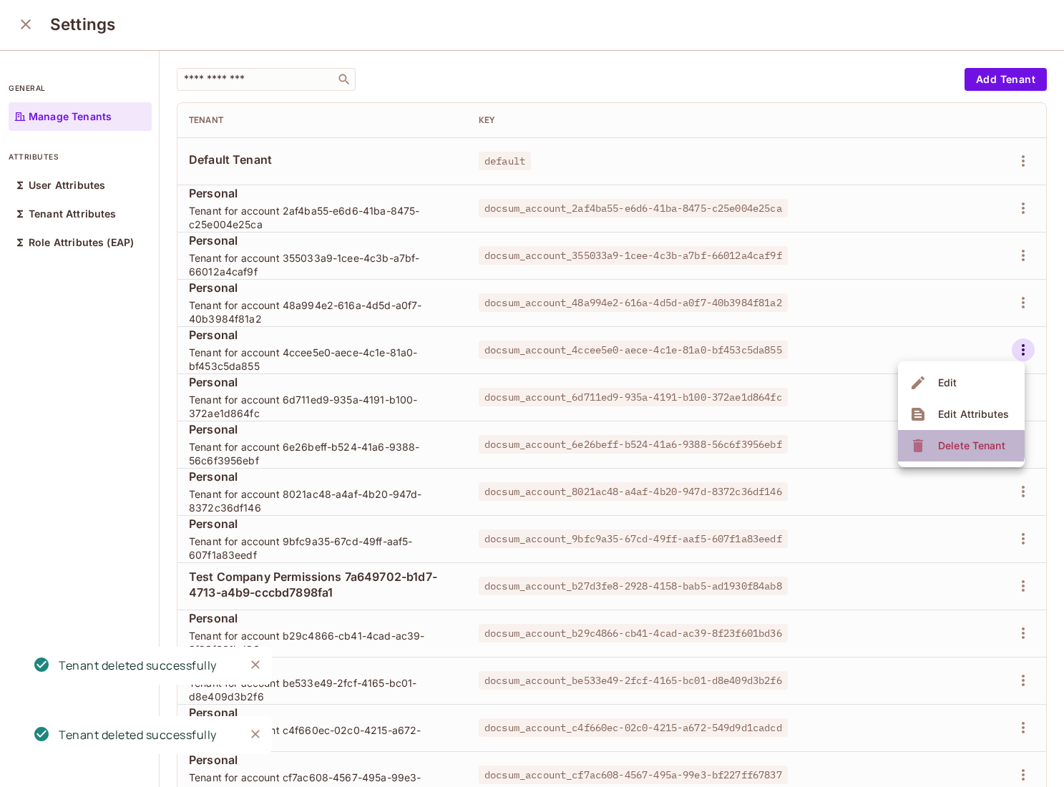
click at [916, 444] on icon at bounding box center [918, 445] width 10 height 13
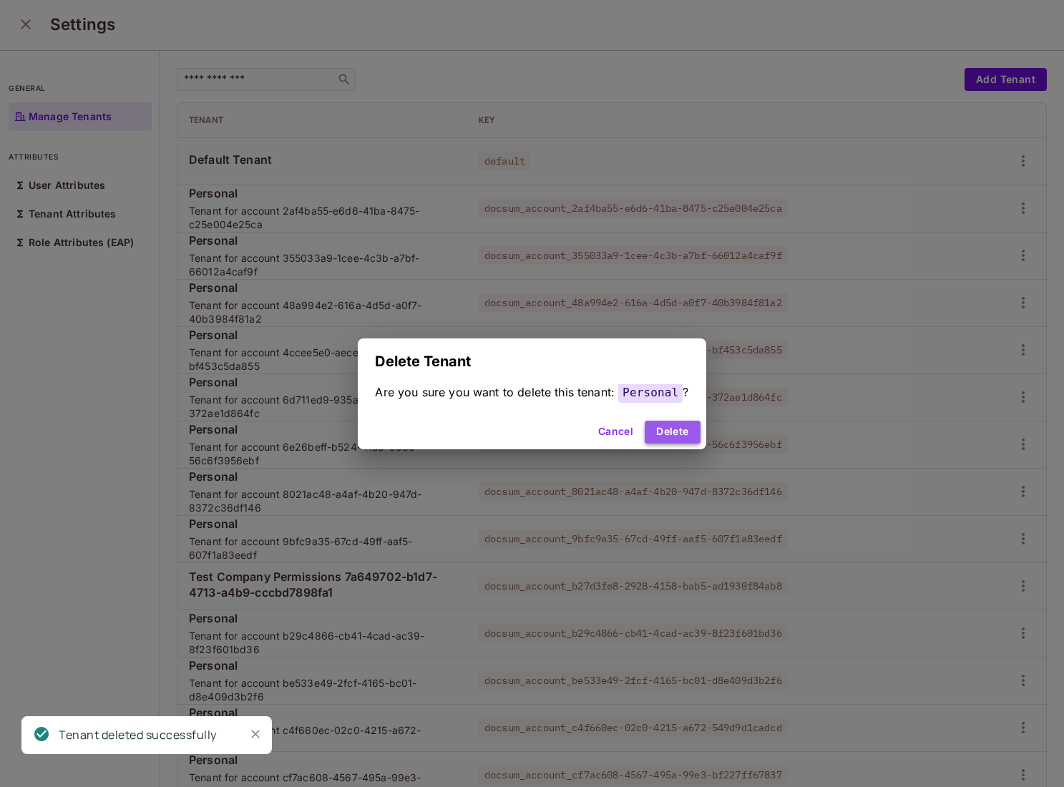
click at [689, 426] on button "Delete" at bounding box center [672, 432] width 55 height 23
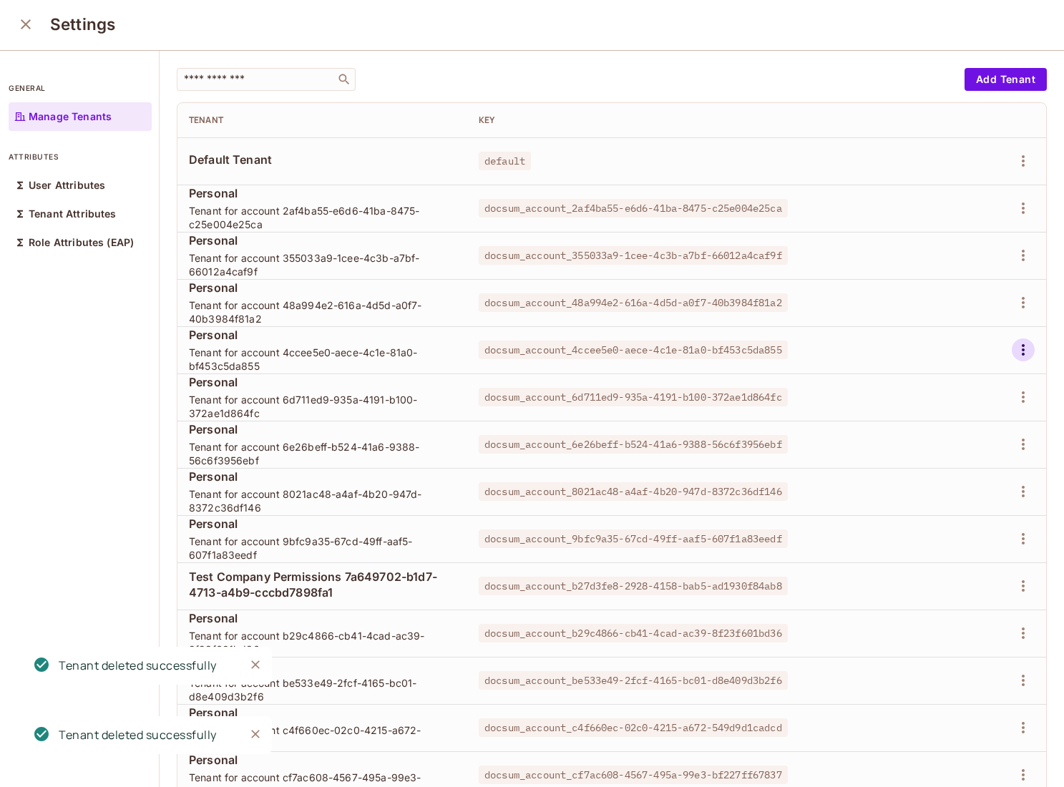
click at [1020, 343] on icon "button" at bounding box center [1022, 349] width 17 height 17
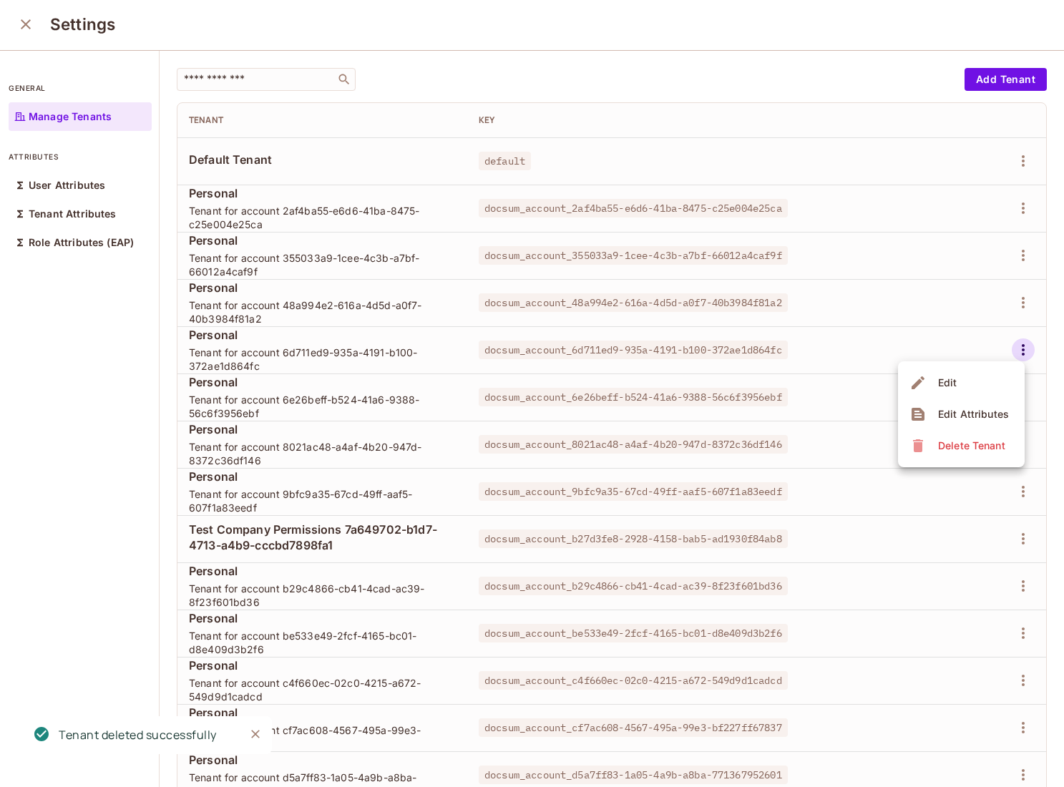
click at [1014, 333] on div at bounding box center [532, 393] width 1064 height 787
click at [1021, 347] on icon "button" at bounding box center [1022, 349] width 17 height 17
click at [952, 443] on div "Delete Tenant" at bounding box center [971, 446] width 67 height 14
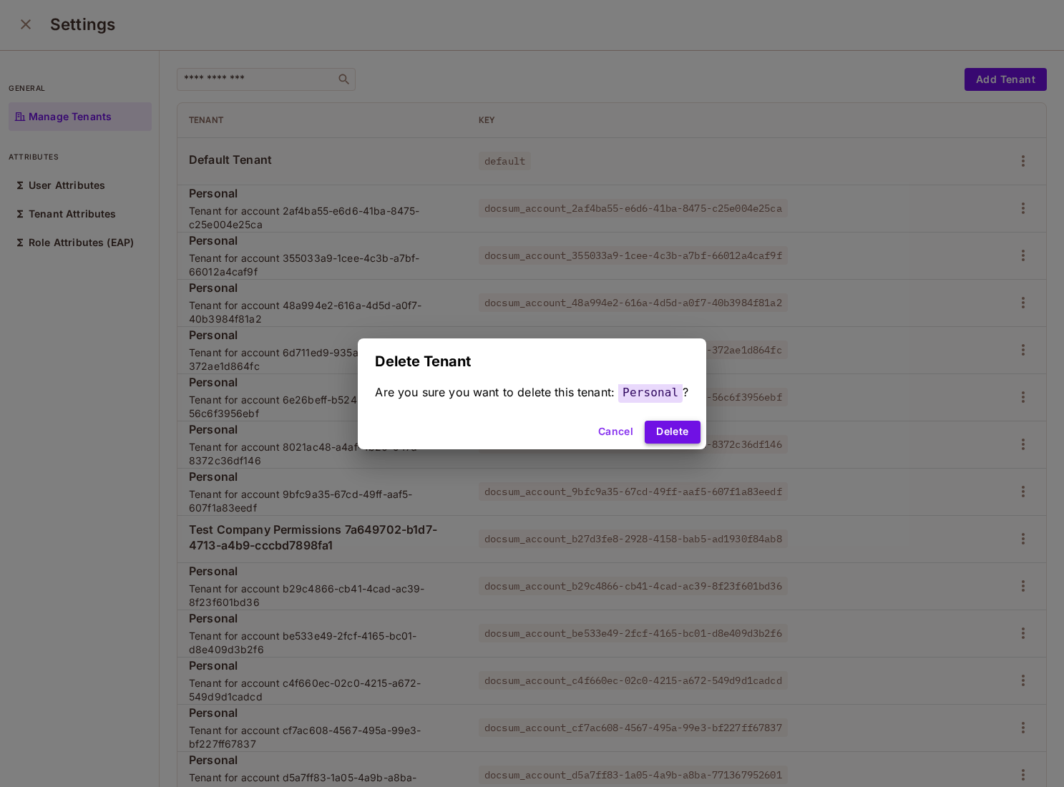
click at [685, 429] on button "Delete" at bounding box center [672, 432] width 55 height 23
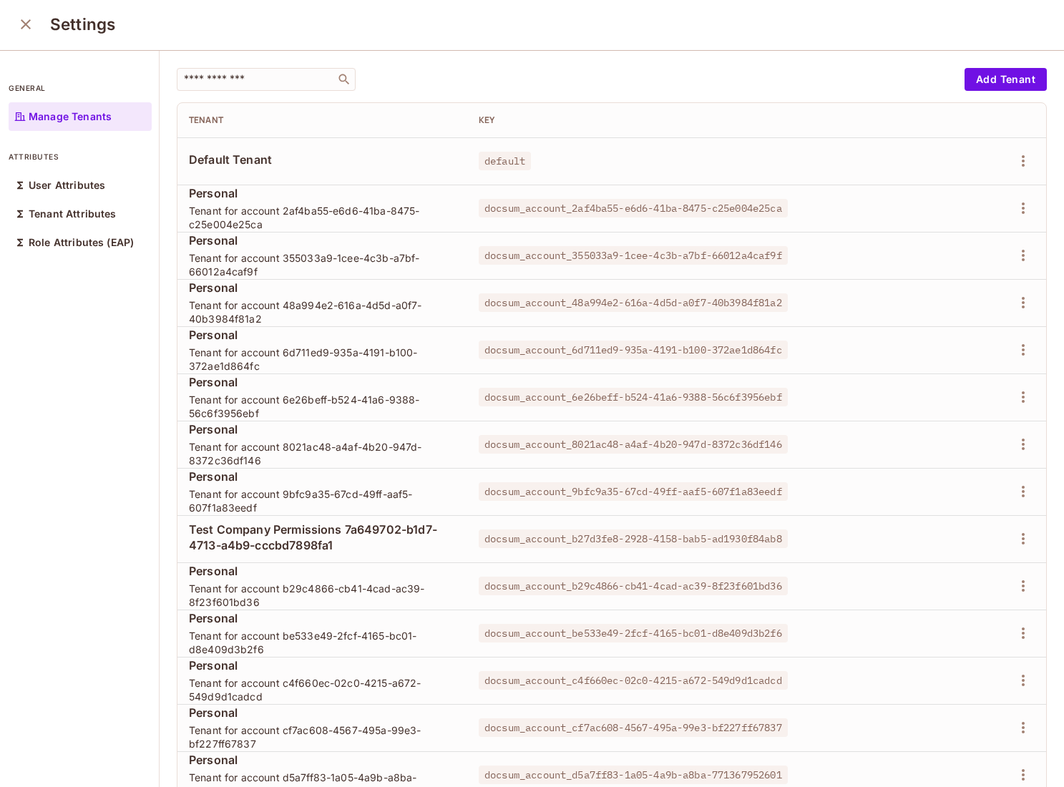
click at [1006, 385] on td at bounding box center [984, 396] width 124 height 47
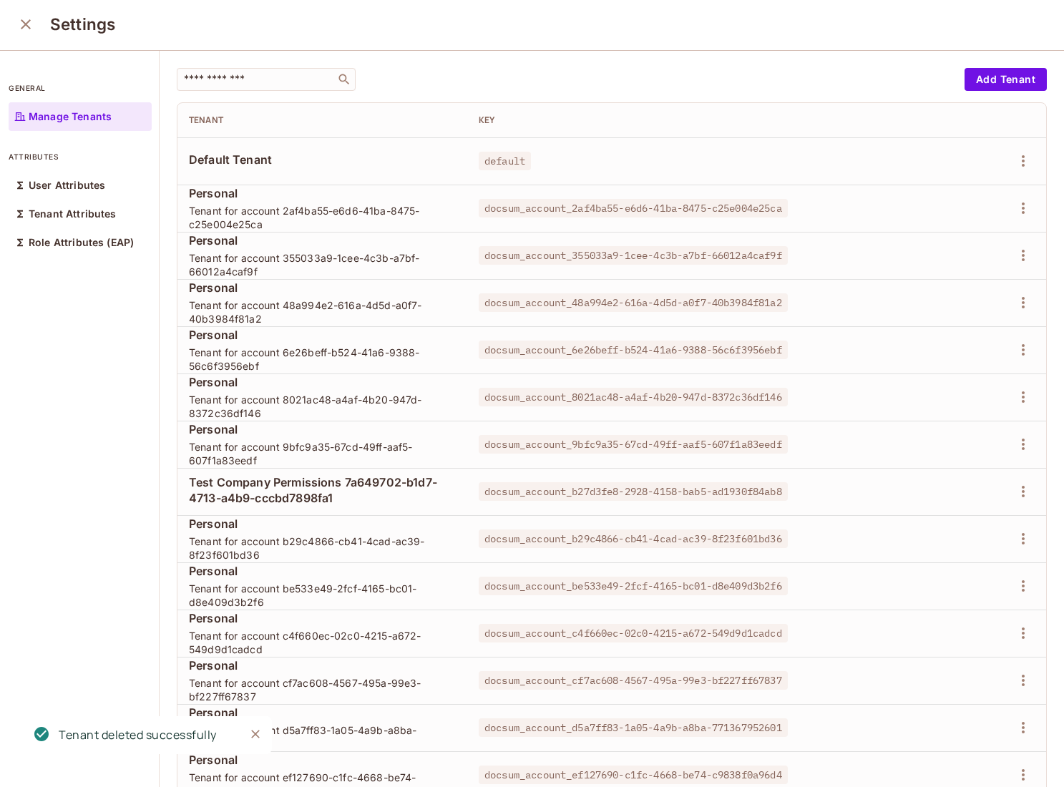
click at [1013, 390] on div at bounding box center [984, 397] width 101 height 23
click at [1017, 395] on icon "button" at bounding box center [1022, 396] width 17 height 17
click at [911, 491] on icon at bounding box center [917, 492] width 17 height 17
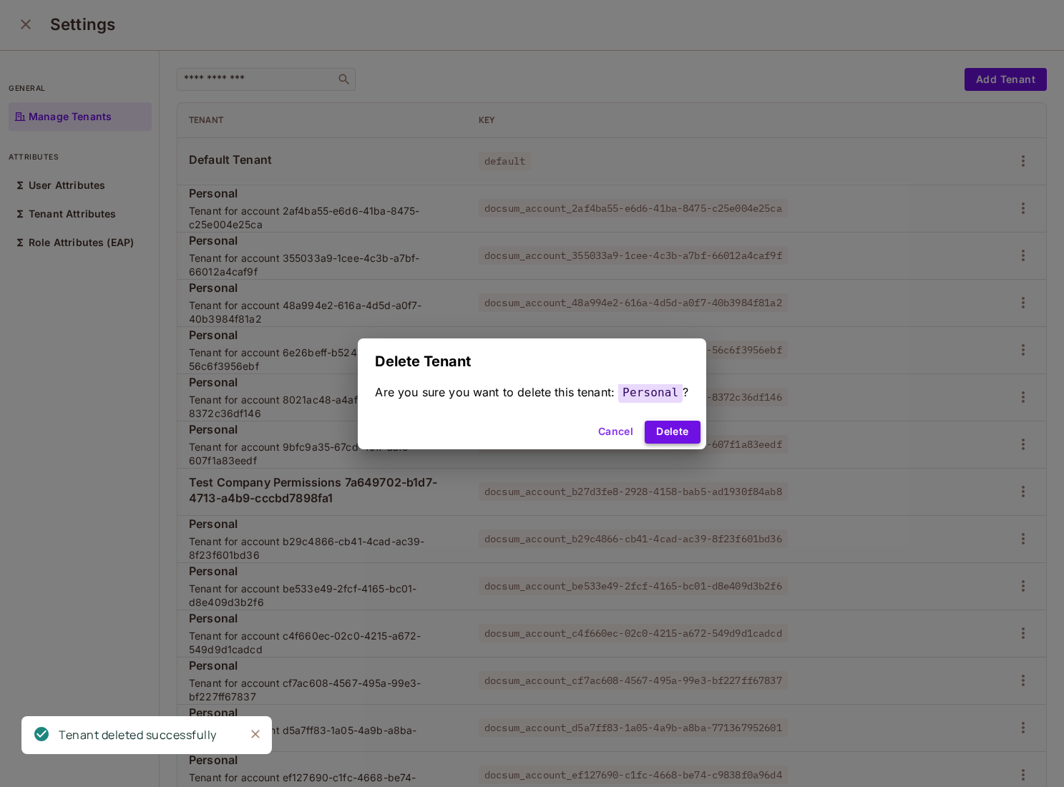
click at [679, 430] on button "Delete" at bounding box center [672, 432] width 55 height 23
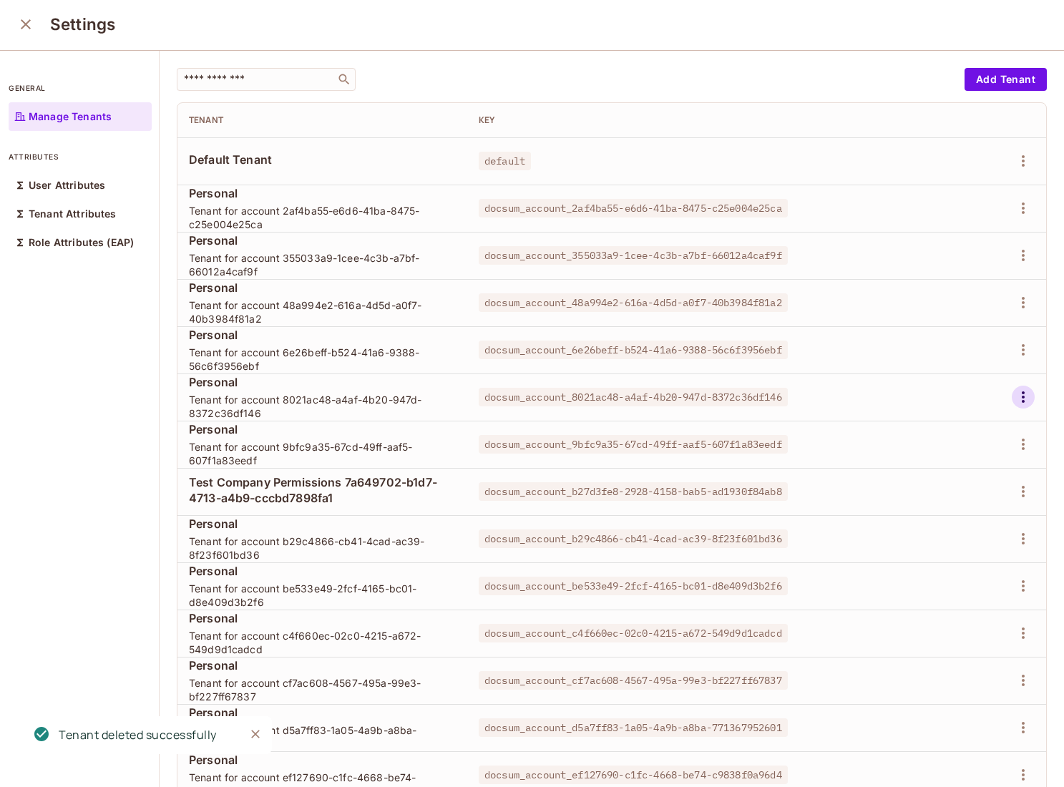
click at [1030, 391] on icon "button" at bounding box center [1022, 396] width 17 height 17
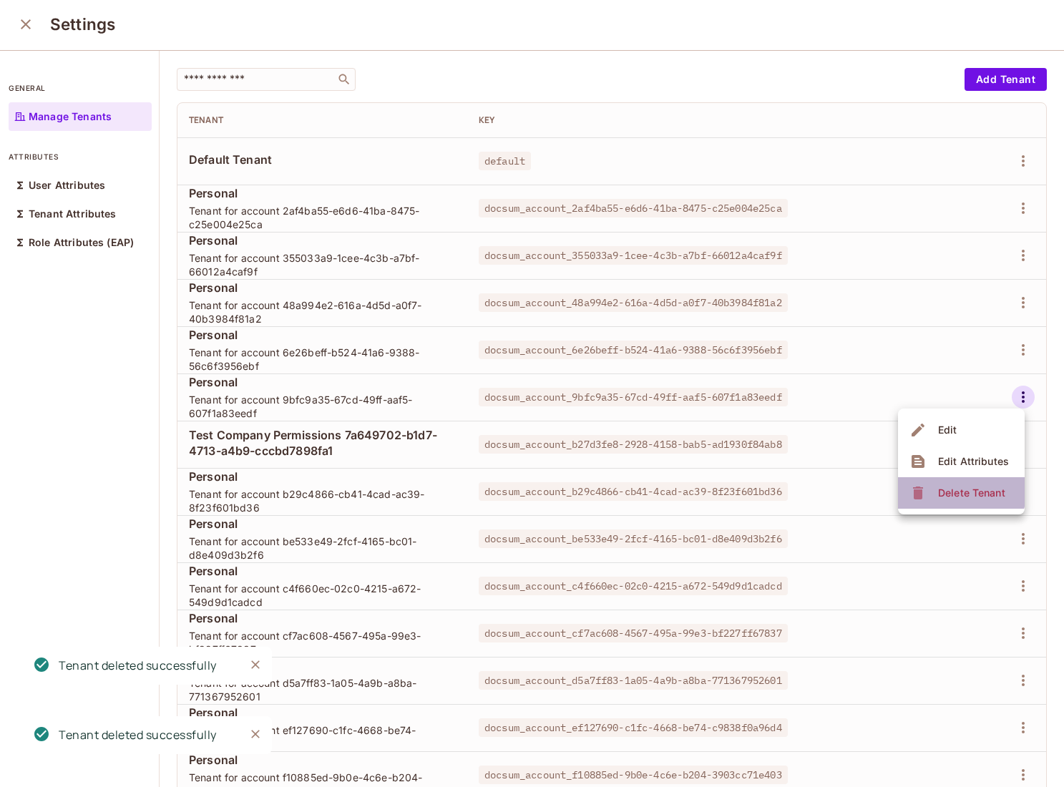
click at [949, 491] on div "Delete Tenant" at bounding box center [971, 493] width 67 height 14
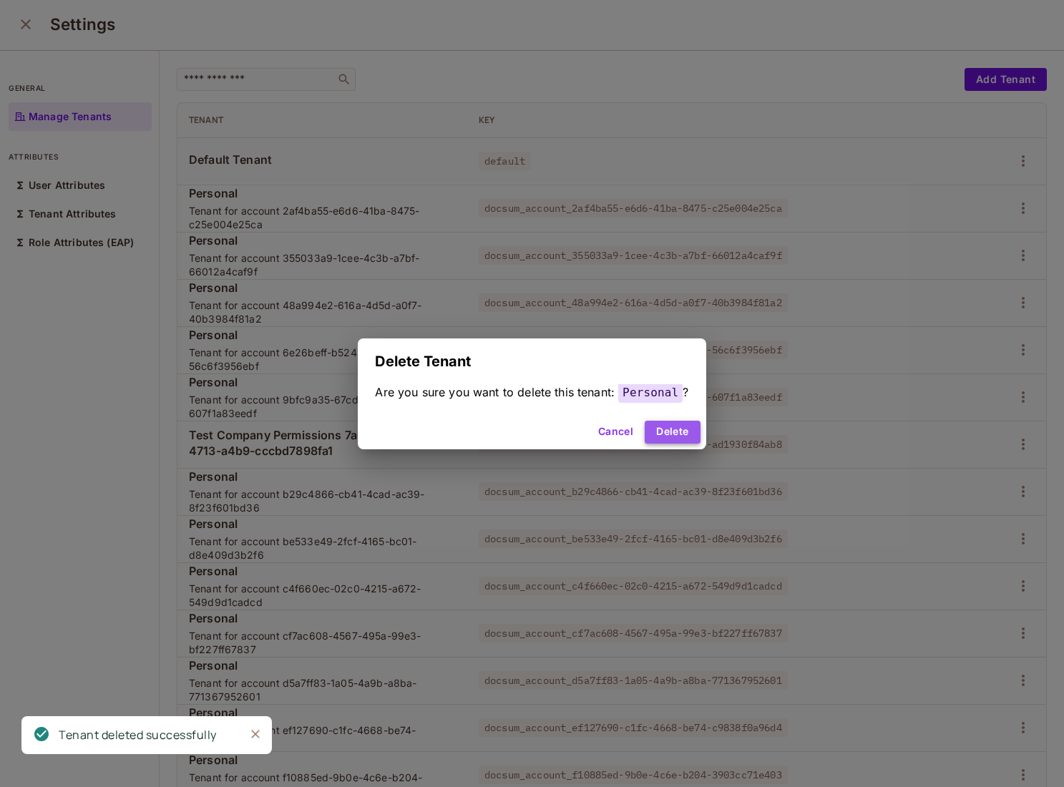
click at [677, 423] on button "Delete" at bounding box center [672, 432] width 55 height 23
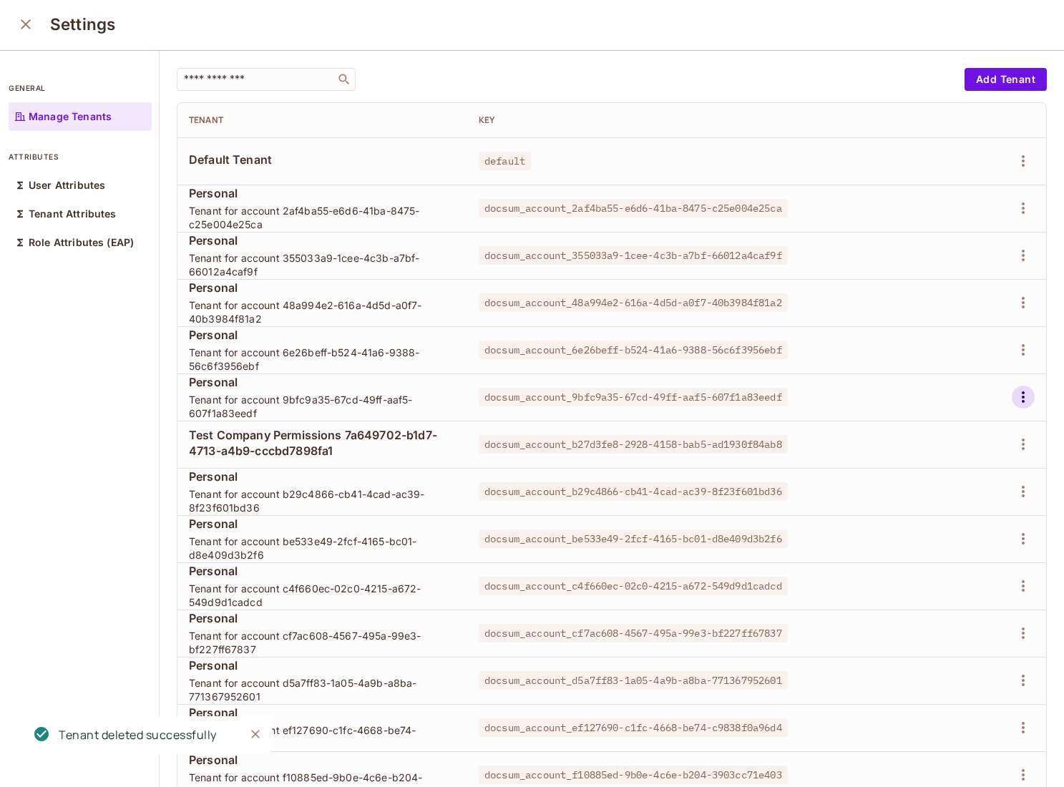
click at [1019, 395] on icon "button" at bounding box center [1022, 396] width 17 height 17
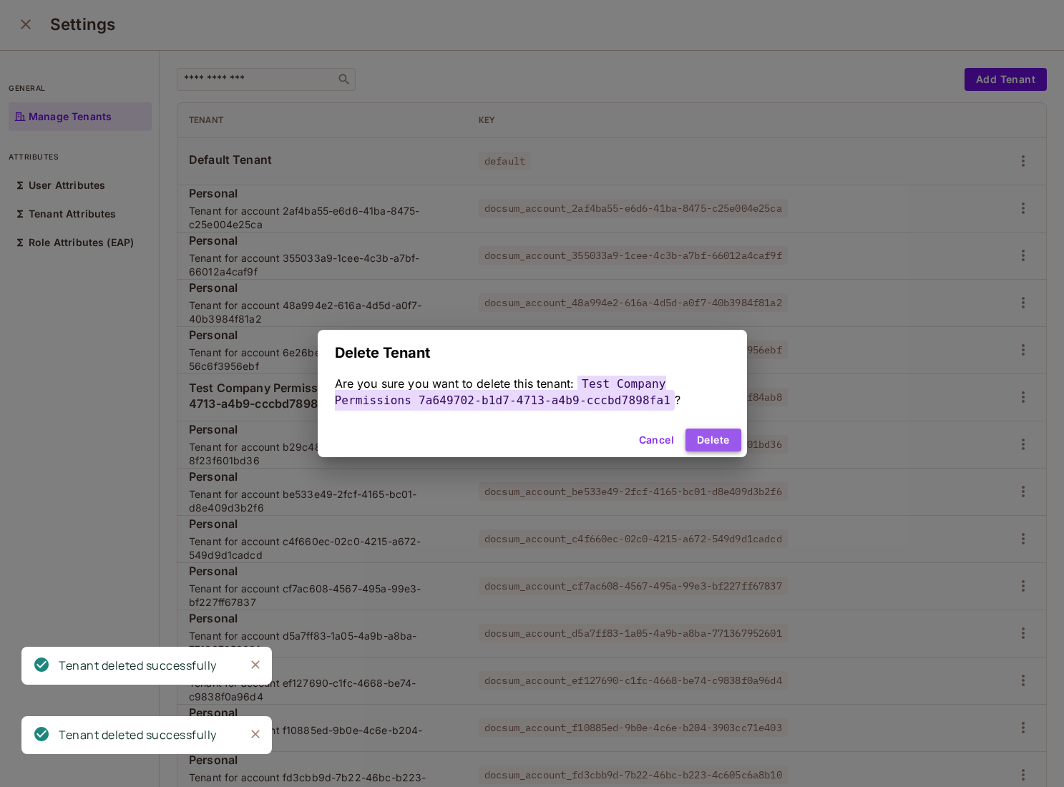
click at [713, 439] on button "Delete" at bounding box center [712, 440] width 55 height 23
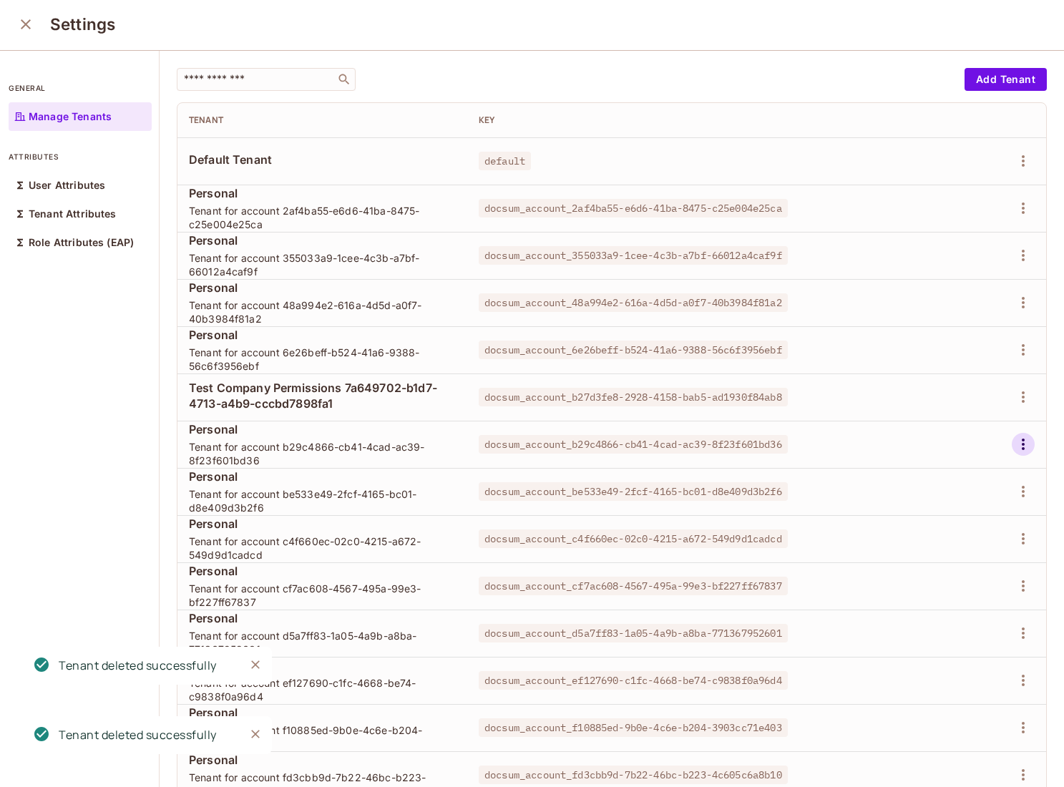
click at [1029, 439] on icon "button" at bounding box center [1022, 444] width 17 height 17
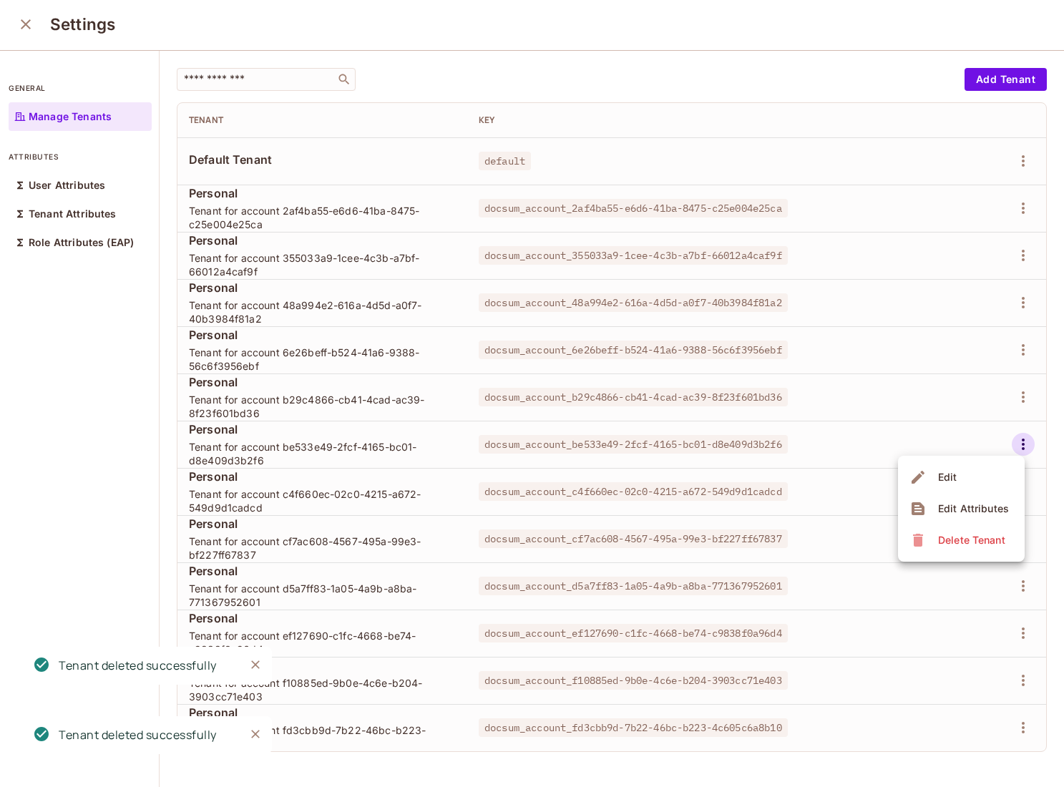
click at [936, 529] on span "Delete Tenant" at bounding box center [972, 540] width 76 height 23
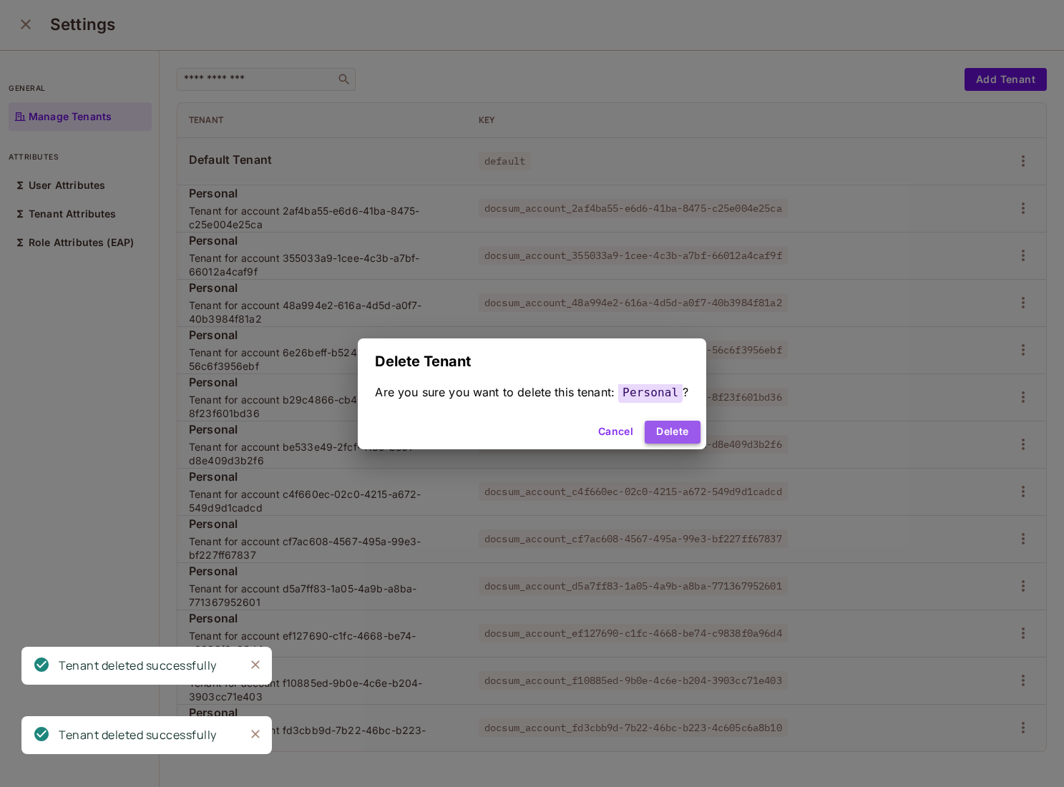
click at [678, 431] on button "Delete" at bounding box center [672, 432] width 55 height 23
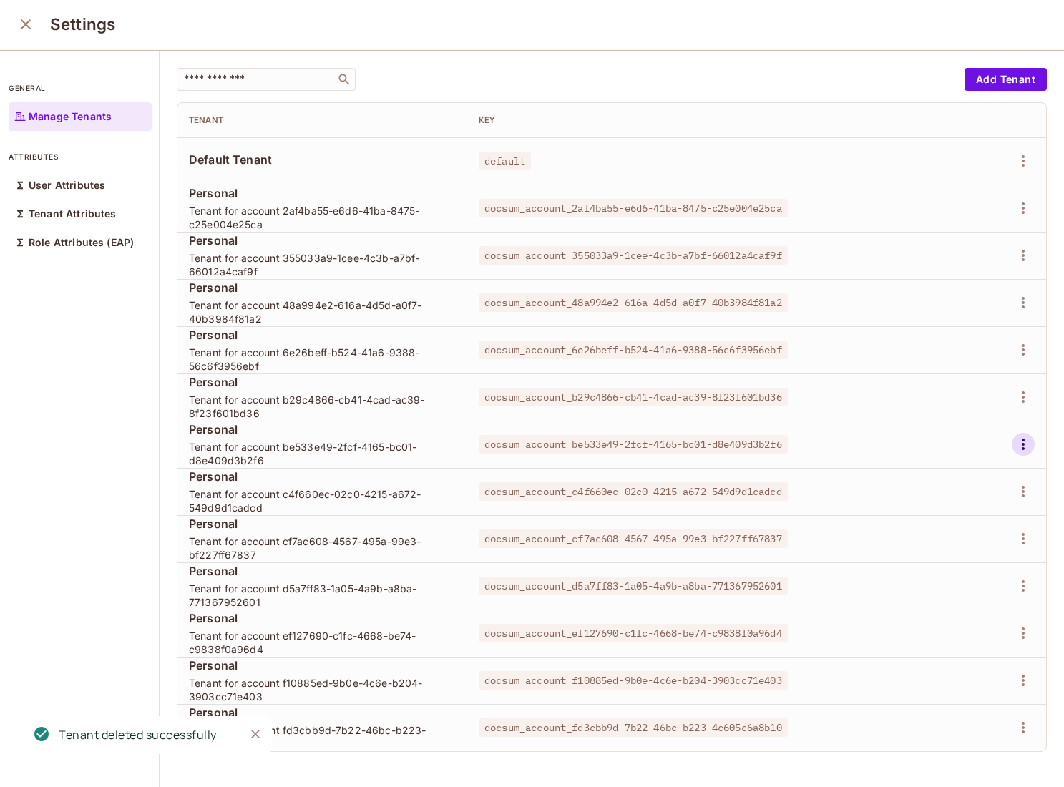
click at [1027, 447] on icon "button" at bounding box center [1022, 444] width 17 height 17
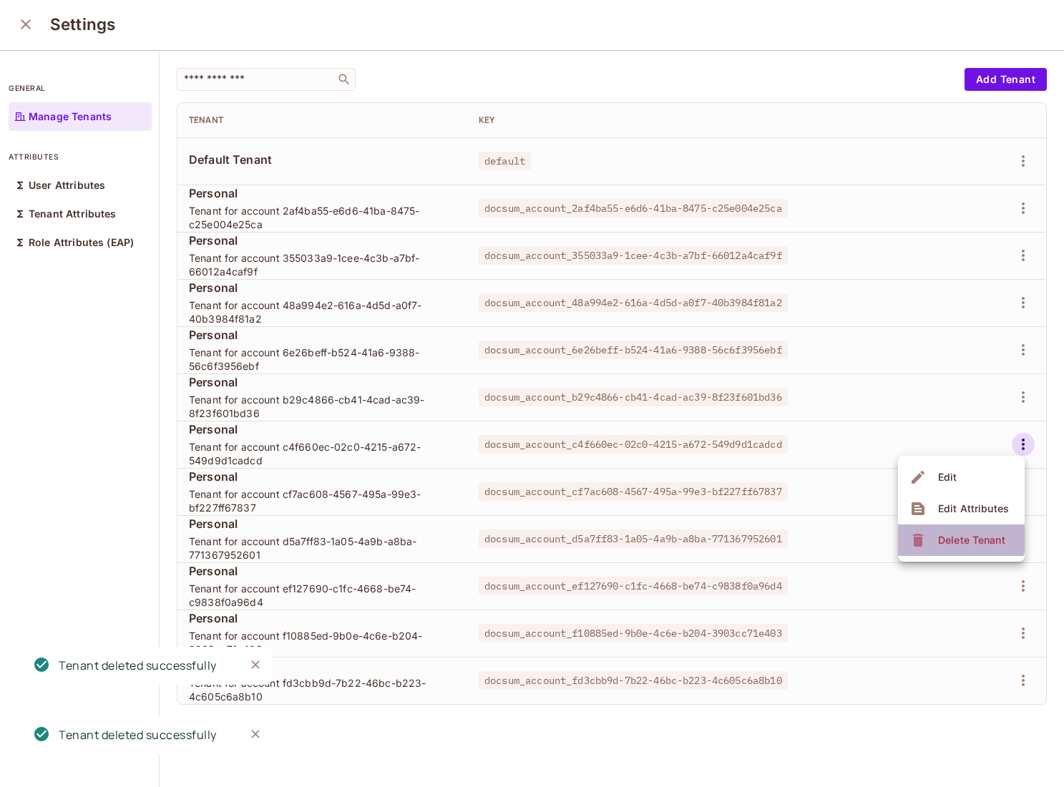
click at [920, 538] on icon at bounding box center [918, 540] width 10 height 13
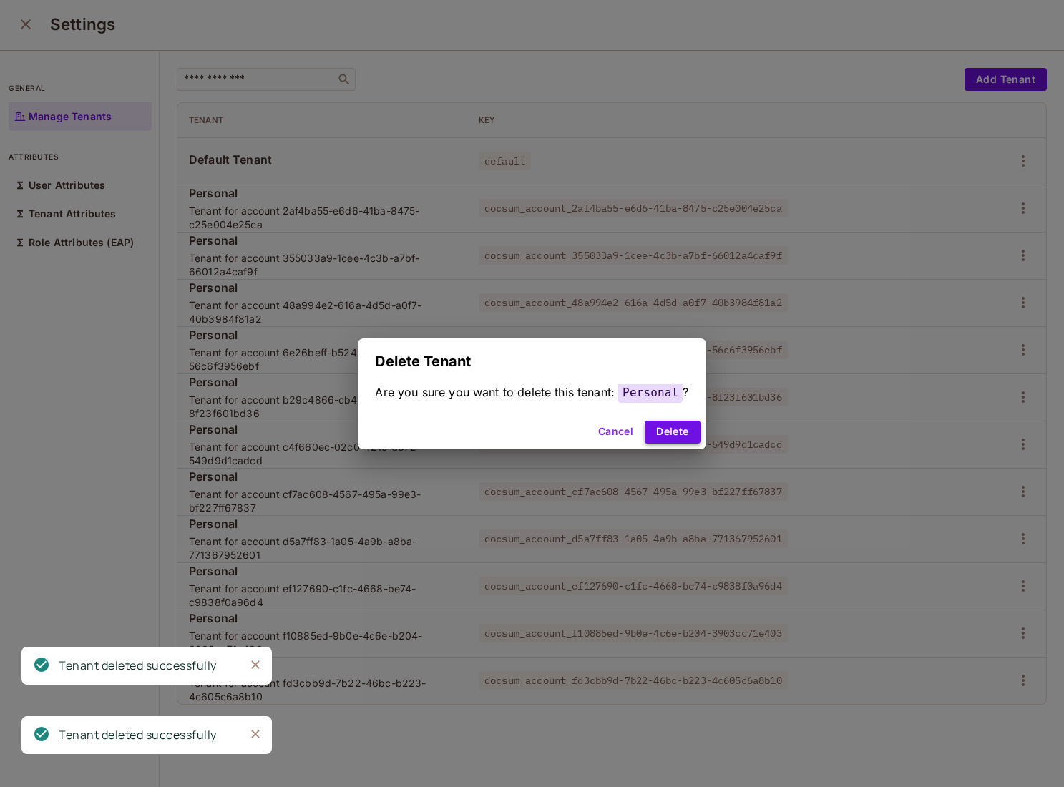
click at [686, 434] on button "Delete" at bounding box center [672, 432] width 55 height 23
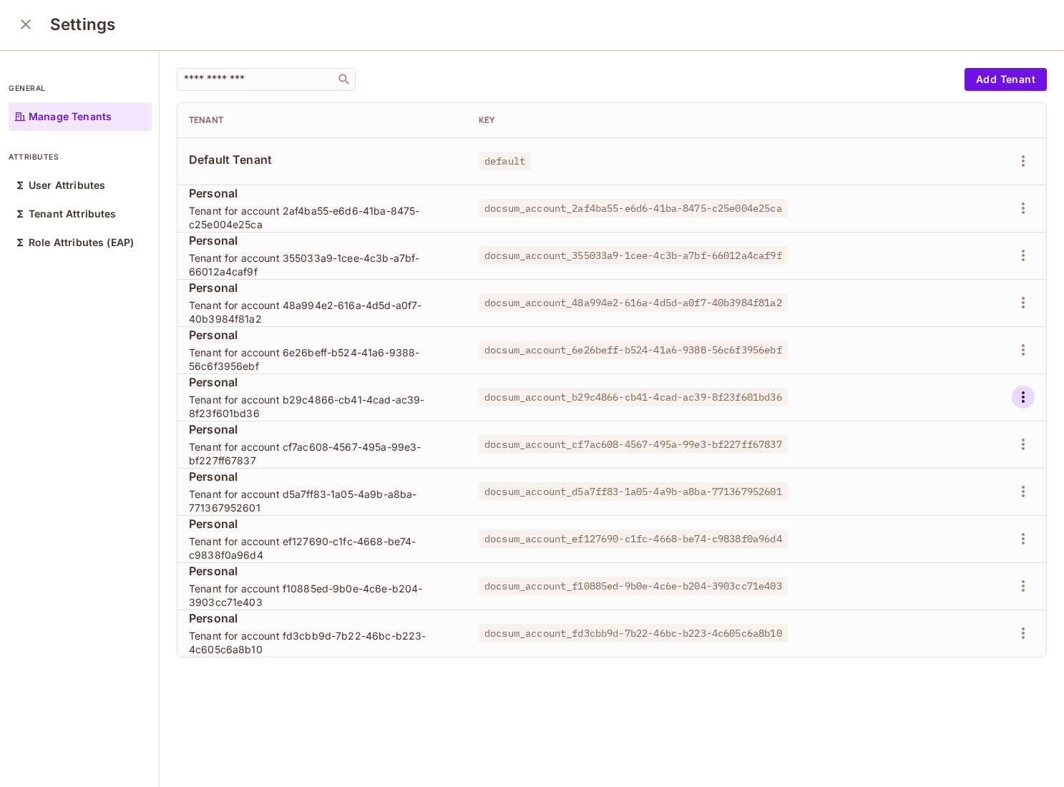
click at [1033, 399] on button "button" at bounding box center [1023, 397] width 23 height 23
click at [949, 504] on span "Delete Tenant" at bounding box center [972, 492] width 76 height 23
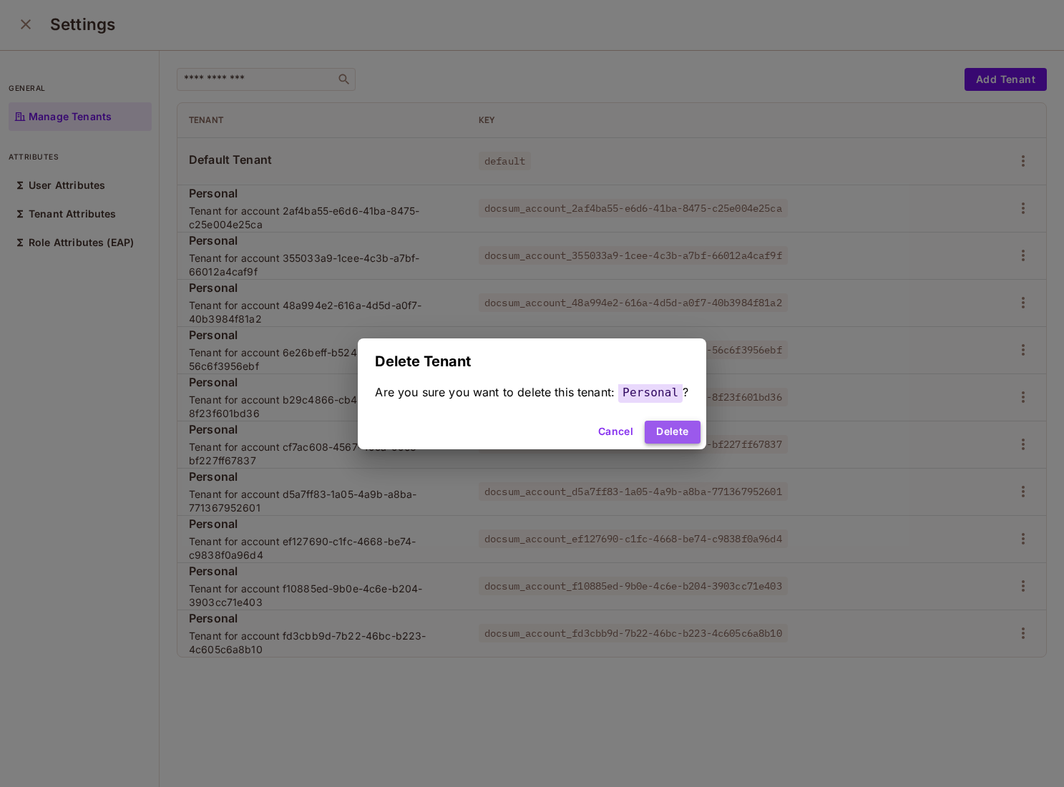
click at [698, 428] on button "Delete" at bounding box center [672, 432] width 55 height 23
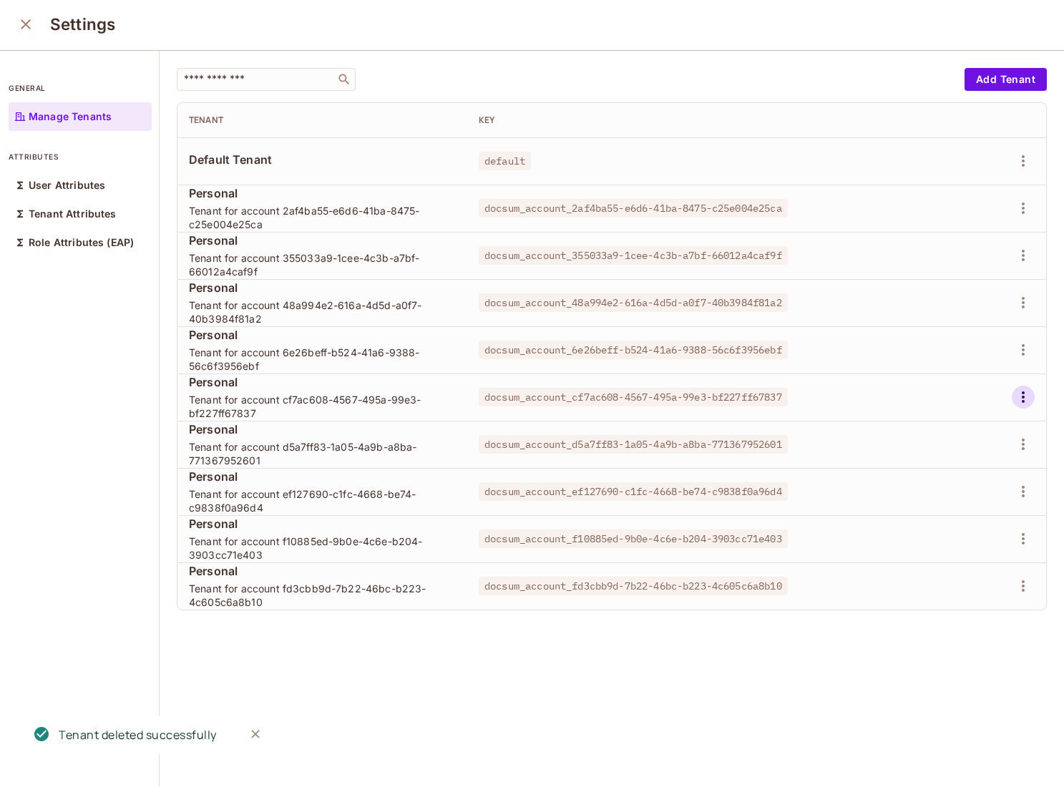
click at [1014, 403] on button "button" at bounding box center [1023, 397] width 23 height 23
click at [924, 488] on icon at bounding box center [917, 492] width 17 height 17
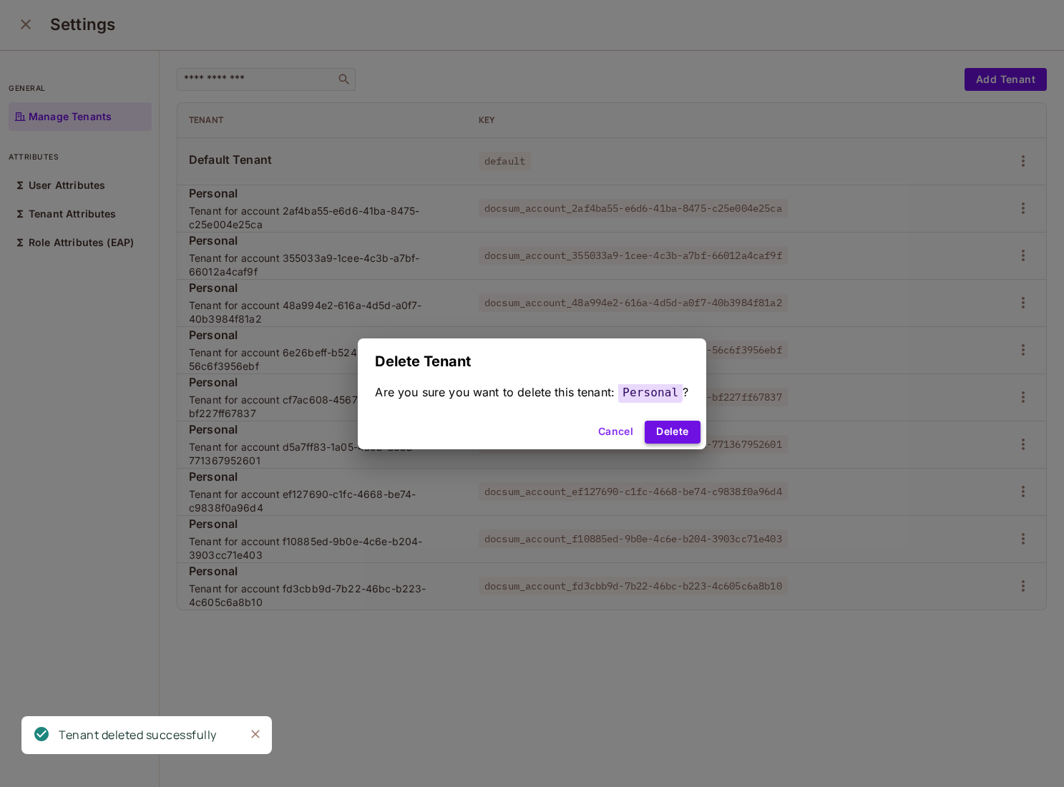
click at [683, 421] on button "Delete" at bounding box center [672, 432] width 55 height 23
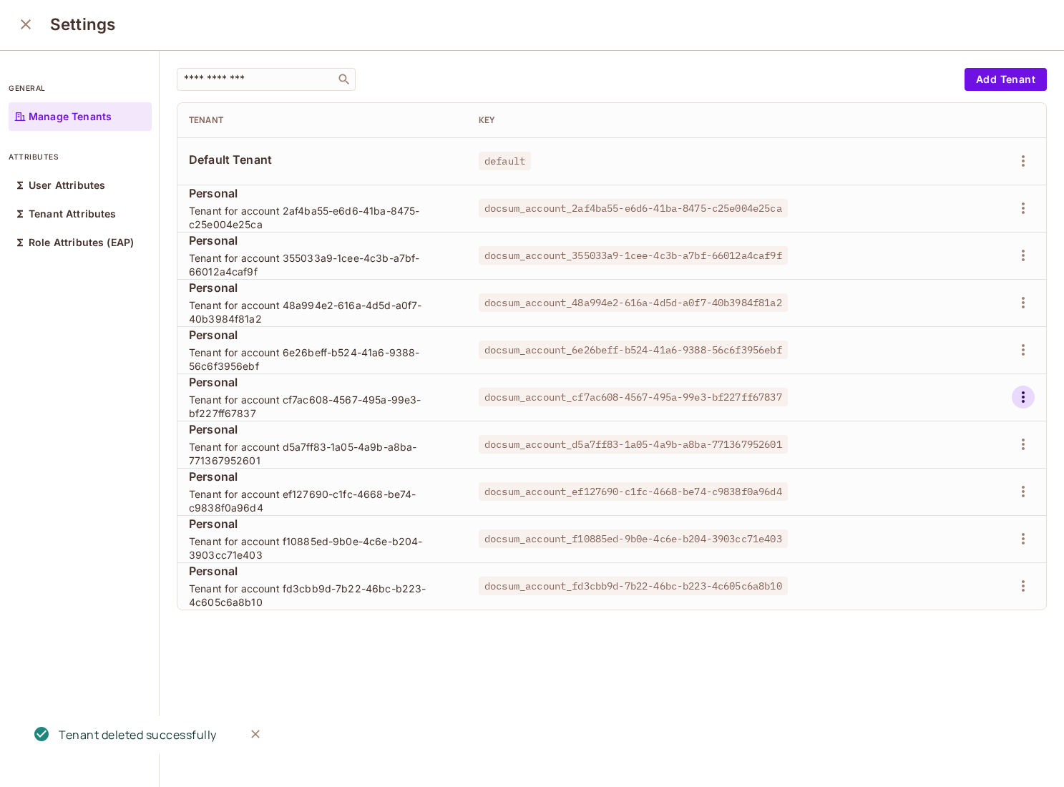
click at [1022, 401] on icon "button" at bounding box center [1023, 396] width 3 height 11
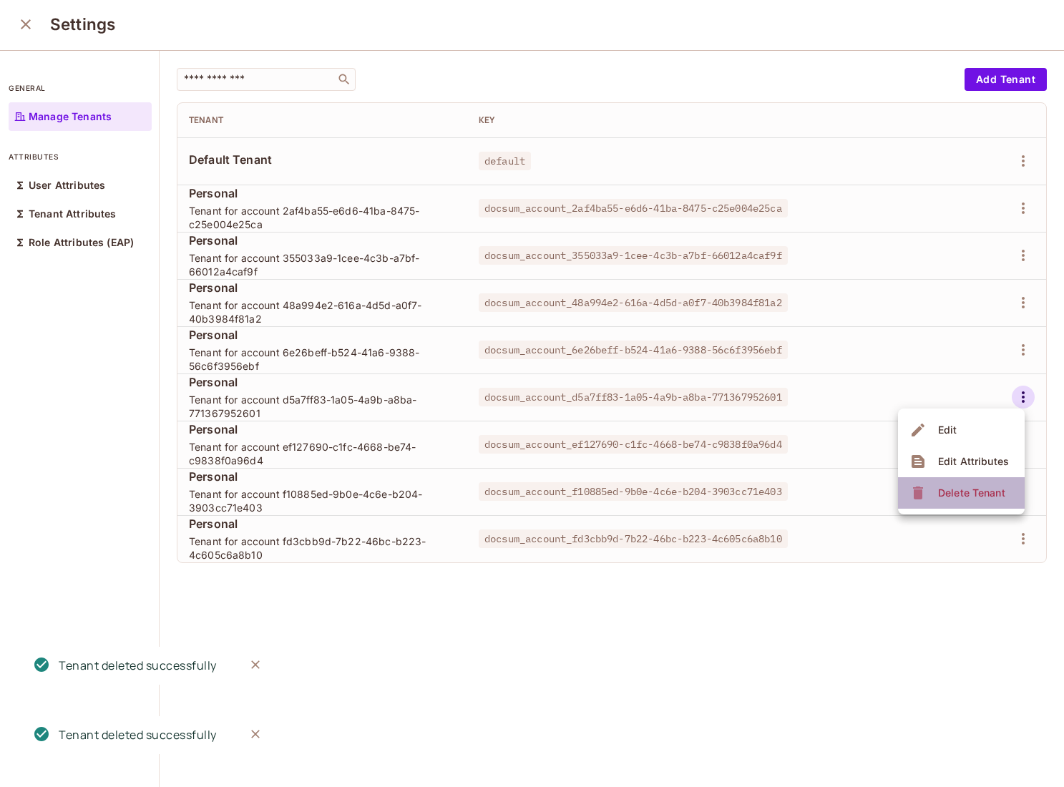
click at [963, 489] on div "Delete Tenant" at bounding box center [971, 493] width 67 height 14
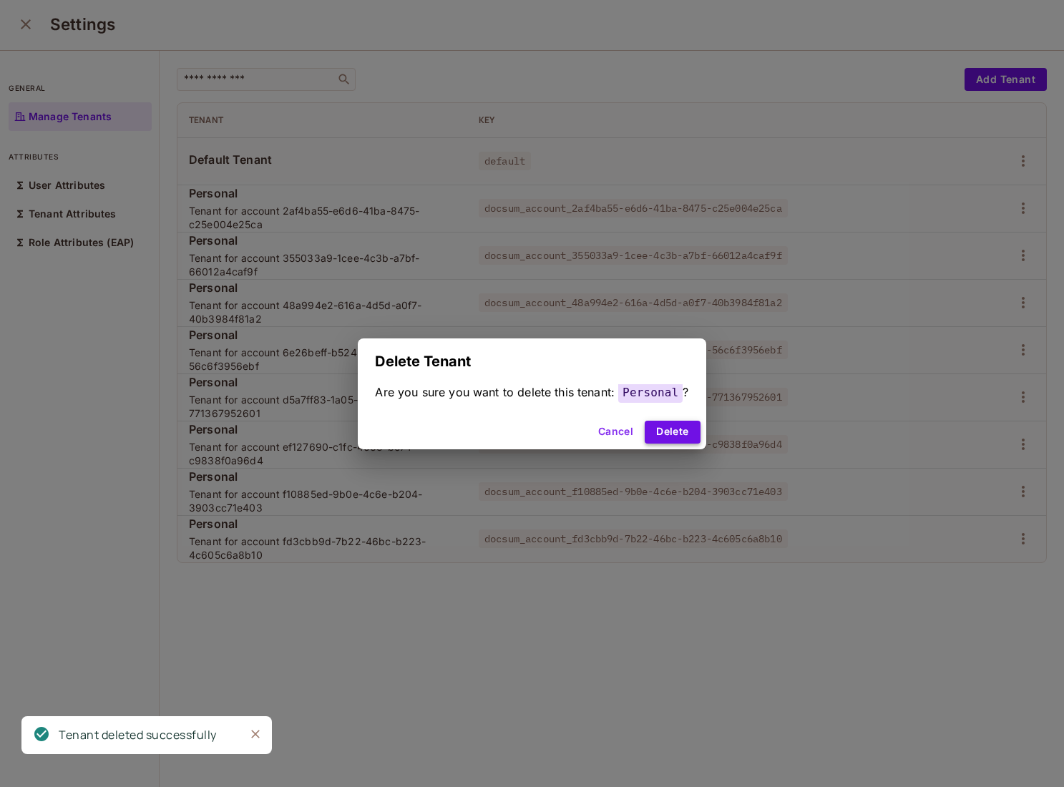
click at [672, 430] on button "Delete" at bounding box center [672, 432] width 55 height 23
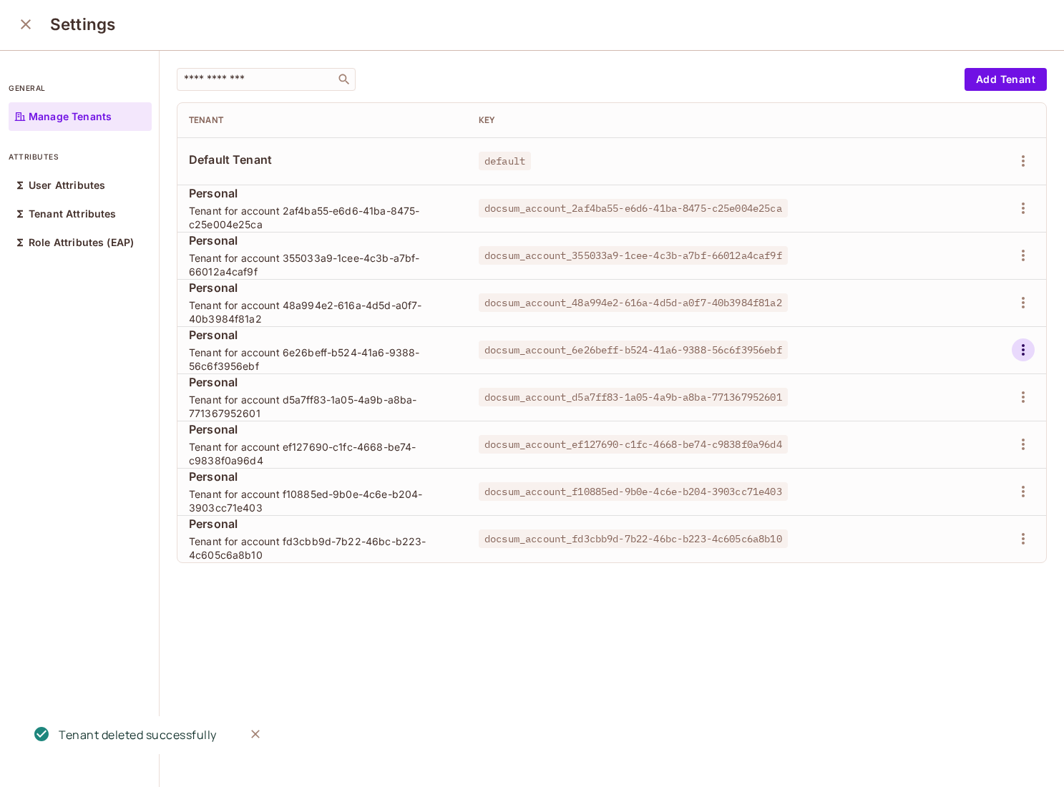
click at [1023, 353] on icon "button" at bounding box center [1023, 349] width 3 height 11
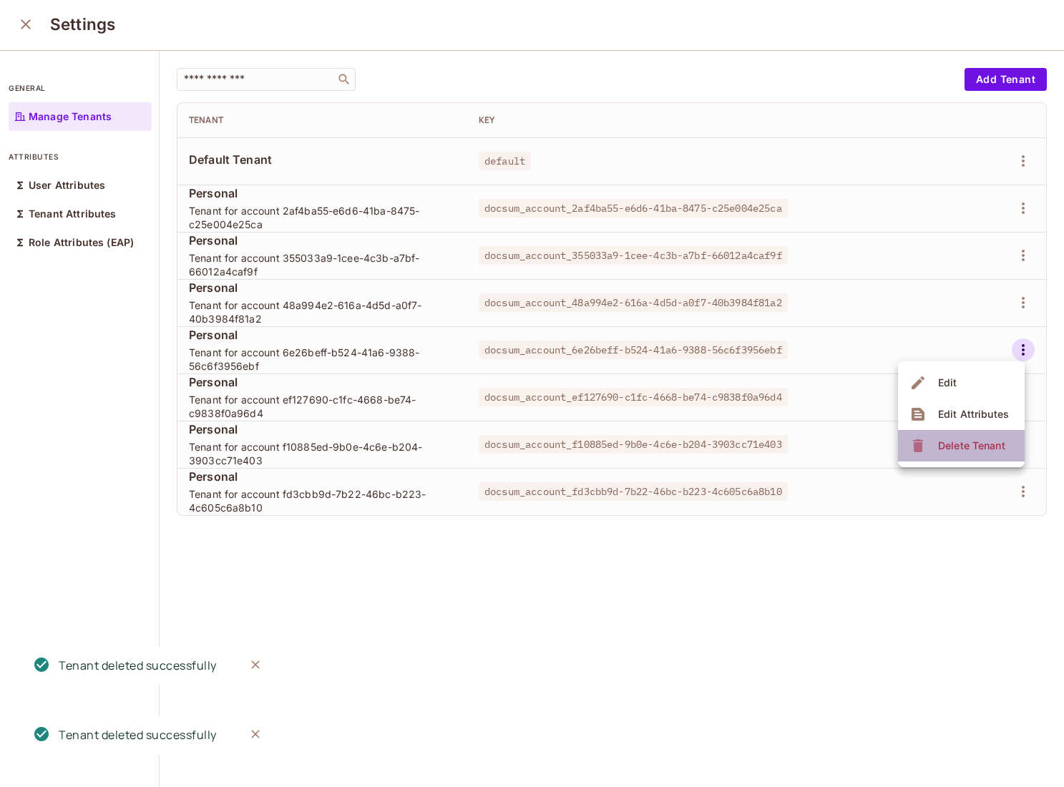
click at [947, 435] on span "Delete Tenant" at bounding box center [972, 445] width 76 height 23
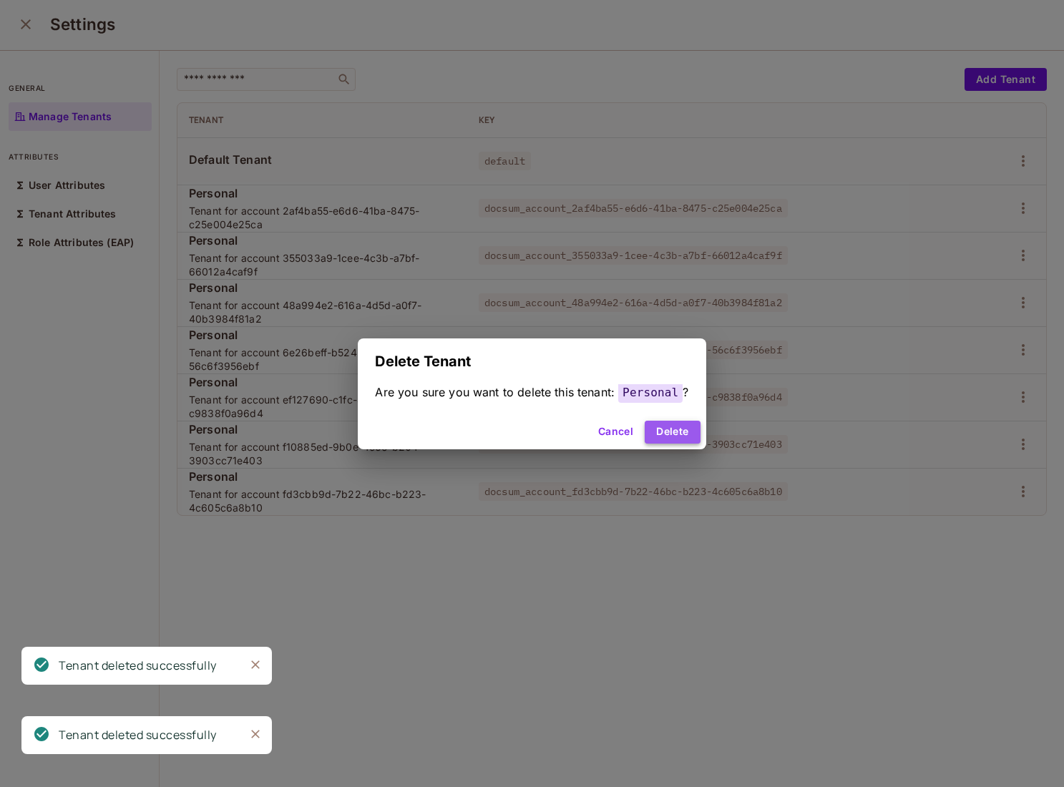
click at [672, 428] on button "Delete" at bounding box center [672, 432] width 55 height 23
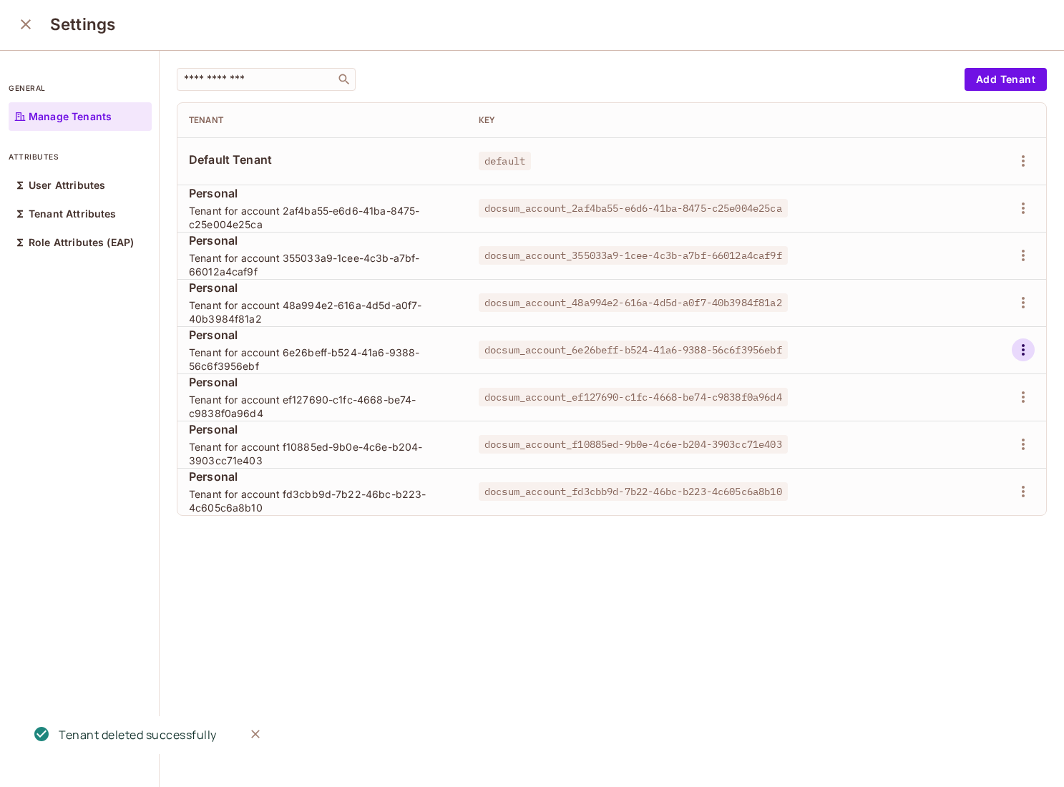
click at [1016, 353] on icon "button" at bounding box center [1022, 349] width 17 height 17
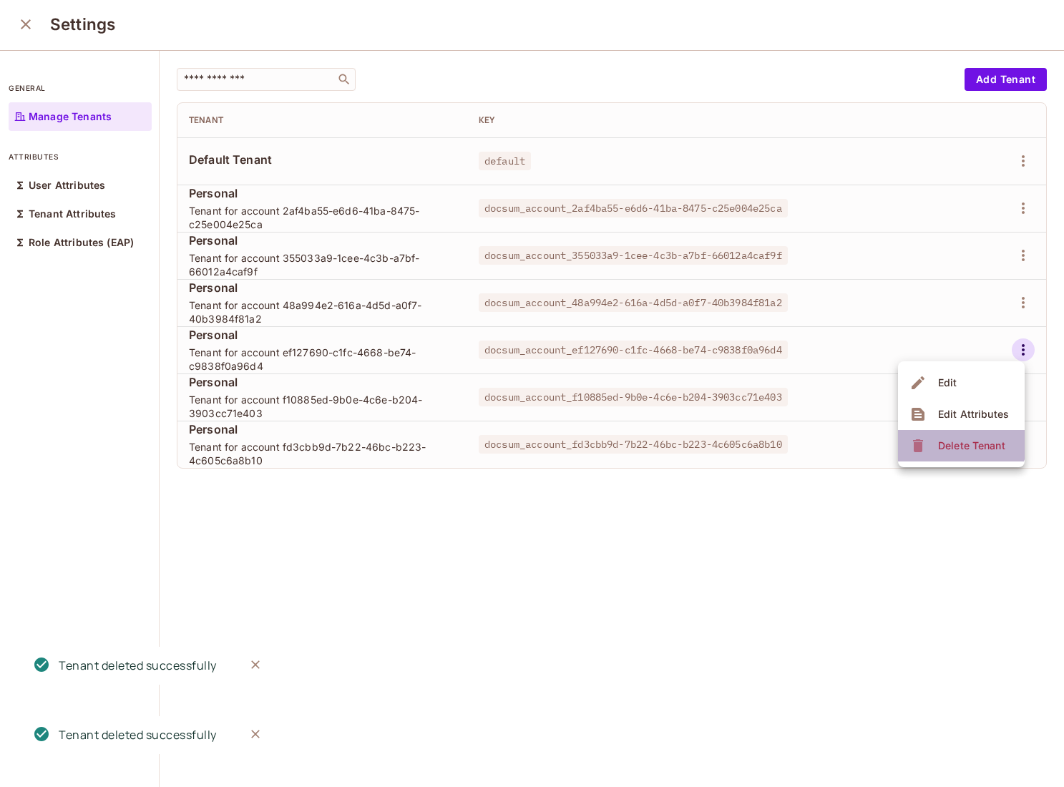
click at [953, 436] on span "Delete Tenant" at bounding box center [972, 445] width 76 height 23
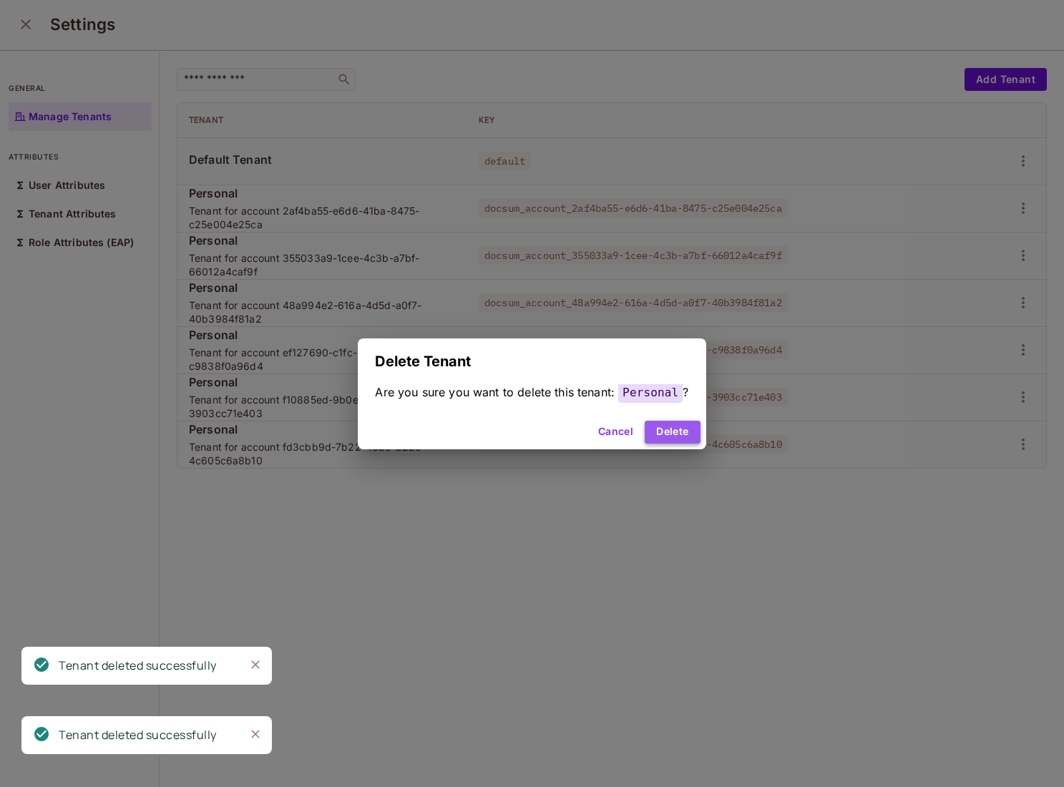
click at [671, 426] on button "Delete" at bounding box center [672, 432] width 55 height 23
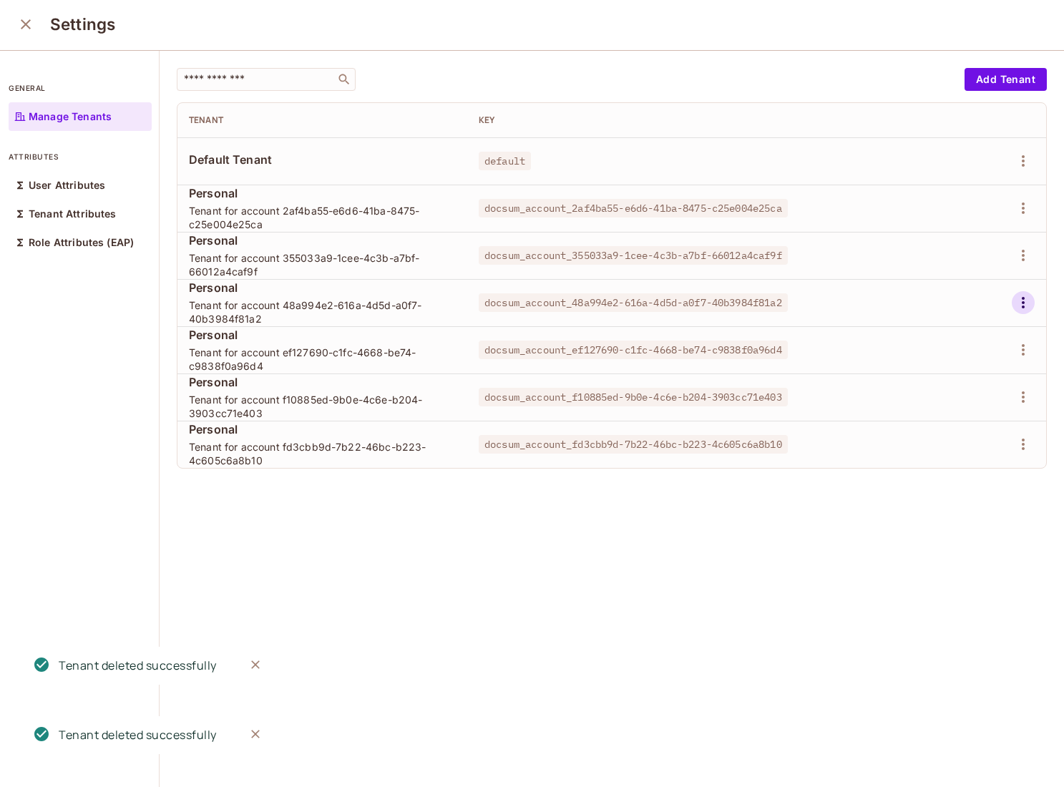
click at [1021, 299] on icon "button" at bounding box center [1022, 302] width 17 height 17
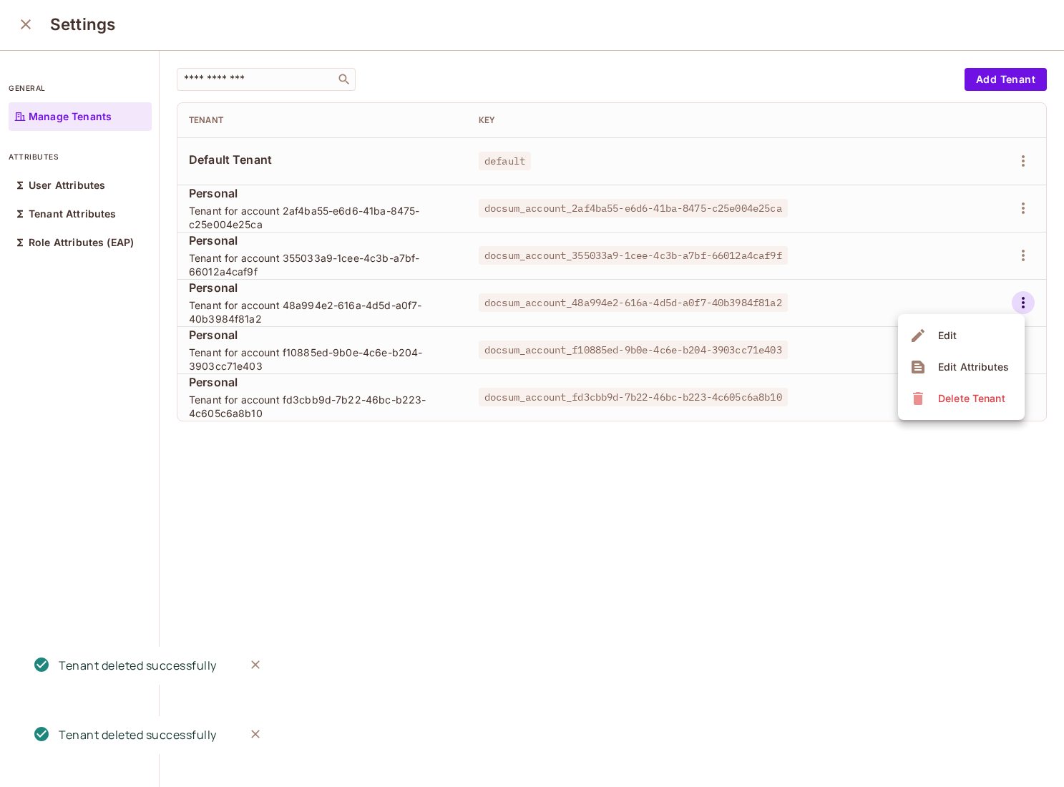
click at [924, 398] on icon at bounding box center [917, 398] width 17 height 17
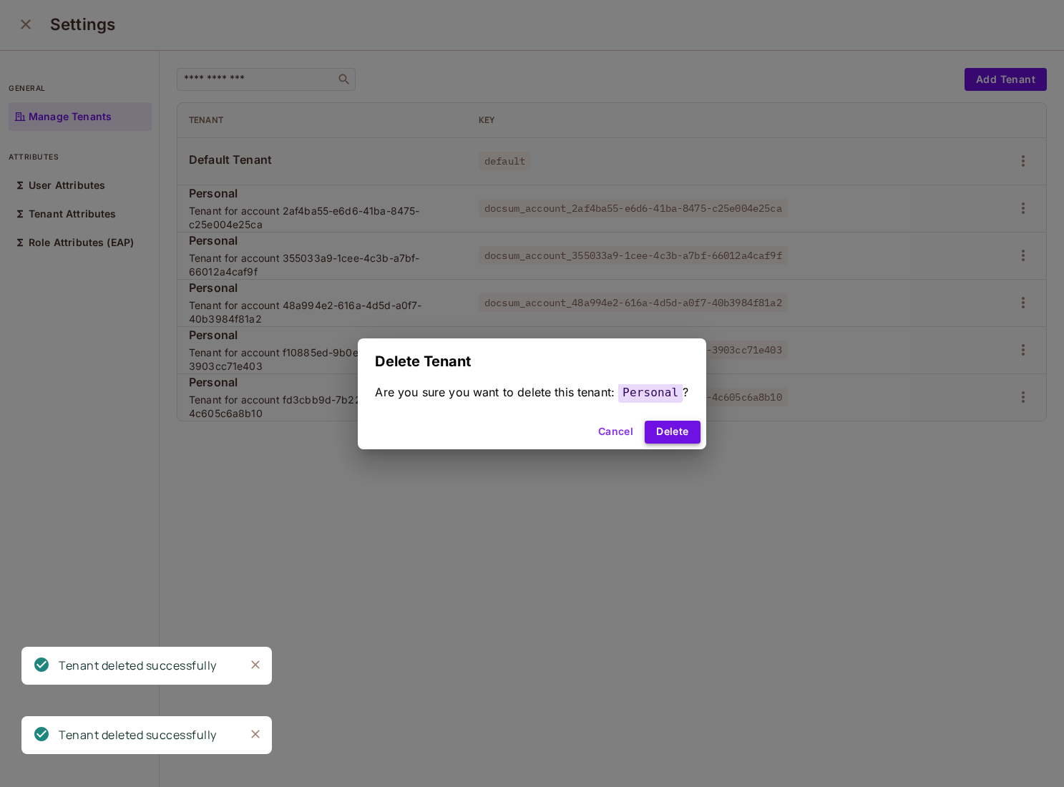
click at [682, 426] on button "Delete" at bounding box center [672, 432] width 55 height 23
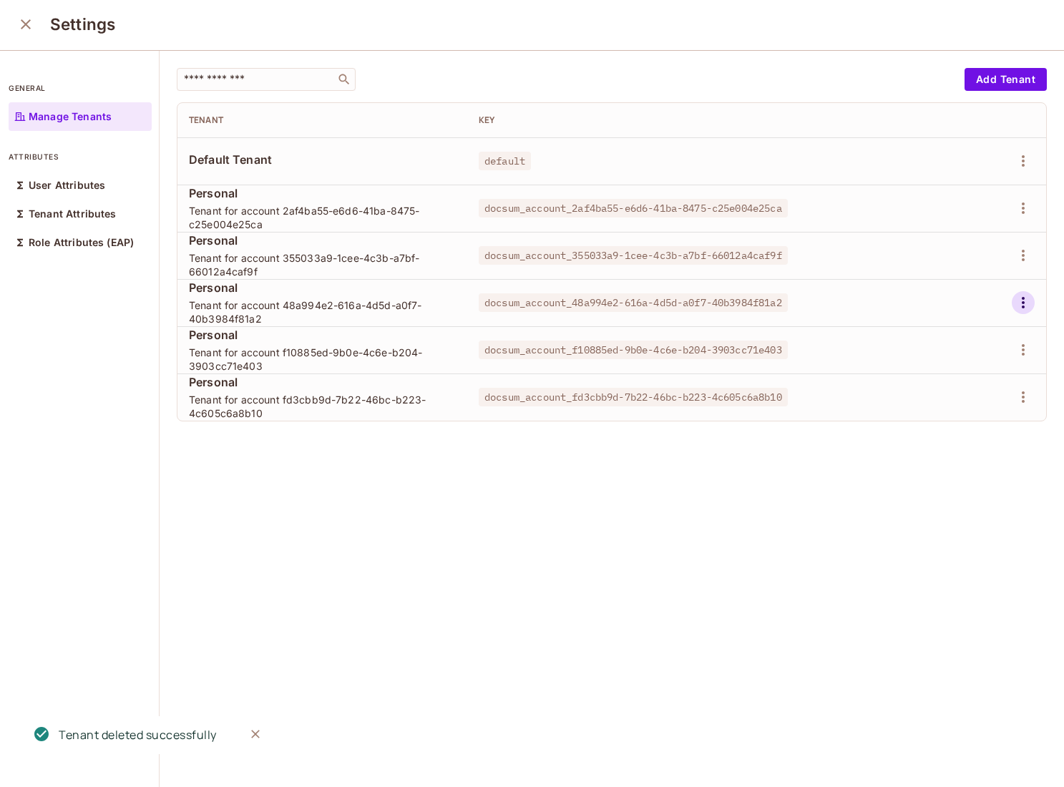
click at [1020, 309] on icon "button" at bounding box center [1022, 302] width 17 height 17
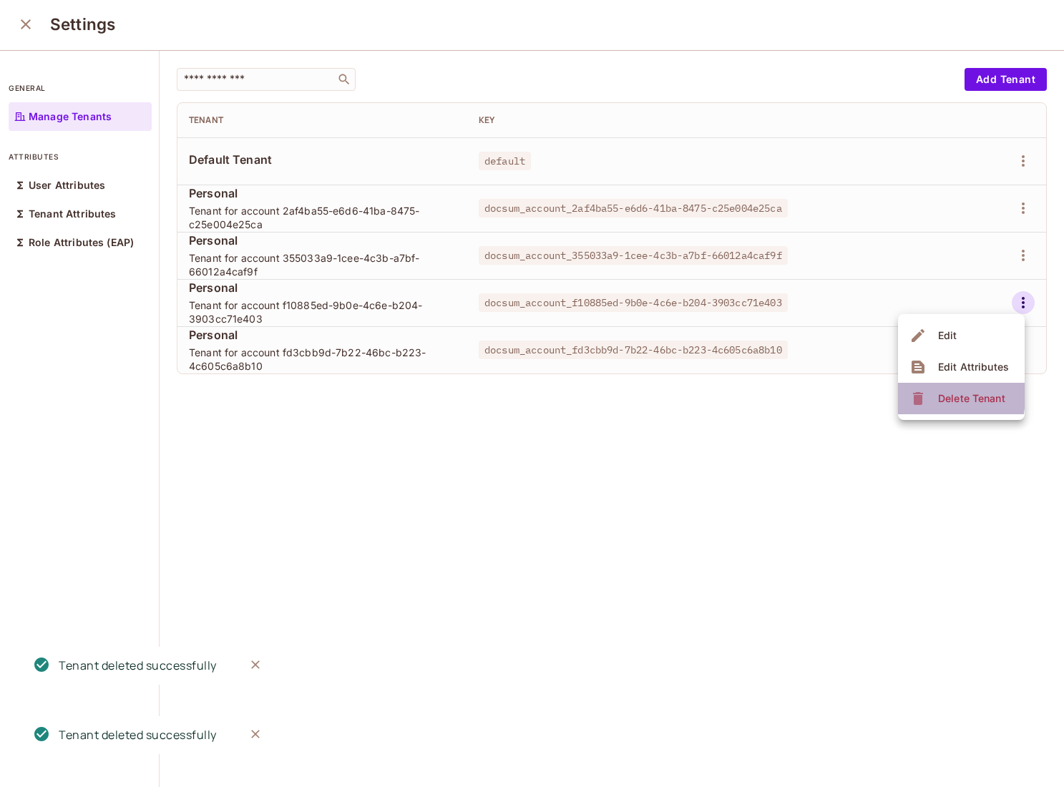
click at [912, 396] on icon at bounding box center [917, 398] width 17 height 17
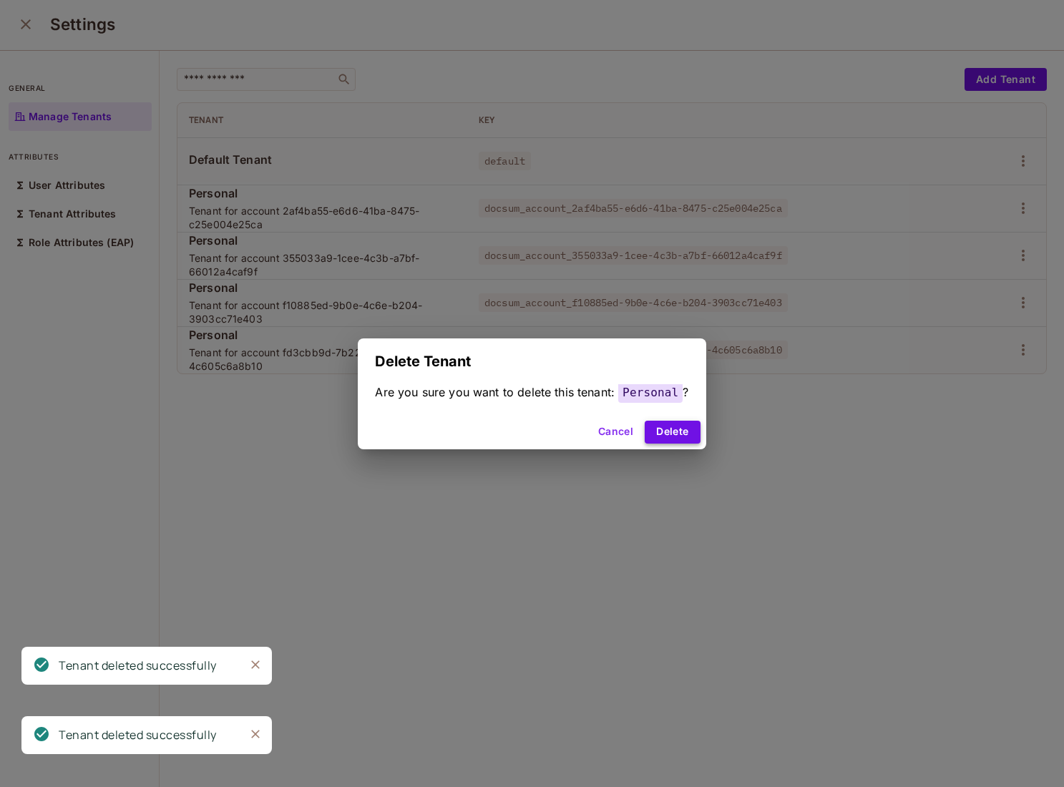
click at [693, 427] on button "Delete" at bounding box center [672, 432] width 55 height 23
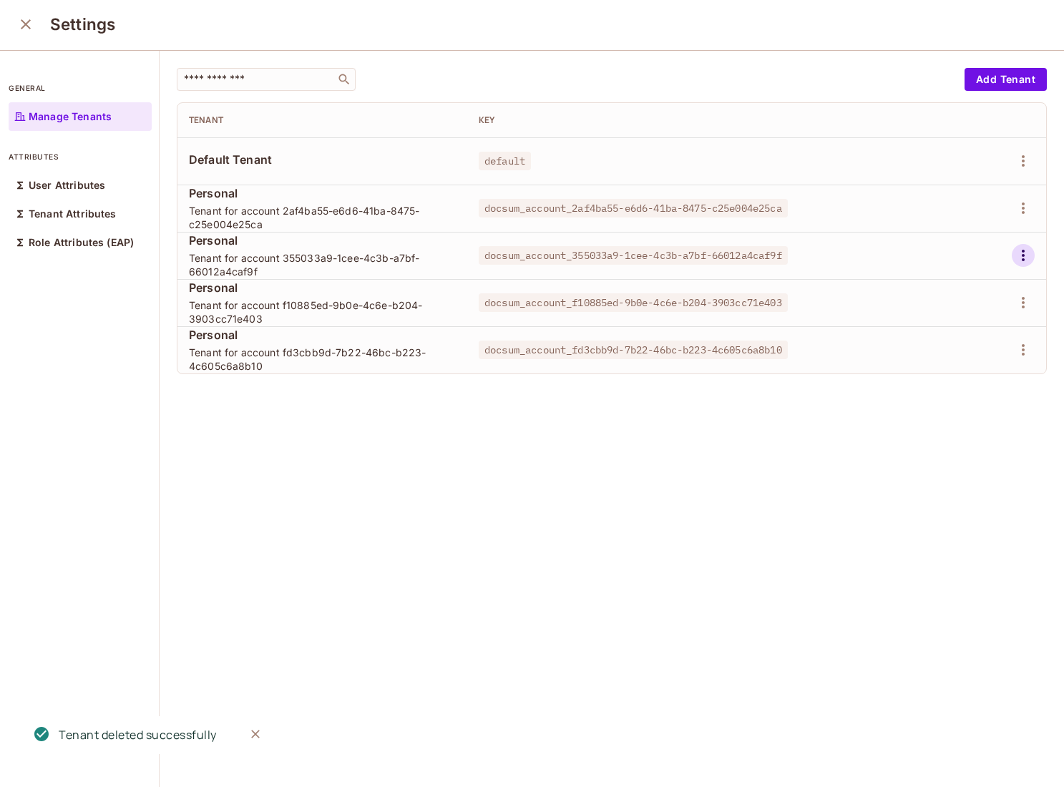
click at [1024, 263] on icon "button" at bounding box center [1022, 255] width 17 height 17
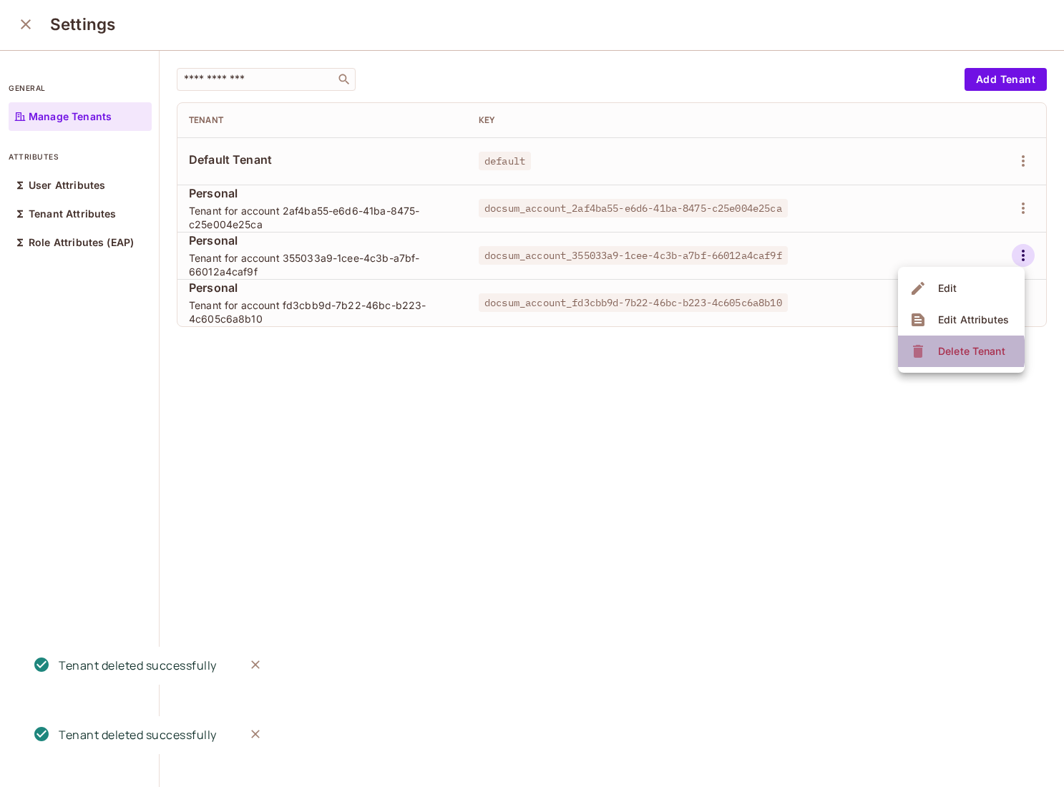
click at [939, 351] on div "Delete Tenant" at bounding box center [971, 351] width 67 height 14
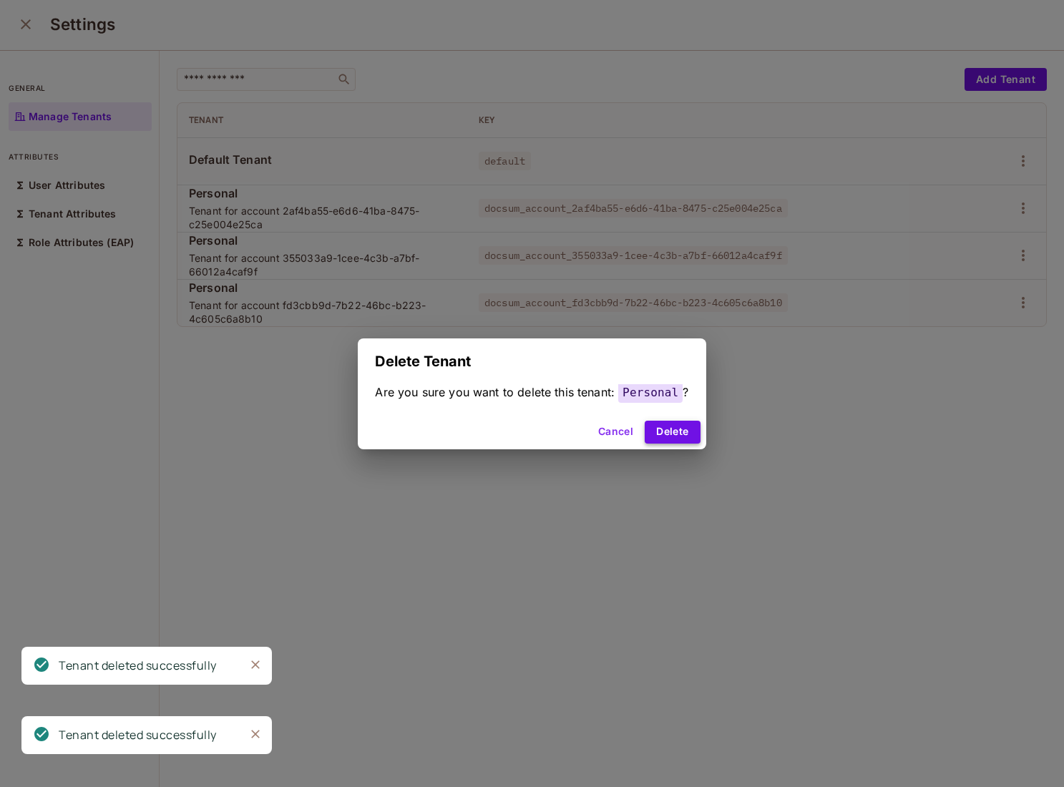
click at [681, 424] on button "Delete" at bounding box center [672, 432] width 55 height 23
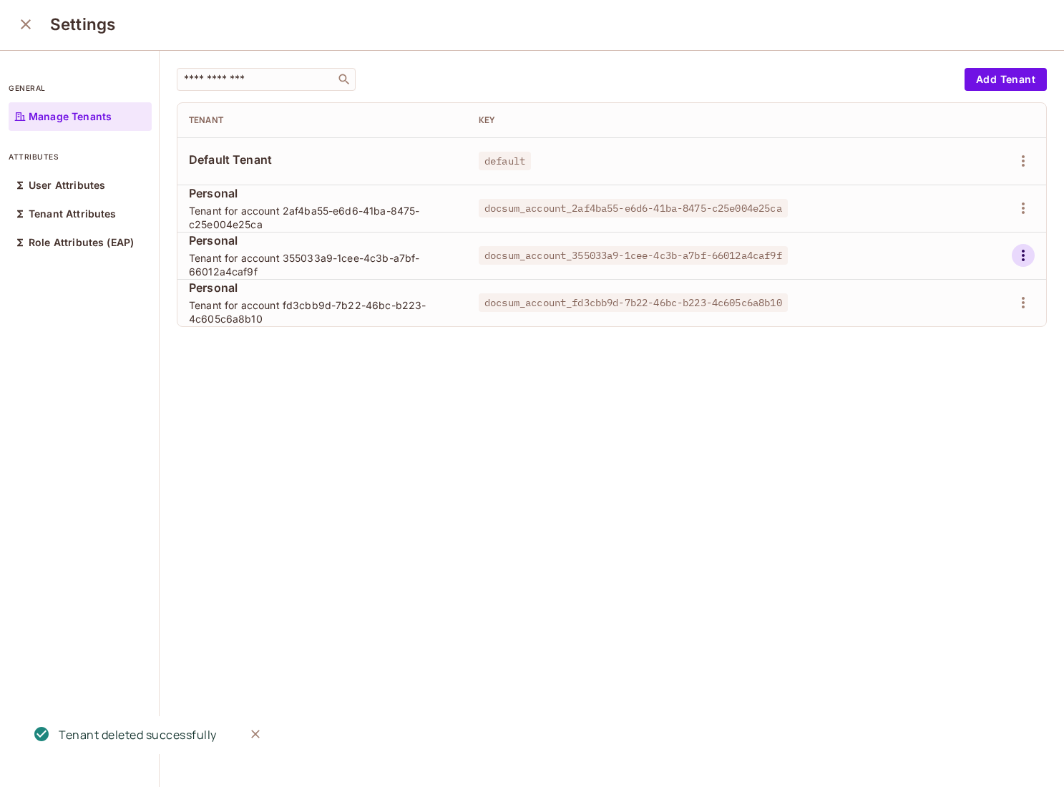
click at [1026, 248] on icon "button" at bounding box center [1022, 255] width 17 height 17
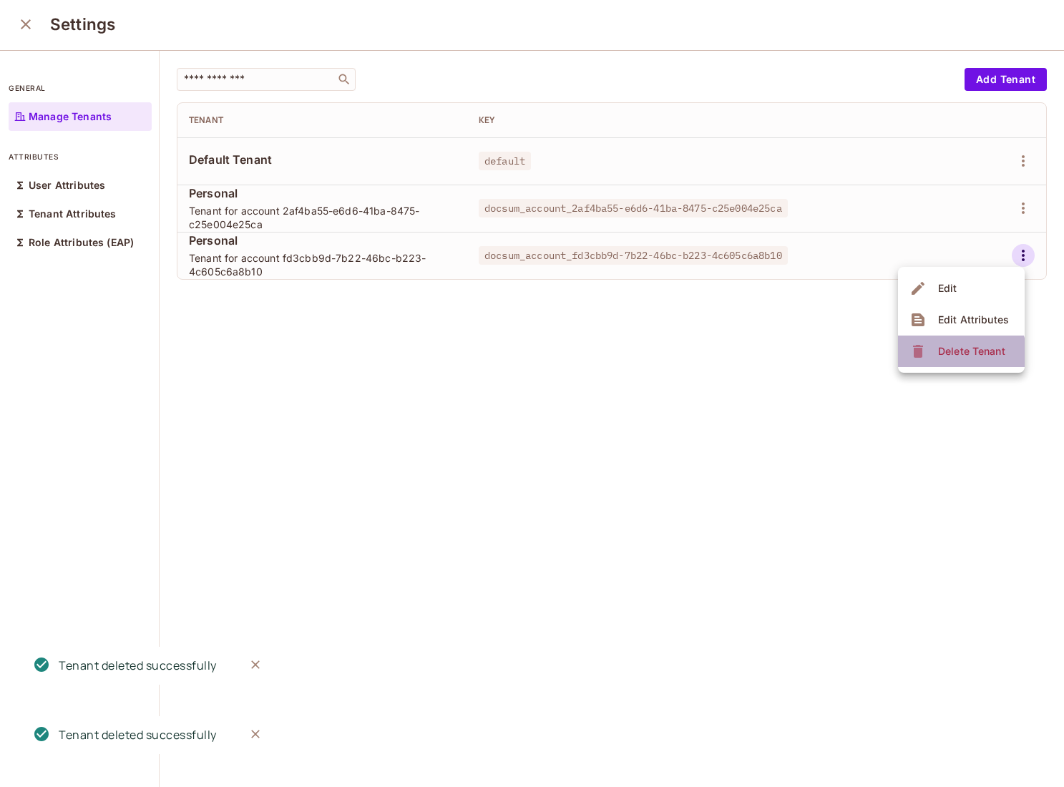
click at [940, 363] on li "Delete Tenant" at bounding box center [961, 351] width 127 height 31
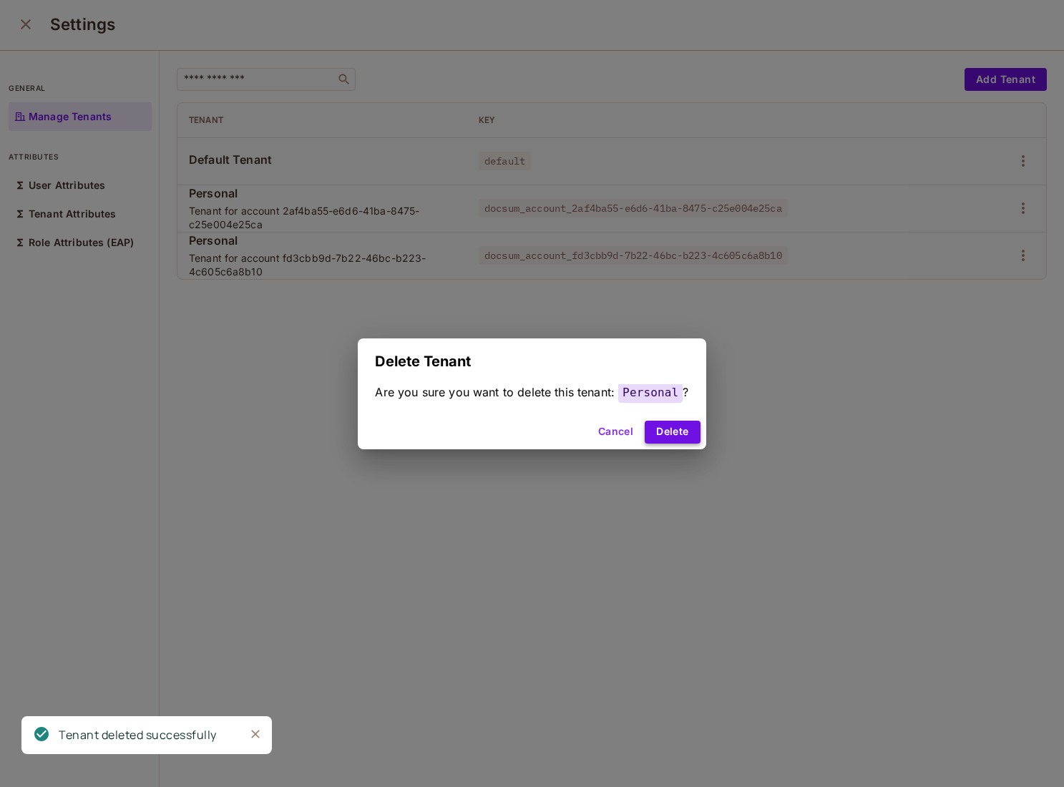
click at [690, 431] on button "Delete" at bounding box center [672, 432] width 55 height 23
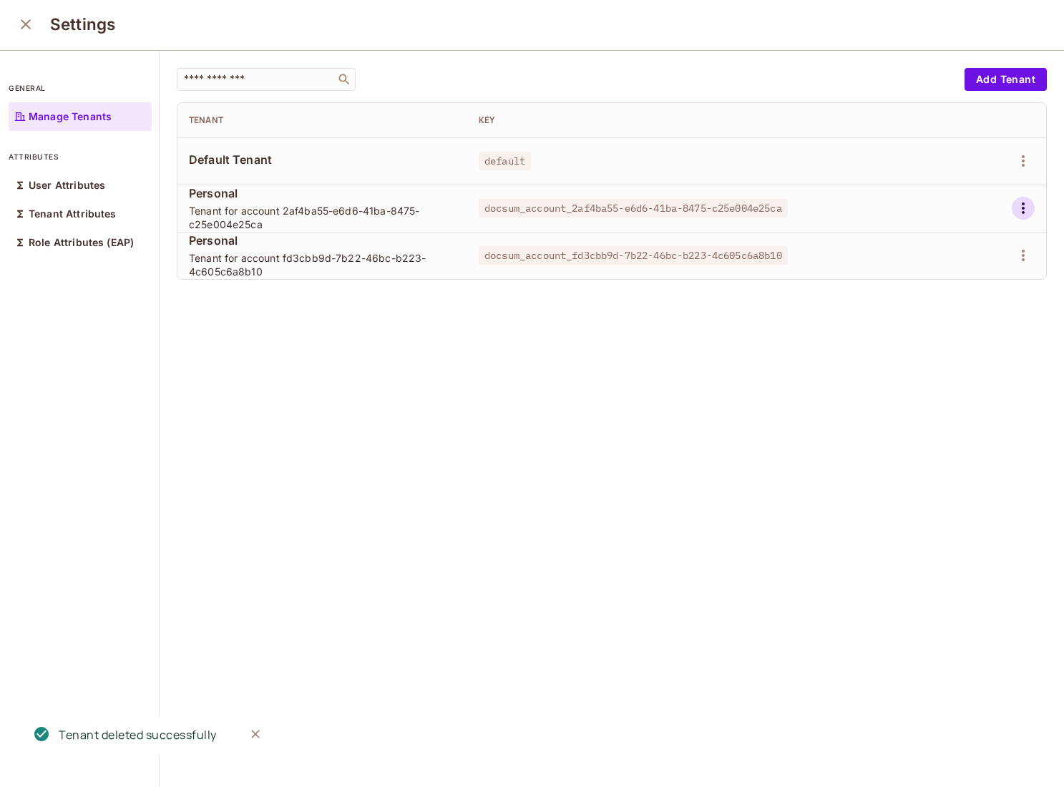
click at [1027, 205] on icon "button" at bounding box center [1022, 208] width 17 height 17
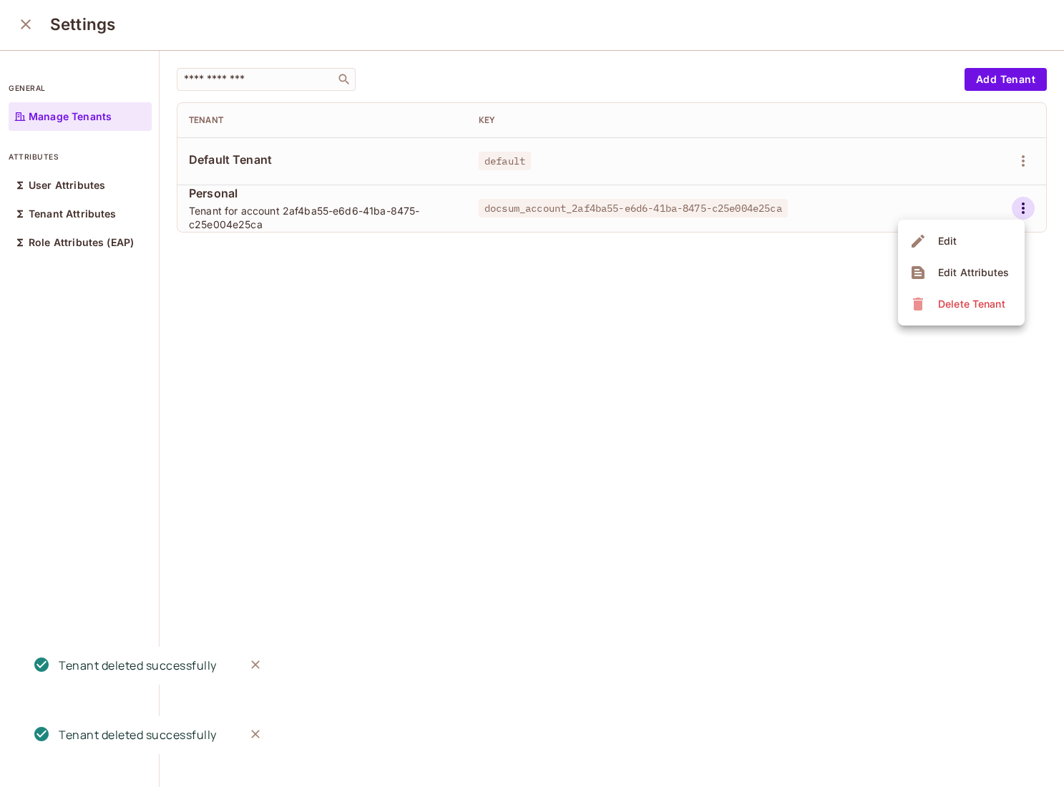
click at [947, 305] on div "Delete Tenant" at bounding box center [971, 304] width 67 height 14
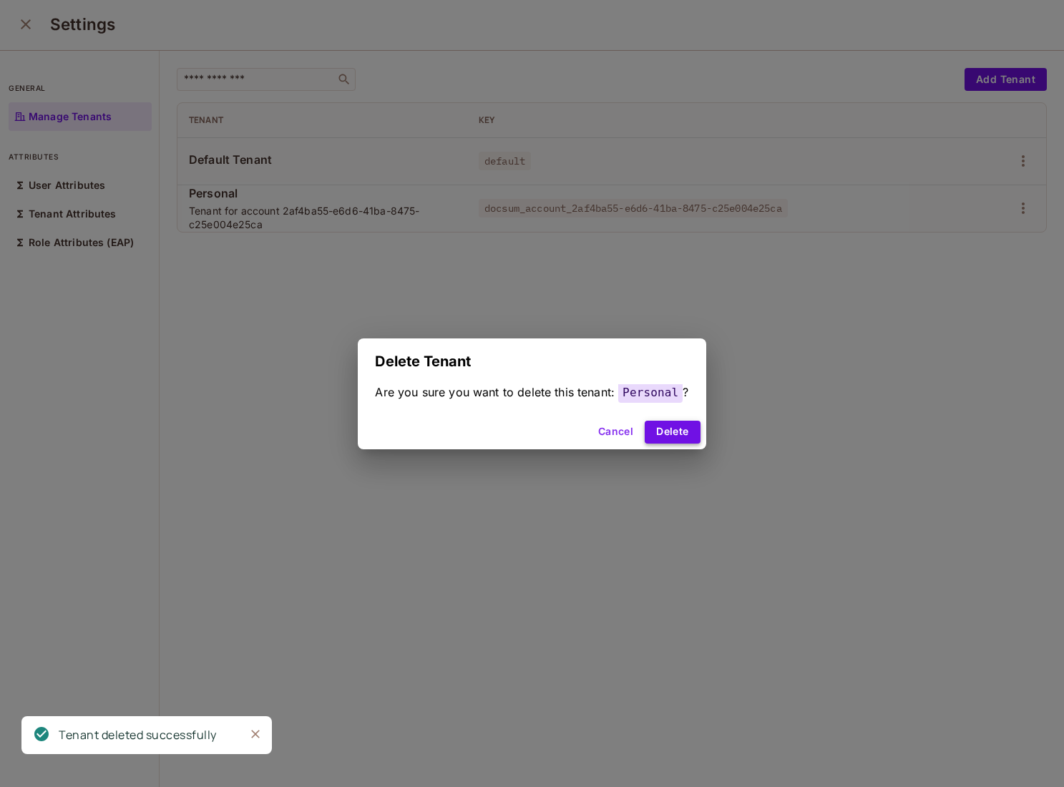
click at [680, 429] on button "Delete" at bounding box center [672, 432] width 55 height 23
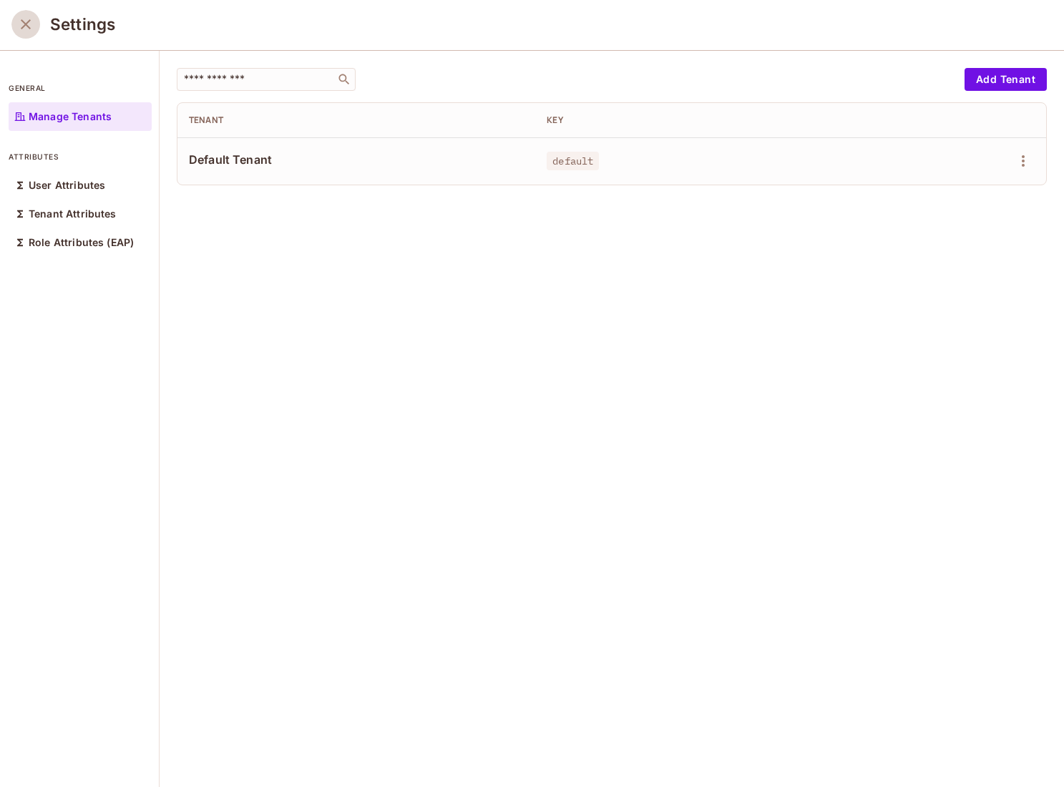
click at [25, 24] on icon "close" at bounding box center [26, 24] width 10 height 10
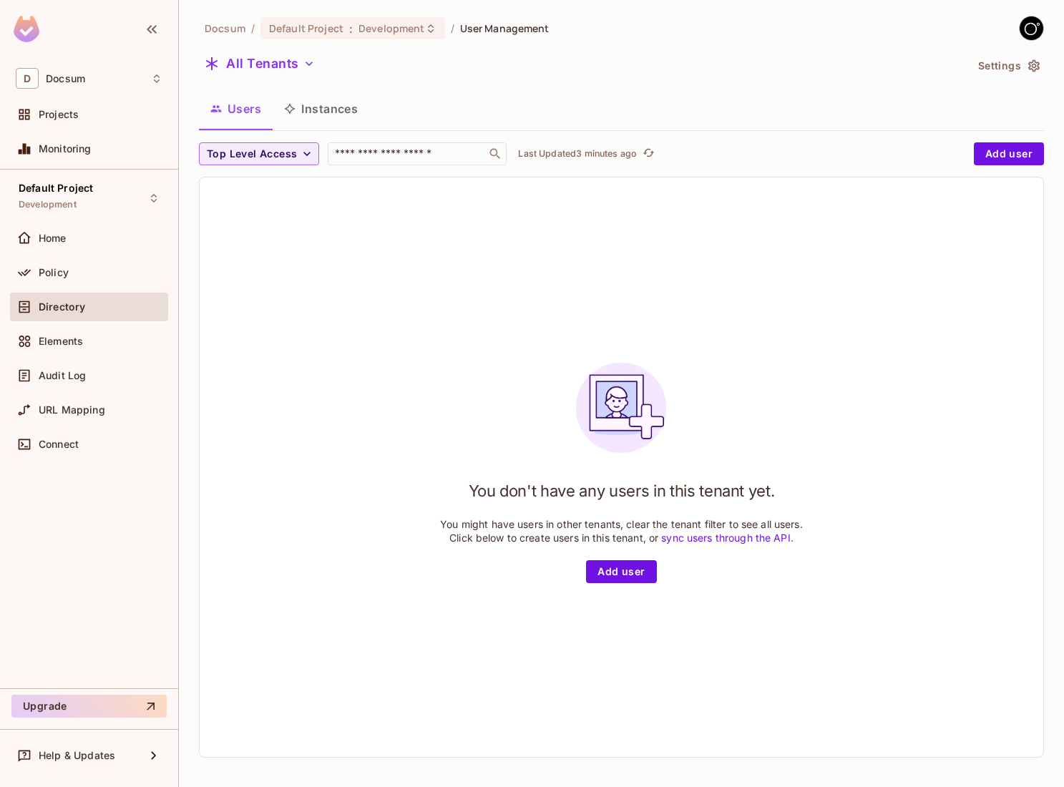
click at [1027, 67] on icon "button" at bounding box center [1034, 66] width 14 height 14
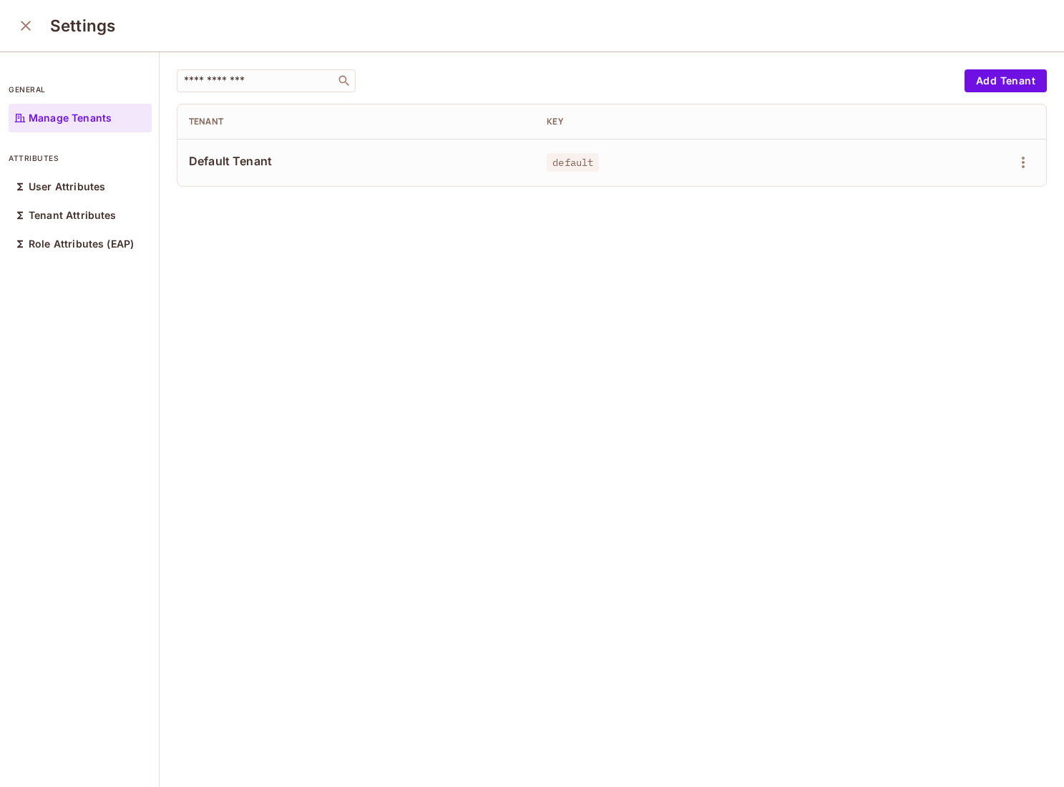
click at [759, 262] on div "​ Add Tenant Tenant Key Default Tenant default" at bounding box center [612, 420] width 904 height 736
click at [366, 245] on div "​ Add Tenant Tenant Key Default Tenant default" at bounding box center [612, 420] width 904 height 736
click at [450, 320] on div "​ Add Tenant Tenant Key Default Tenant default" at bounding box center [612, 420] width 904 height 736
click at [456, 526] on div "​ Add Tenant Tenant Key Default Tenant default" at bounding box center [612, 420] width 904 height 736
click at [379, 573] on div "​ Add Tenant Tenant Key Default Tenant default" at bounding box center [612, 420] width 904 height 736
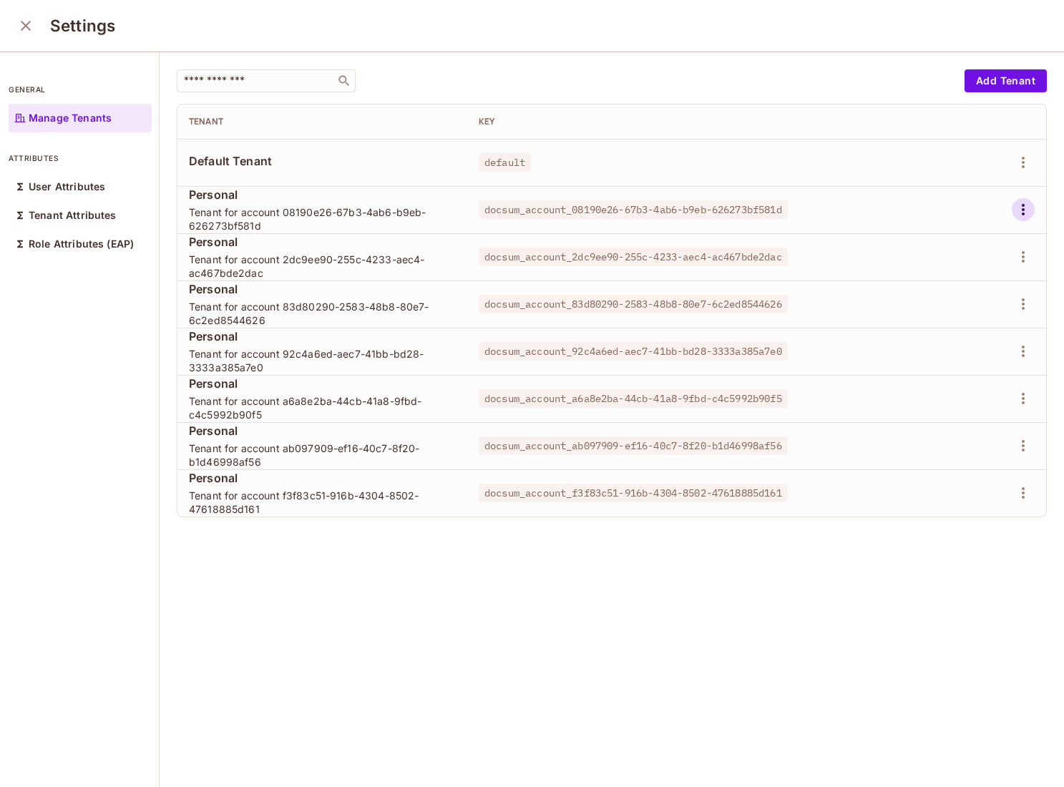
click at [1024, 208] on icon "button" at bounding box center [1022, 209] width 17 height 17
click at [969, 315] on span "Delete Tenant" at bounding box center [972, 305] width 76 height 23
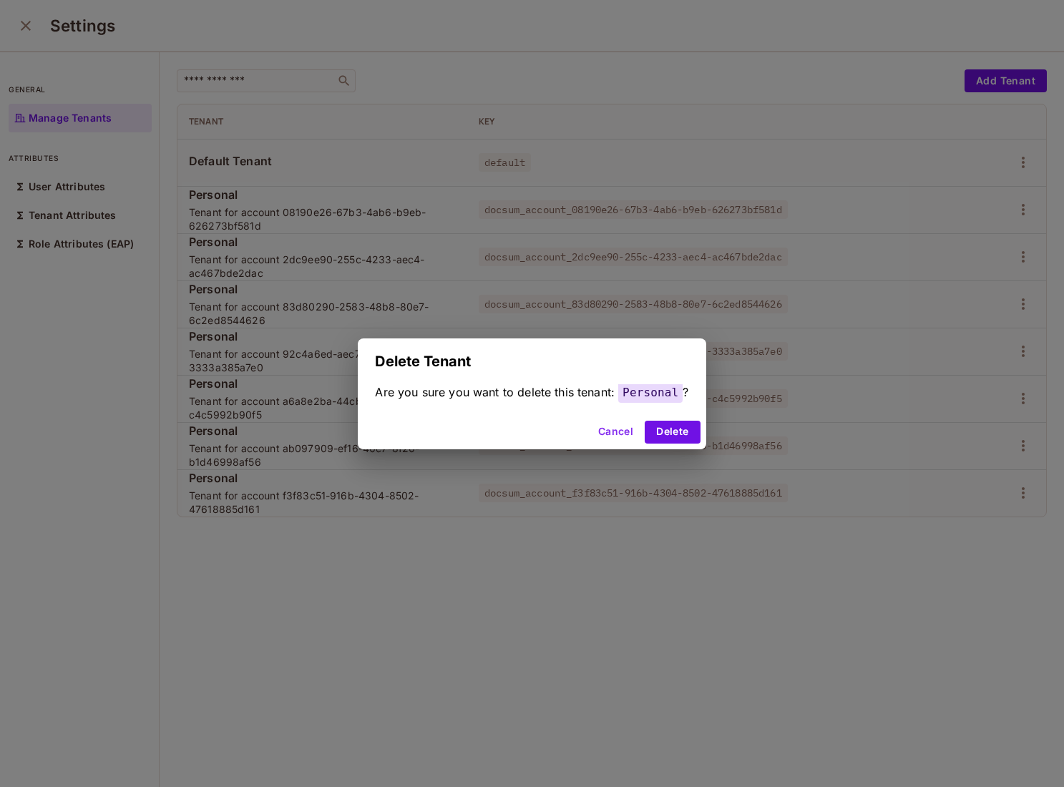
click at [695, 447] on div "Delete Tenant Are you sure you want to delete this tenant: Personal ? Cancel De…" at bounding box center [532, 393] width 1064 height 787
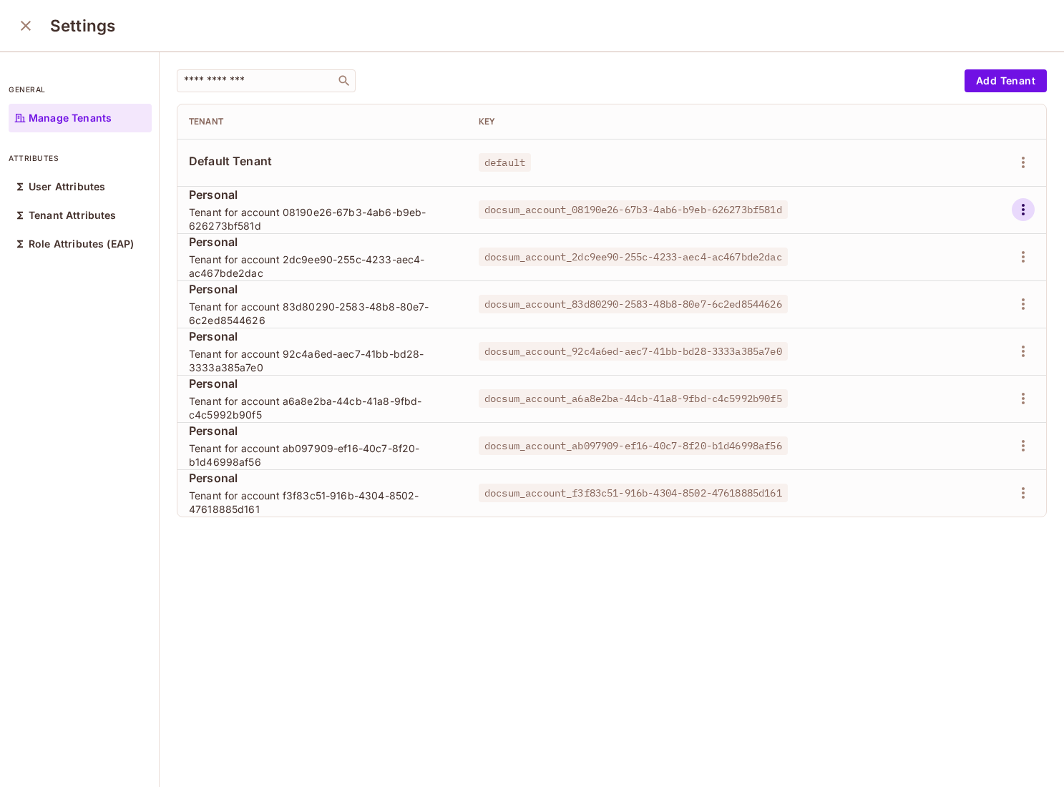
click at [1031, 212] on icon "button" at bounding box center [1022, 209] width 17 height 17
click at [963, 298] on span "Delete Tenant" at bounding box center [972, 305] width 76 height 23
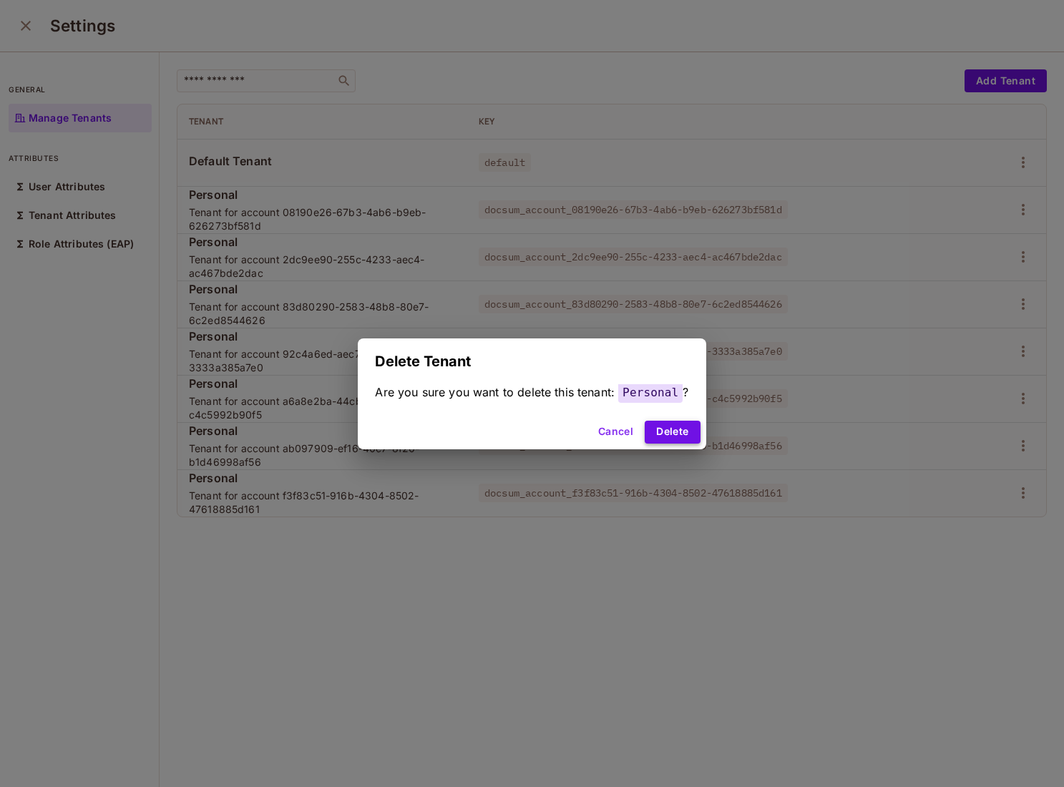
click at [685, 421] on button "Delete" at bounding box center [672, 432] width 55 height 23
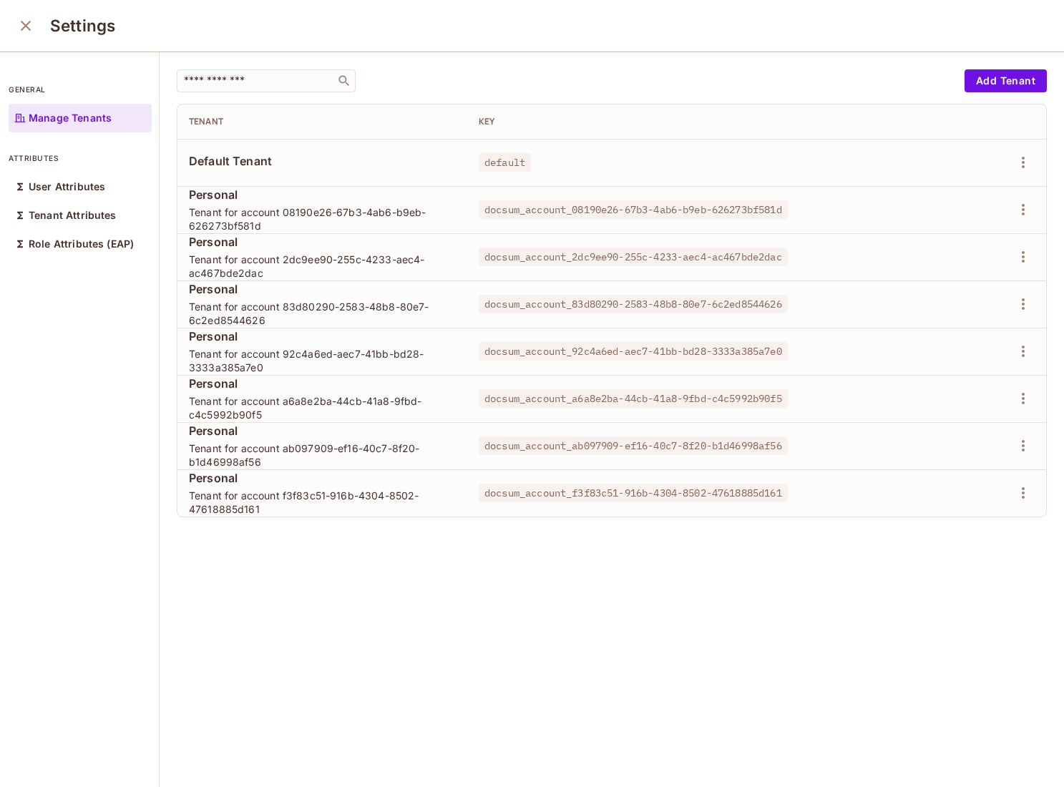
click at [1009, 210] on div at bounding box center [984, 209] width 101 height 23
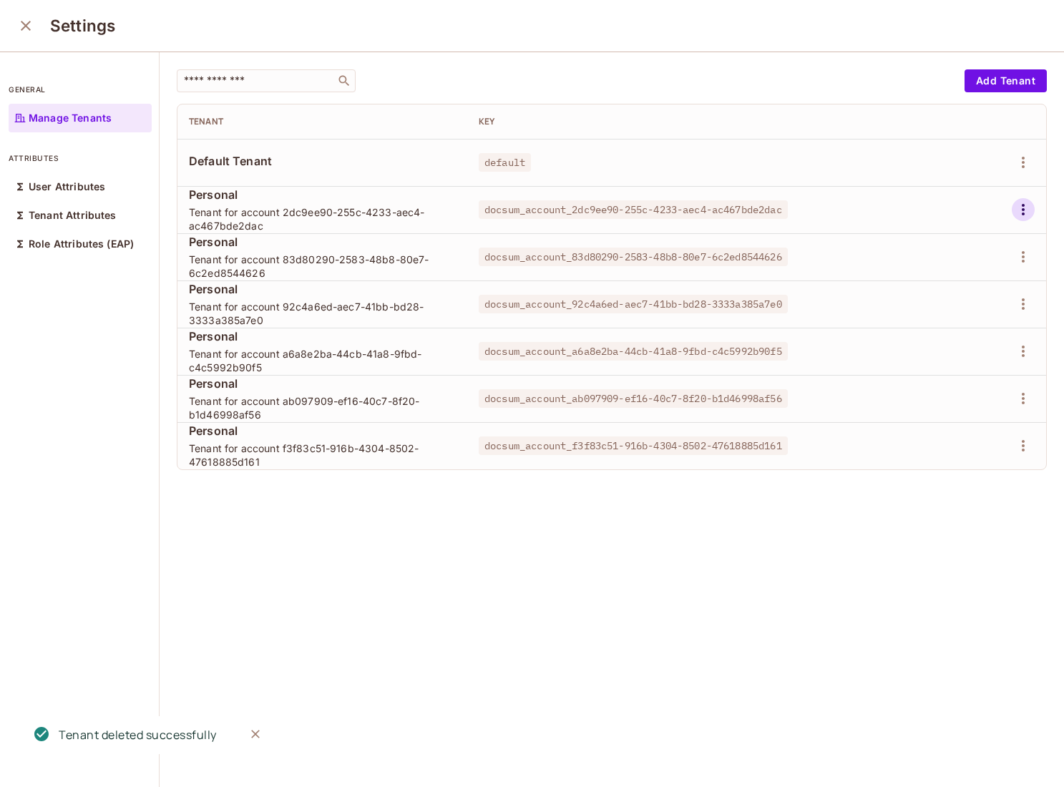
click at [1024, 206] on icon "button" at bounding box center [1022, 209] width 17 height 17
click at [930, 304] on div "Delete Tenant" at bounding box center [959, 305] width 100 height 23
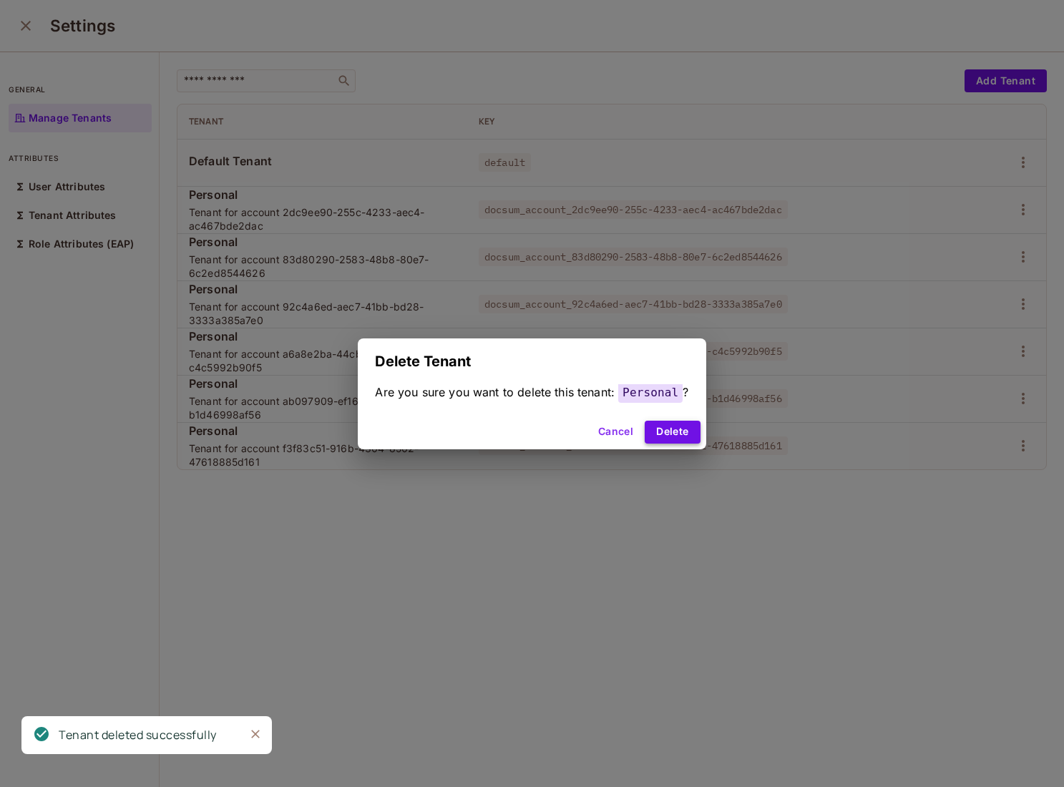
click at [673, 434] on button "Delete" at bounding box center [672, 432] width 55 height 23
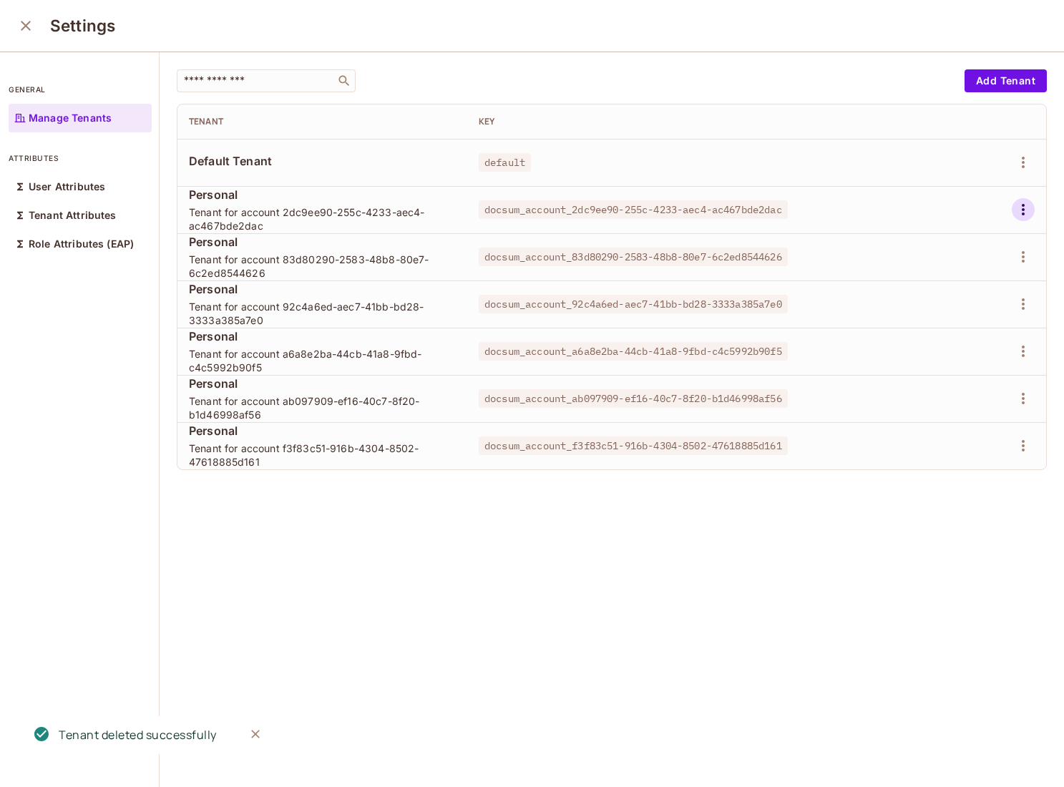
click at [1022, 212] on icon "button" at bounding box center [1022, 209] width 17 height 17
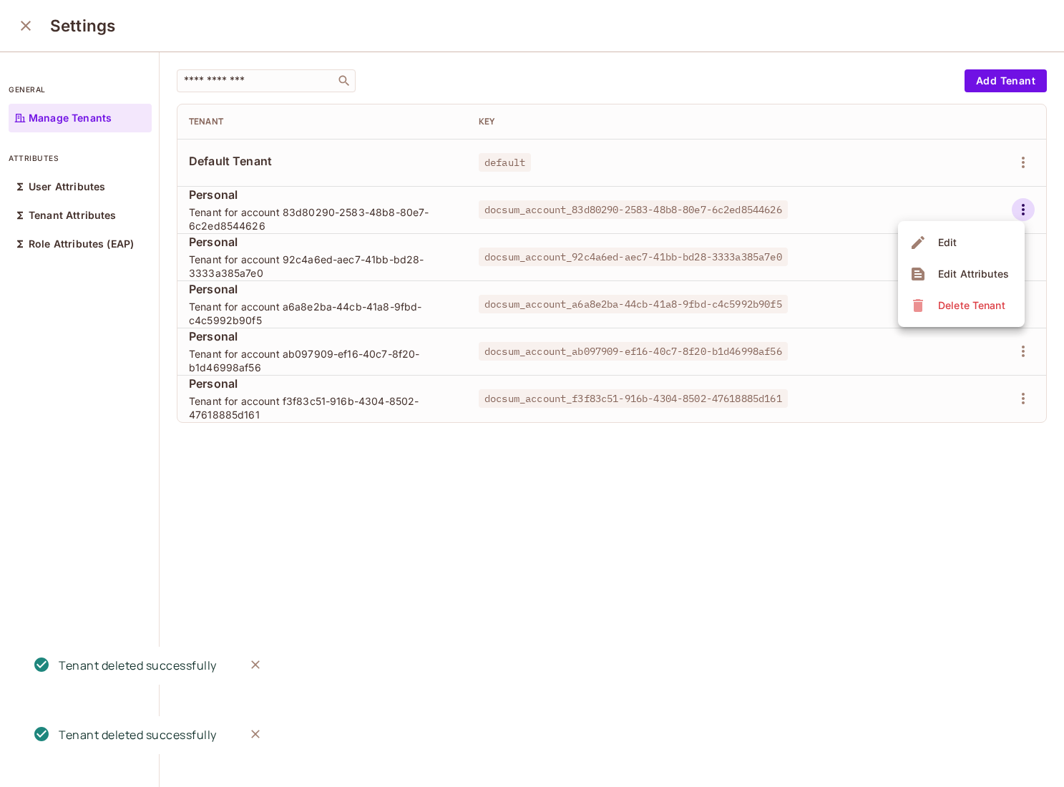
click at [938, 308] on div "Delete Tenant" at bounding box center [971, 305] width 67 height 14
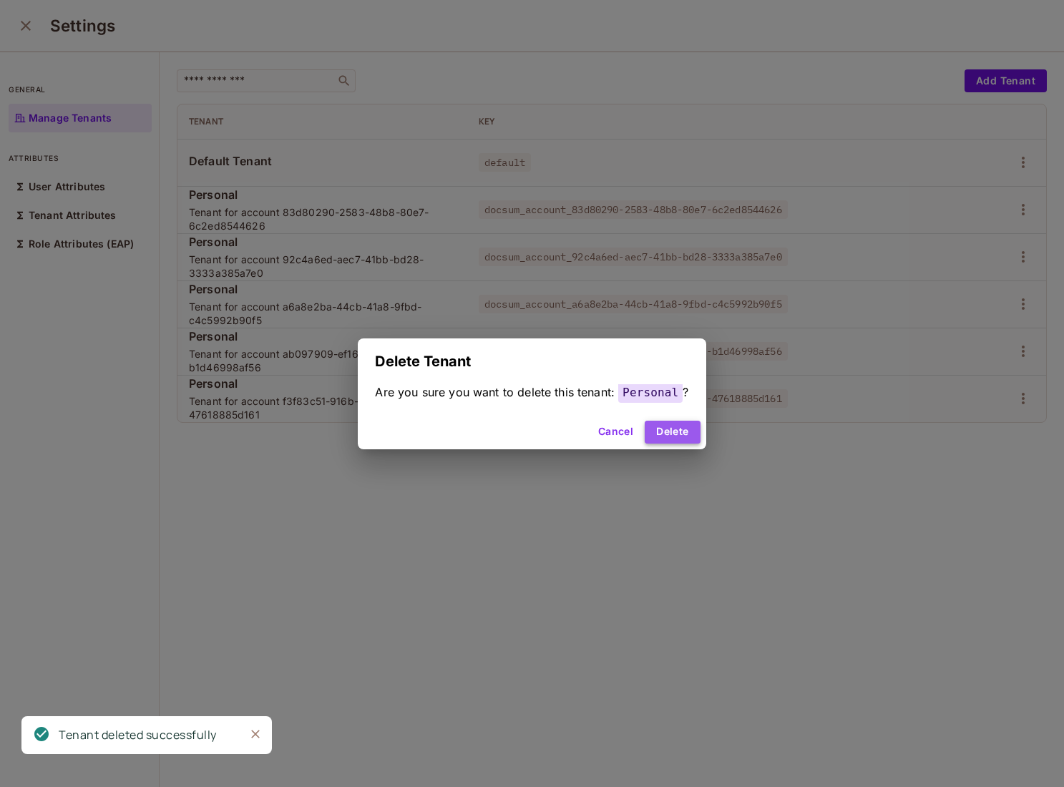
click at [692, 431] on button "Delete" at bounding box center [672, 432] width 55 height 23
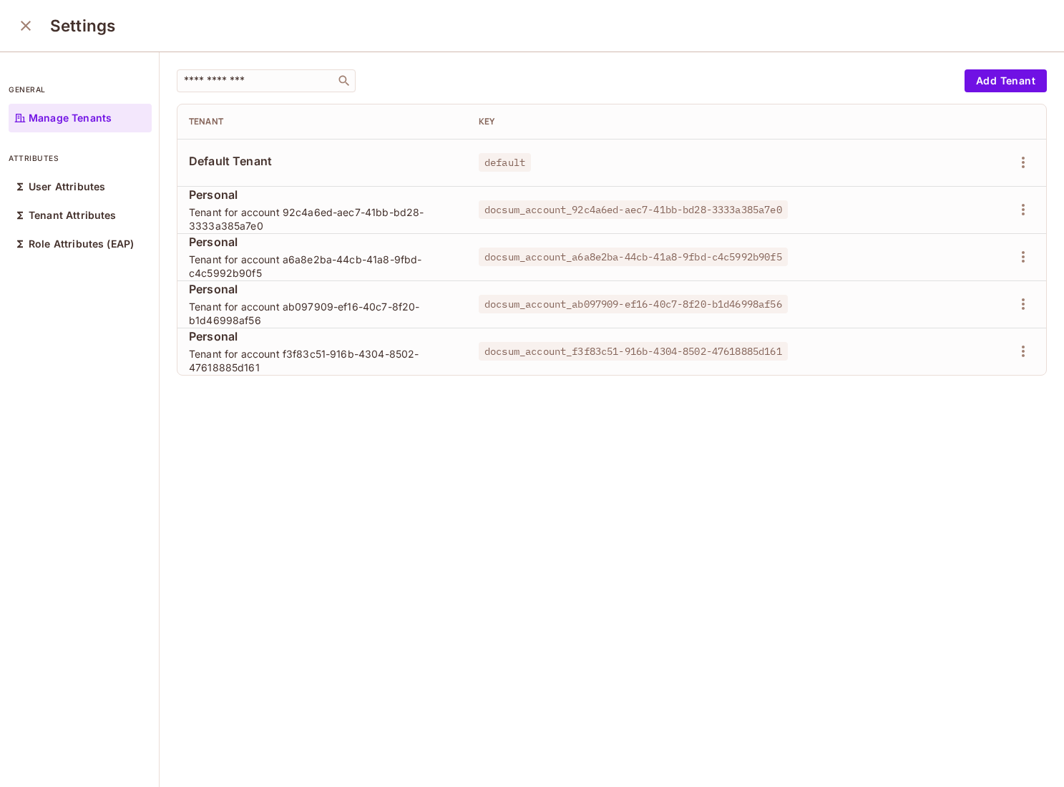
click at [764, 416] on div "​ Add Tenant Tenant Key Default Tenant default Personal Tenant for account 92c4…" at bounding box center [612, 420] width 904 height 736
click at [1024, 343] on icon "button" at bounding box center [1022, 351] width 17 height 17
click at [936, 445] on span "Delete Tenant" at bounding box center [972, 447] width 76 height 23
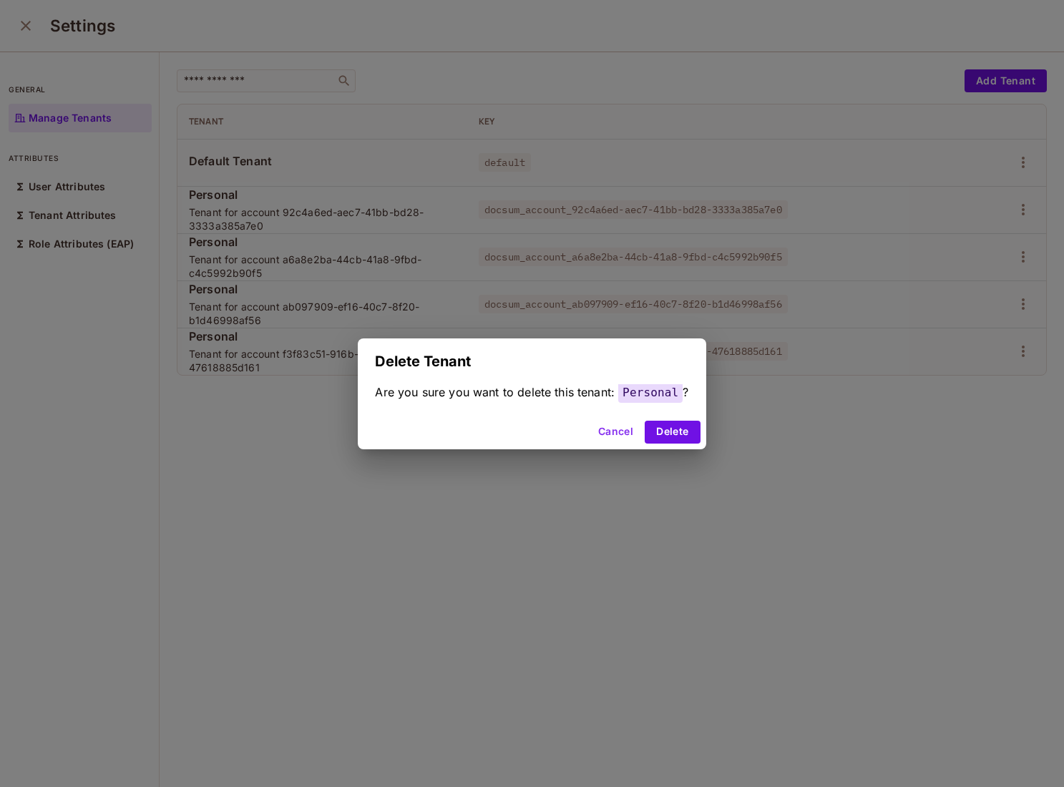
click at [703, 448] on div "Delete Tenant Are you sure you want to delete this tenant: Personal ? Cancel De…" at bounding box center [532, 393] width 1064 height 787
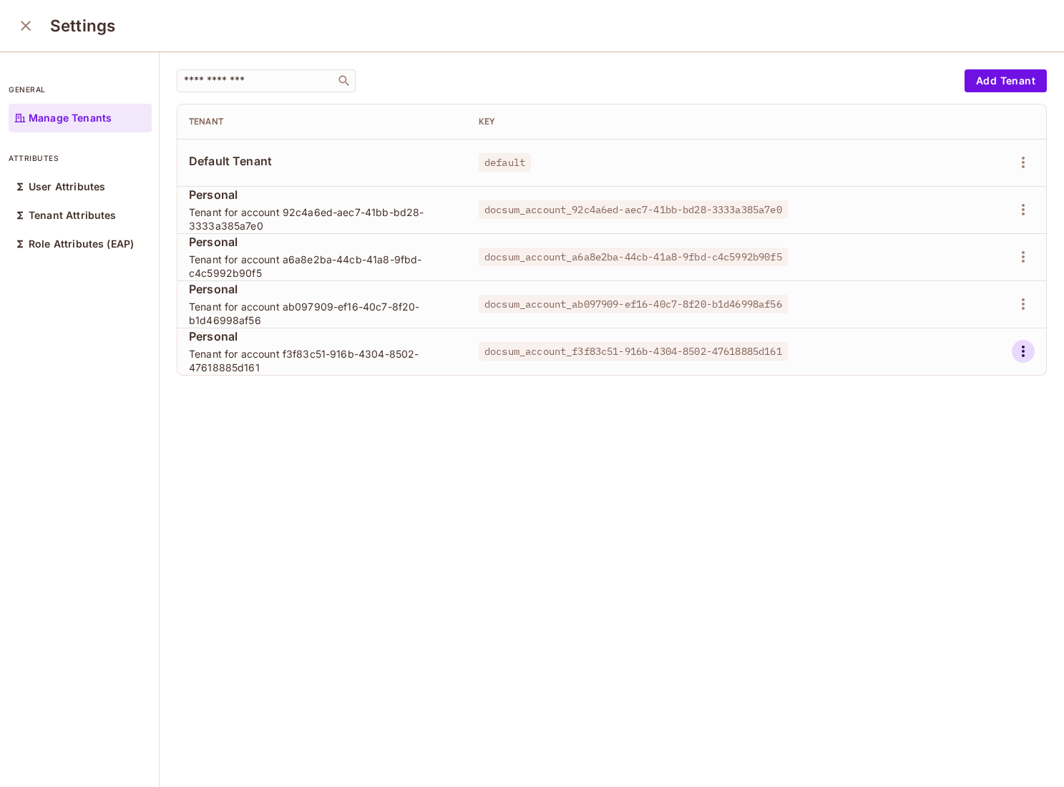
click at [1018, 348] on icon "button" at bounding box center [1022, 351] width 17 height 17
click at [944, 446] on div "Delete Tenant" at bounding box center [971, 447] width 67 height 14
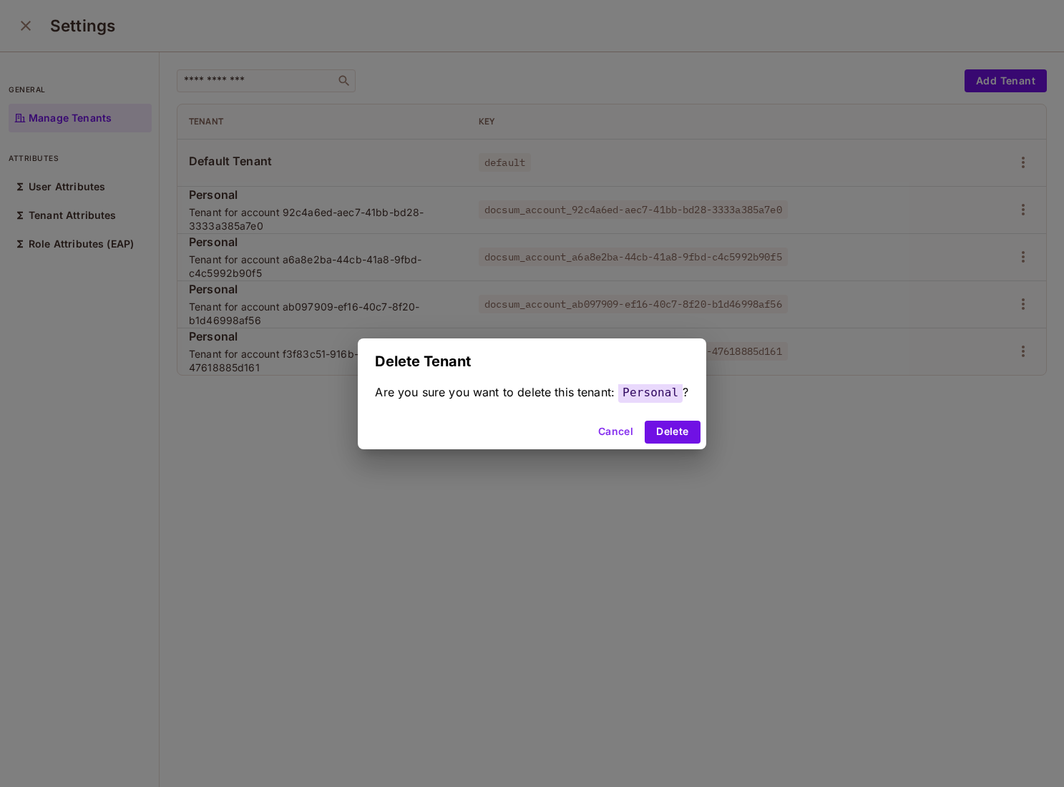
click at [685, 414] on div "Are you sure you want to delete this tenant: Personal ?" at bounding box center [532, 399] width 348 height 31
click at [685, 418] on div "Cancel Delete" at bounding box center [532, 432] width 348 height 34
click at [685, 422] on button "Delete" at bounding box center [672, 432] width 55 height 23
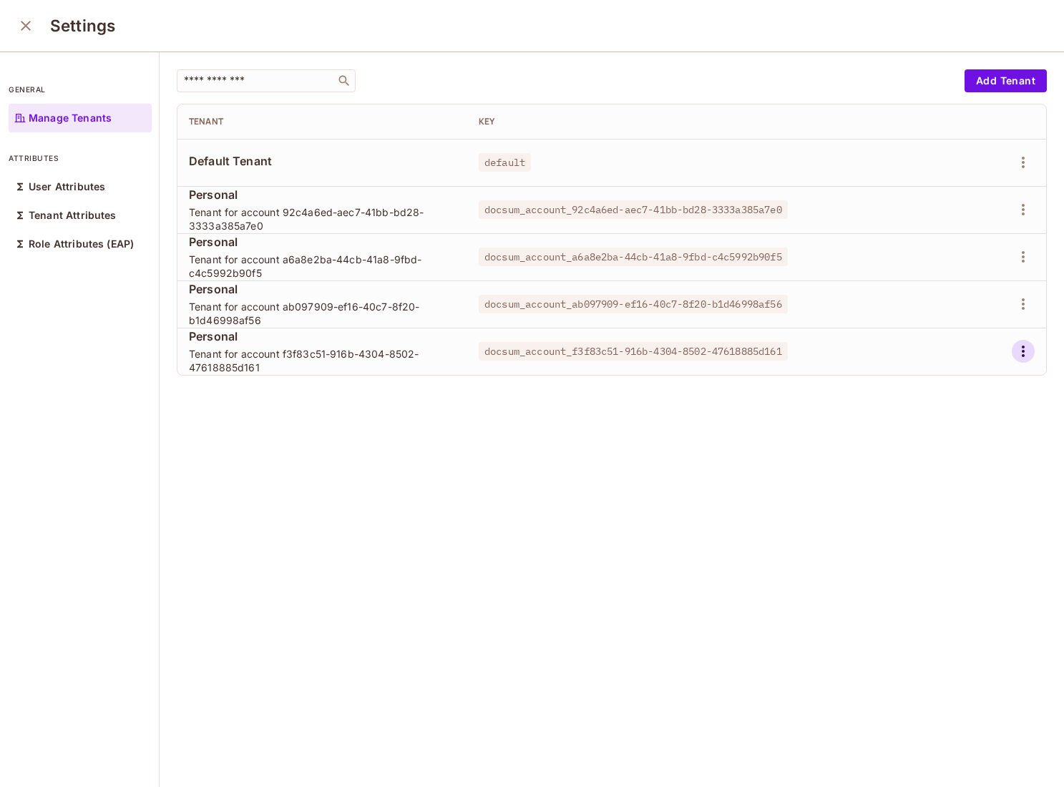
click at [1017, 351] on icon "button" at bounding box center [1022, 351] width 17 height 17
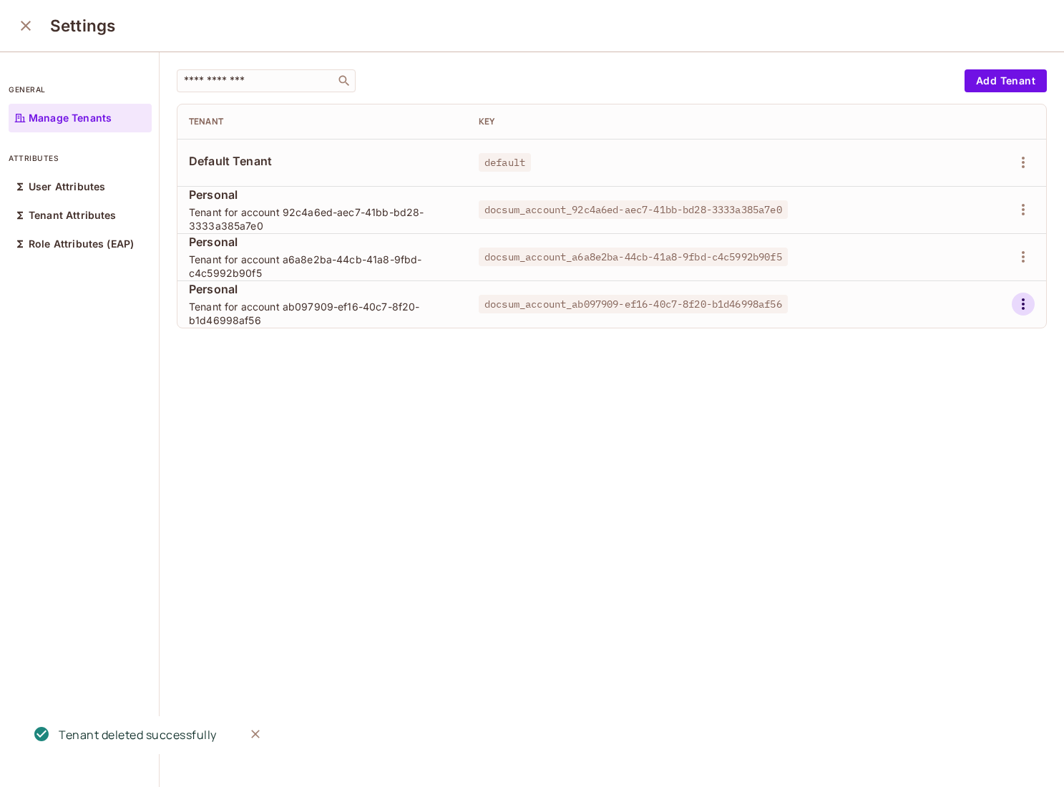
click at [1020, 303] on icon "button" at bounding box center [1022, 303] width 17 height 17
click at [926, 408] on div "Delete Tenant" at bounding box center [959, 399] width 100 height 23
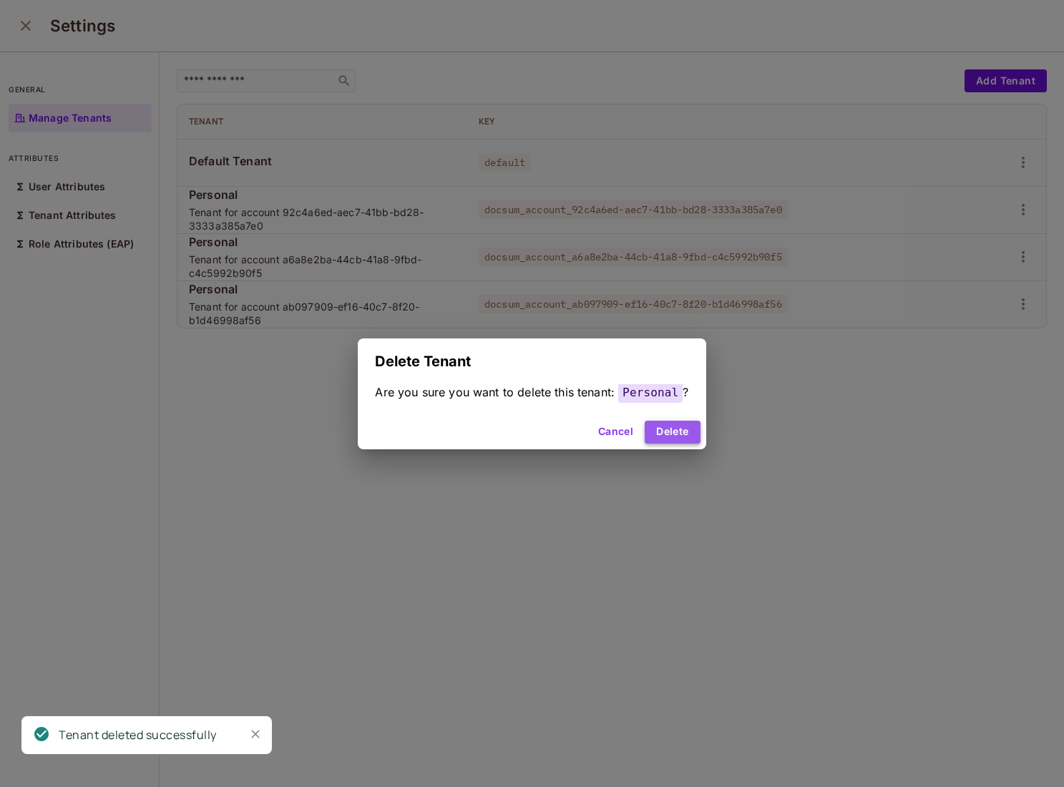
drag, startPoint x: 675, startPoint y: 427, endPoint x: 884, endPoint y: 353, distance: 222.4
click at [676, 427] on button "Delete" at bounding box center [672, 432] width 55 height 23
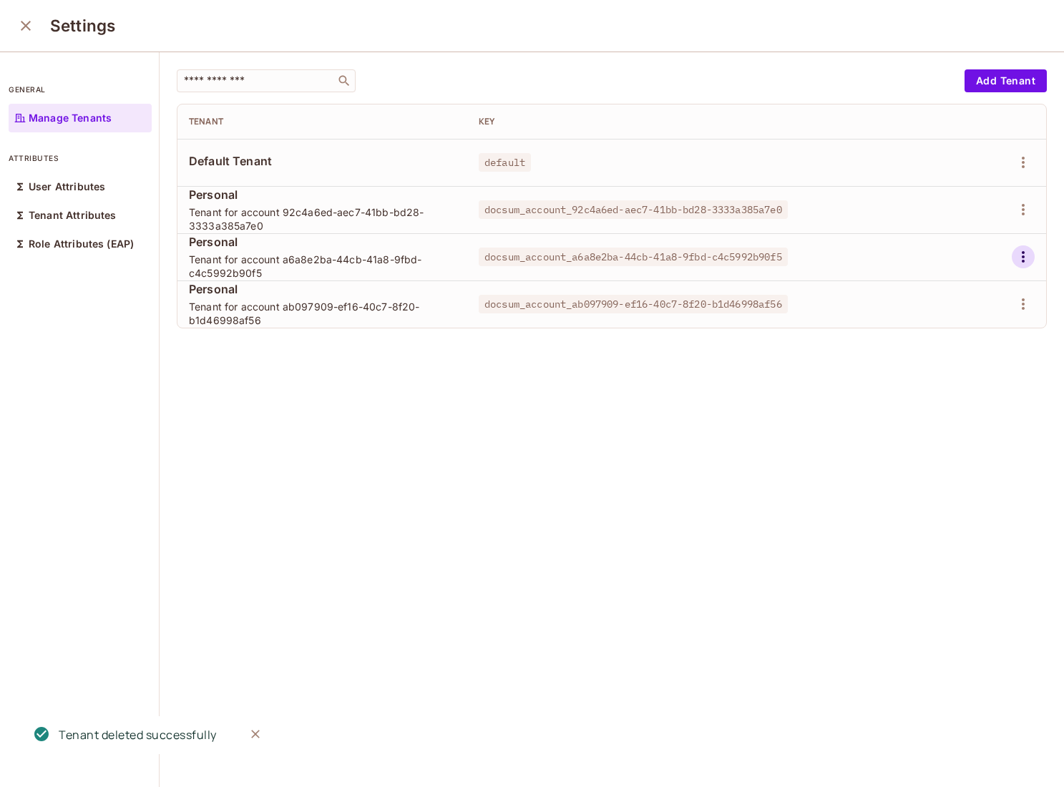
click at [1025, 258] on icon "button" at bounding box center [1022, 256] width 17 height 17
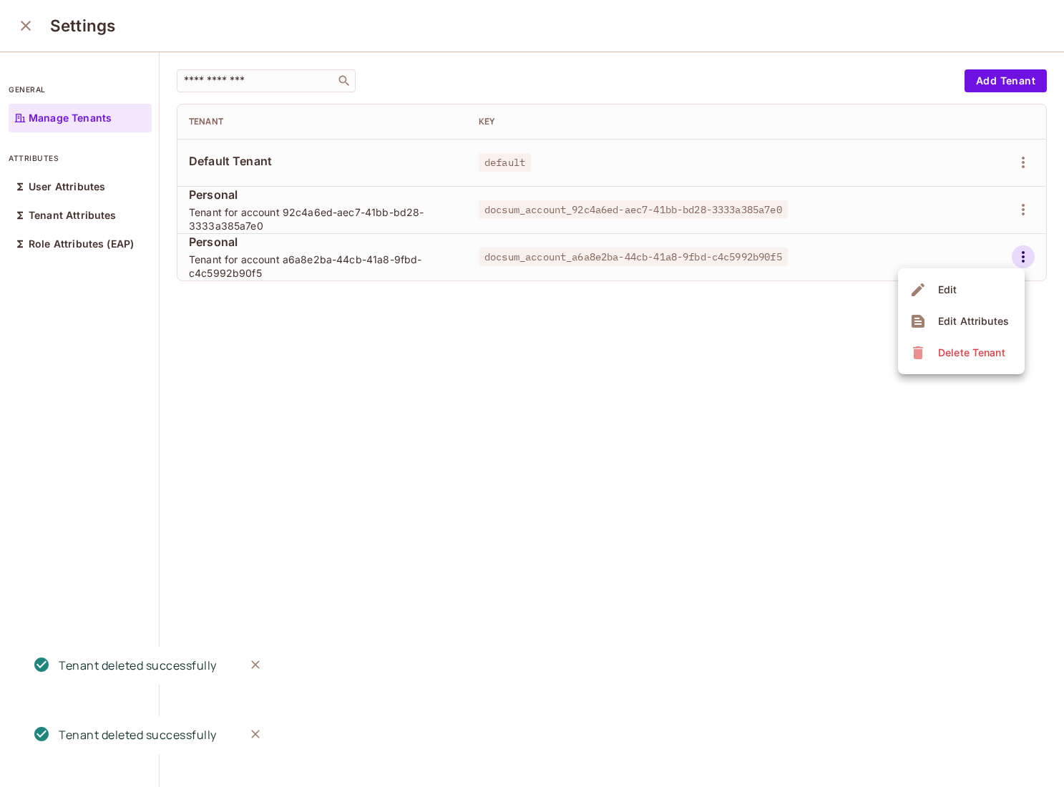
click at [947, 352] on div "Delete Tenant" at bounding box center [971, 353] width 67 height 14
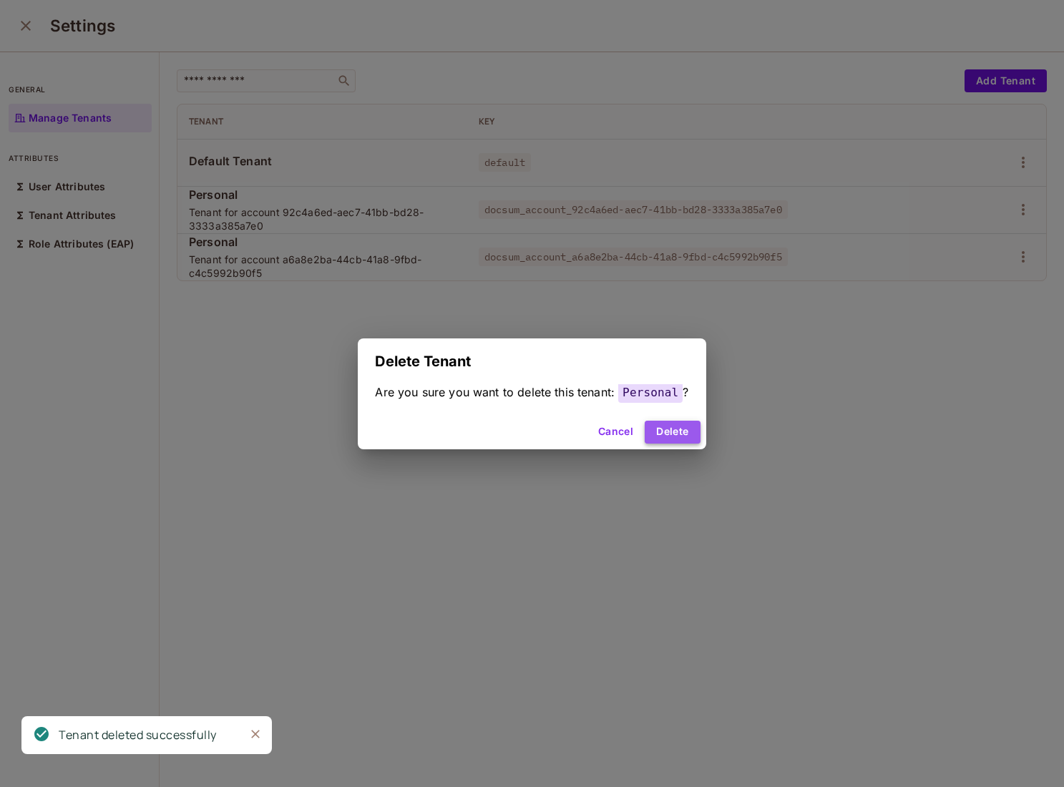
click at [668, 423] on button "Delete" at bounding box center [672, 432] width 55 height 23
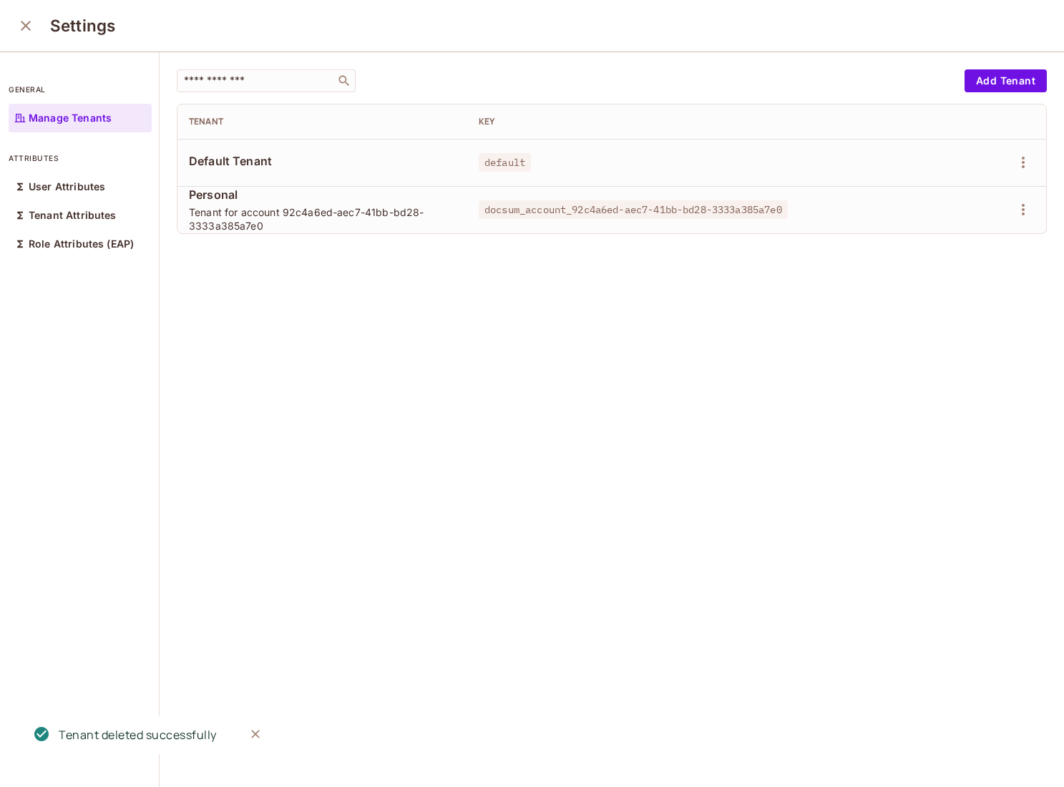
click at [767, 363] on div "​ Add Tenant Tenant Key Default Tenant default Personal Tenant for account 92c4…" at bounding box center [612, 420] width 904 height 736
click at [1029, 212] on icon "button" at bounding box center [1022, 209] width 17 height 17
click at [950, 307] on div "Delete Tenant" at bounding box center [971, 305] width 67 height 14
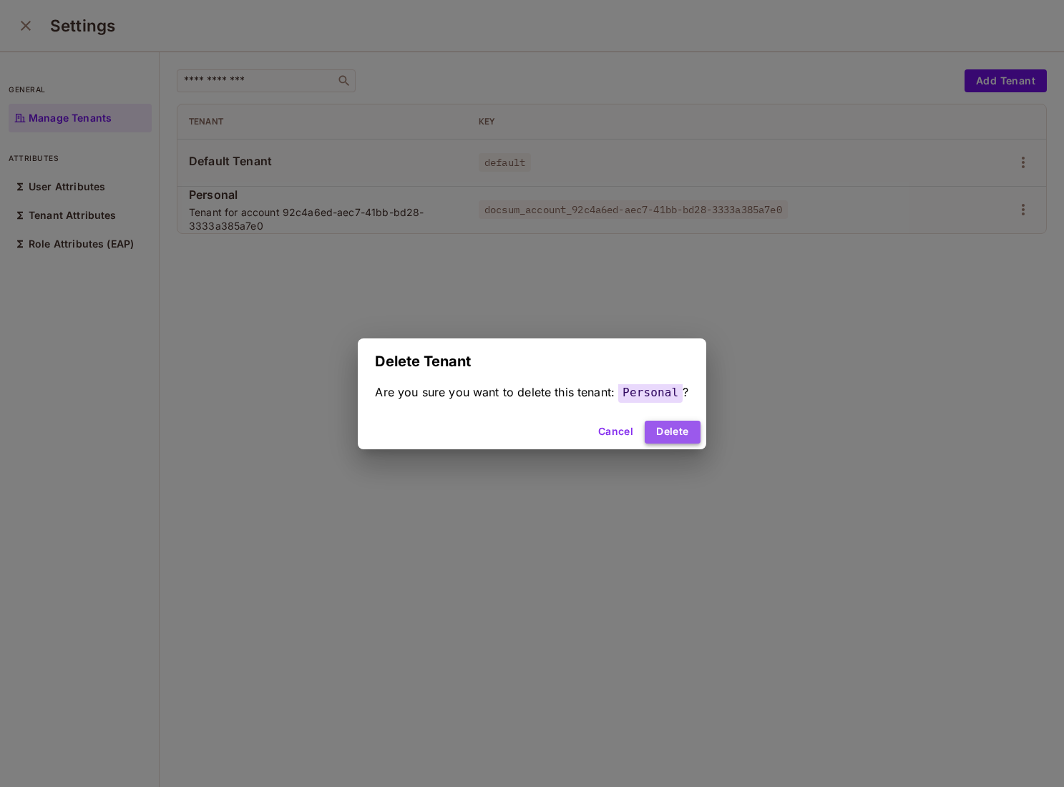
click at [682, 432] on button "Delete" at bounding box center [672, 432] width 55 height 23
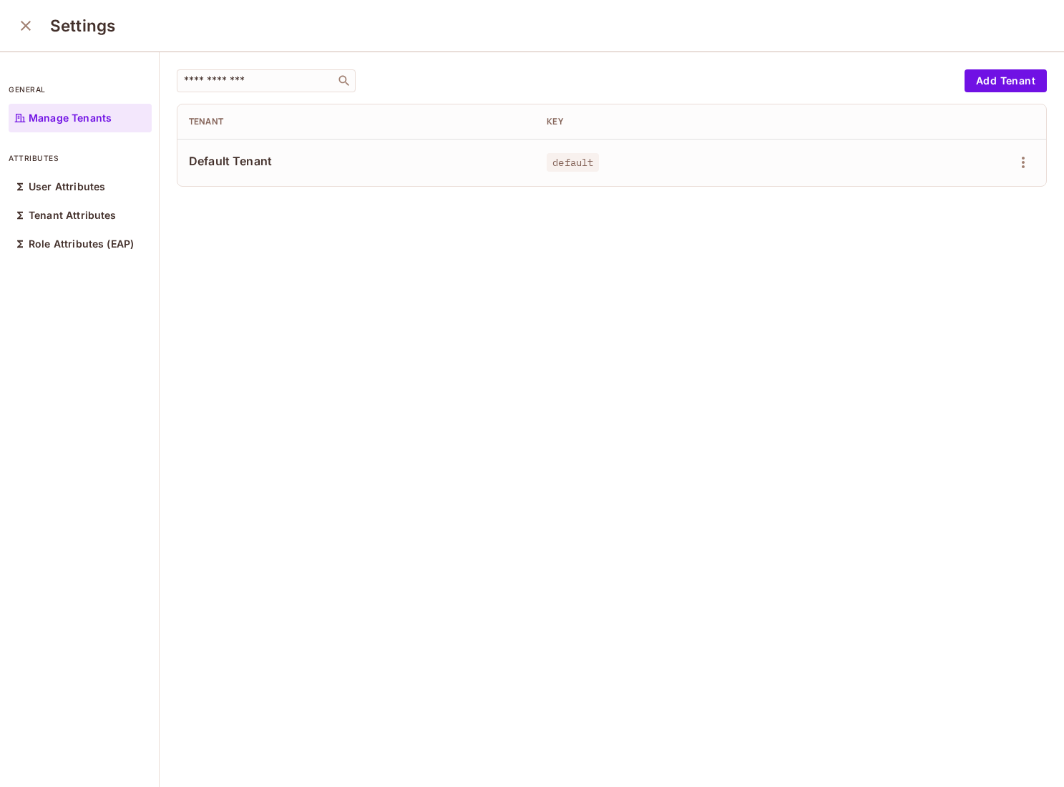
click at [504, 487] on div "​ Add Tenant Tenant Key Default Tenant default" at bounding box center [612, 420] width 904 height 736
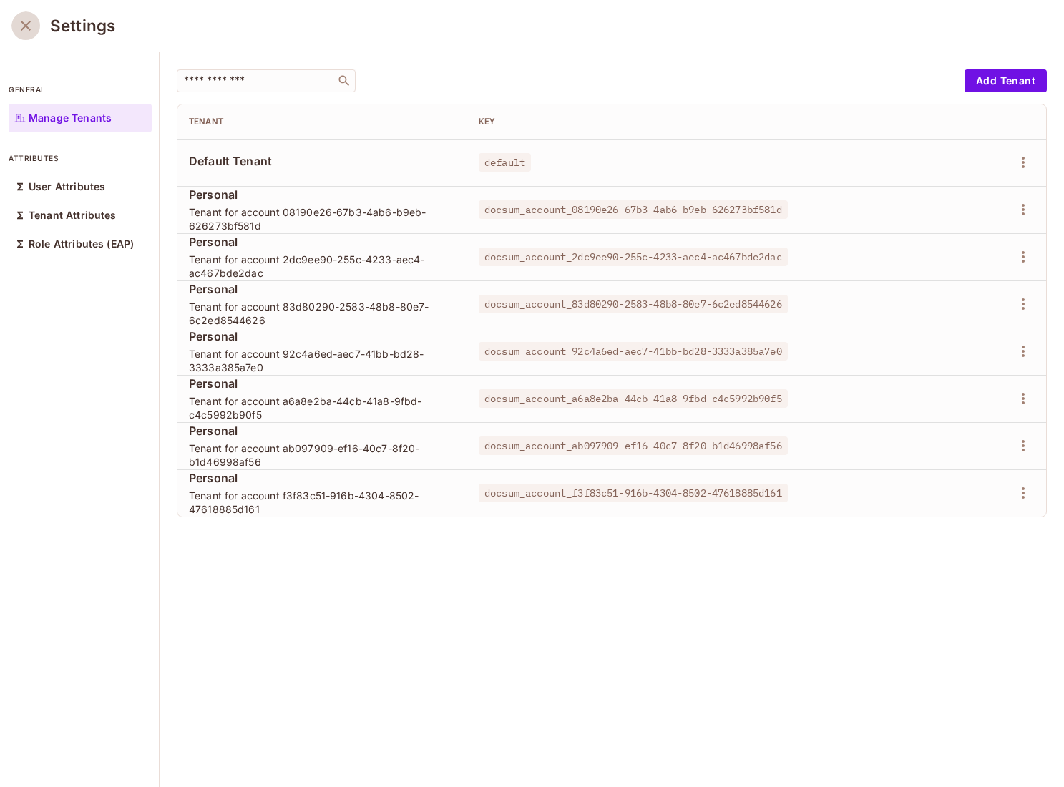
click at [22, 29] on icon "close" at bounding box center [26, 26] width 10 height 10
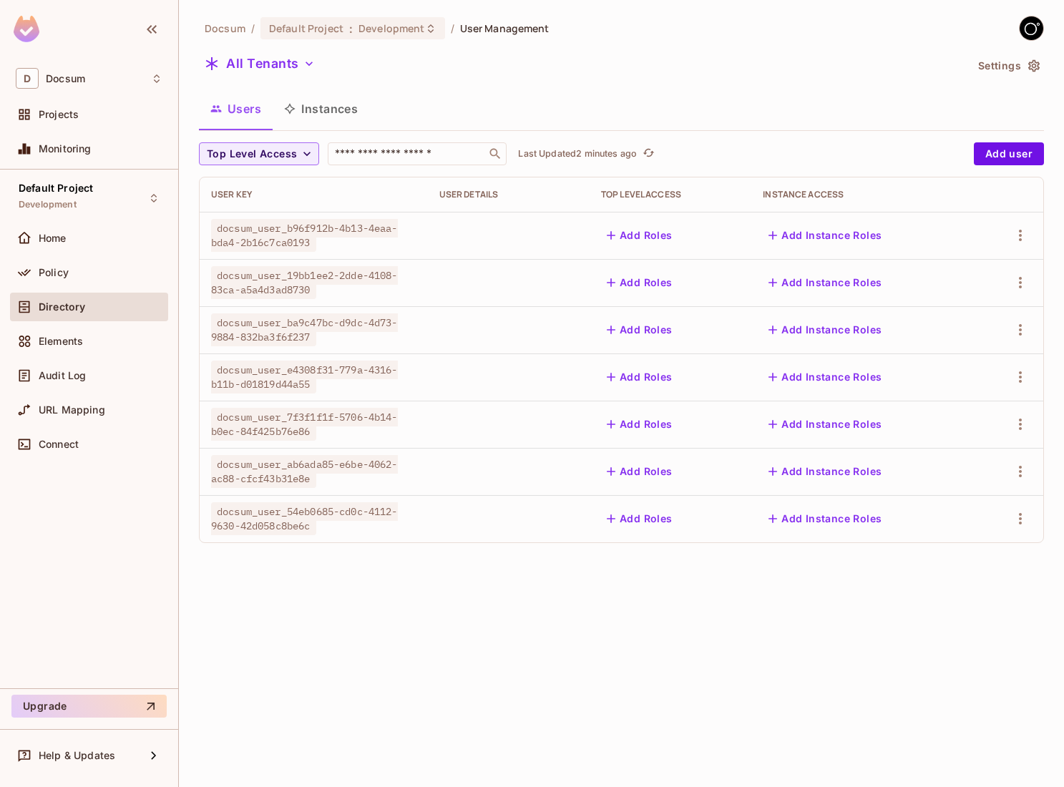
click at [485, 652] on div "Docsum / Default Project : Development / User Management All Tenants Settings U…" at bounding box center [621, 393] width 885 height 787
click at [356, 107] on button "Instances" at bounding box center [321, 109] width 97 height 36
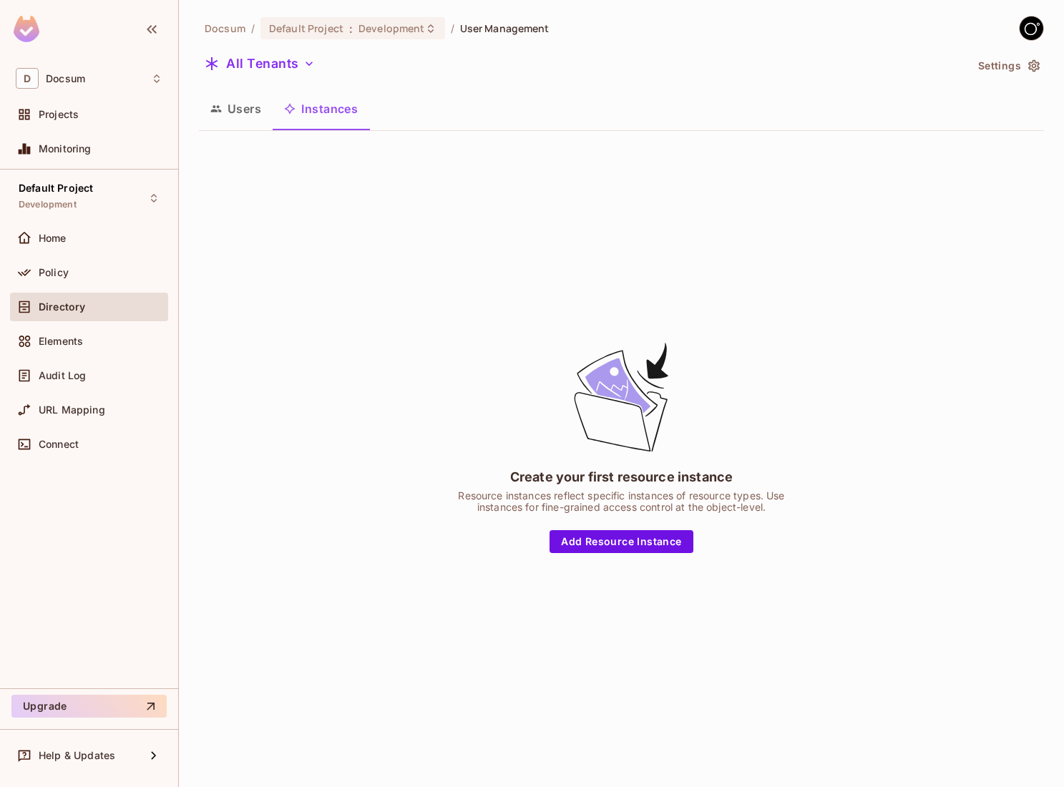
click at [235, 117] on button "Users" at bounding box center [236, 109] width 74 height 36
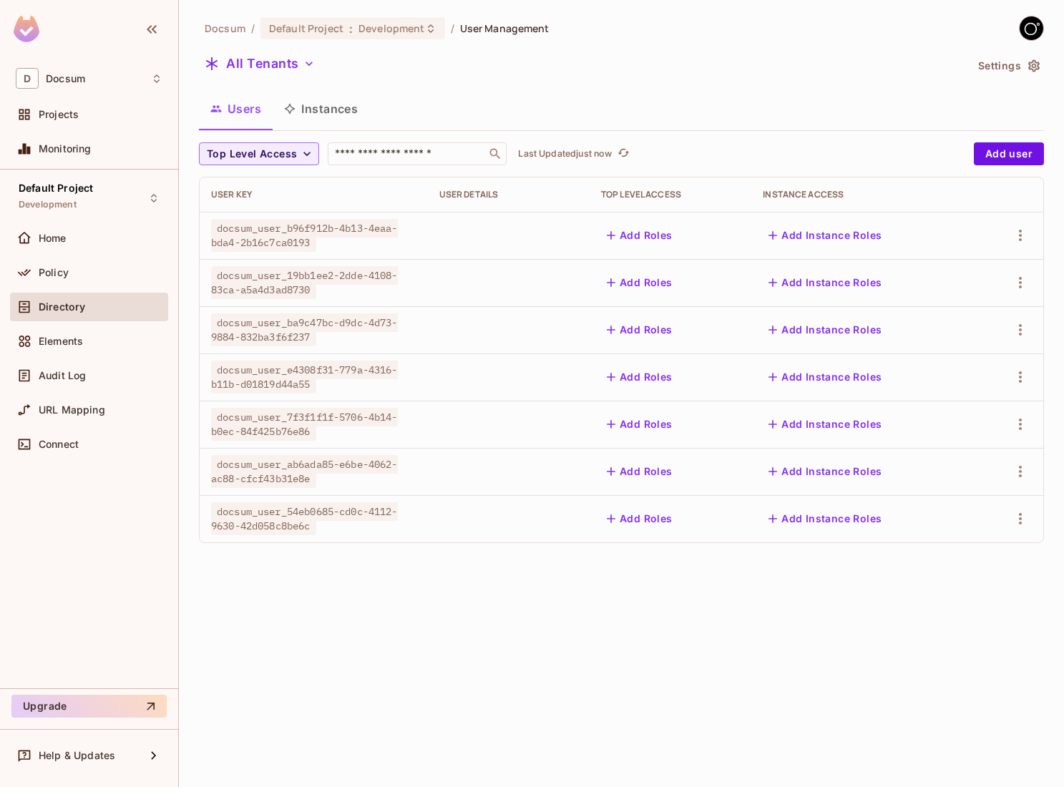
click at [339, 113] on button "Instances" at bounding box center [321, 109] width 97 height 36
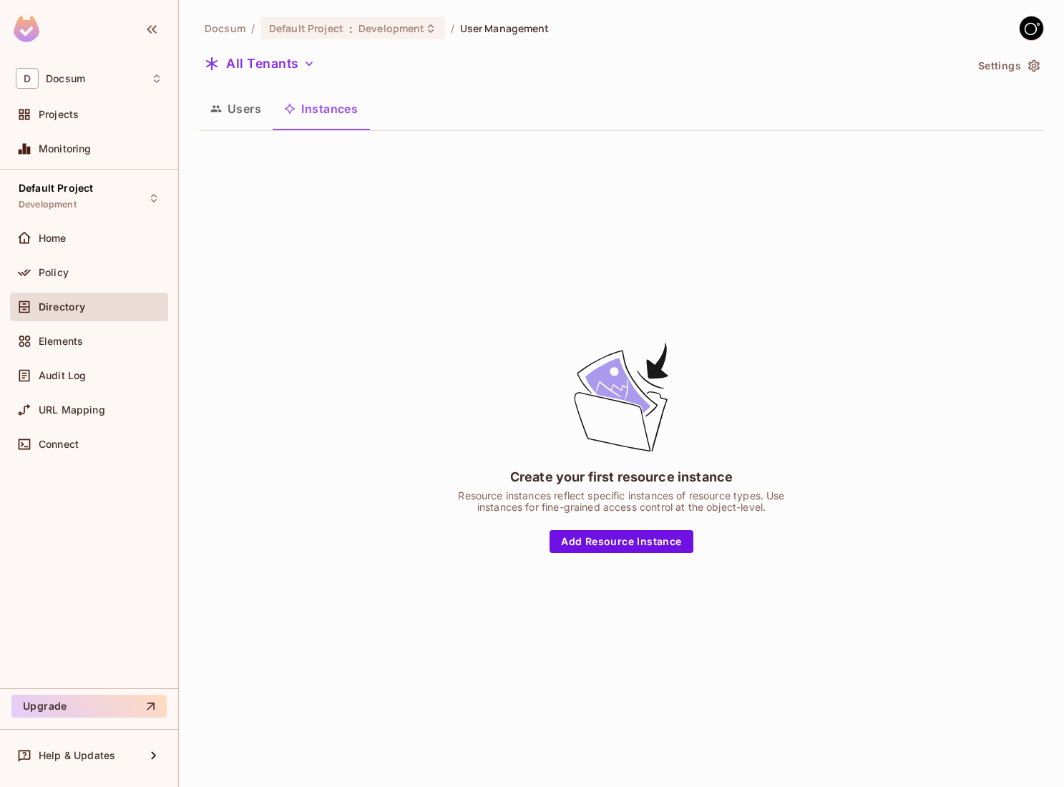
click at [481, 281] on div "Create your first resource instance Resource instances reflect specific instanc…" at bounding box center [621, 446] width 845 height 608
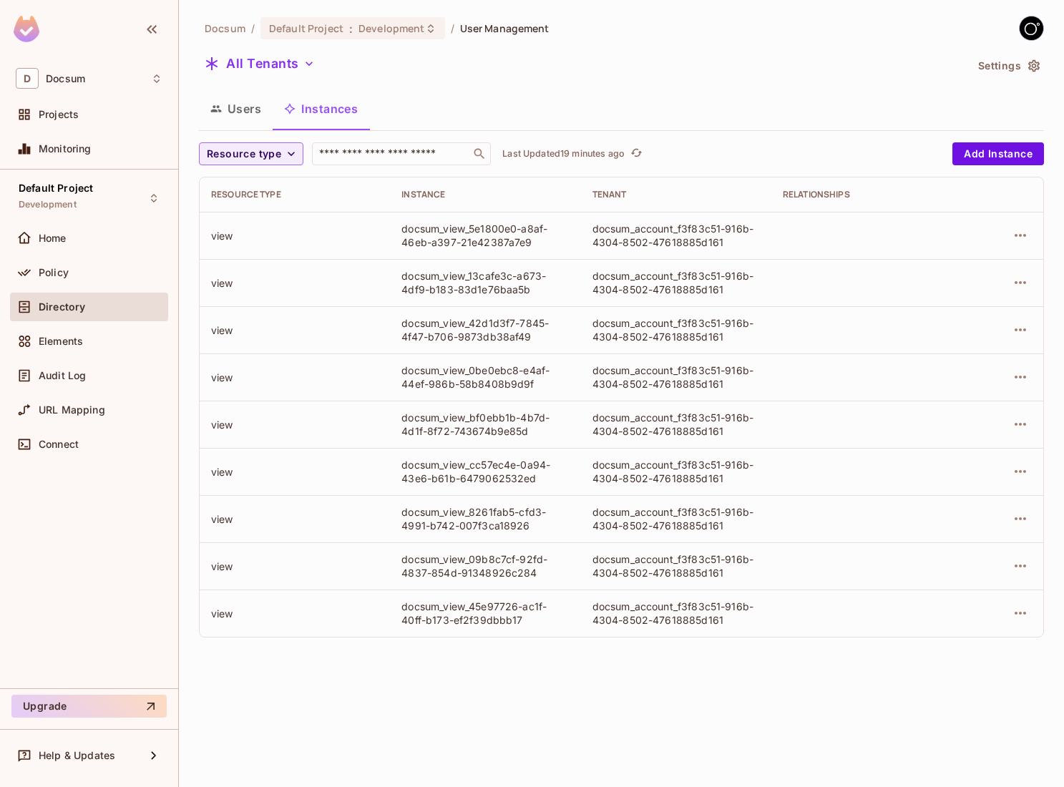
click at [438, 247] on div "docsum_view_5e1800e0-a8af-46eb-a397-21e42387a7e9" at bounding box center [484, 235] width 167 height 27
click at [1019, 238] on icon "button" at bounding box center [1020, 235] width 17 height 17
click at [983, 259] on span "Edit Resource Instance" at bounding box center [936, 268] width 120 height 23
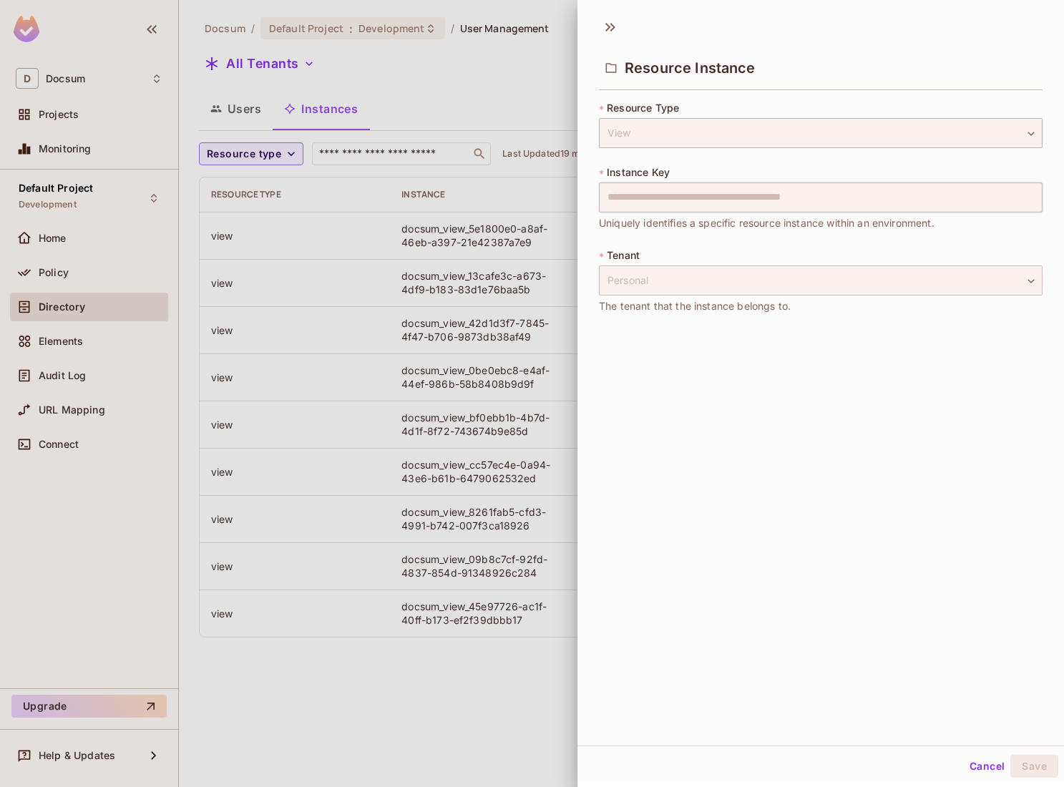
click at [939, 288] on div "Personal" at bounding box center [821, 280] width 444 height 30
click at [938, 285] on div "Personal" at bounding box center [821, 280] width 444 height 30
click at [1025, 287] on div "Personal" at bounding box center [821, 280] width 444 height 30
click at [1026, 282] on div "Personal" at bounding box center [821, 280] width 444 height 30
click at [1032, 280] on div "Personal" at bounding box center [821, 280] width 444 height 30
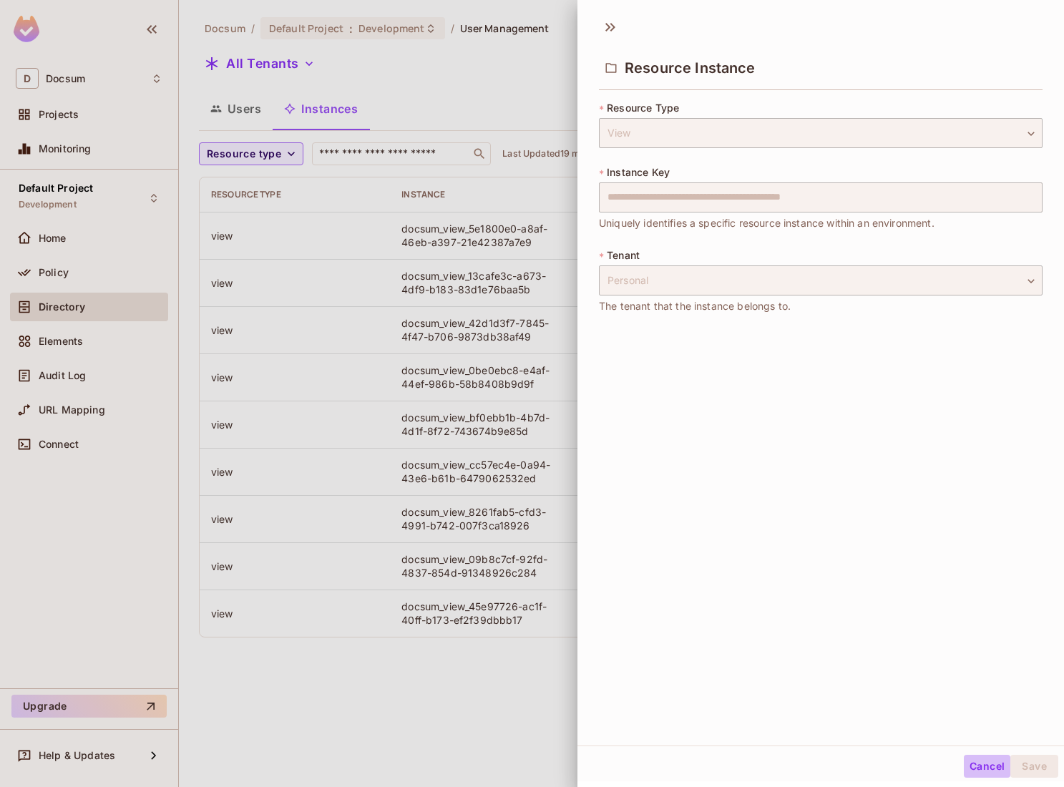
click at [973, 765] on button "Cancel" at bounding box center [987, 766] width 47 height 23
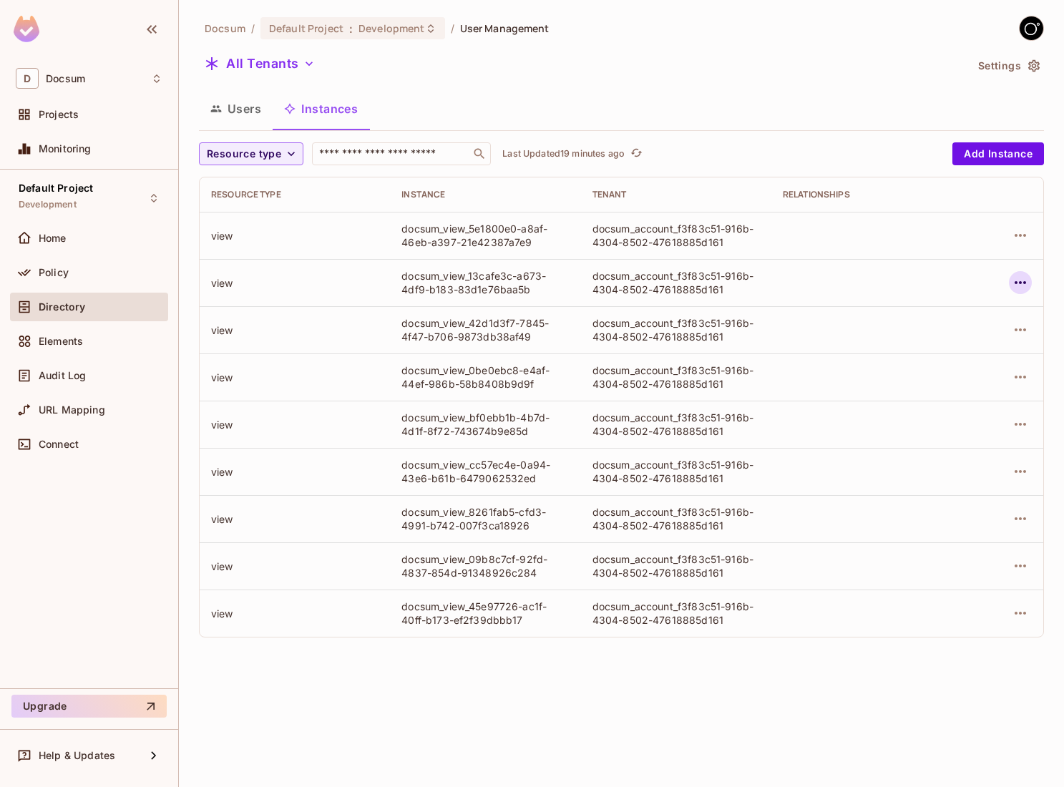
click at [1022, 293] on button "button" at bounding box center [1020, 282] width 23 height 23
click at [1022, 293] on div at bounding box center [532, 393] width 1064 height 787
click at [1022, 293] on button "button" at bounding box center [1020, 282] width 23 height 23
click at [112, 587] on div at bounding box center [532, 393] width 1064 height 787
click at [243, 112] on button "Users" at bounding box center [236, 109] width 74 height 36
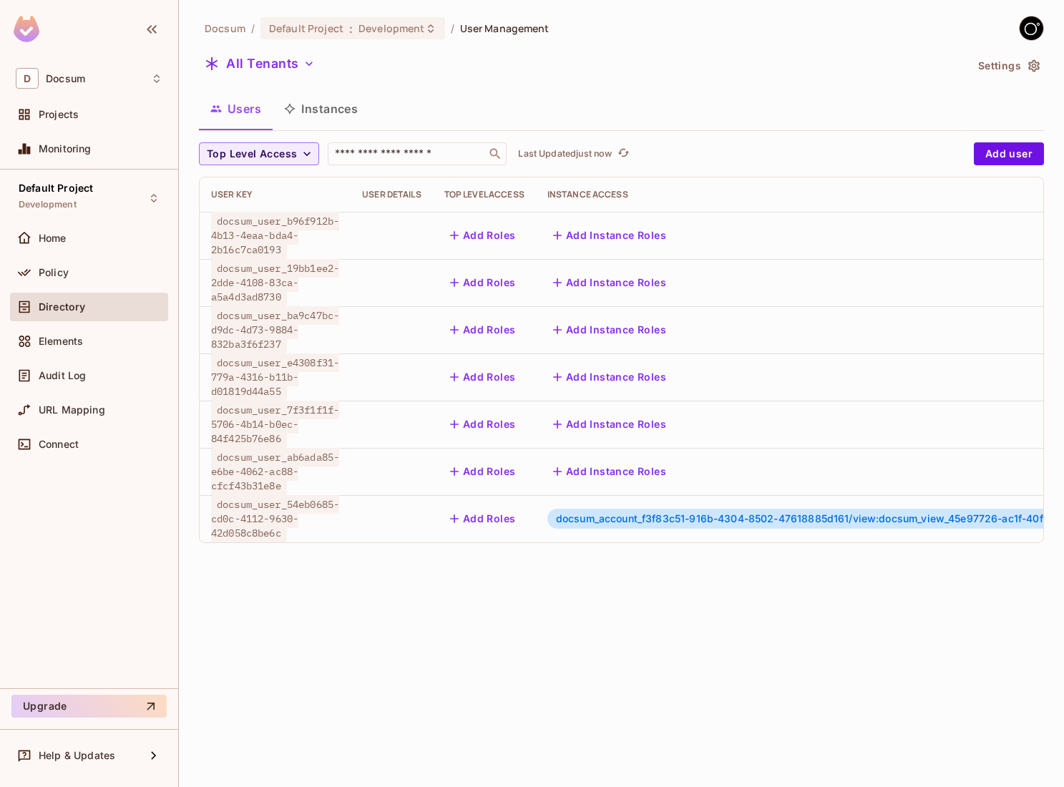
click at [321, 119] on button "Instances" at bounding box center [321, 109] width 97 height 36
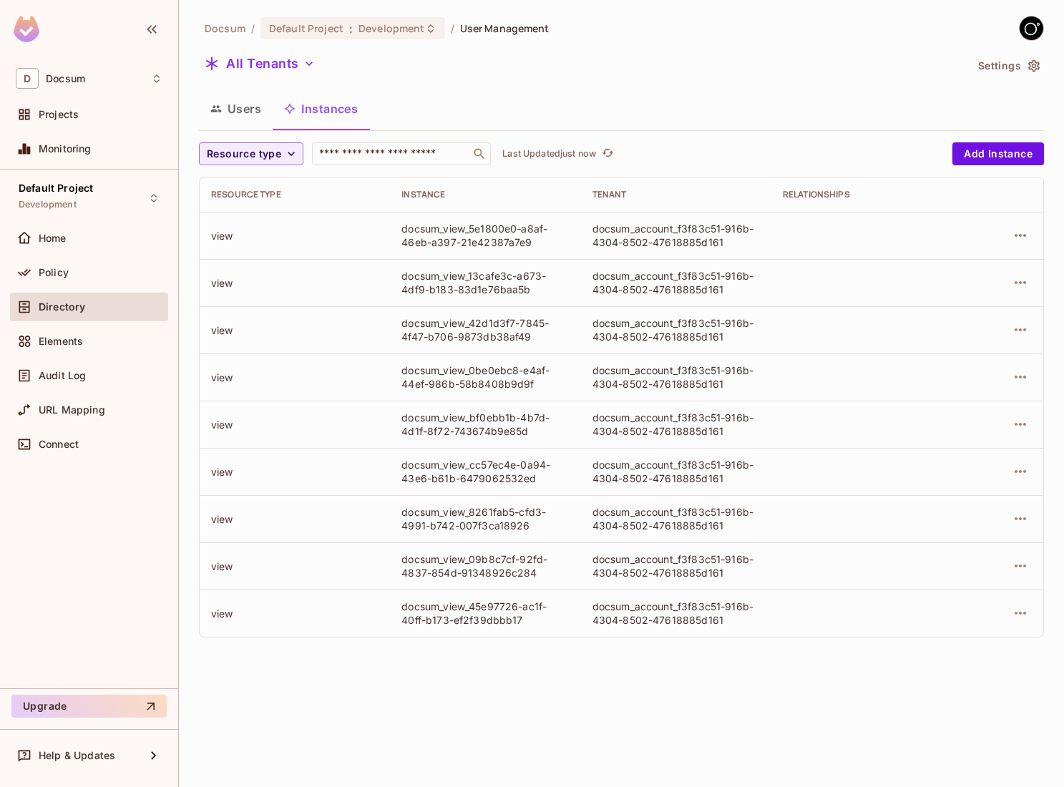
click at [646, 230] on div "docsum_account_f3f83c51-916b-4304-8502-47618885d161" at bounding box center [675, 235] width 167 height 27
click at [1034, 240] on td at bounding box center [1003, 235] width 82 height 47
click at [1022, 240] on icon "button" at bounding box center [1020, 235] width 17 height 17
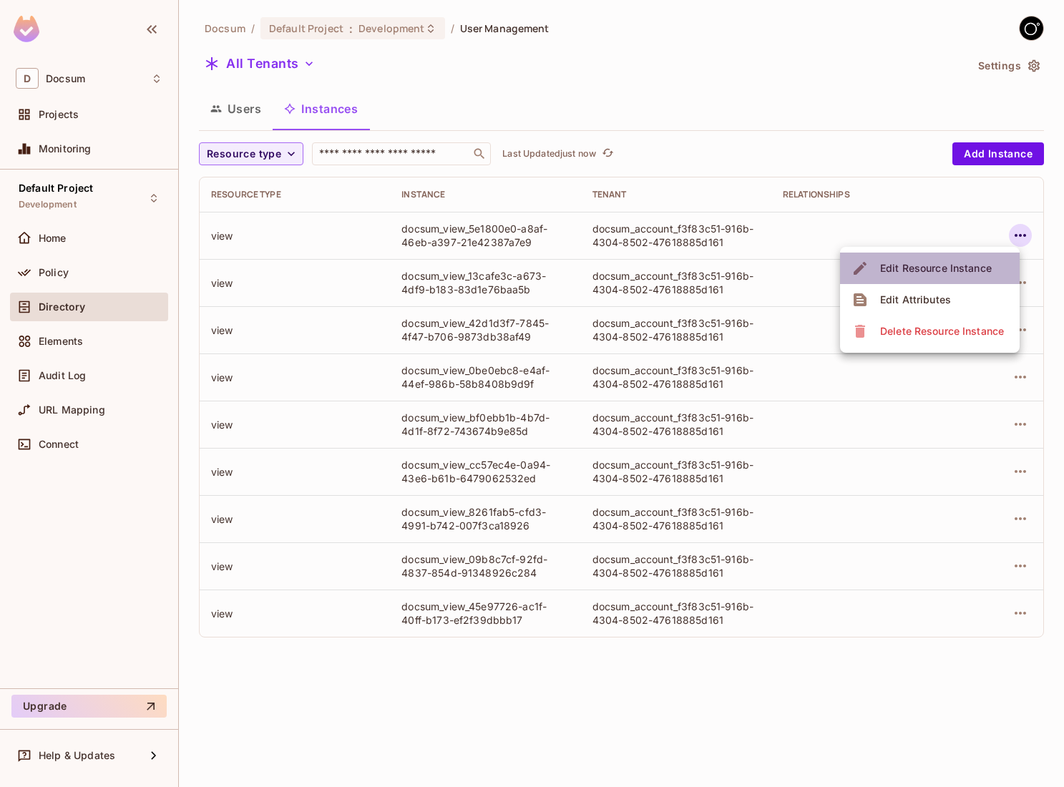
click at [943, 263] on div "Edit Resource Instance" at bounding box center [936, 268] width 112 height 14
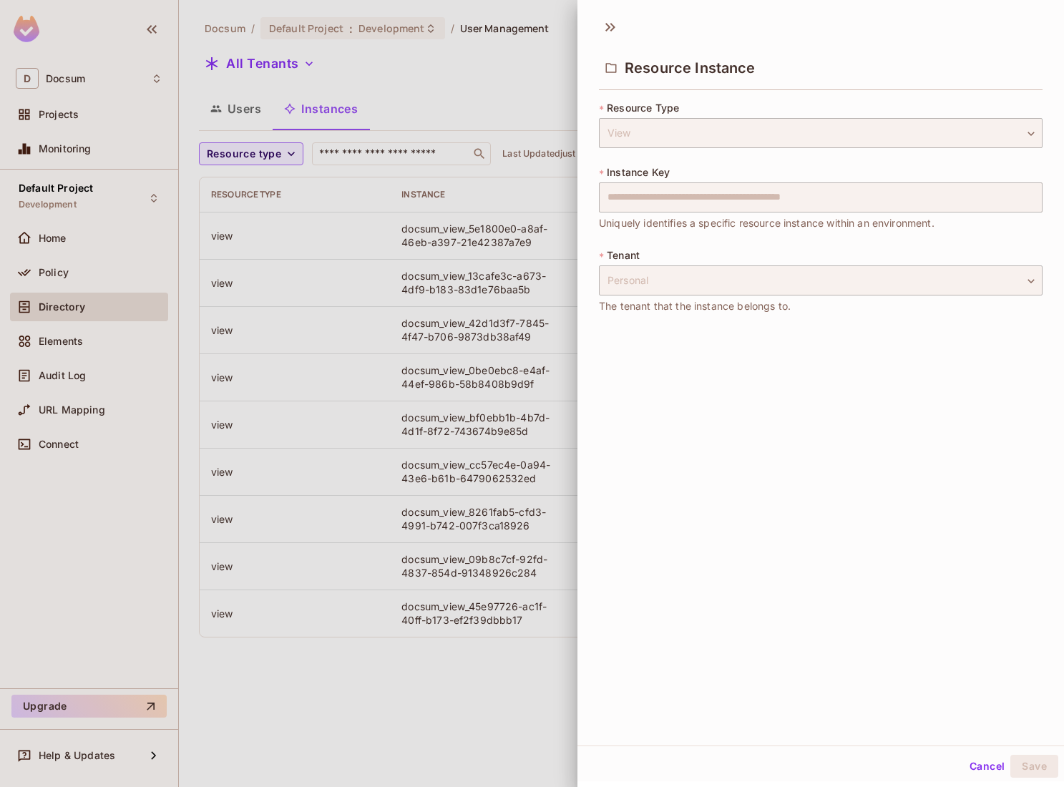
click at [552, 407] on div at bounding box center [532, 393] width 1064 height 787
